Goal: Task Accomplishment & Management: Use online tool/utility

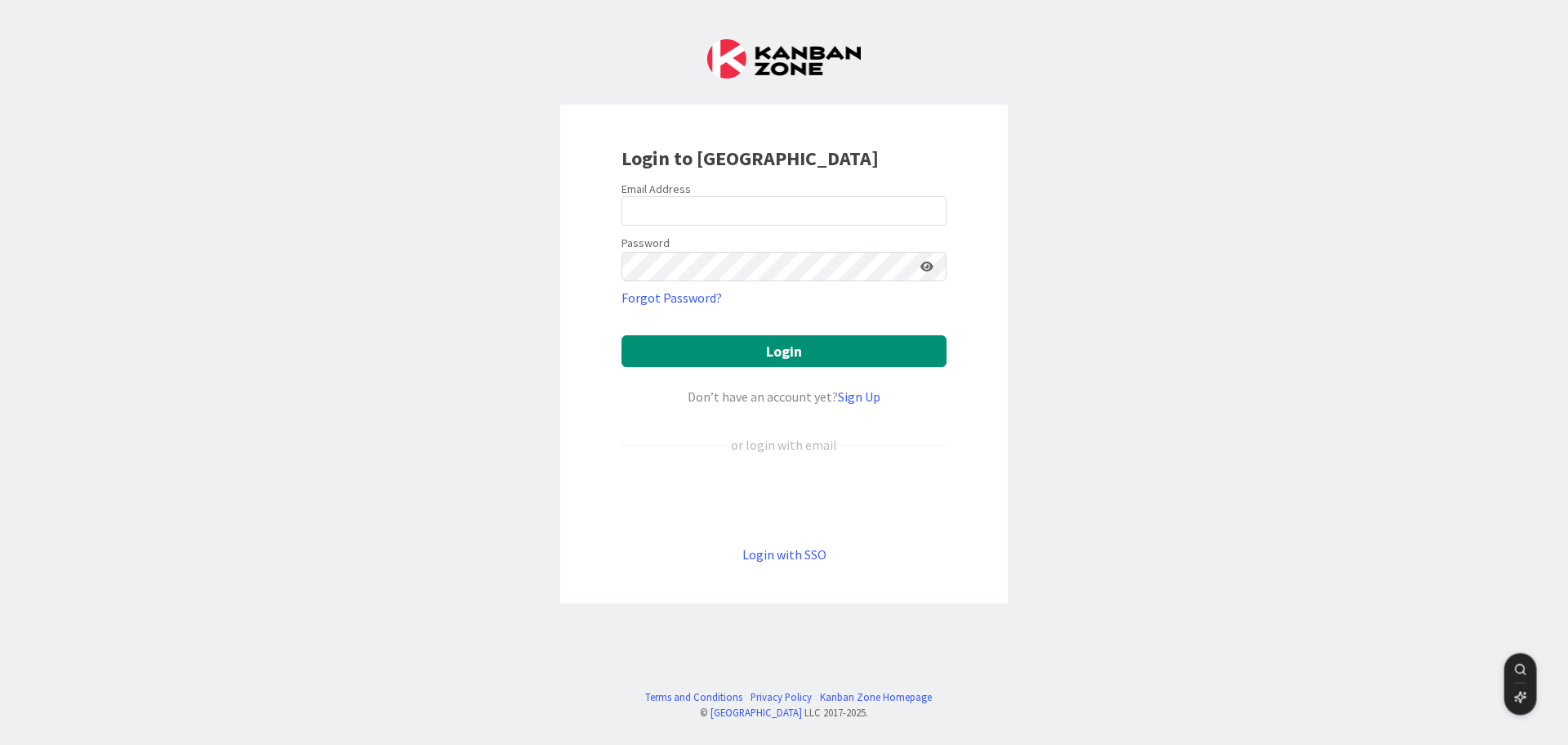
click at [484, 300] on div "Login to [GEOGRAPHIC_DATA] Email Address Password Forgot Password? Login Don’t …" at bounding box center [784, 372] width 1568 height 745
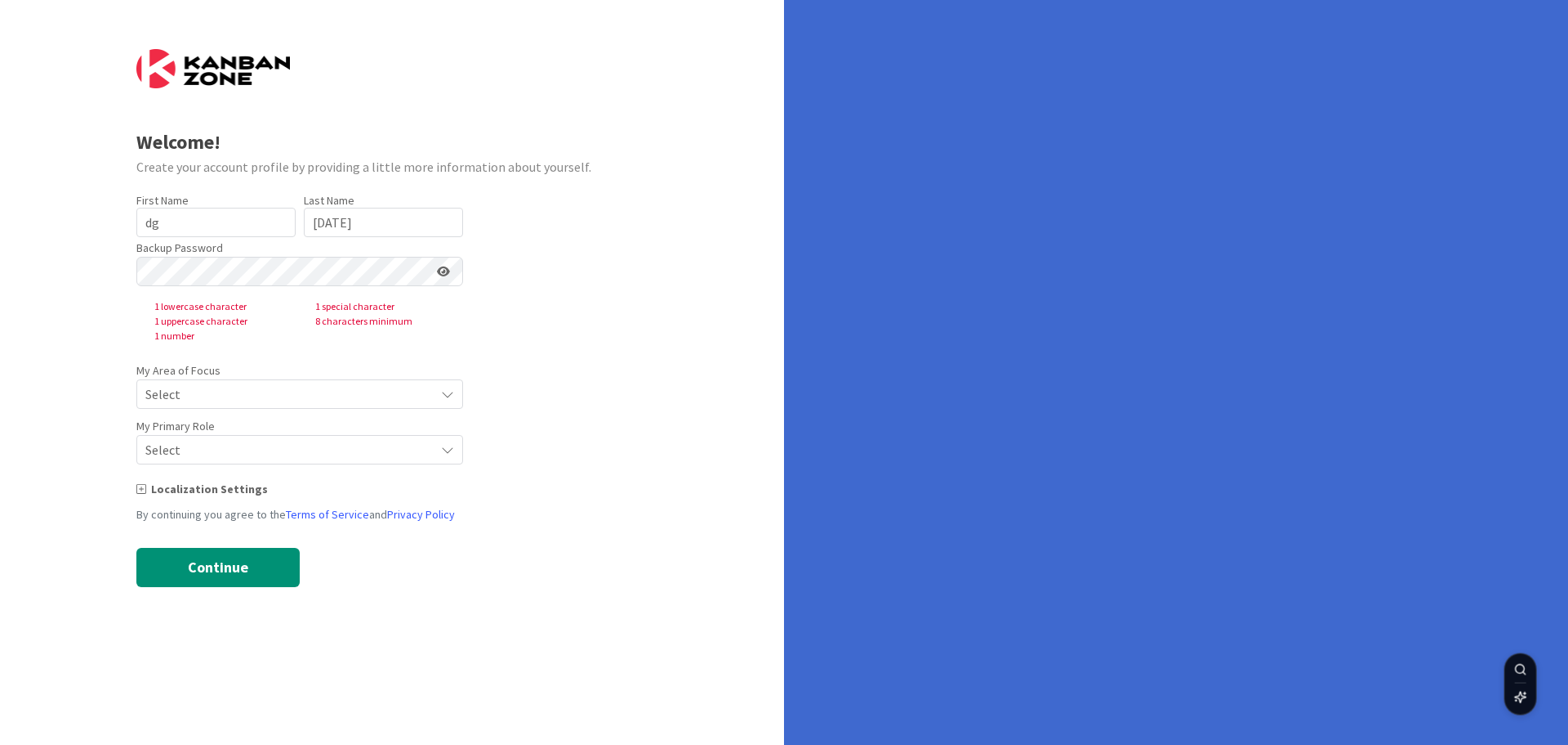
type input "dg"
type input "[DATE]"
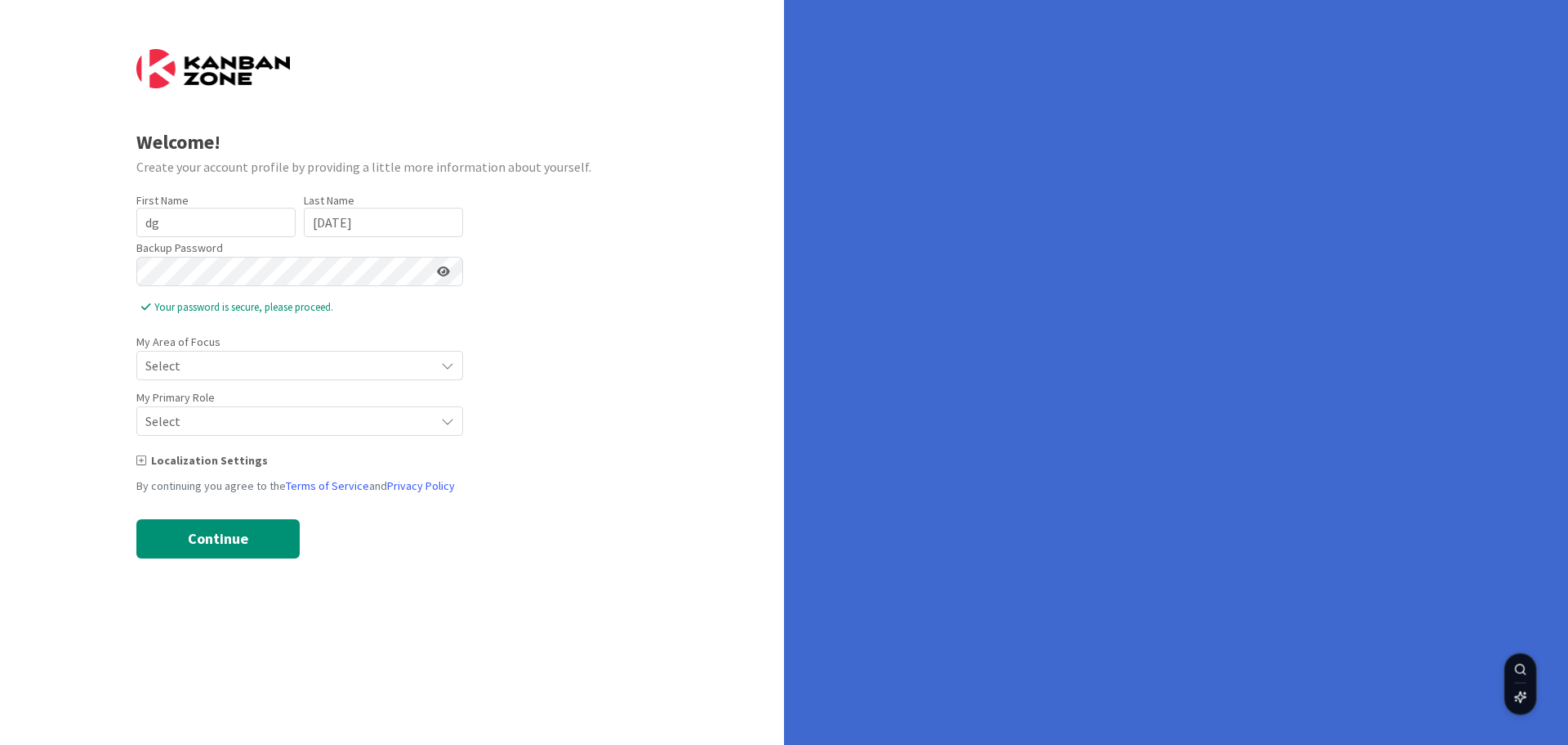
click at [339, 381] on form "Welcome! Create your account profile by providing a little more information abo…" at bounding box center [392, 304] width 512 height 509
click at [411, 363] on span "Select" at bounding box center [286, 365] width 281 height 23
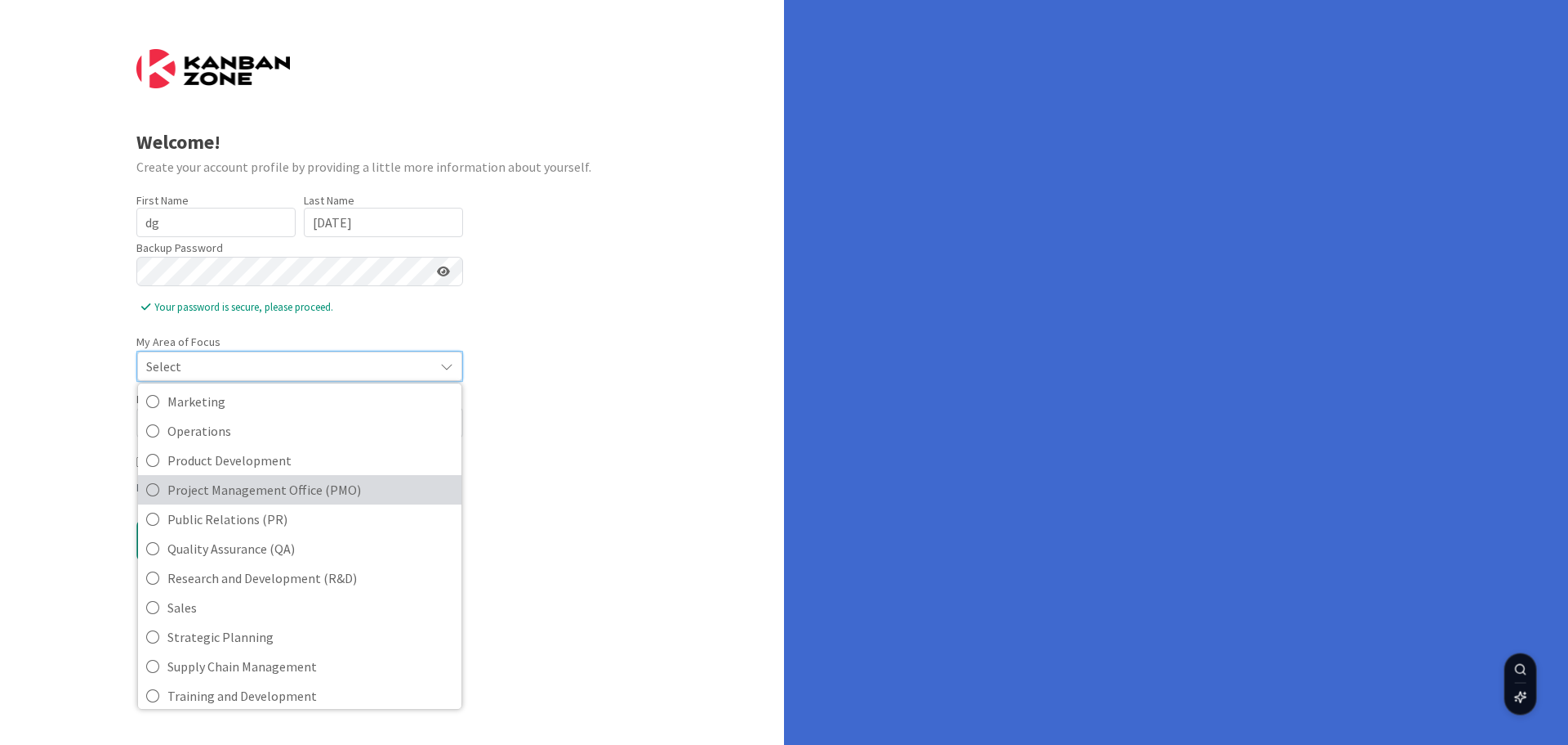
scroll to position [365, 0]
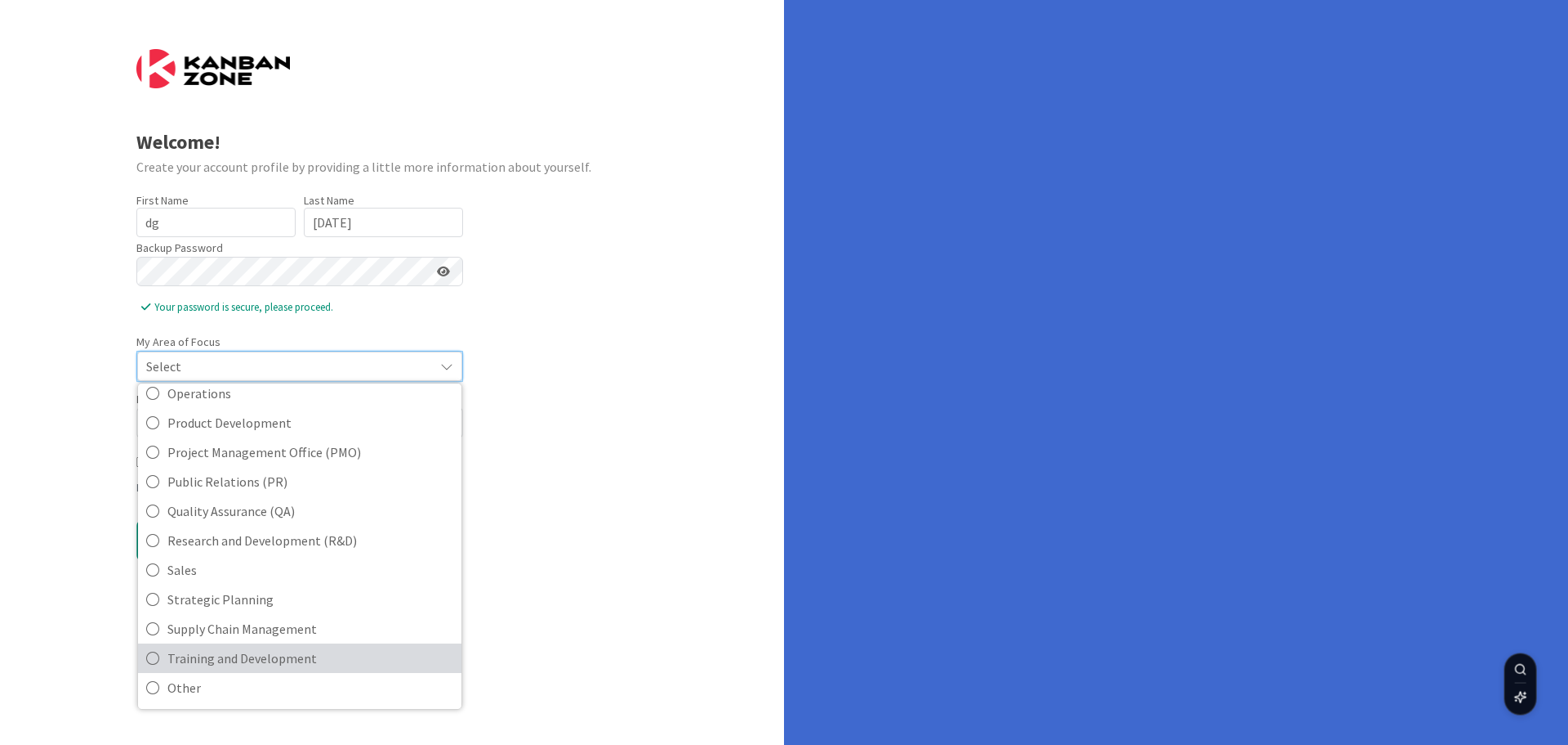
click at [231, 662] on span "Training and Development" at bounding box center [310, 658] width 285 height 25
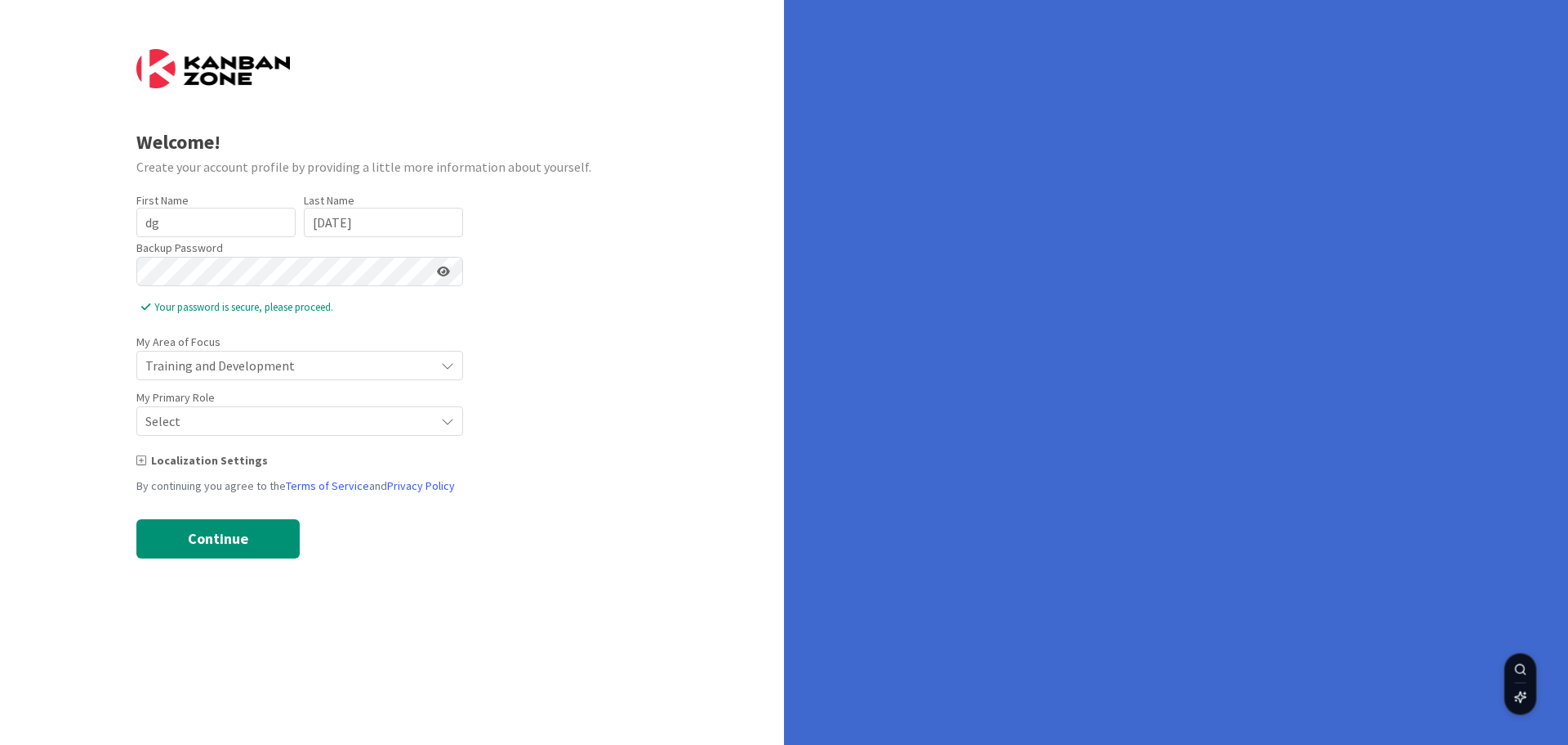
click at [220, 376] on span "Select" at bounding box center [286, 365] width 281 height 23
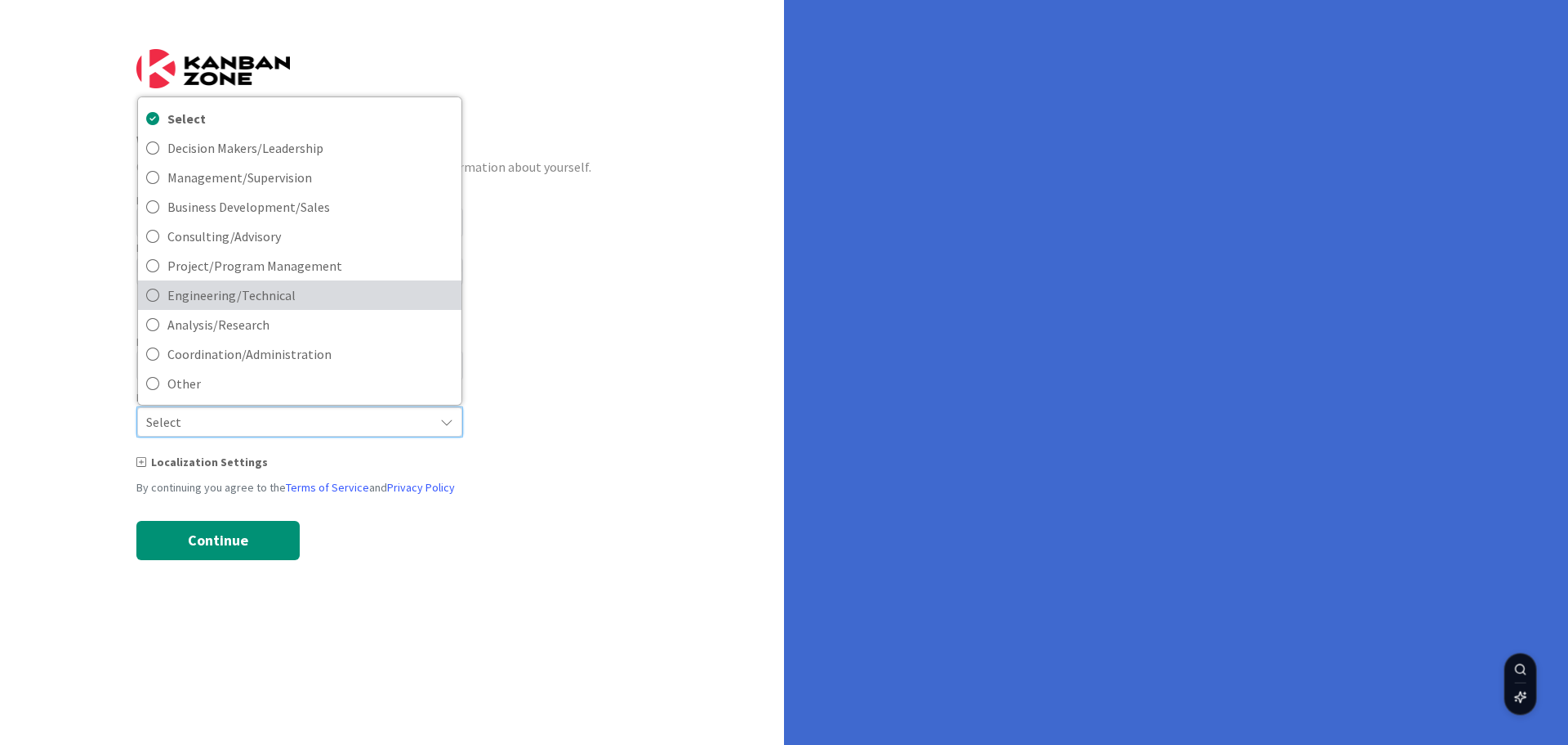
click at [247, 295] on span "Engineering/Technical" at bounding box center [310, 295] width 285 height 25
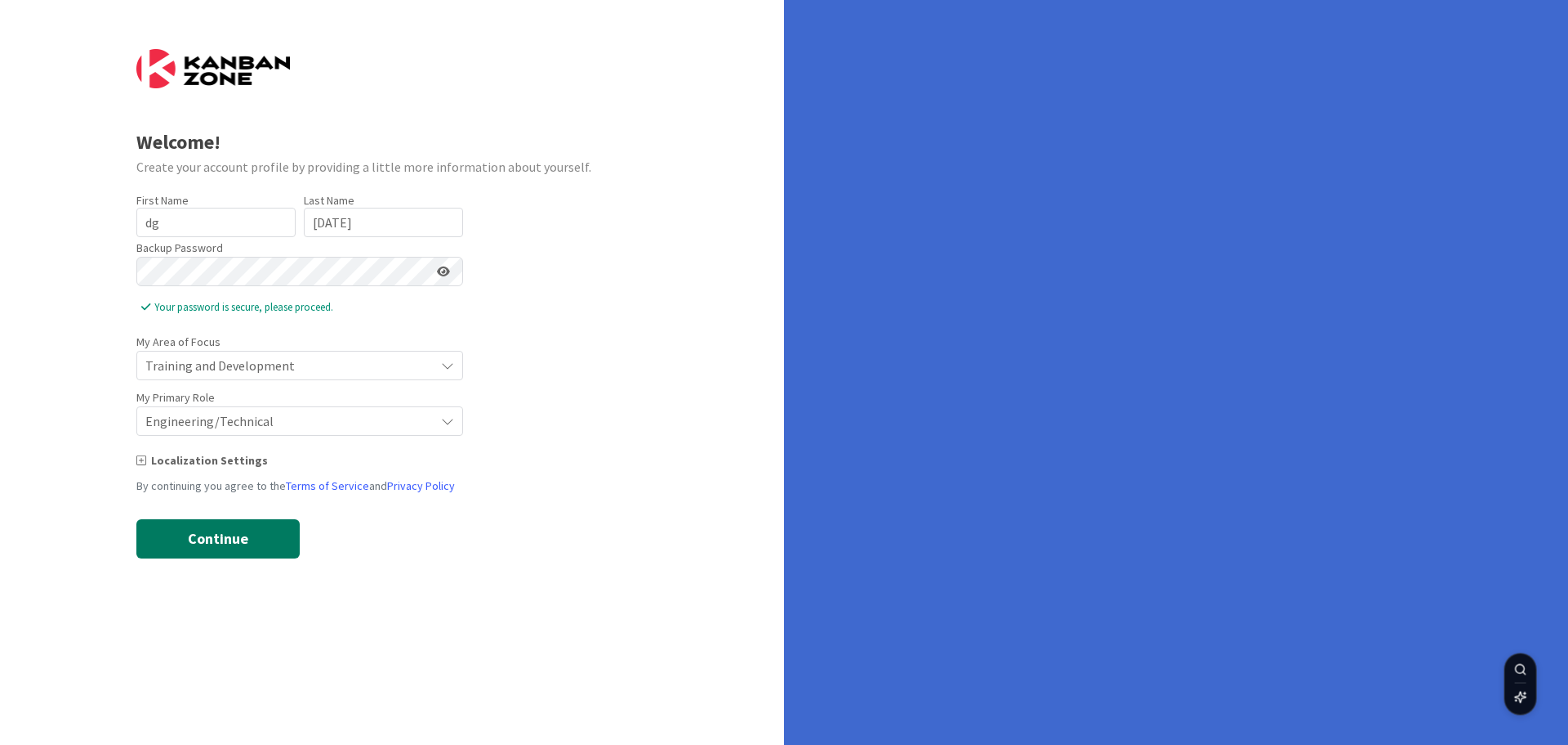
click at [169, 529] on button "Continue" at bounding box center [219, 538] width 164 height 39
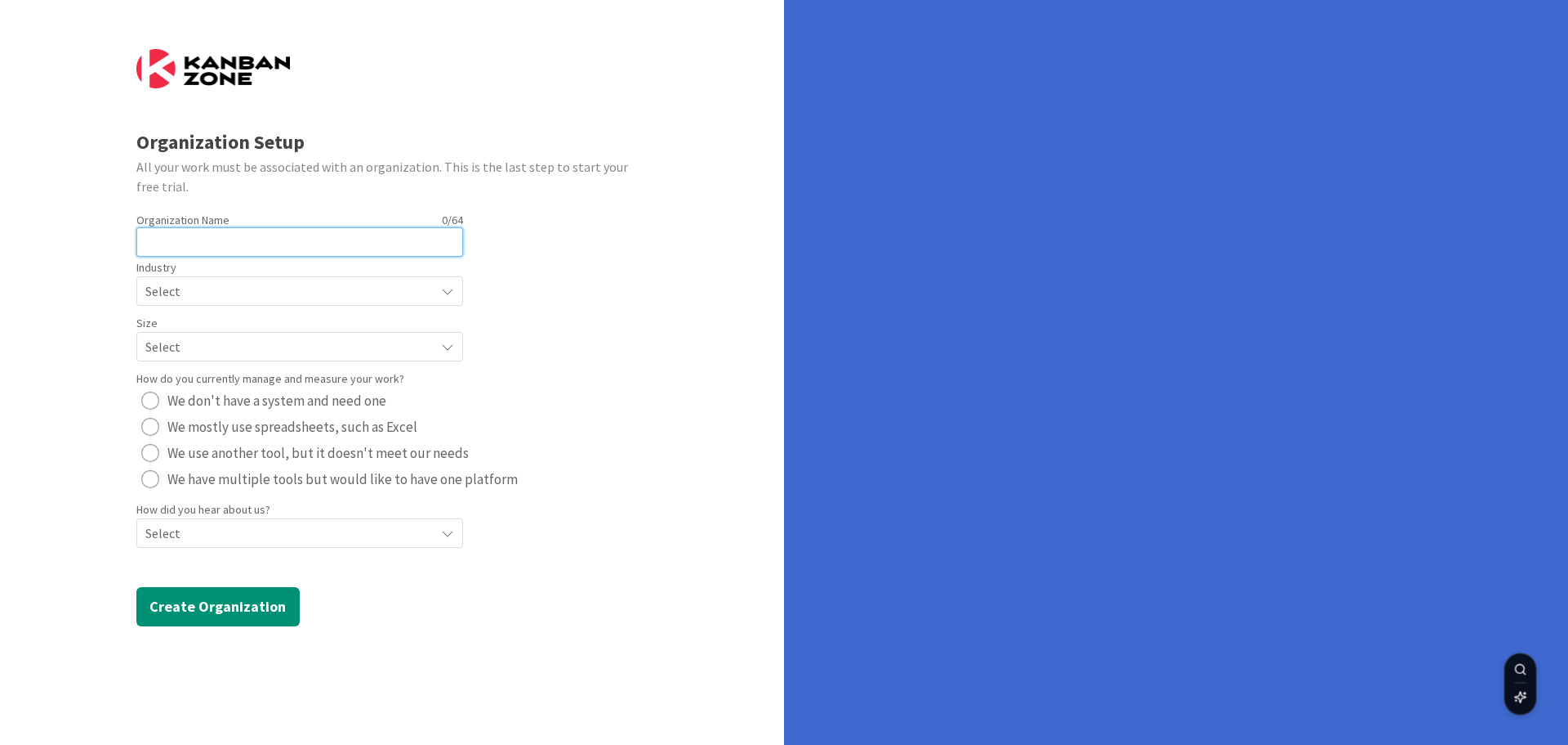
click at [191, 249] on input "text" at bounding box center [299, 242] width 326 height 29
type input "N/A"
radio button "radio"
click at [238, 300] on span "Select" at bounding box center [286, 291] width 281 height 23
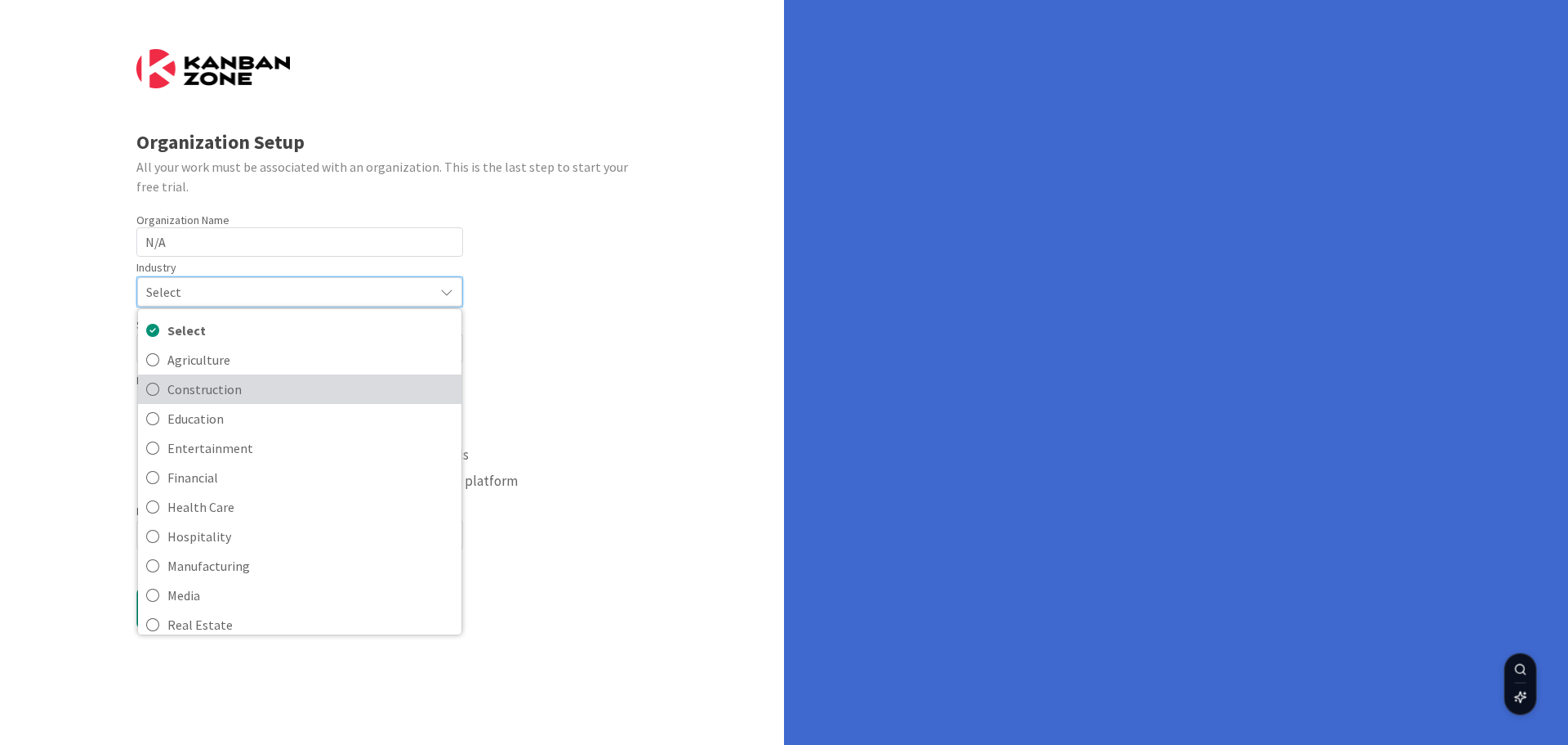
click at [201, 402] on link "Construction" at bounding box center [299, 388] width 323 height 29
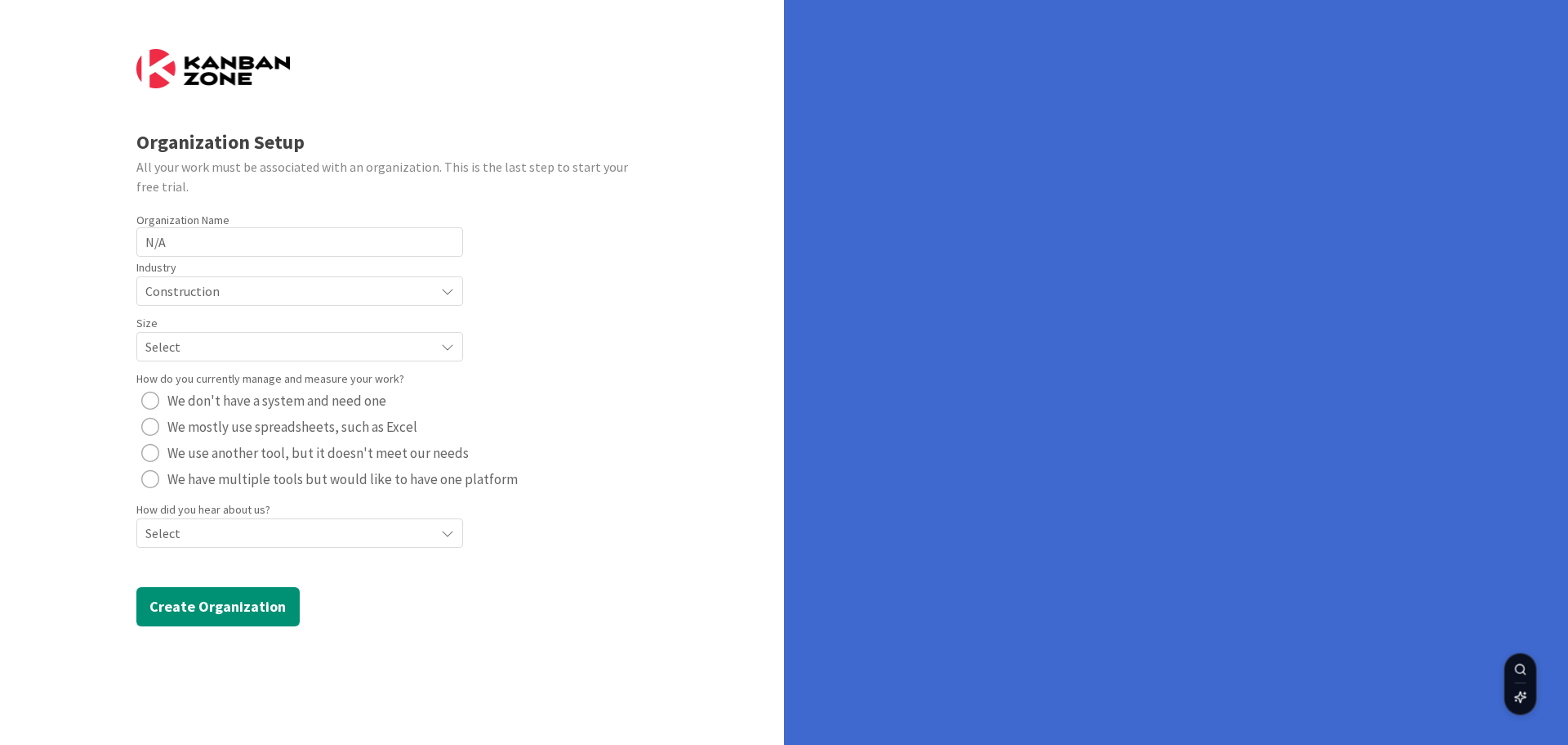
click at [223, 368] on div "How do you currently manage and measure your work? We don't have a system and n…" at bounding box center [392, 429] width 512 height 124
click at [226, 303] on span "Select" at bounding box center [286, 291] width 281 height 23
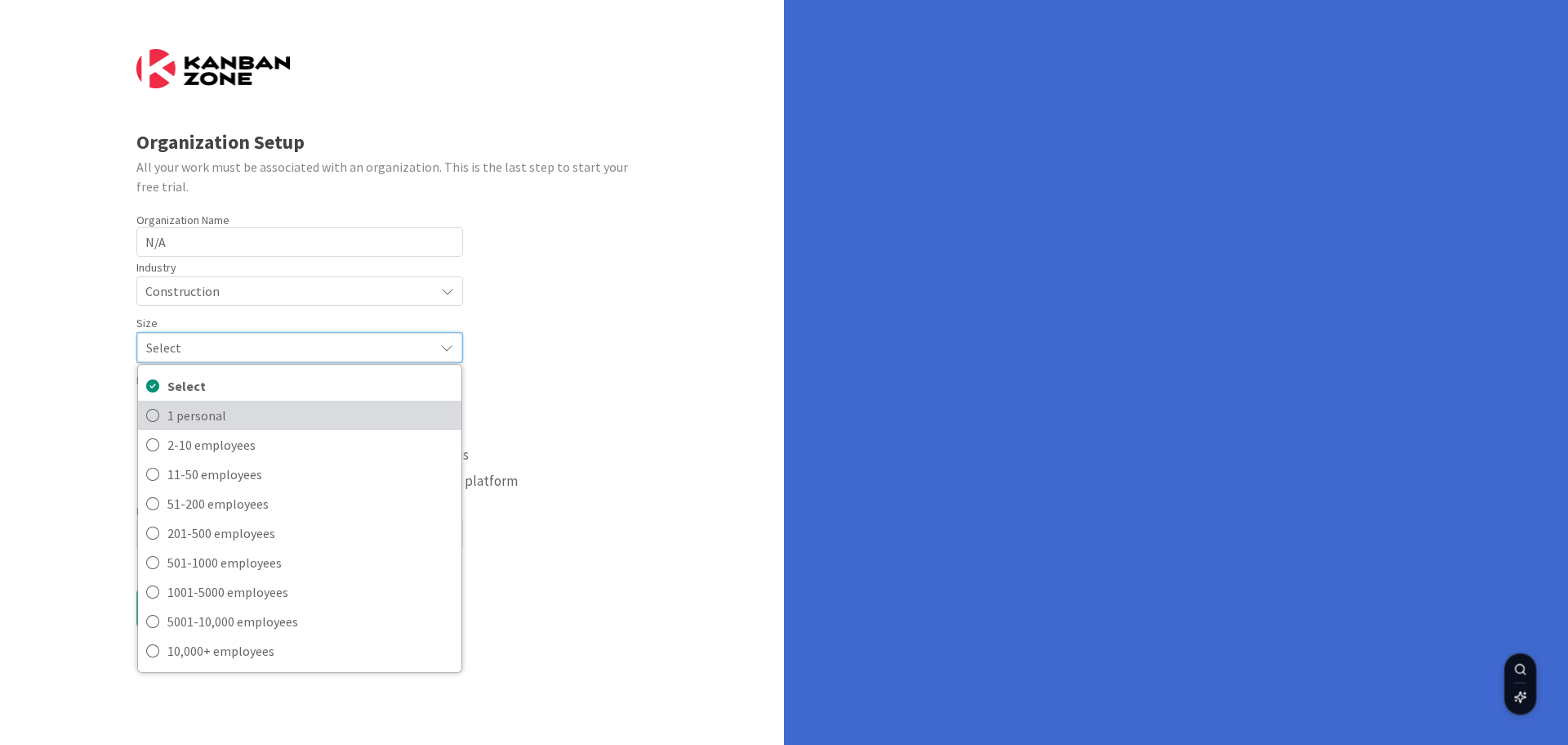
click at [210, 411] on span "1 personal" at bounding box center [310, 415] width 285 height 25
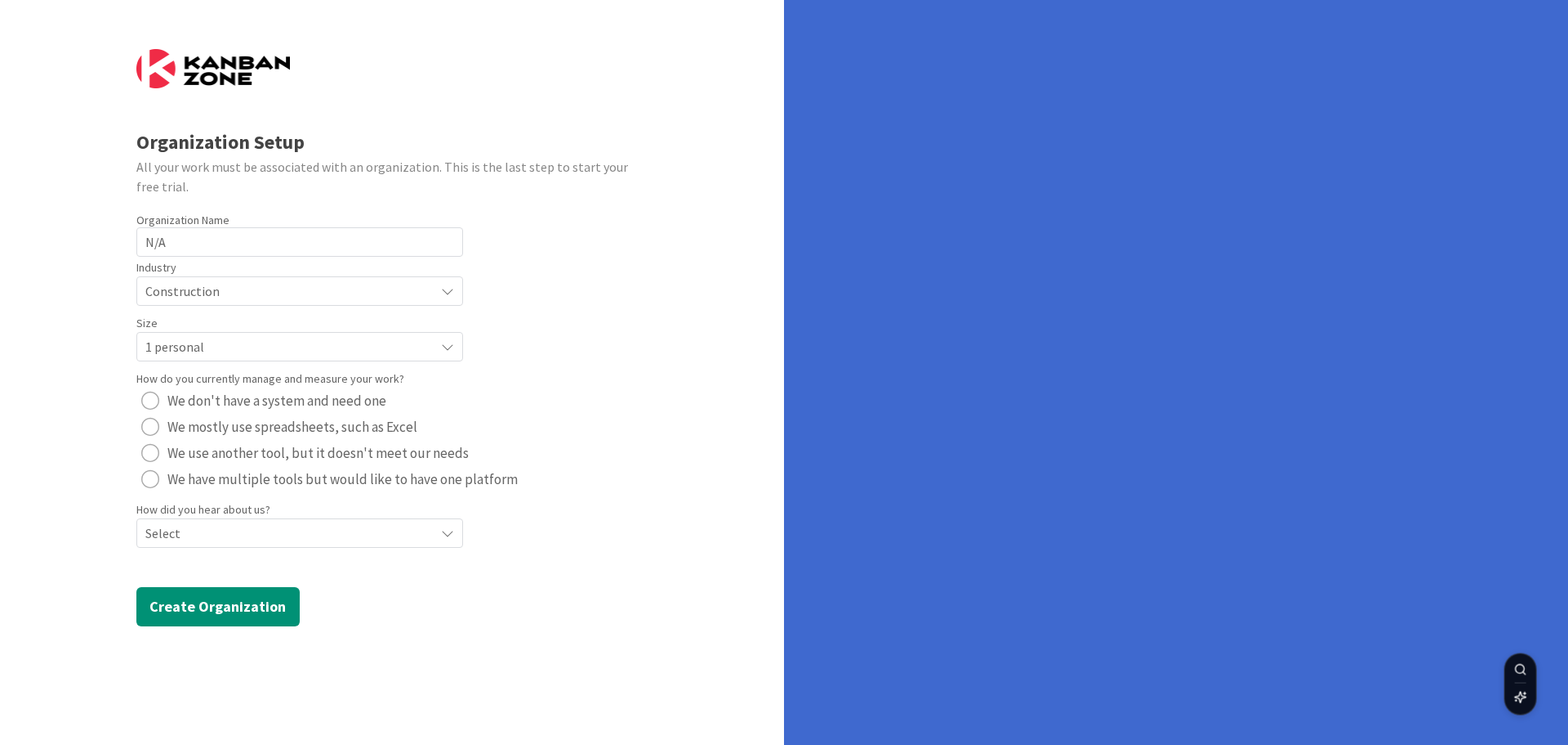
click at [95, 428] on div "Organization Setup All your work must be associated with an organization. This …" at bounding box center [392, 372] width 784 height 745
click at [151, 424] on div "radio" at bounding box center [151, 426] width 18 height 18
click at [160, 306] on div "Select" at bounding box center [299, 291] width 326 height 29
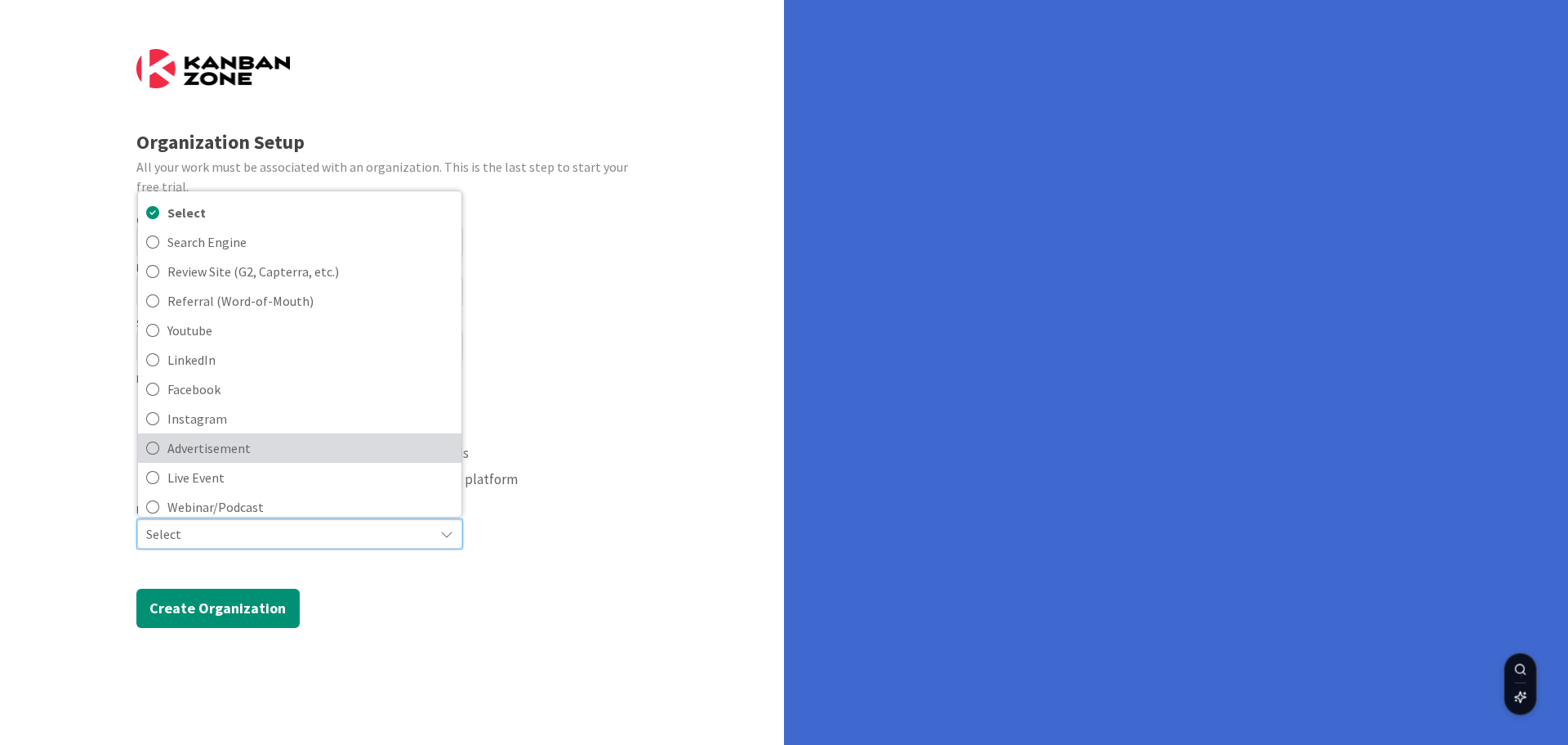
click at [144, 452] on link "Advertisement" at bounding box center [299, 447] width 323 height 29
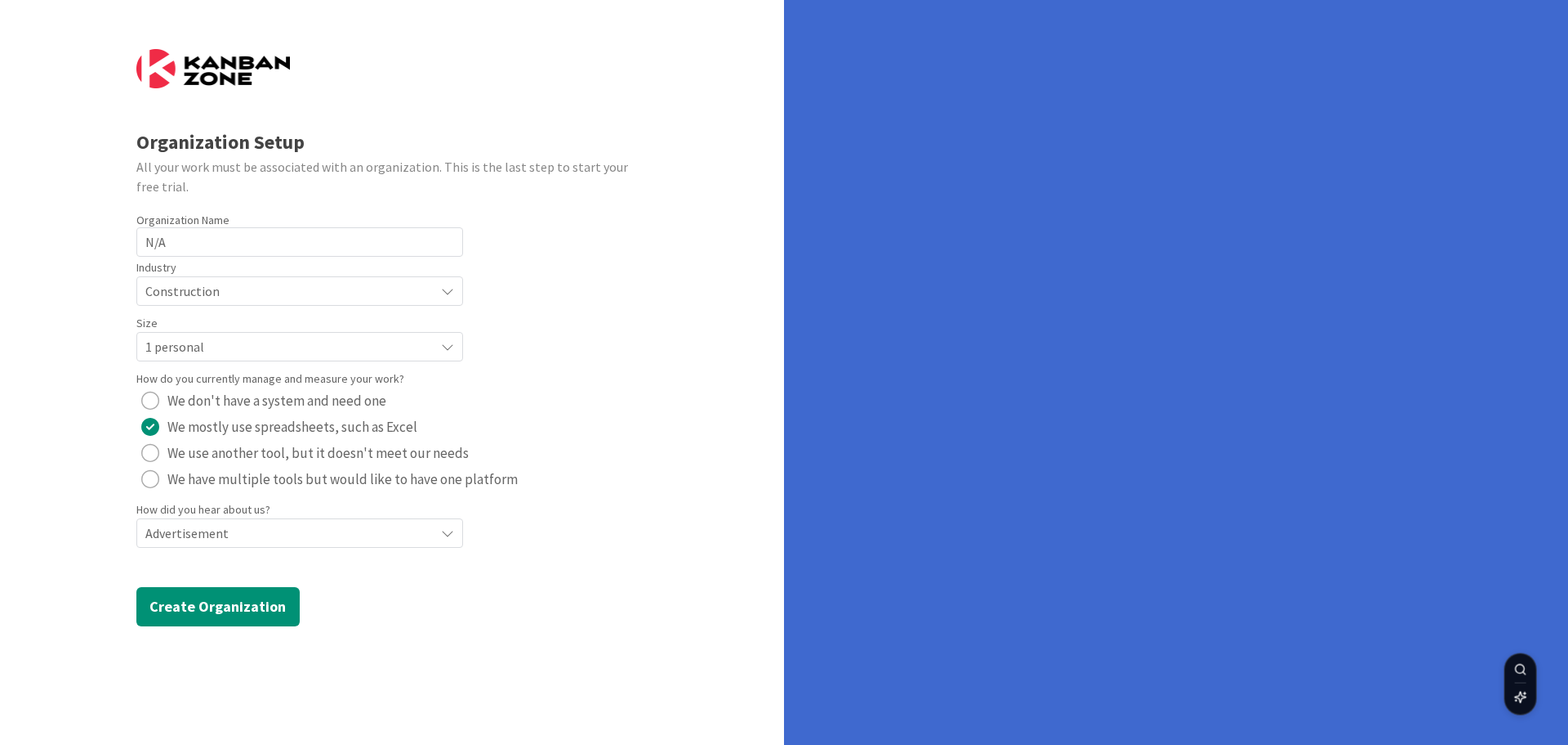
click at [198, 514] on label "How did you hear about us?" at bounding box center [204, 509] width 134 height 17
click at [208, 303] on span "Advertisement" at bounding box center [286, 291] width 281 height 23
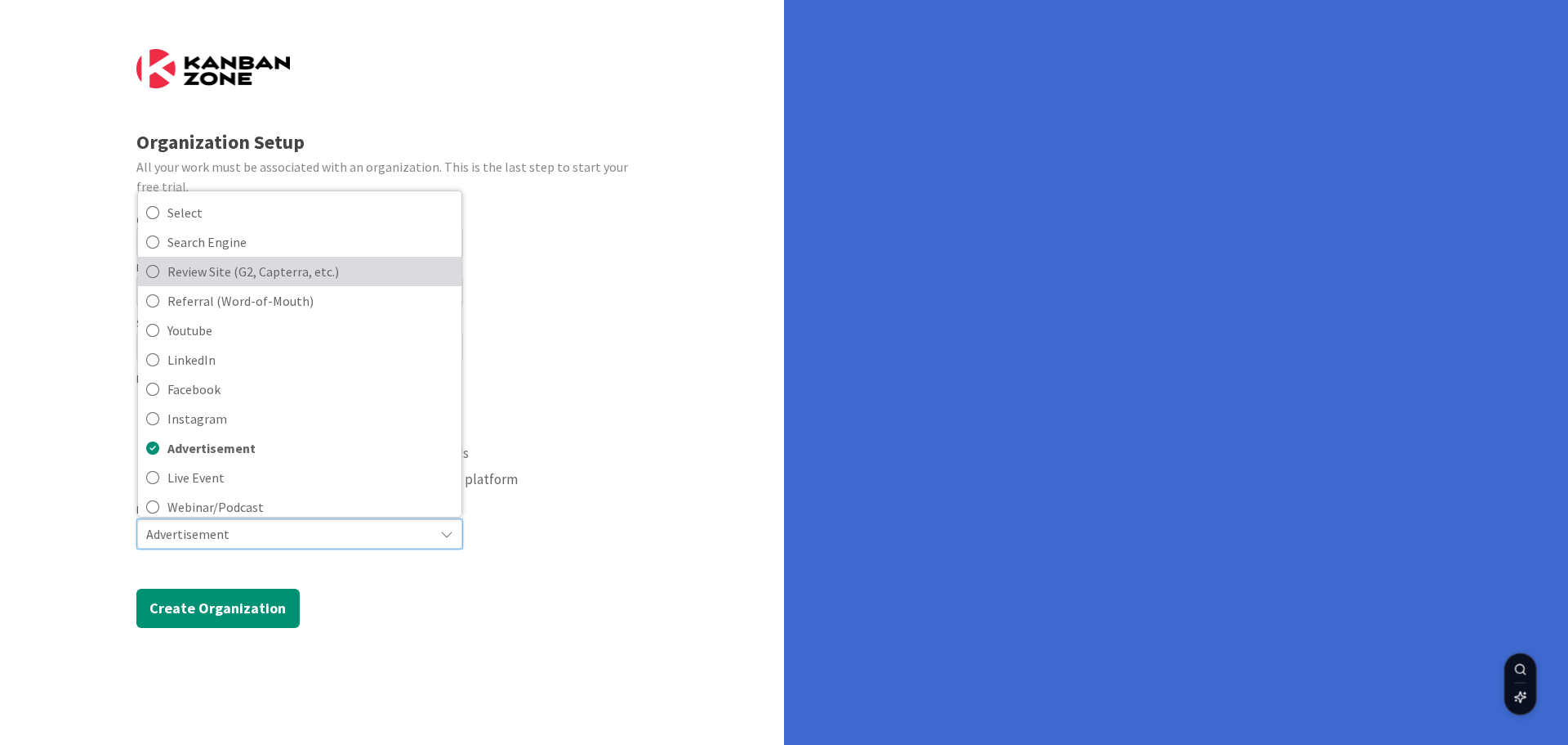
click at [278, 284] on link "Review Site (G2, Capterra, etc.)" at bounding box center [299, 271] width 323 height 29
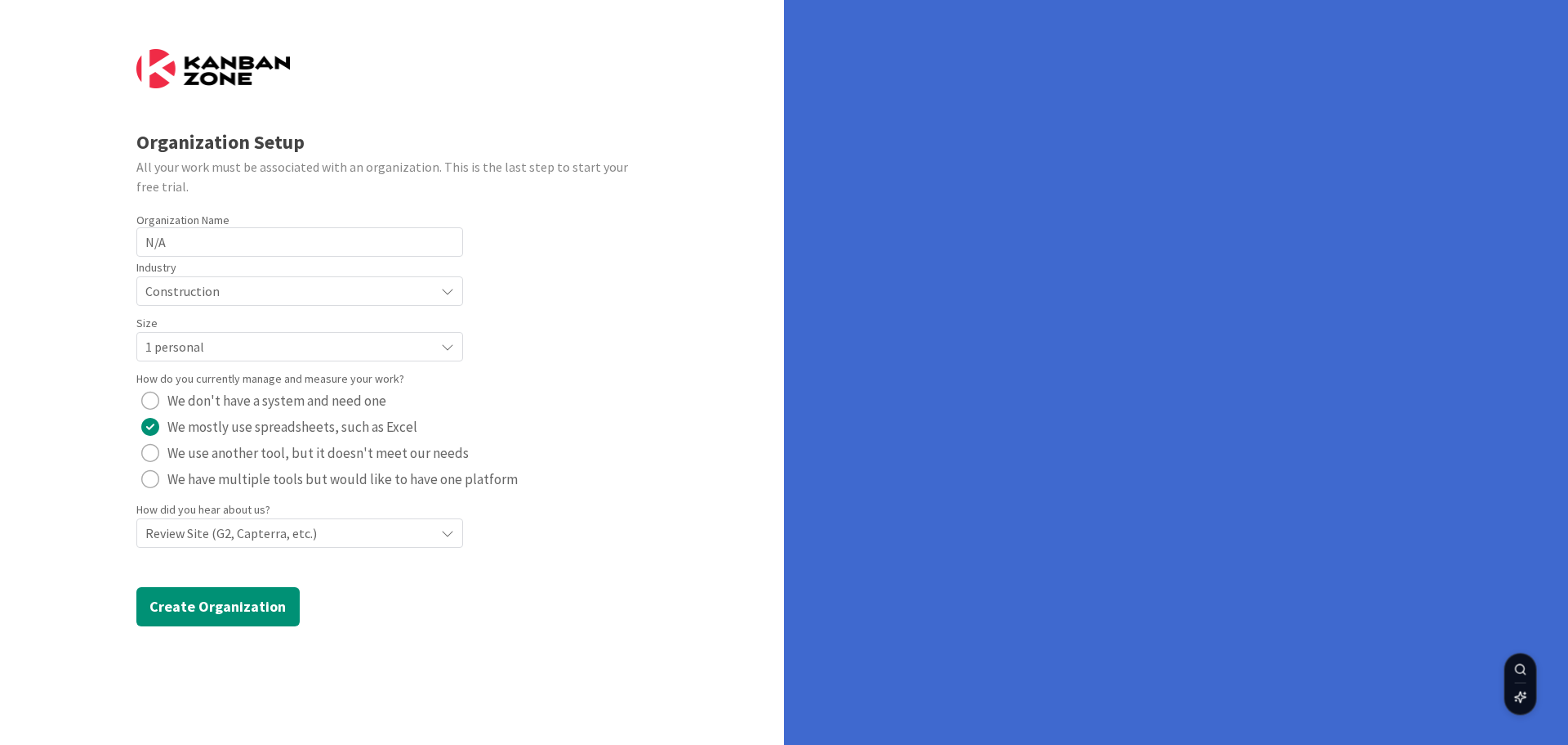
click at [92, 565] on div "Organization Setup All your work must be associated with an organization. This …" at bounding box center [392, 372] width 784 height 745
click at [167, 623] on button "Create Organization" at bounding box center [219, 606] width 164 height 39
click at [229, 603] on button "Create Organization" at bounding box center [219, 606] width 164 height 39
click at [578, 506] on form "Organization Setup All your work must be associated with an organization. This …" at bounding box center [392, 338] width 512 height 577
click at [330, 253] on input "N/A" at bounding box center [299, 242] width 326 height 29
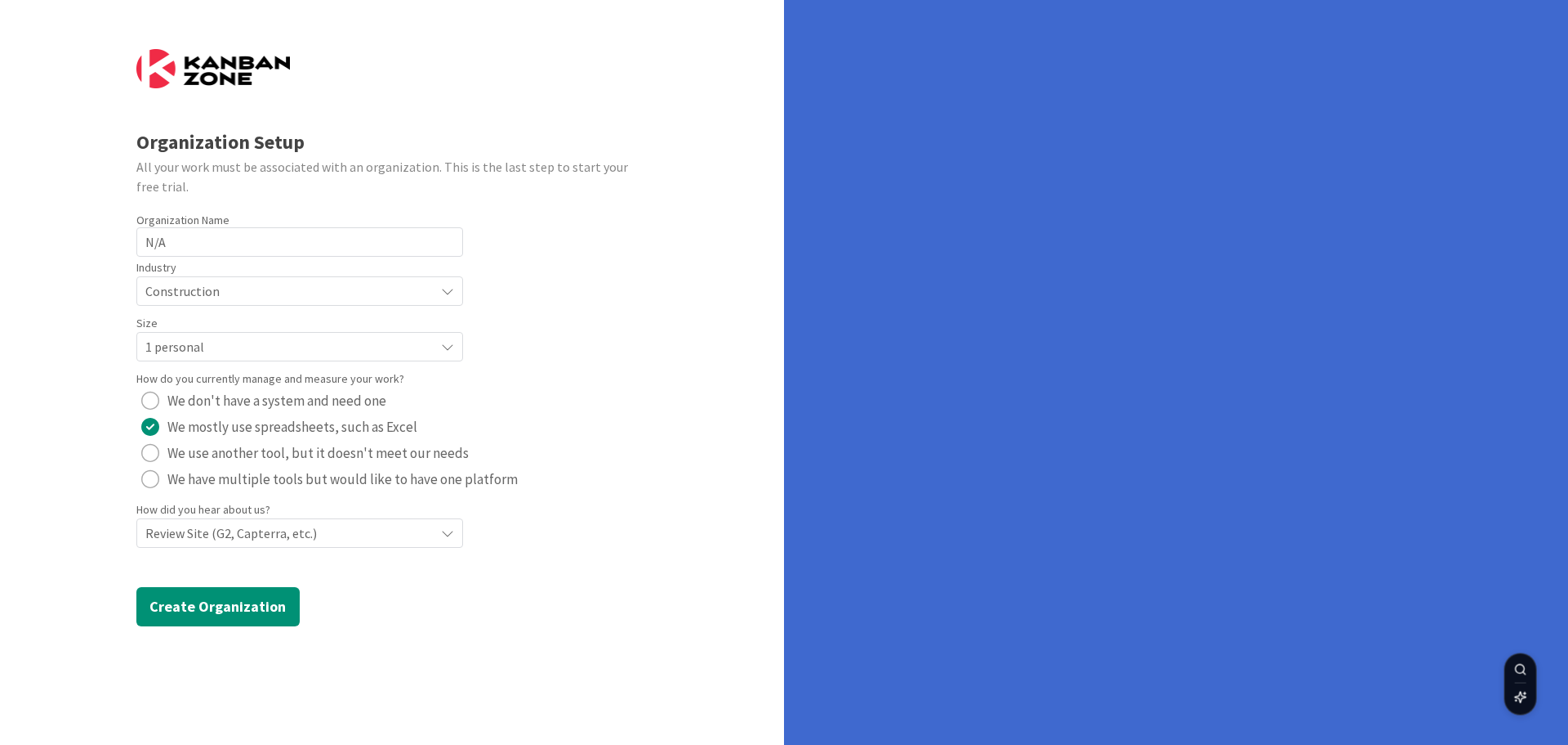
click at [43, 546] on div "Organization Setup All your work must be associated with an organization. This …" at bounding box center [392, 372] width 784 height 745
click at [162, 618] on button "Create Organization" at bounding box center [219, 606] width 164 height 39
click at [187, 605] on button "Create Organization" at bounding box center [219, 606] width 164 height 39
click at [279, 592] on button "Create Organization" at bounding box center [219, 606] width 164 height 39
click at [271, 605] on button "Create Organization" at bounding box center [219, 606] width 164 height 39
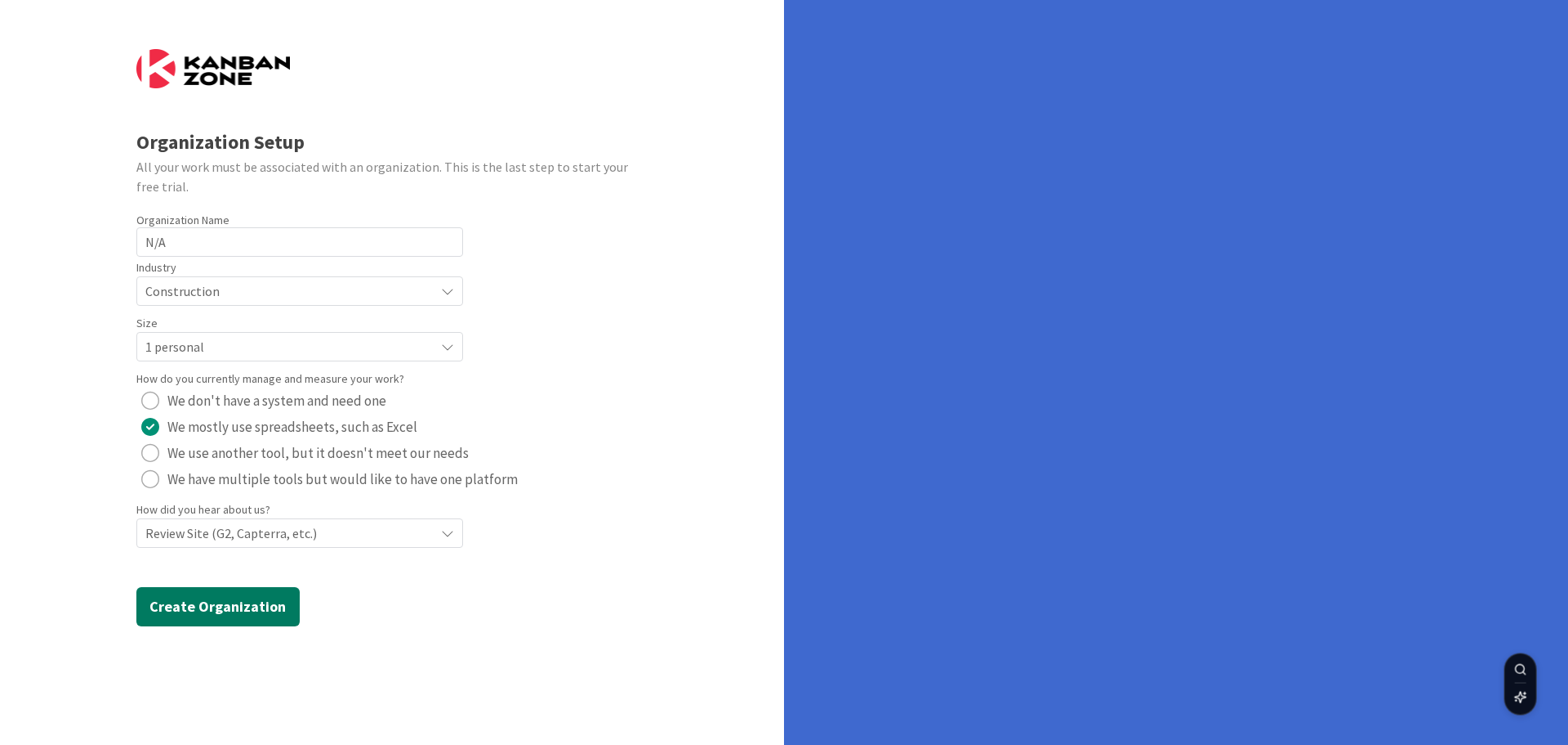
click at [271, 605] on button "Create Organization" at bounding box center [219, 606] width 164 height 39
click at [197, 607] on button "Create Organization" at bounding box center [219, 606] width 164 height 39
click at [97, 618] on div "Organization Setup All your work must be associated with an organization. This …" at bounding box center [392, 372] width 784 height 745
click at [210, 608] on button "Create Organization" at bounding box center [219, 606] width 164 height 39
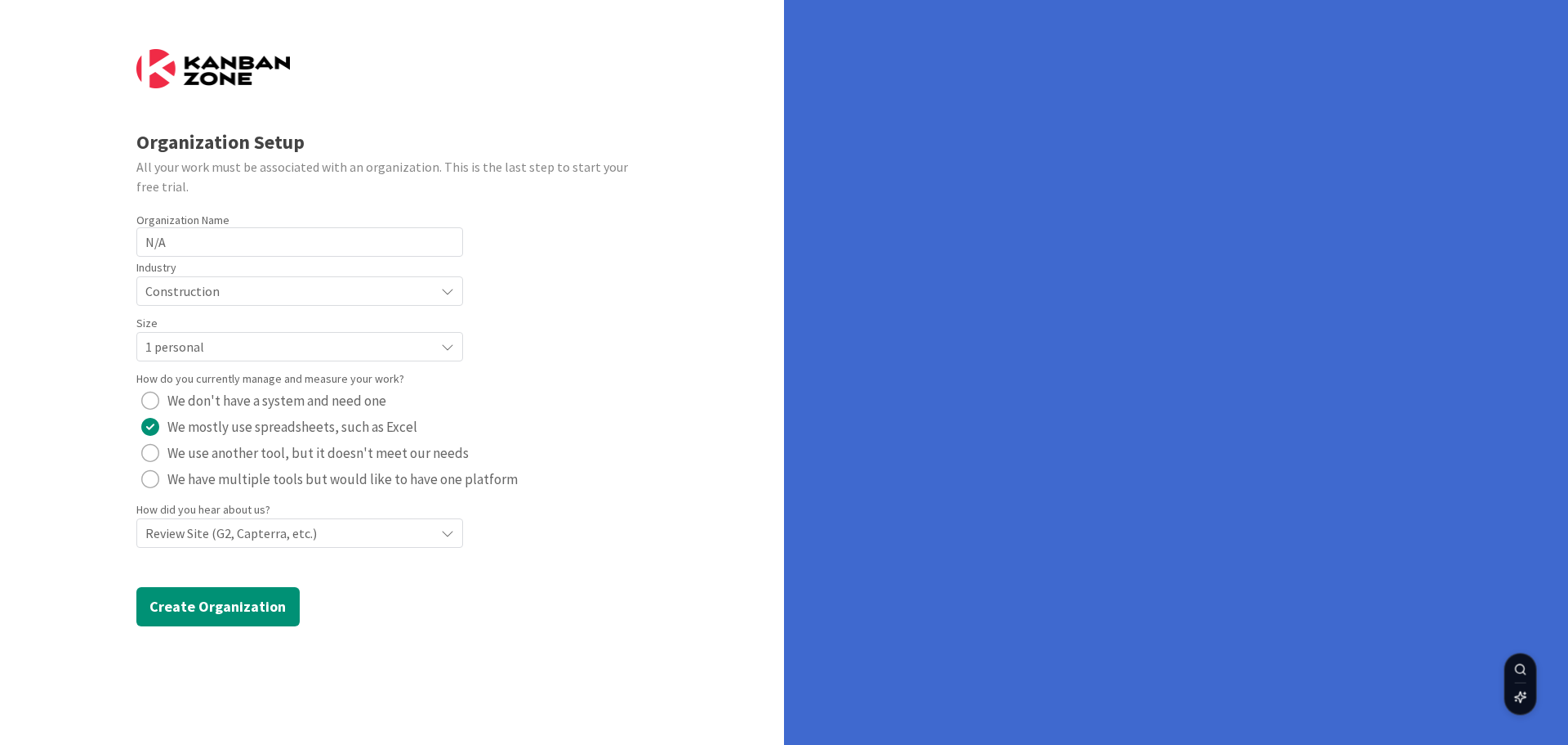
click at [442, 587] on form "Organization Setup All your work must be associated with an organization. This …" at bounding box center [392, 338] width 512 height 577
click at [510, 601] on form "Organization Setup All your work must be associated with an organization. This …" at bounding box center [392, 338] width 512 height 577
click at [316, 579] on form "Organization Setup All your work must be associated with an organization. This …" at bounding box center [392, 338] width 512 height 577
click at [287, 605] on button "Create Organization" at bounding box center [219, 606] width 164 height 39
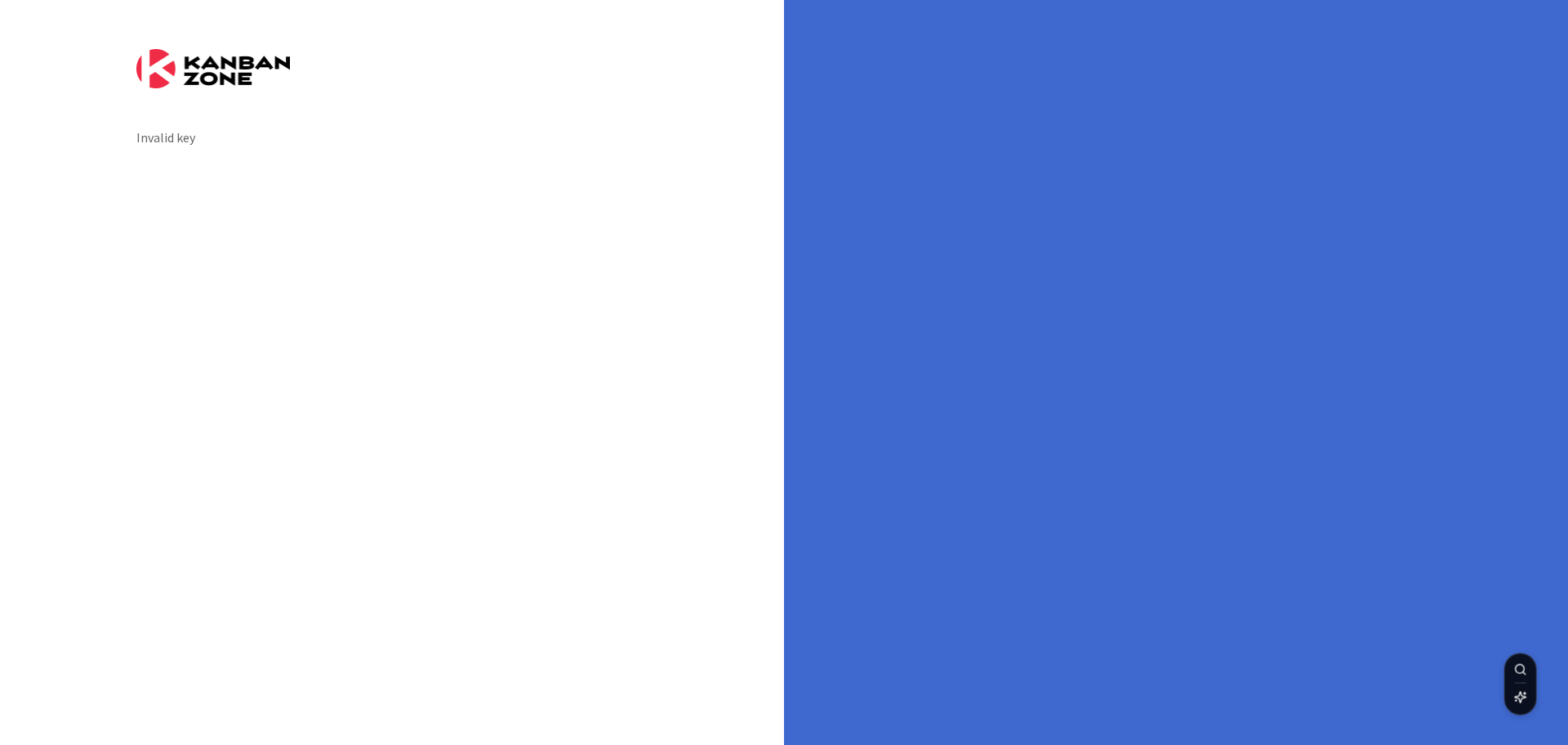
drag, startPoint x: 666, startPoint y: 238, endPoint x: 691, endPoint y: 178, distance: 65.0
click at [666, 238] on div "Invalid key" at bounding box center [392, 372] width 784 height 745
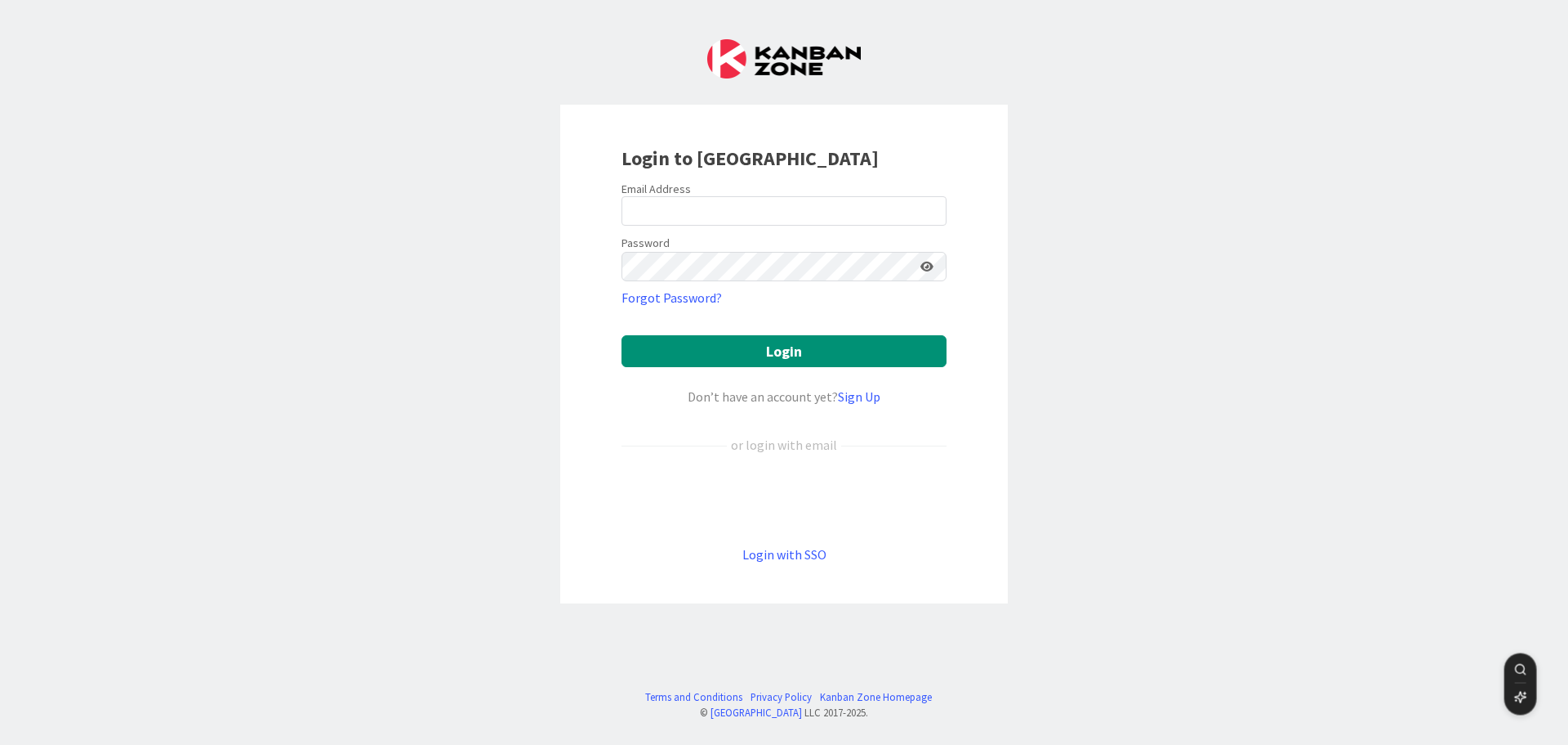
drag, startPoint x: 287, startPoint y: 398, endPoint x: 521, endPoint y: 493, distance: 252.5
click at [303, 400] on div "Login to Kanban Zone Email Address Password Forgot Password? Login Don’t have a…" at bounding box center [784, 372] width 1568 height 745
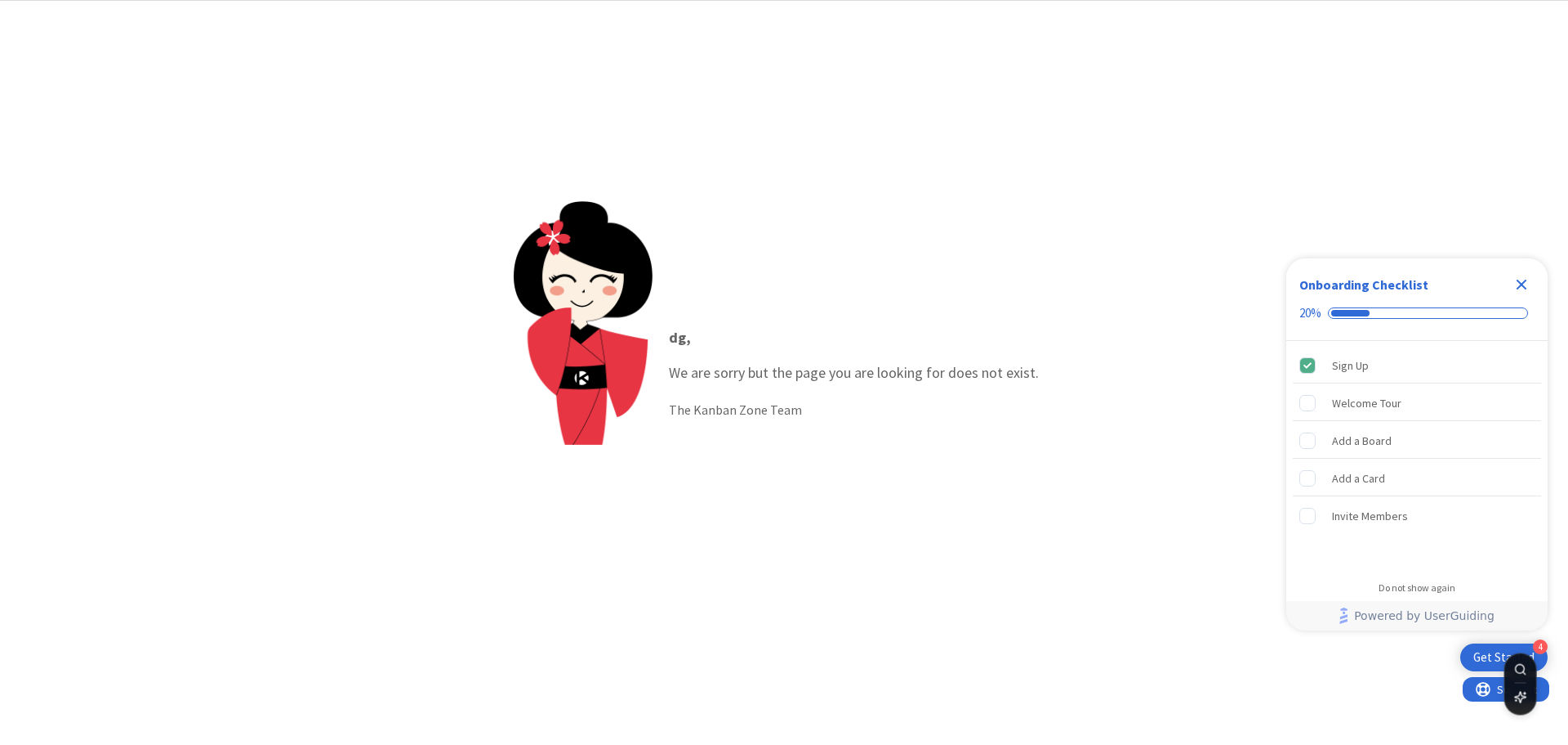
click at [1483, 655] on div "Get Started" at bounding box center [1504, 657] width 61 height 16
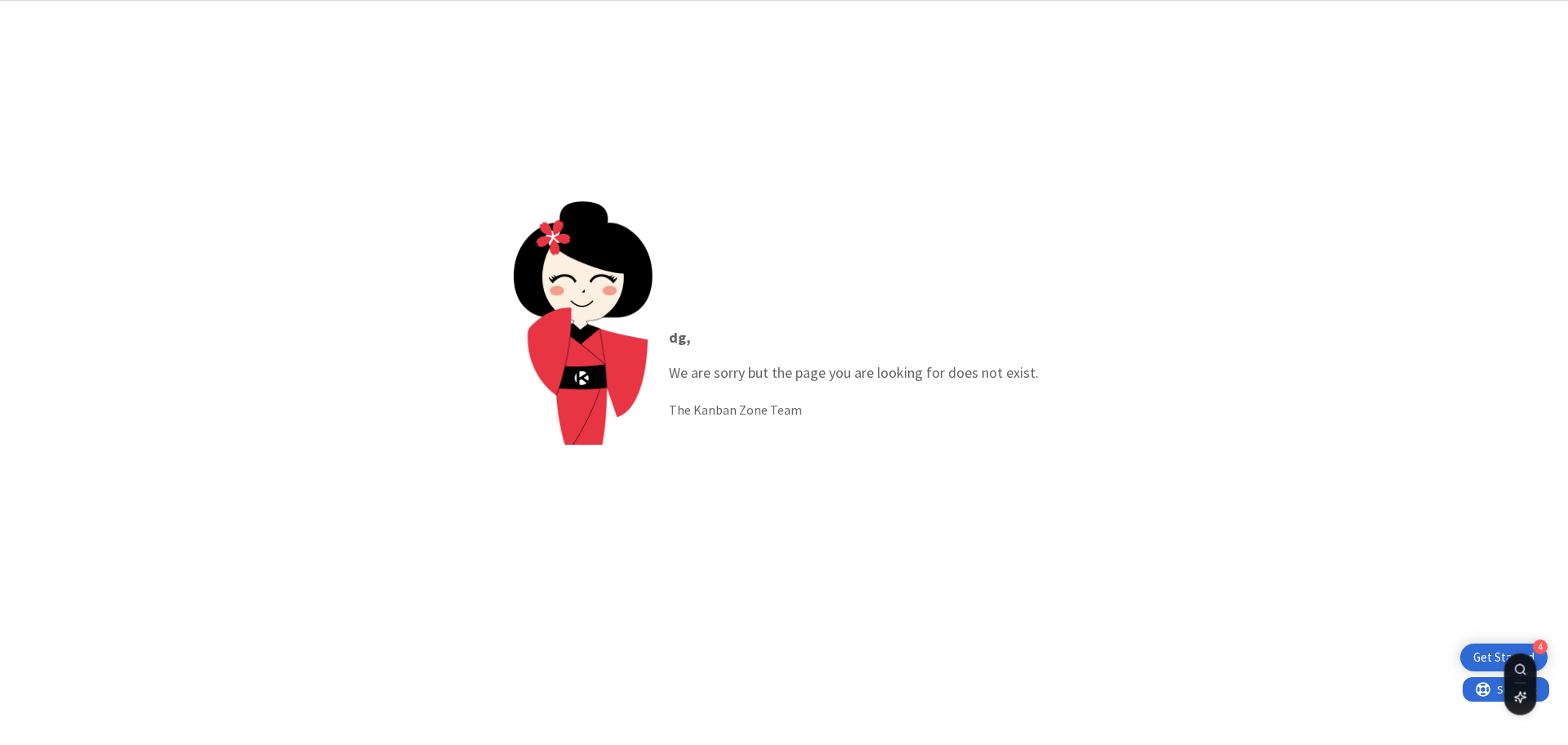
click at [1483, 655] on div "Get Started" at bounding box center [1504, 657] width 61 height 16
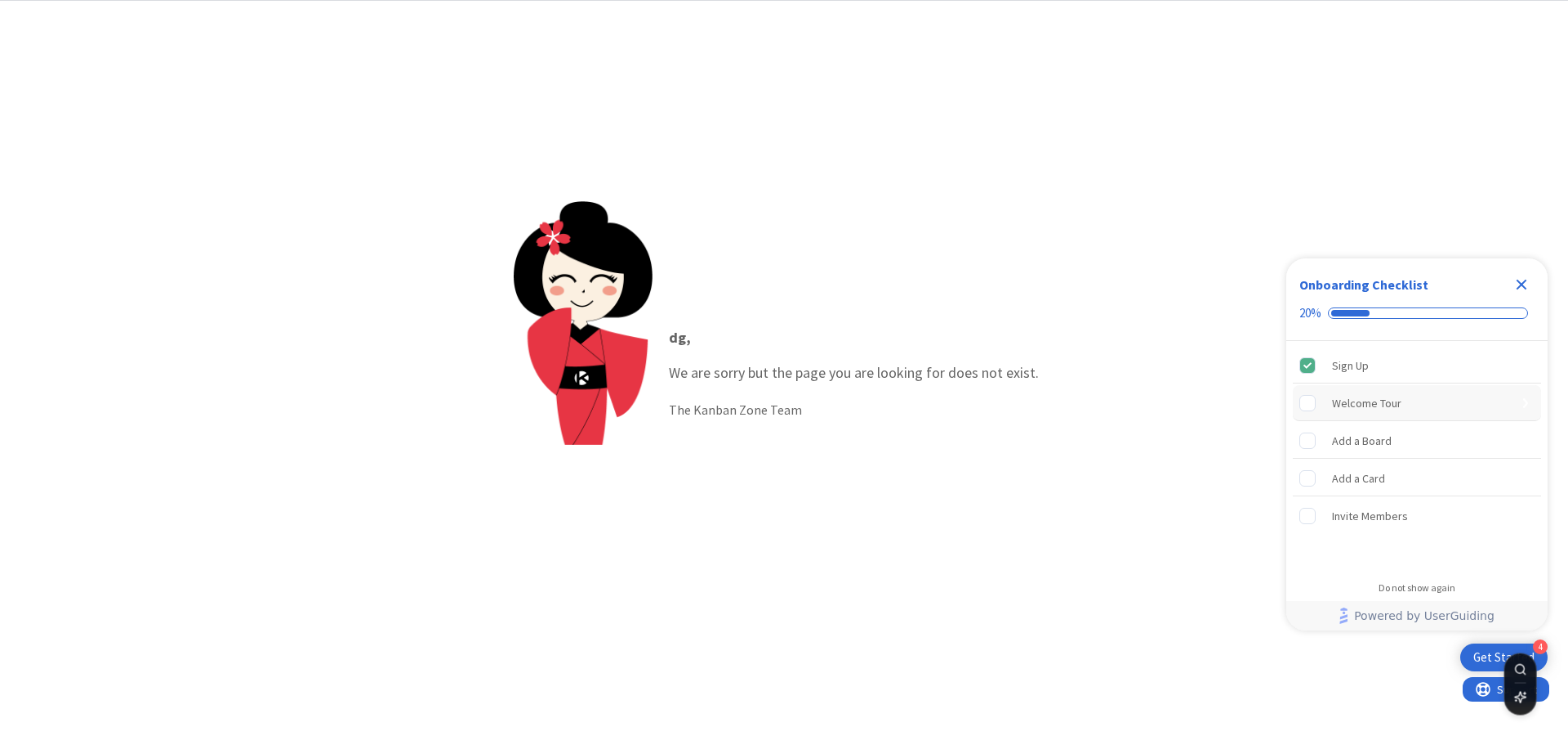
click at [1380, 403] on div "Welcome Tour" at bounding box center [1367, 403] width 70 height 20
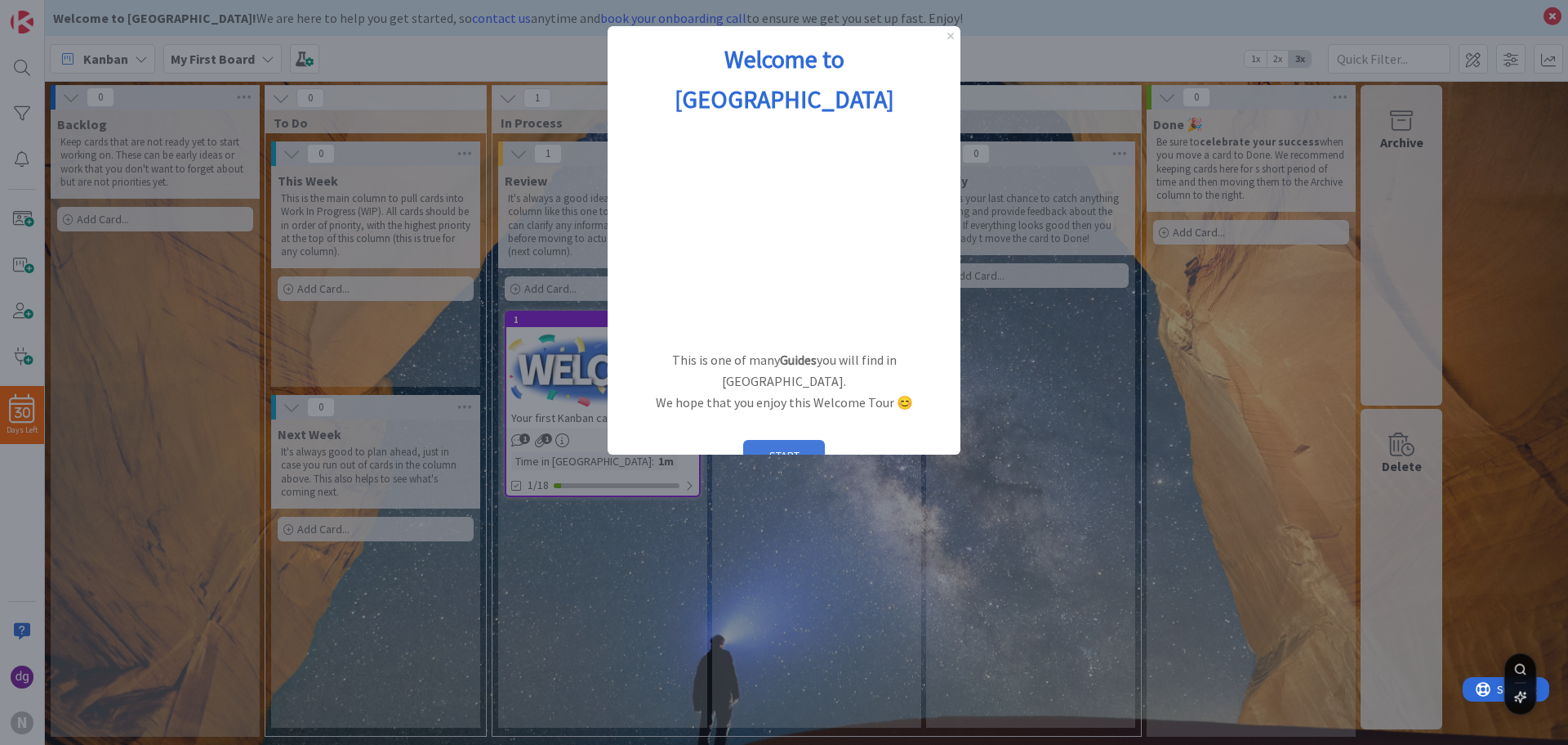
click at [787, 439] on button "START" at bounding box center [784, 454] width 82 height 31
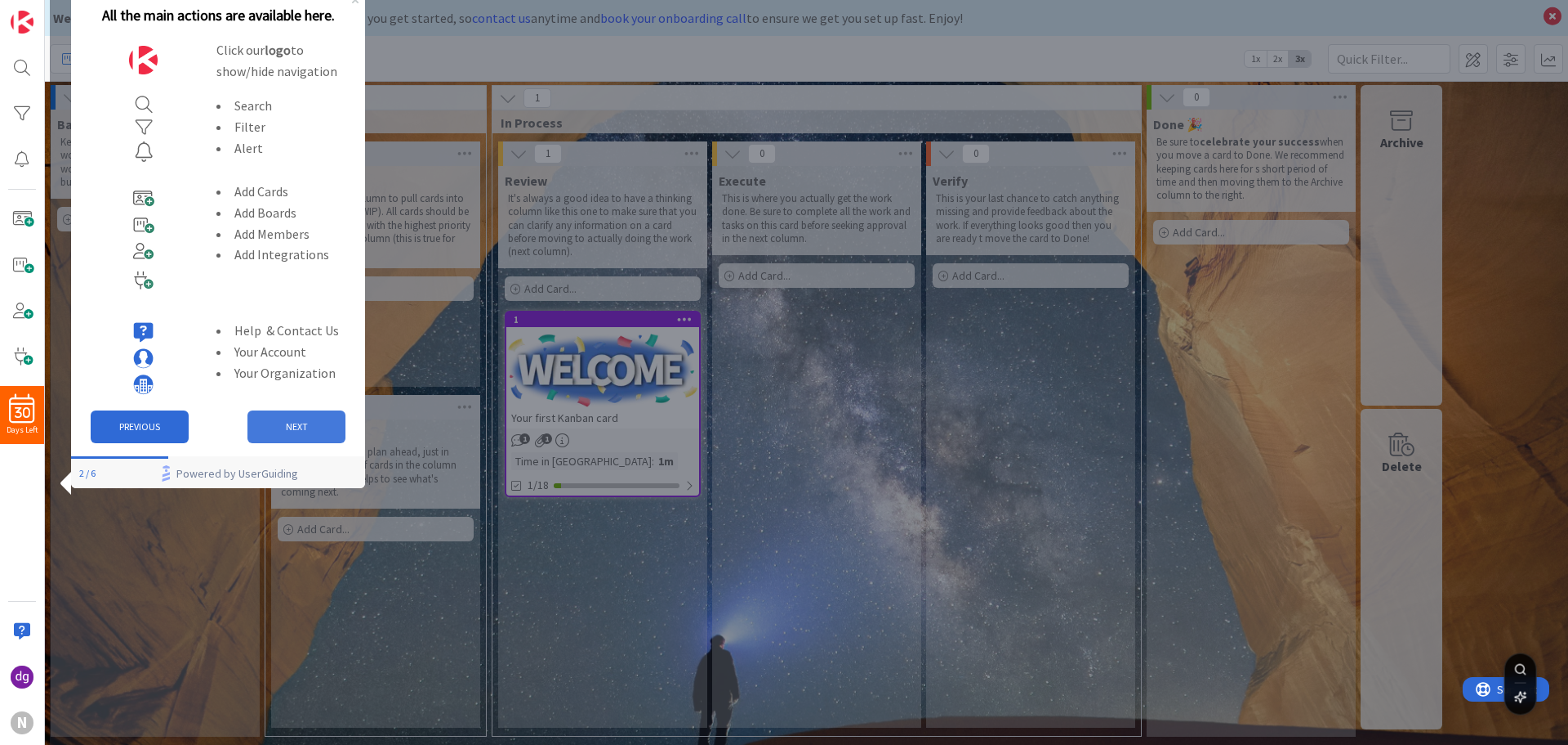
click at [295, 429] on button "NEXT" at bounding box center [296, 426] width 98 height 33
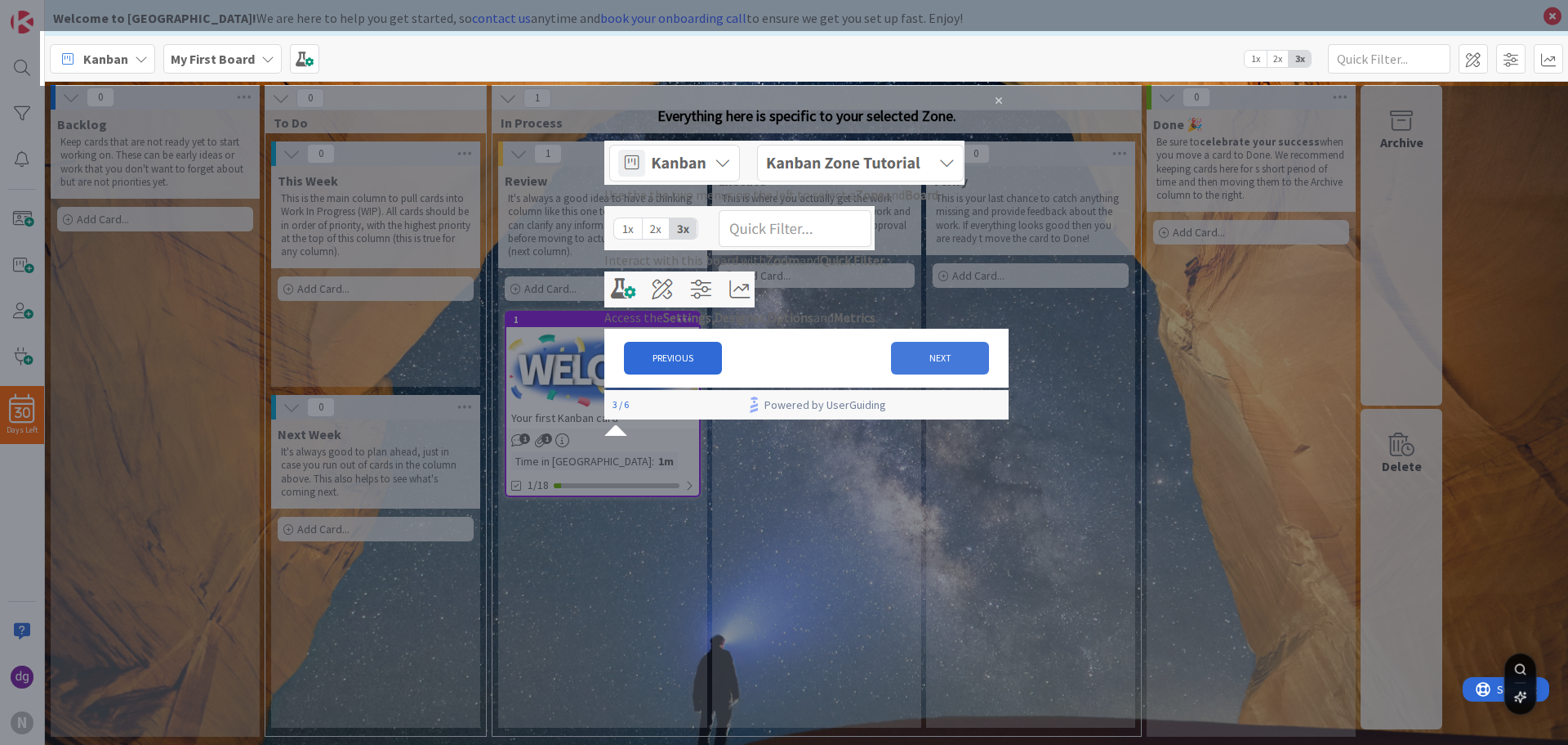
click at [926, 374] on button "NEXT" at bounding box center [940, 358] width 98 height 33
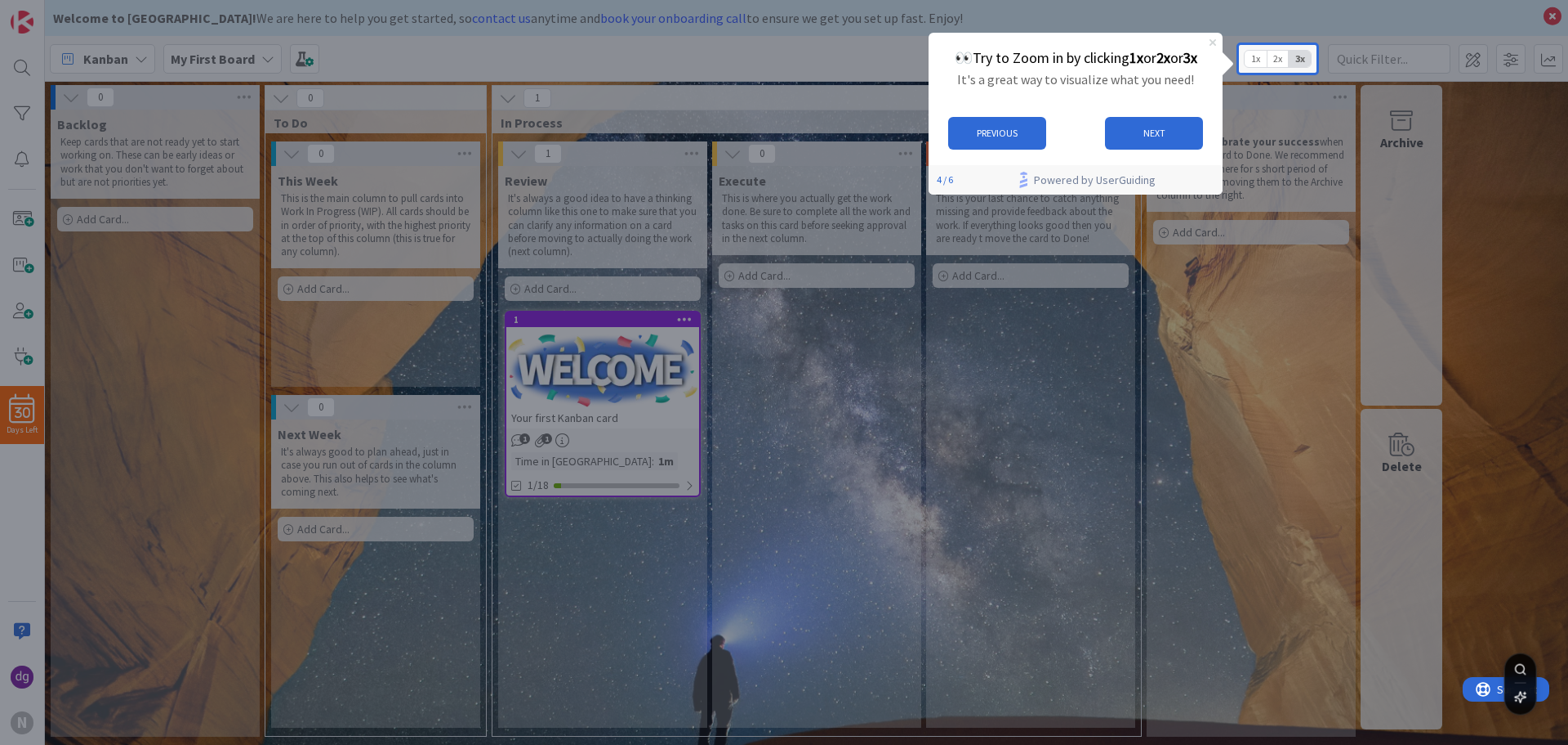
click at [1212, 40] on icon "Close Preview" at bounding box center [1213, 41] width 7 height 7
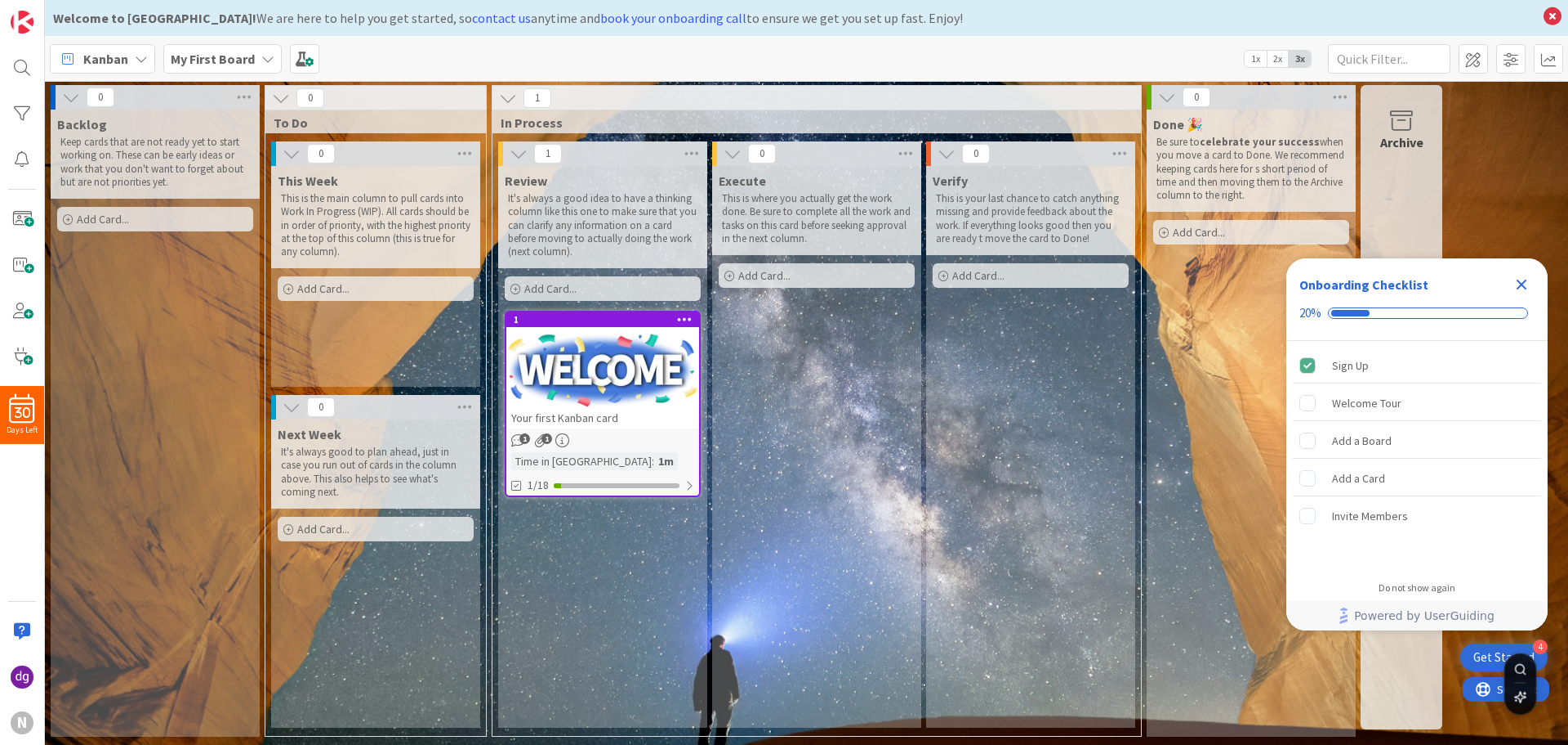
click at [1284, 54] on span "2x" at bounding box center [1278, 59] width 22 height 16
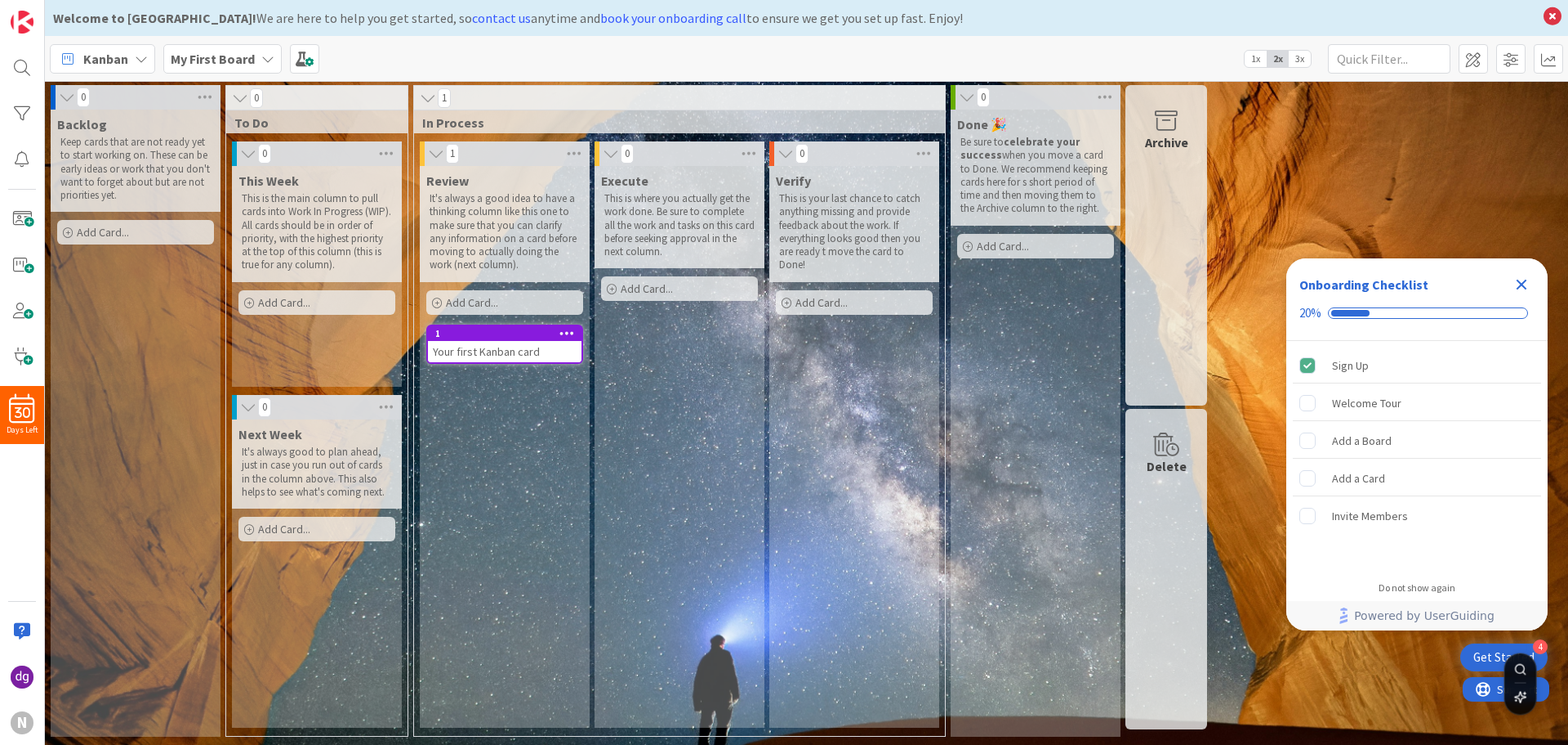
click at [1262, 55] on span "1x" at bounding box center [1256, 59] width 22 height 16
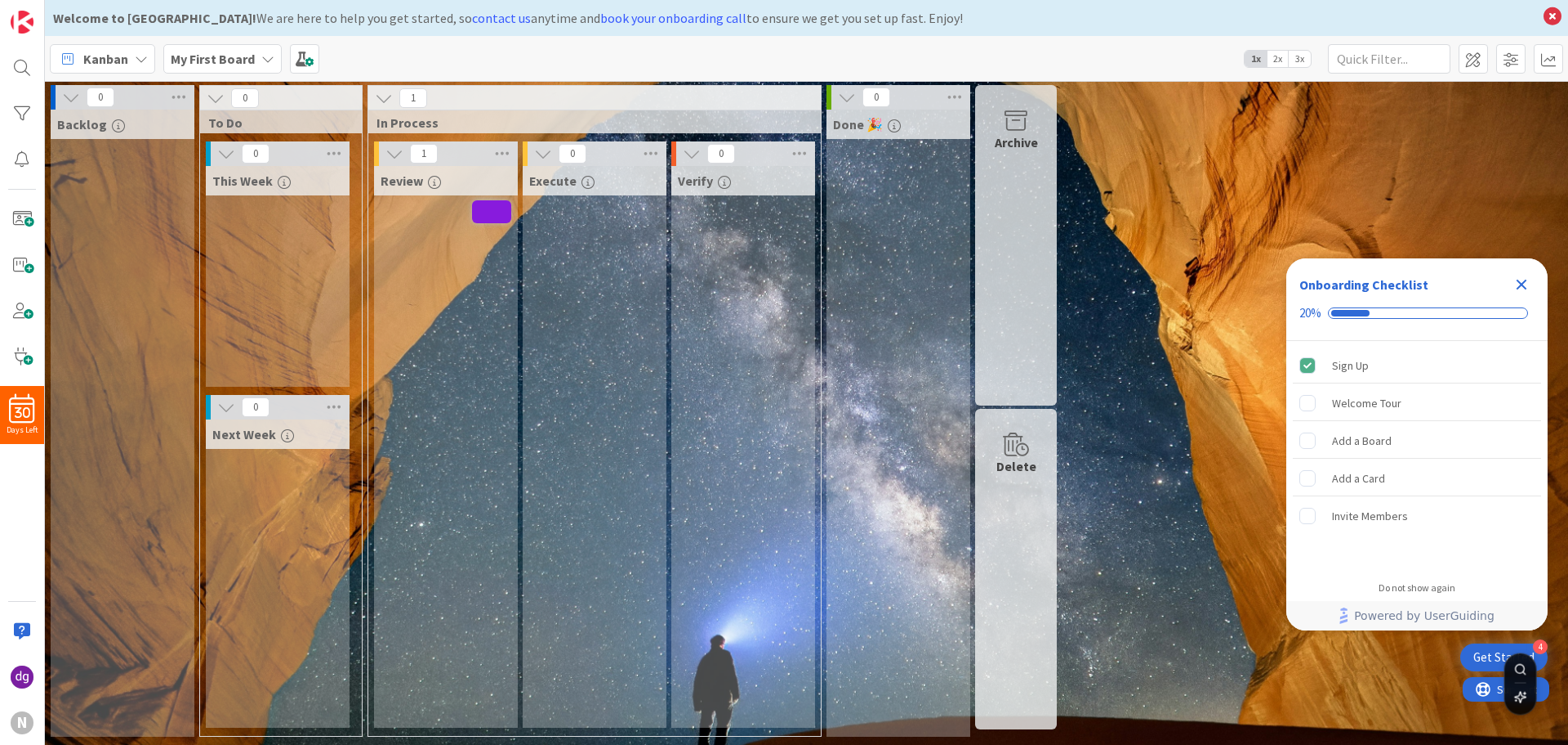
click at [1278, 60] on span "2x" at bounding box center [1278, 59] width 22 height 16
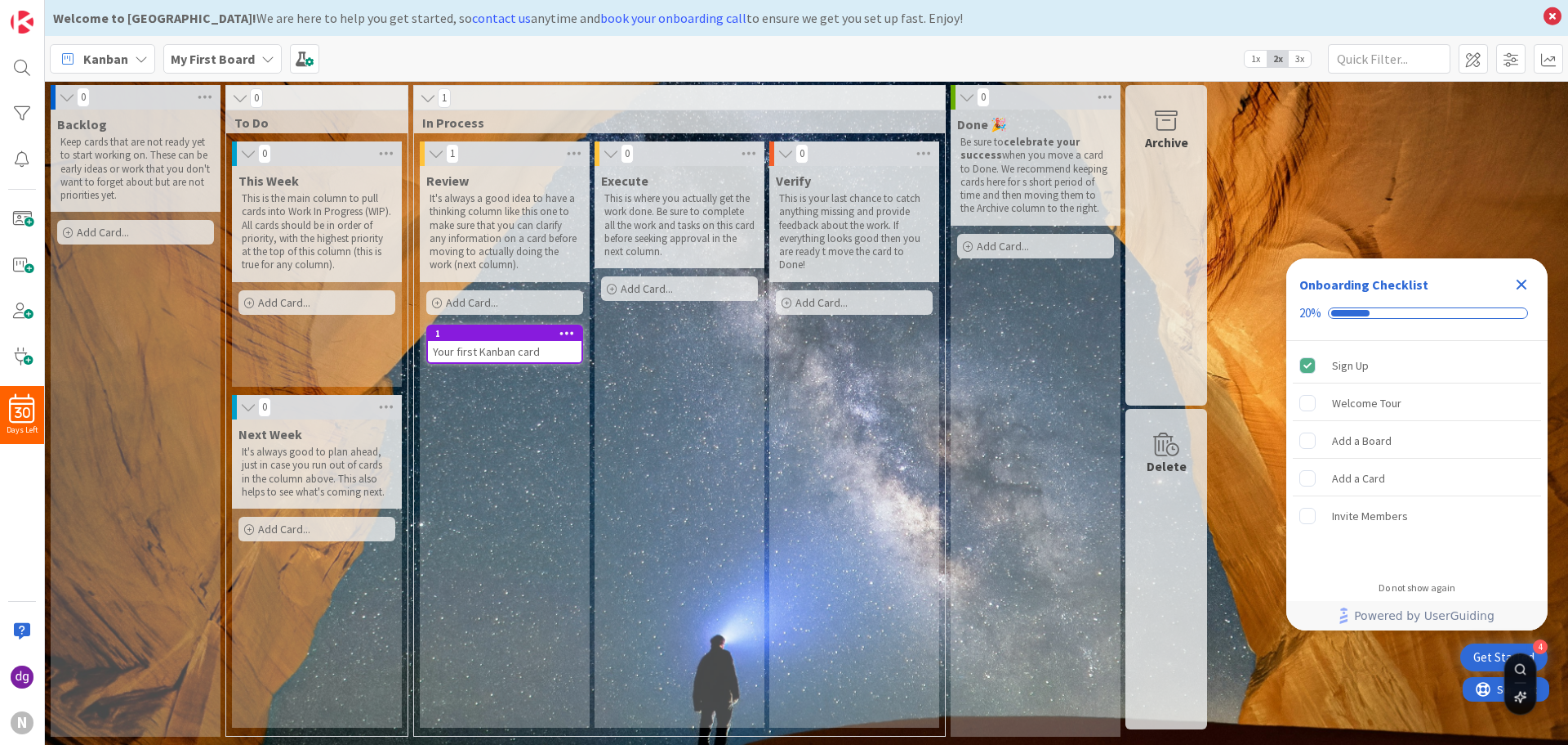
click at [1296, 61] on span "3x" at bounding box center [1301, 59] width 22 height 16
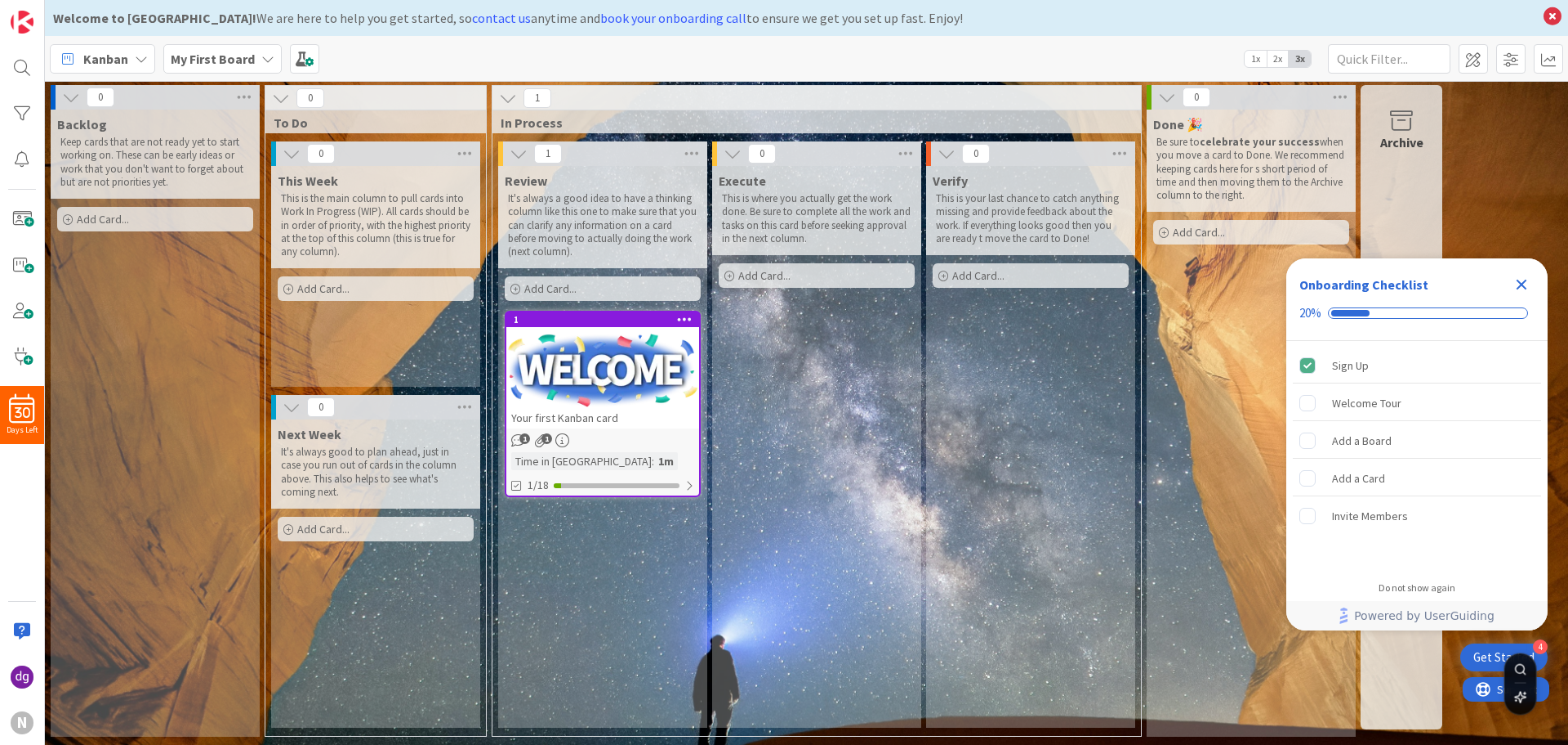
click at [1279, 59] on span "2x" at bounding box center [1278, 59] width 22 height 16
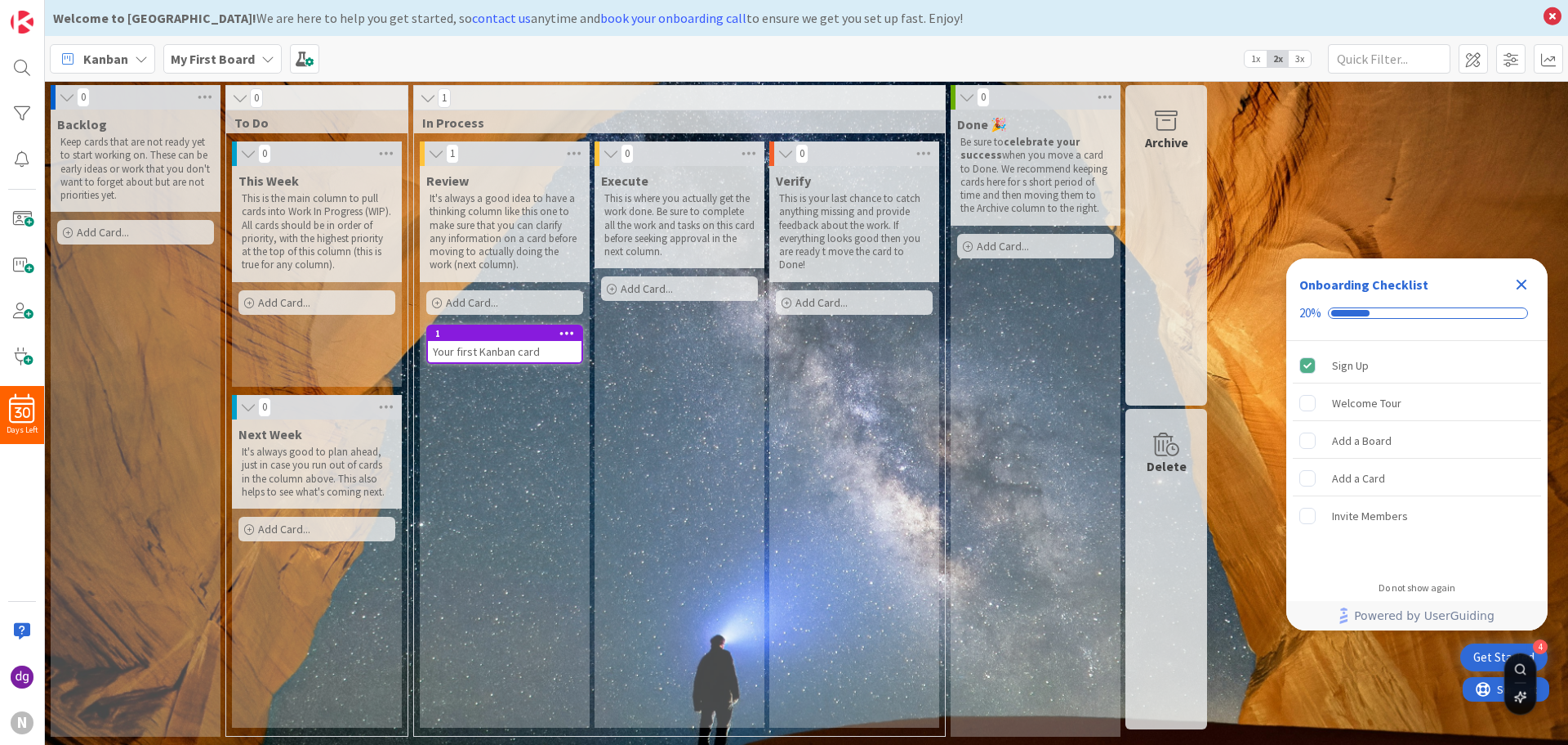
click at [1526, 286] on icon "Close Checklist" at bounding box center [1522, 285] width 20 height 20
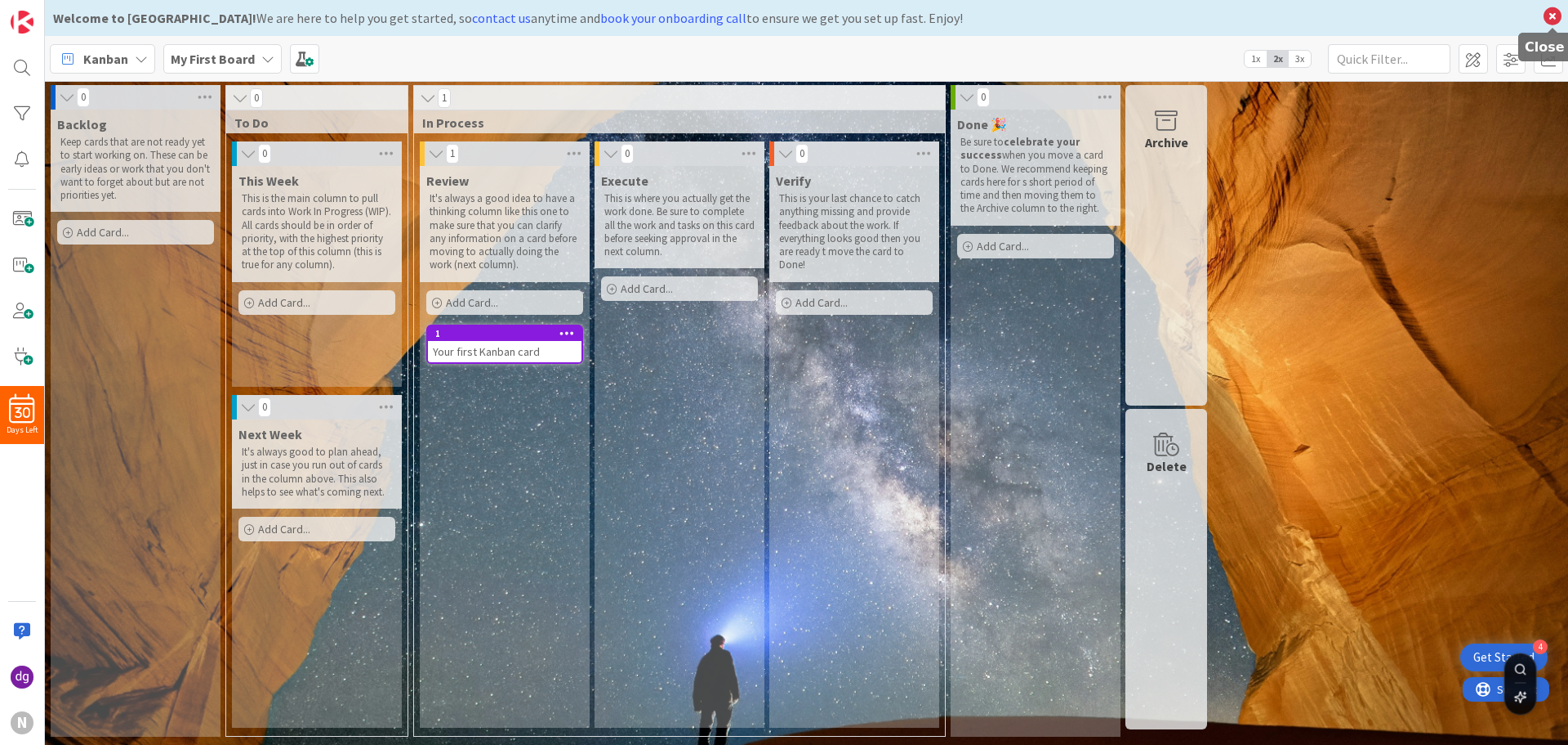
click at [1546, 21] on icon at bounding box center [1552, 16] width 21 height 23
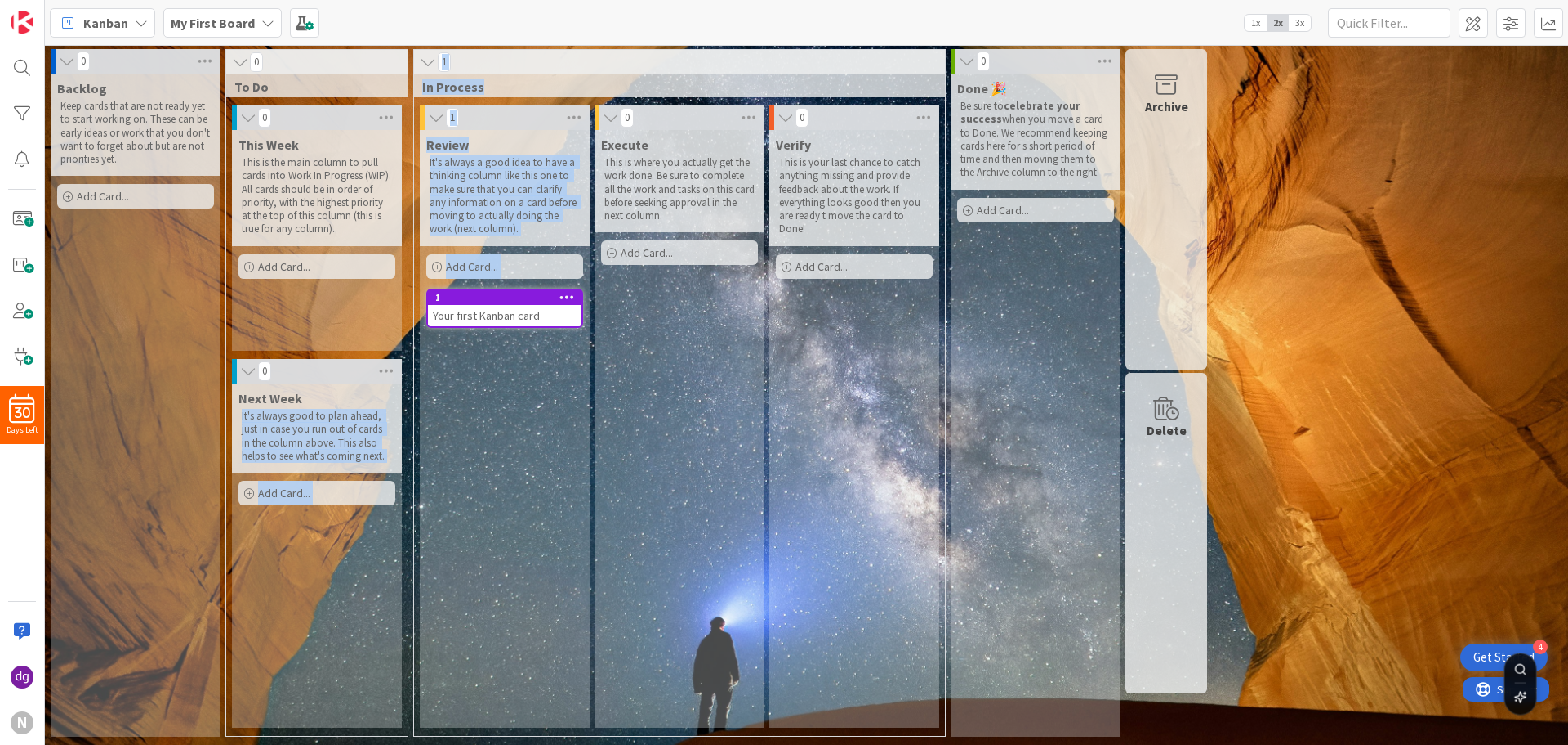
drag, startPoint x: 336, startPoint y: 397, endPoint x: 543, endPoint y: 433, distance: 210.1
click at [543, 433] on div "0 Backlog Keep cards that are not ready yet to start working on. These can be e…" at bounding box center [629, 396] width 1162 height 696
click at [477, 441] on div "Review It's always a good idea to have a thinking column like this one to make …" at bounding box center [505, 428] width 170 height 597
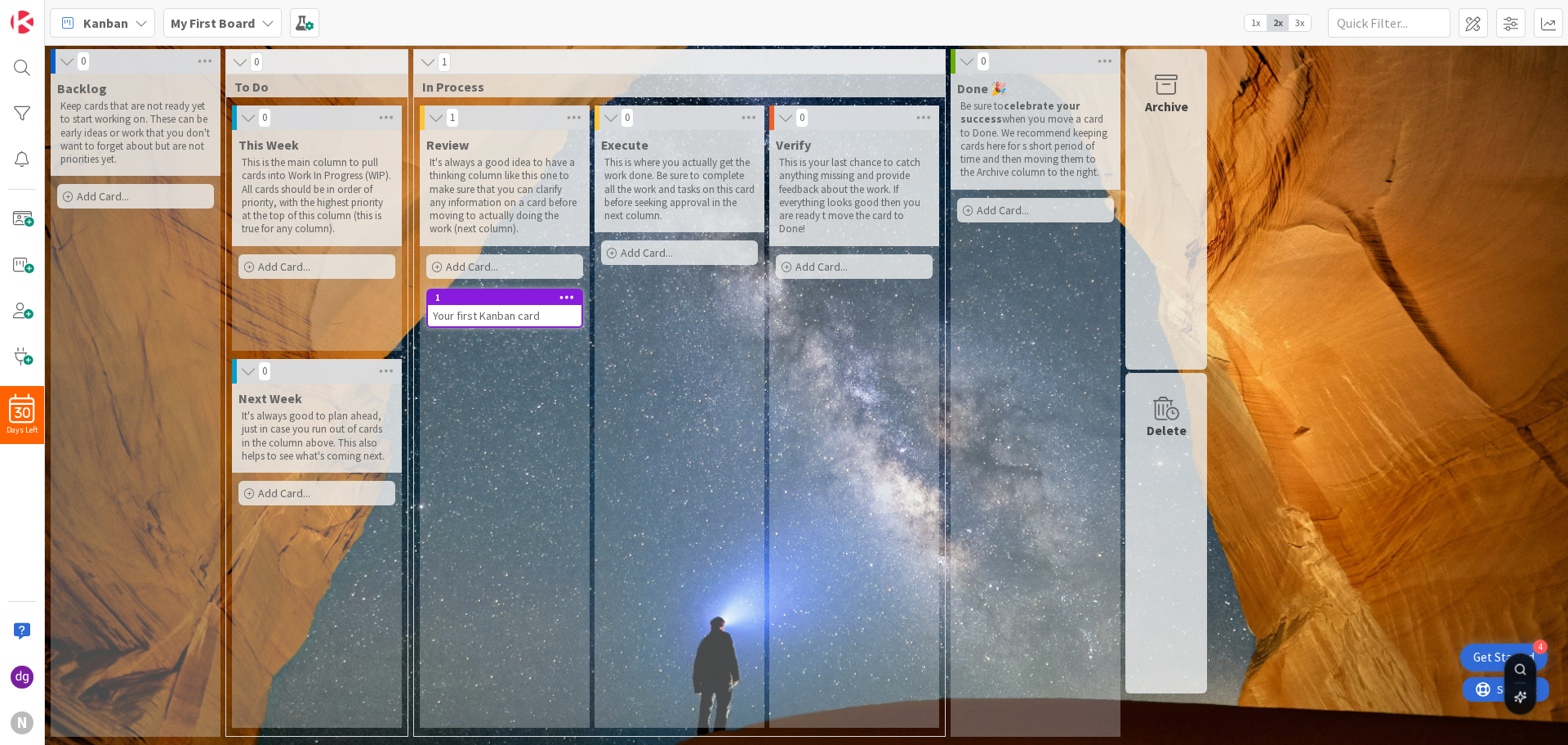
drag, startPoint x: 241, startPoint y: 371, endPoint x: 1027, endPoint y: 408, distance: 786.9
click at [1029, 408] on div "0 Backlog Keep cards that are not ready yet to start working on. These can be e…" at bounding box center [629, 396] width 1162 height 696
drag, startPoint x: 1157, startPoint y: 457, endPoint x: 1172, endPoint y: 453, distance: 15.5
click at [1172, 453] on div "Delete" at bounding box center [1167, 532] width 82 height 321
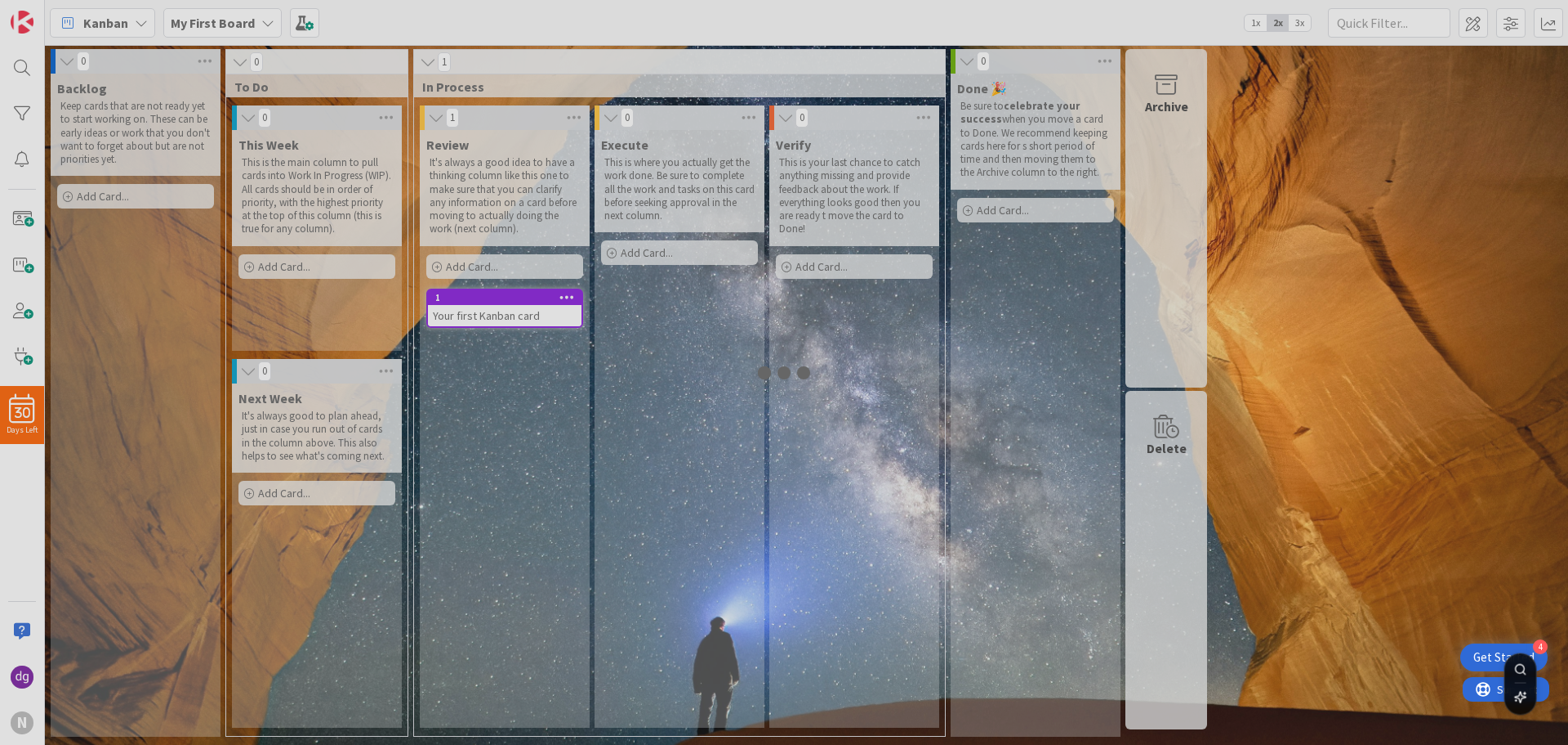
click at [1275, 460] on div at bounding box center [784, 372] width 1568 height 745
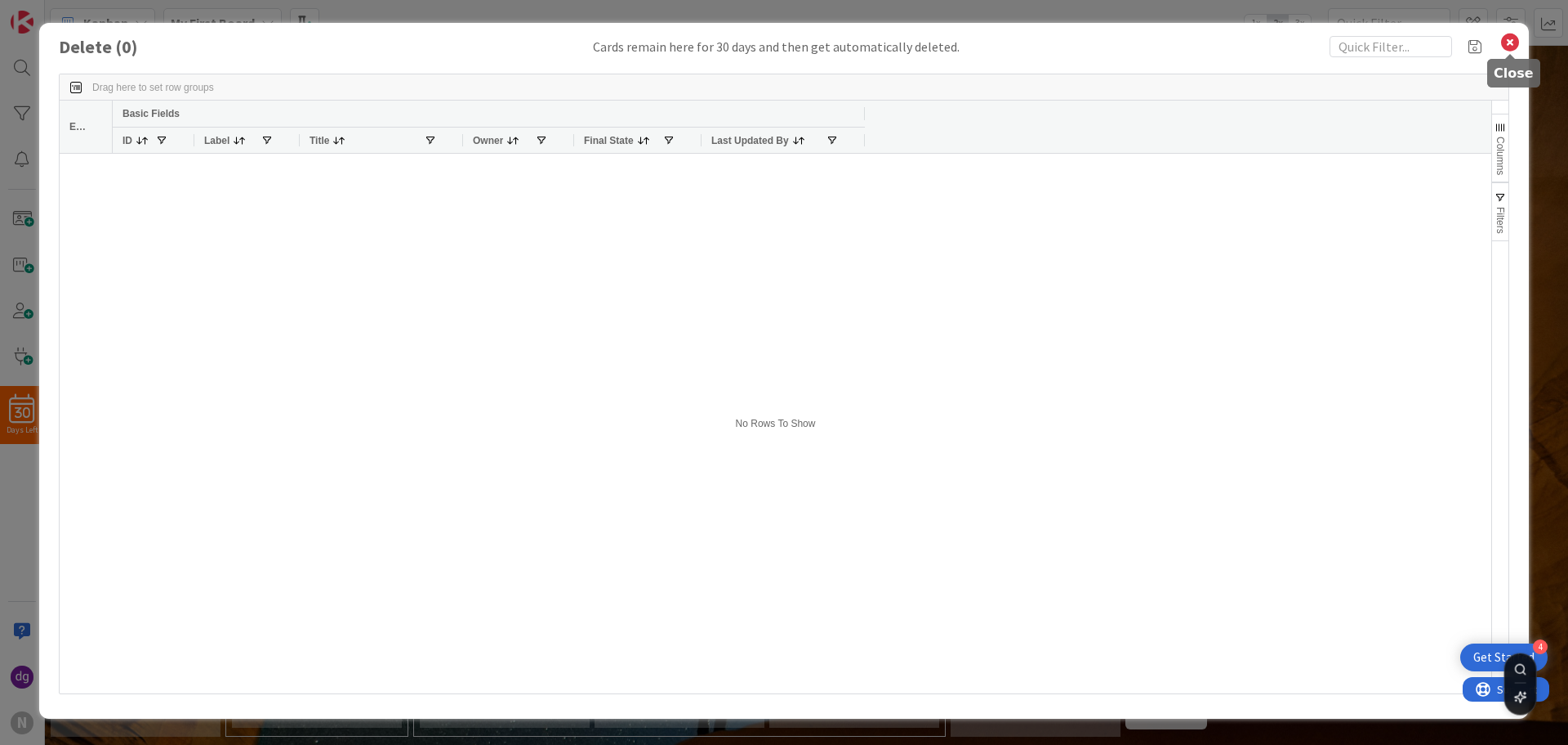
click at [1511, 47] on icon at bounding box center [1510, 42] width 21 height 23
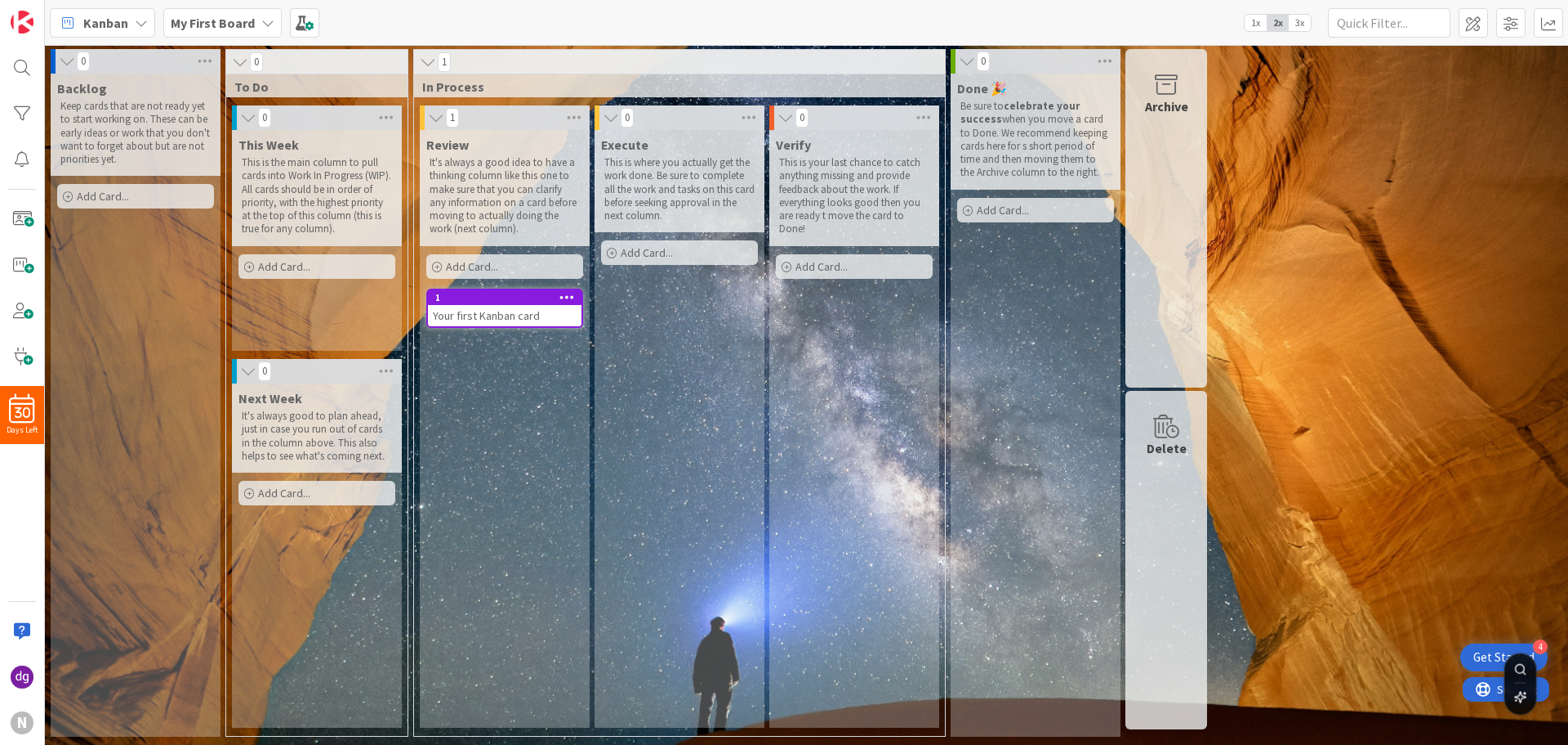
click at [863, 403] on div "Verify This is your last chance to catch anything missing and provide feedback …" at bounding box center [854, 428] width 170 height 597
click at [1029, 287] on div "Done 🎉 Be sure to celebrate your success when you move a card to Done. We recom…" at bounding box center [1036, 405] width 170 height 663
click at [535, 431] on div "Review It's always a good idea to have a thinking column like this one to make …" at bounding box center [505, 428] width 170 height 597
click at [982, 383] on div "Done 🎉 Be sure to celebrate your success when you move a card to Done. We recom…" at bounding box center [1036, 405] width 170 height 663
click at [416, 61] on div "1" at bounding box center [680, 62] width 531 height 25
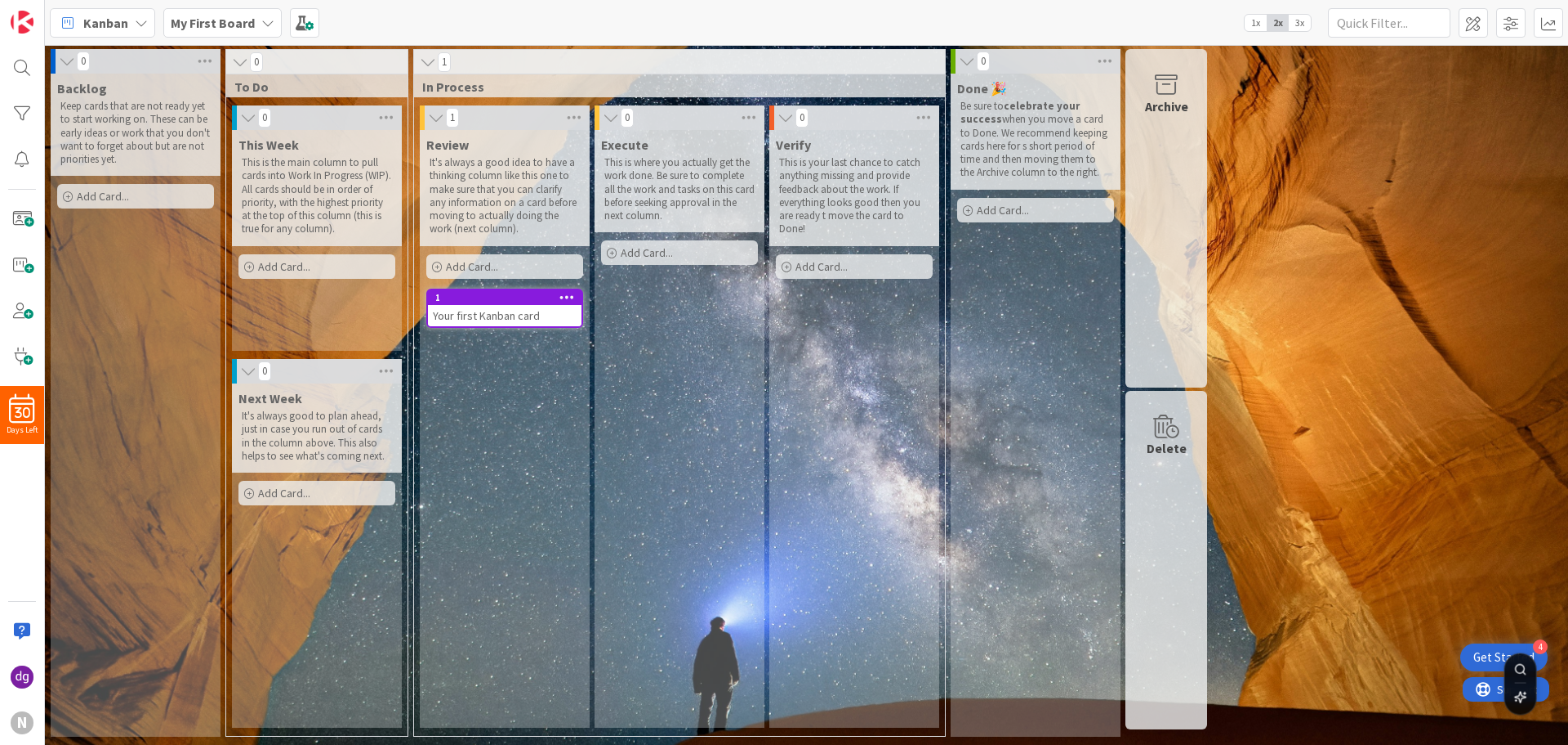
click at [424, 61] on icon at bounding box center [428, 62] width 18 height 16
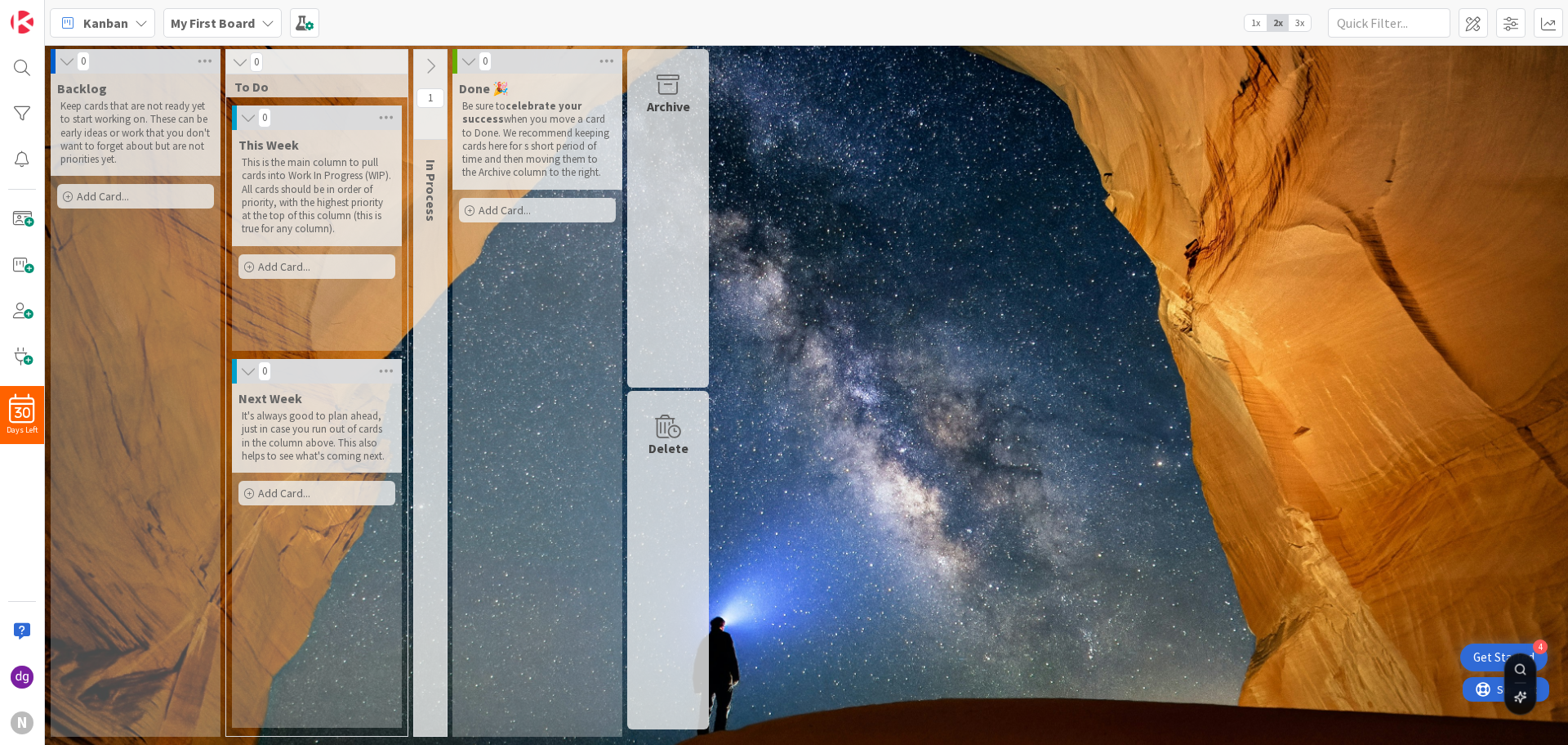
click at [424, 74] on icon at bounding box center [430, 66] width 18 height 18
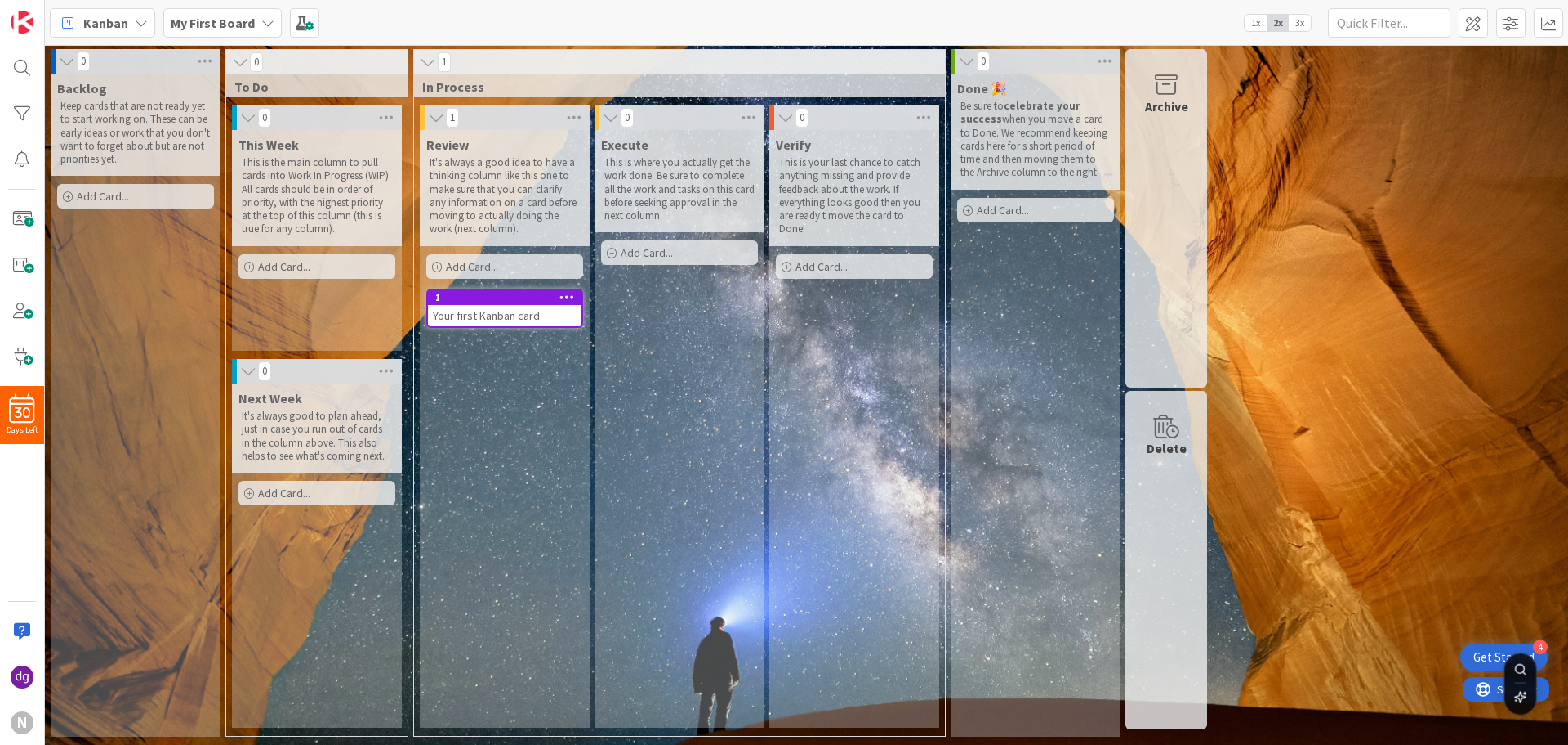
click at [423, 65] on icon at bounding box center [428, 62] width 18 height 16
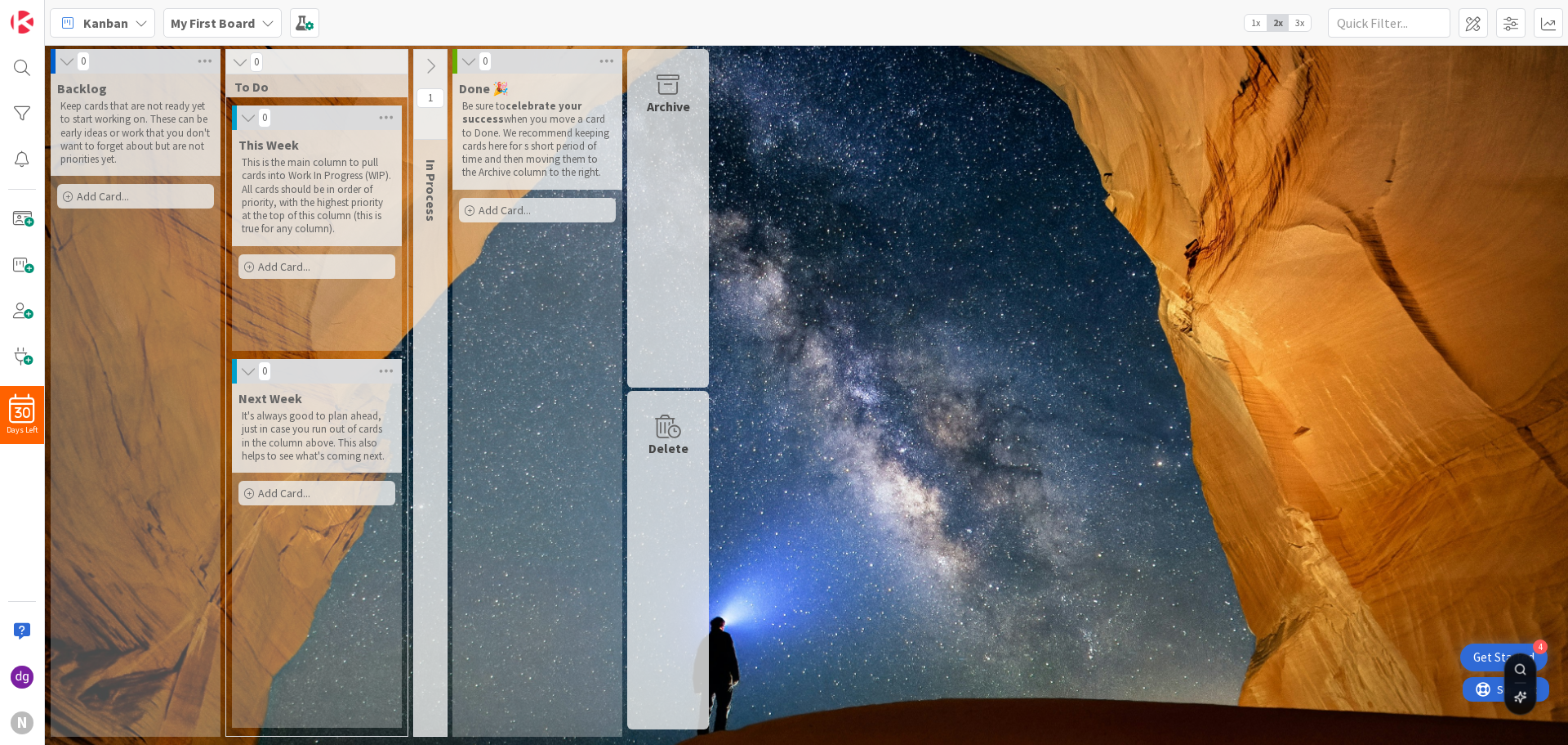
click at [423, 65] on icon at bounding box center [430, 66] width 18 height 18
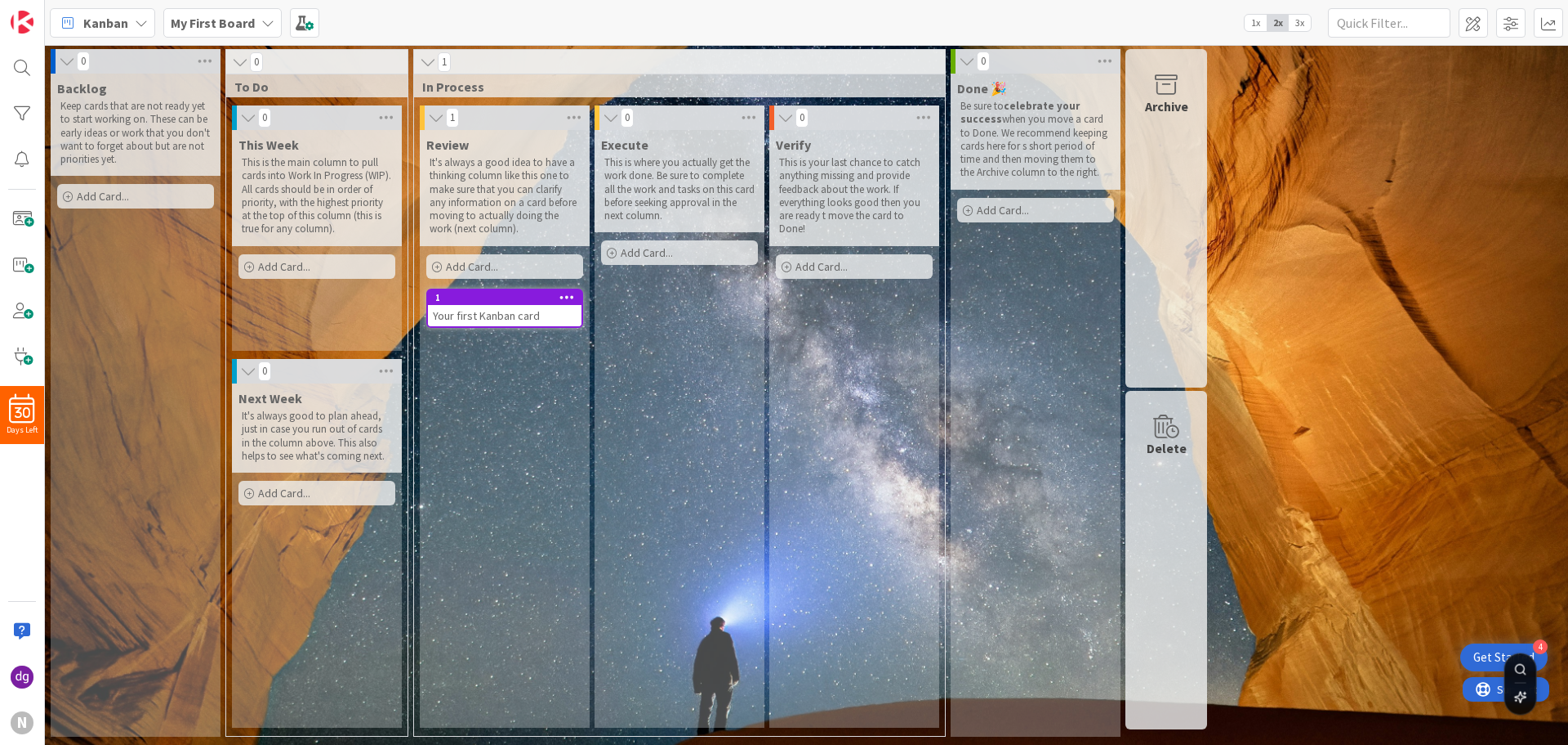
click at [535, 65] on div "1" at bounding box center [680, 62] width 531 height 25
click at [520, 58] on div "1" at bounding box center [680, 62] width 531 height 25
click at [419, 60] on icon at bounding box center [428, 62] width 18 height 16
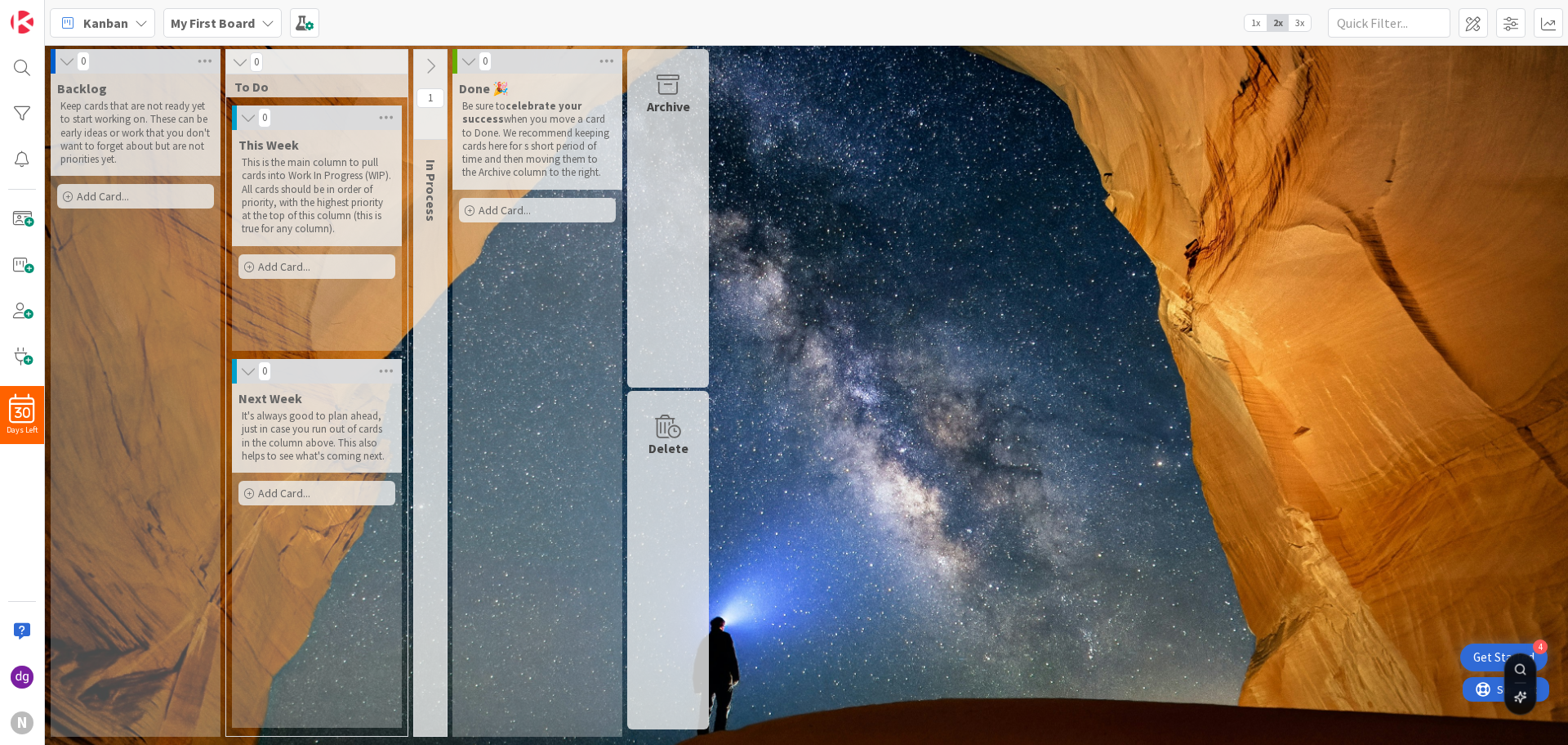
click at [419, 60] on button at bounding box center [430, 66] width 33 height 25
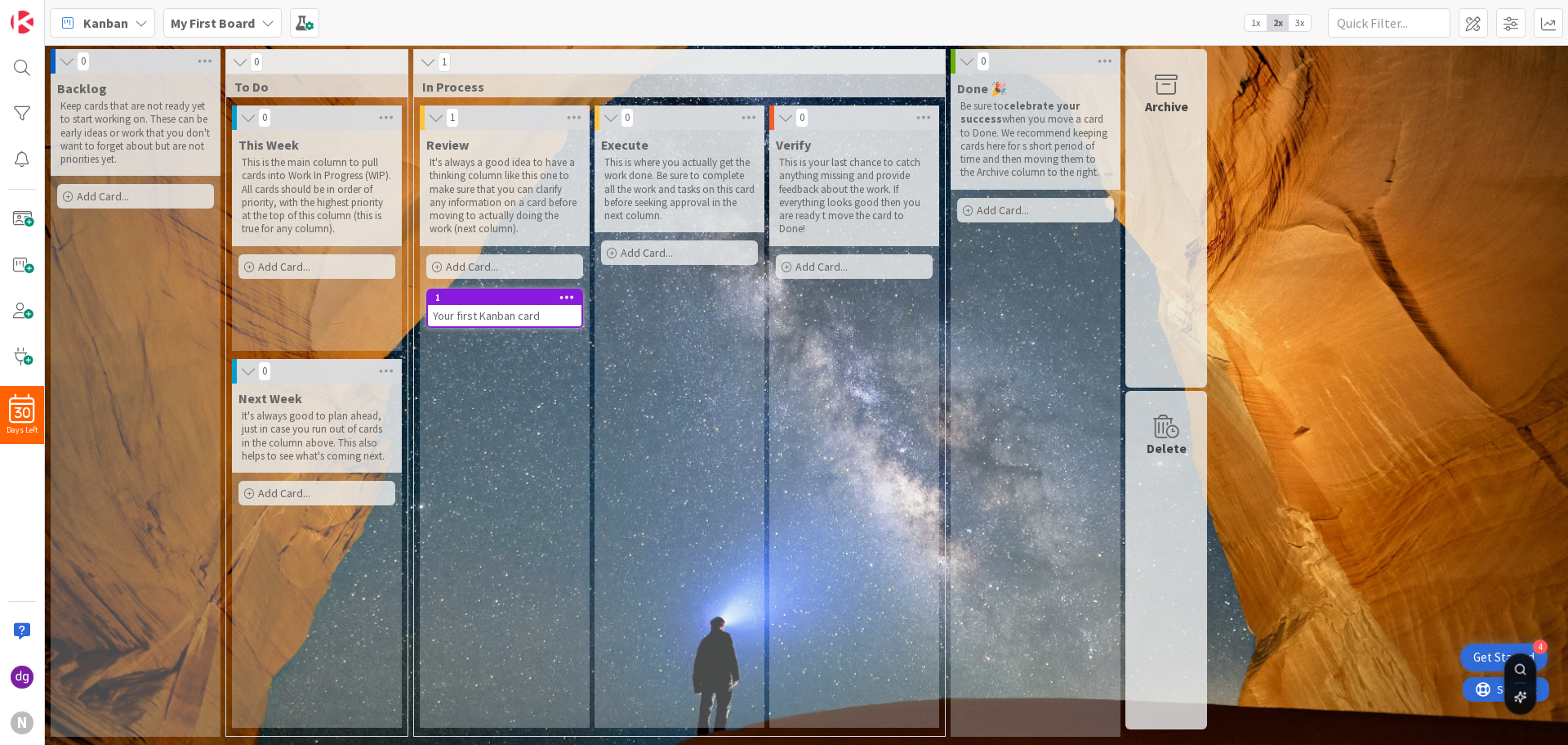
click at [241, 62] on icon at bounding box center [241, 62] width 18 height 16
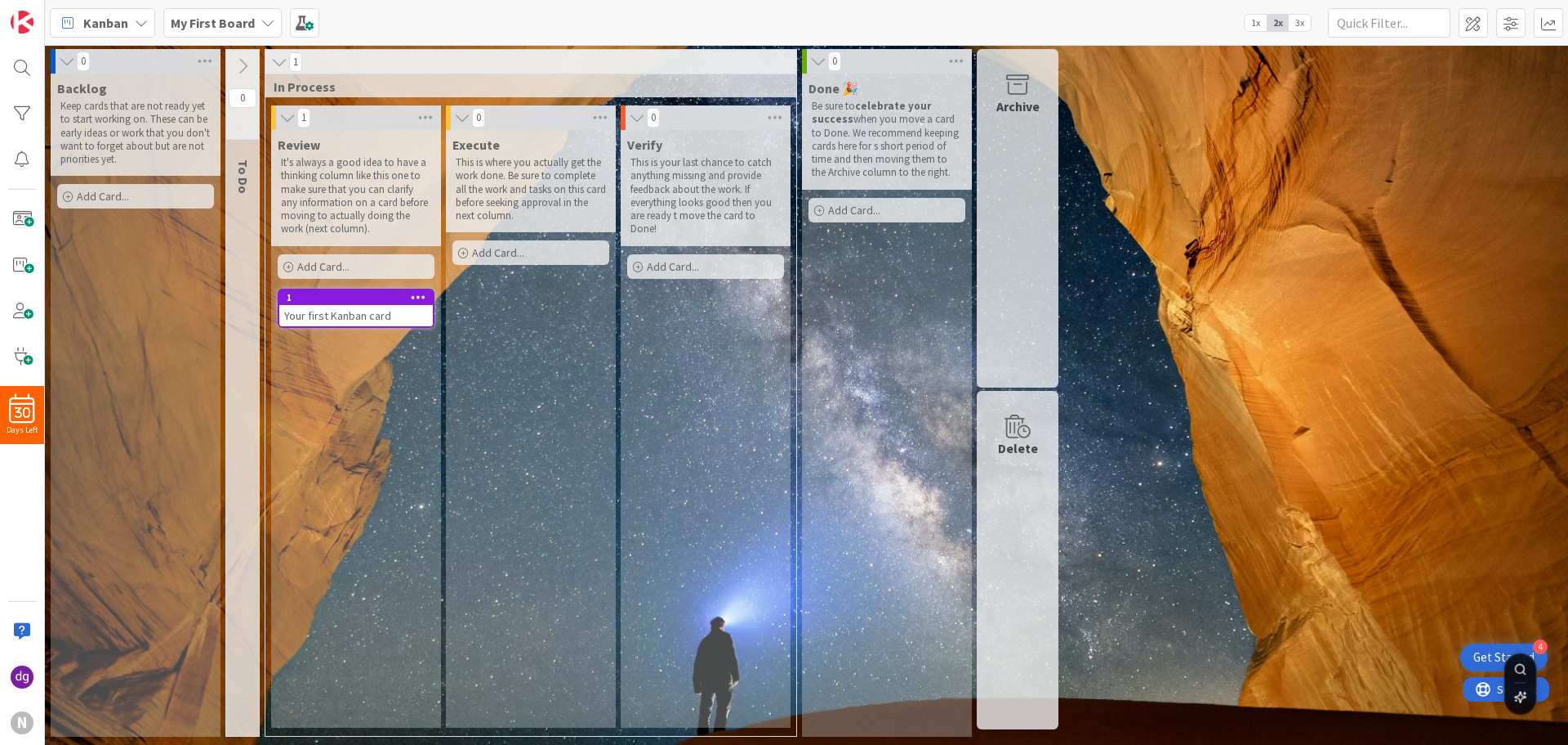
click at [241, 62] on icon at bounding box center [243, 66] width 18 height 18
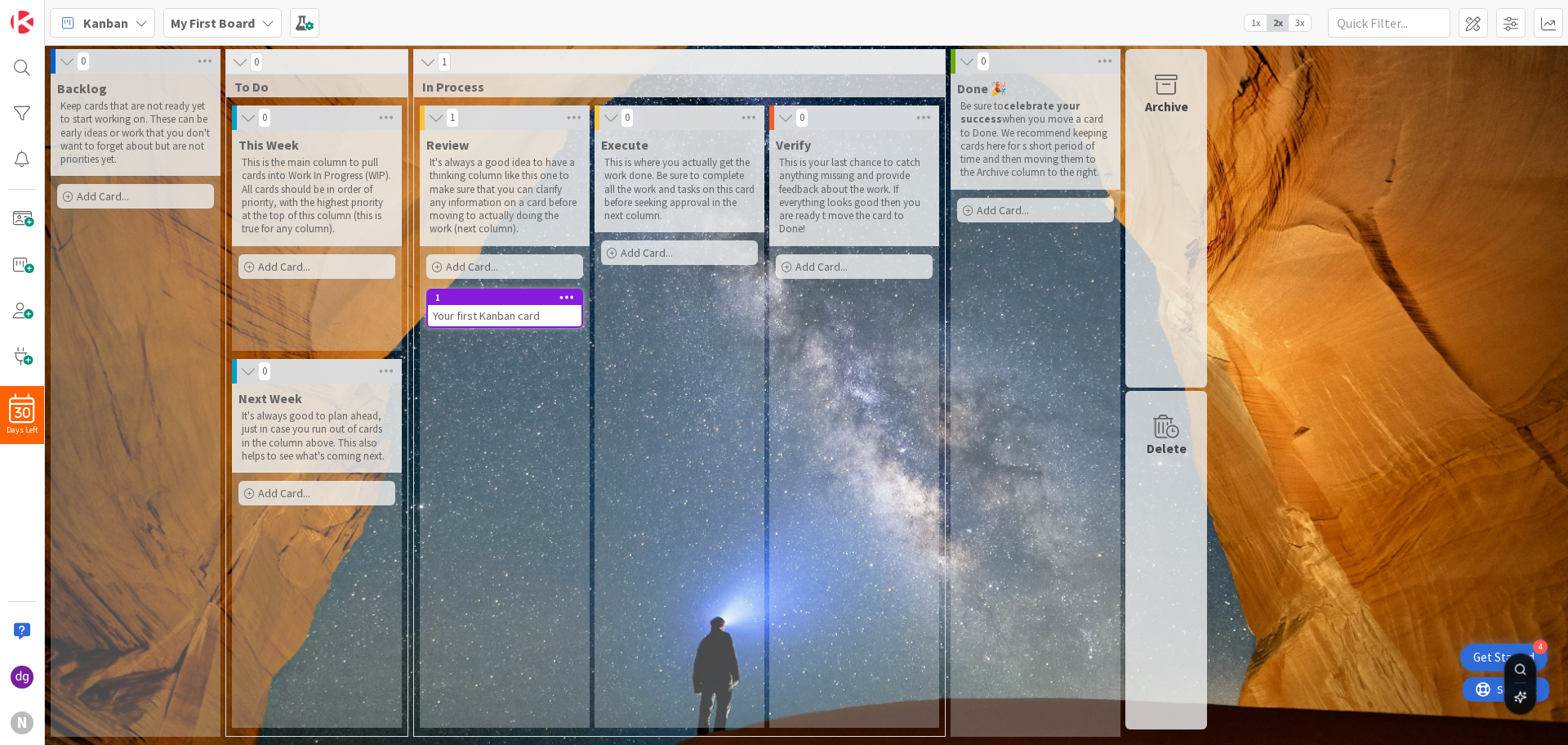
click at [967, 59] on icon at bounding box center [967, 61] width 18 height 16
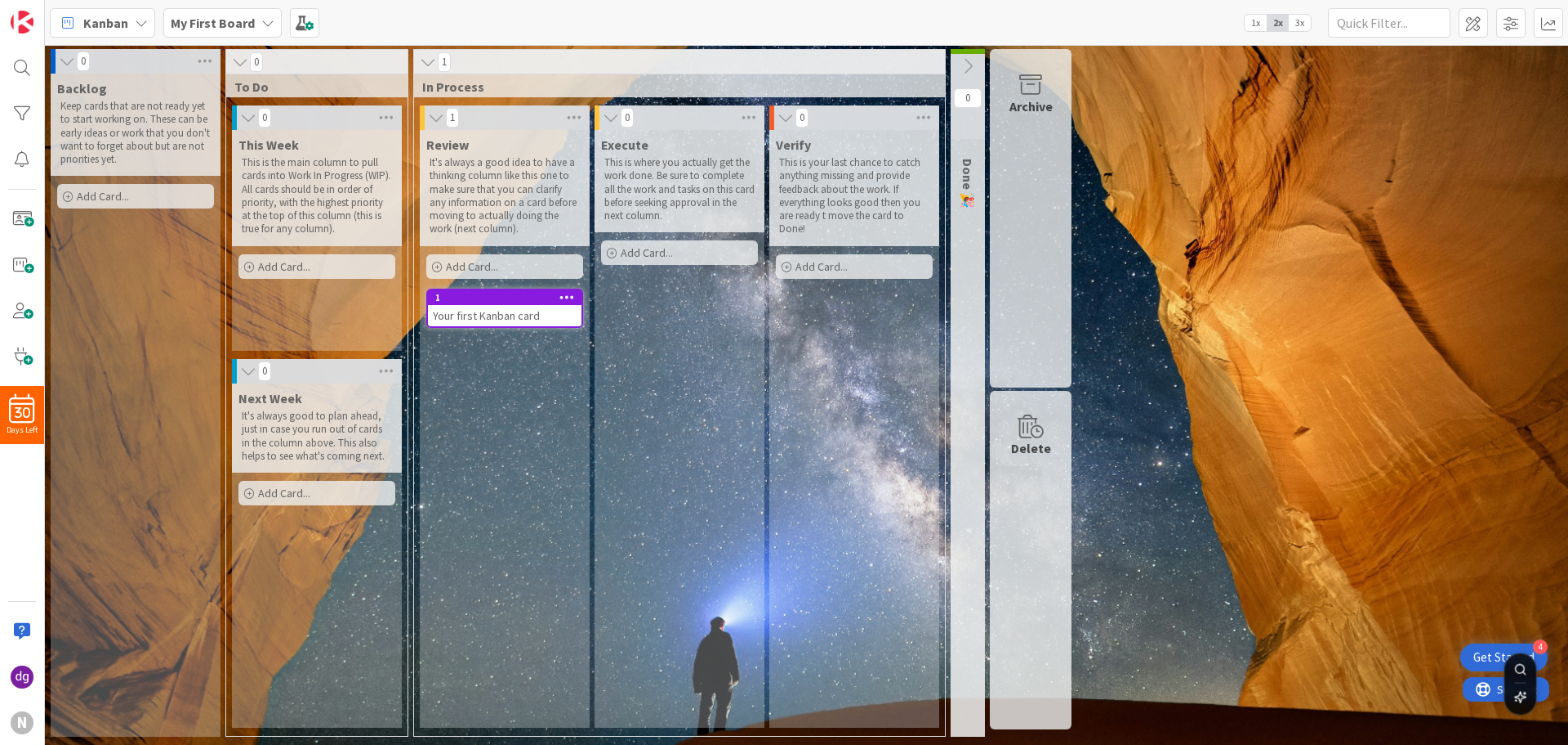
click at [420, 54] on icon at bounding box center [428, 62] width 18 height 16
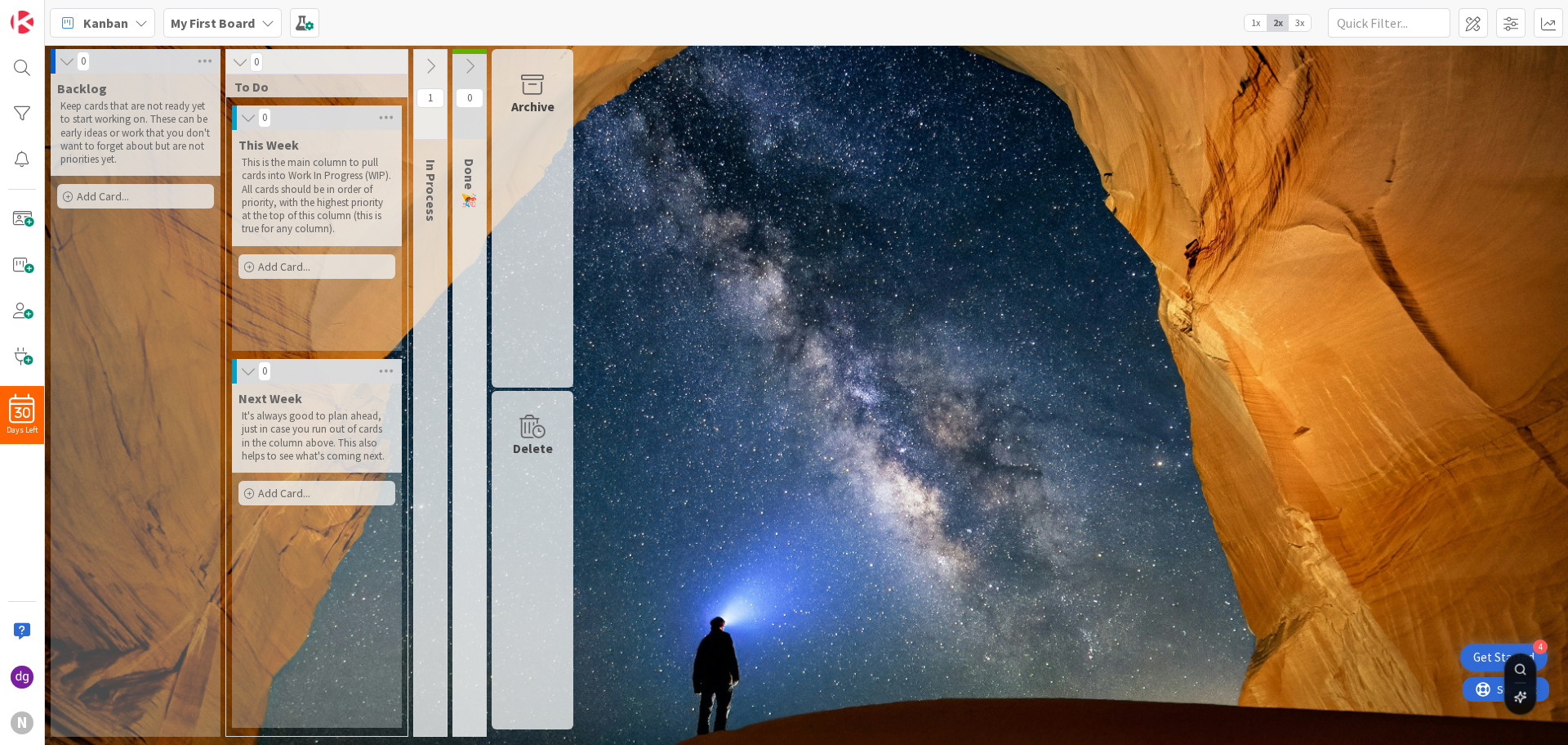
click at [237, 57] on icon at bounding box center [241, 62] width 18 height 16
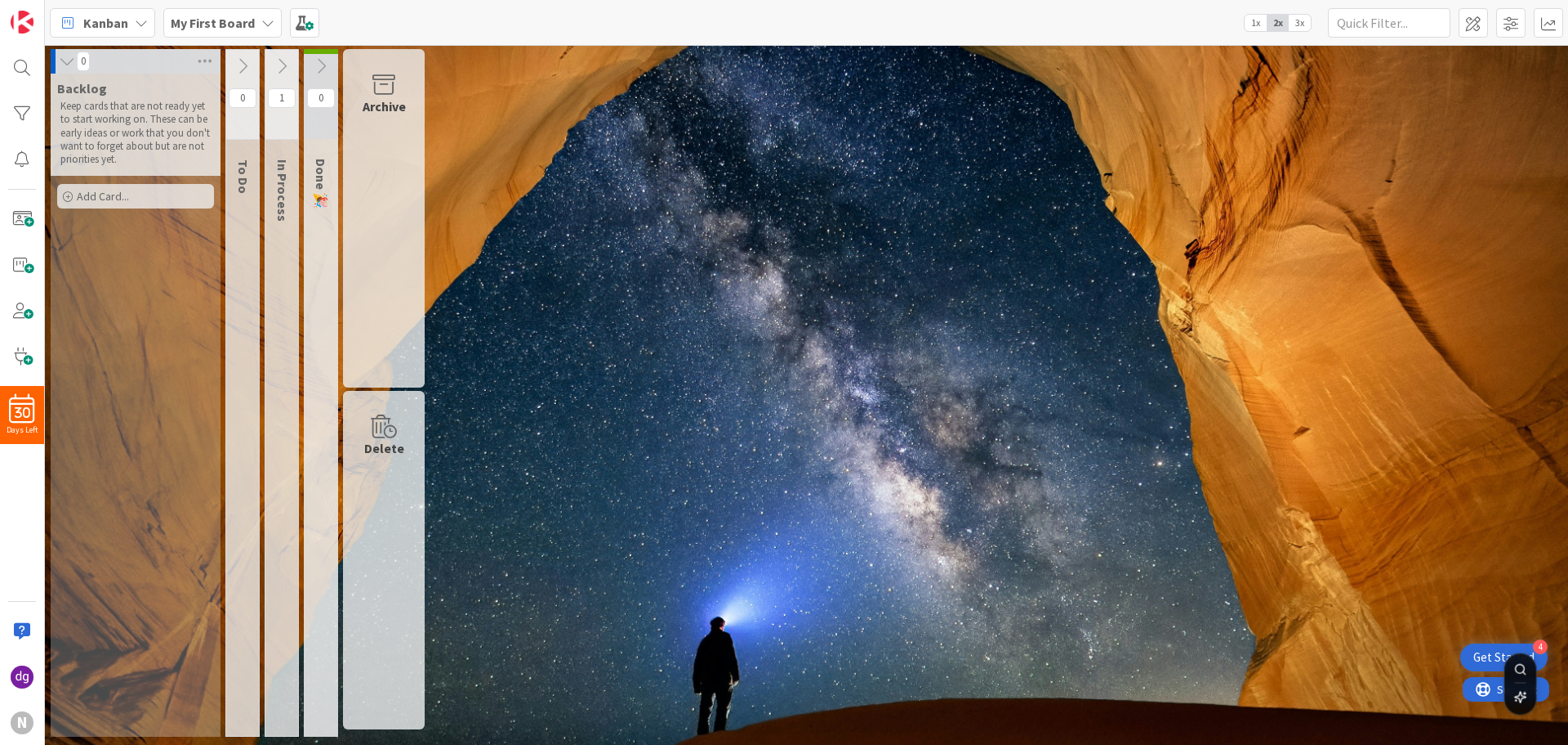
click at [69, 61] on icon at bounding box center [67, 61] width 18 height 16
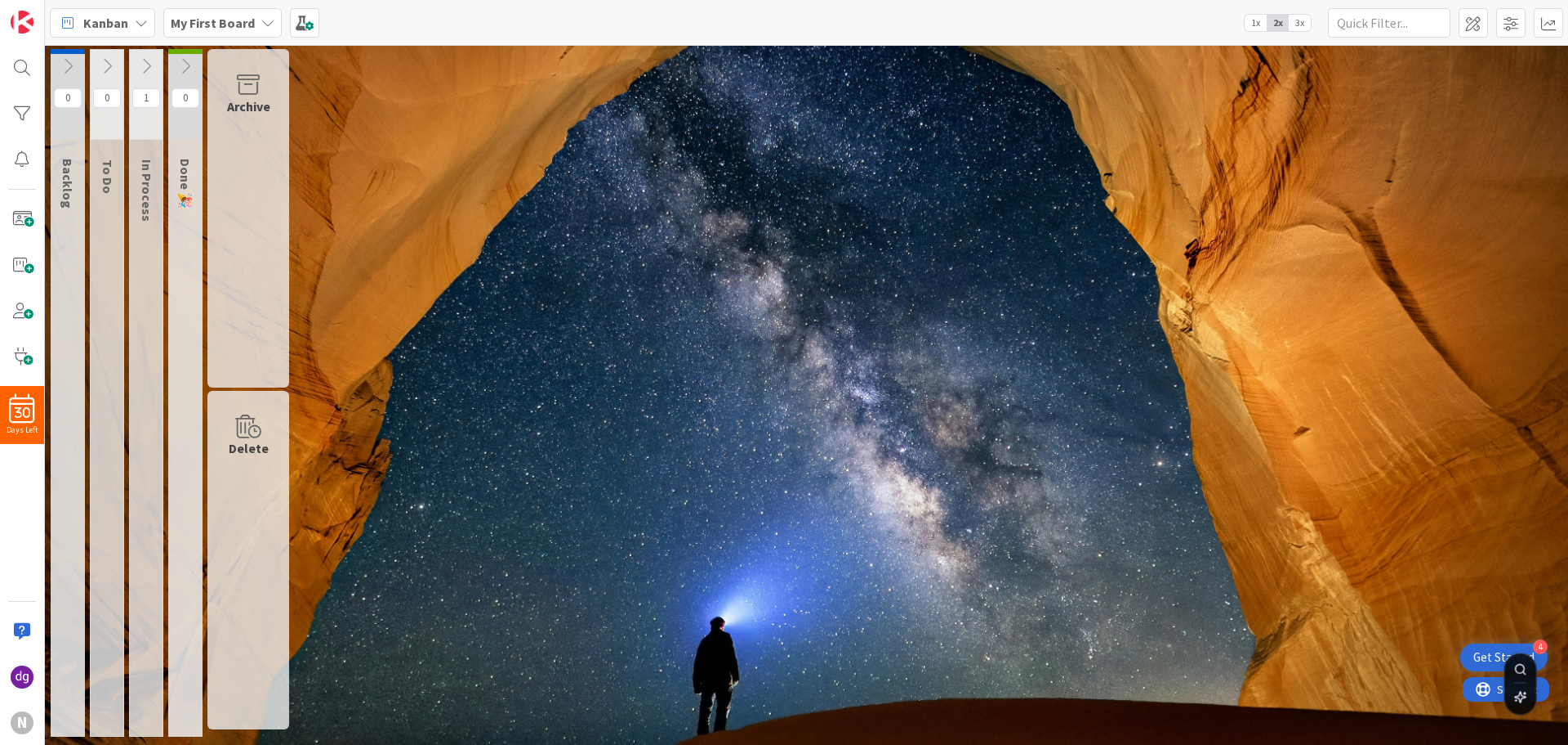
click at [719, 209] on div "0 Backlog Keep cards that are not ready yet to start working on. These can be e…" at bounding box center [806, 396] width 1517 height 696
click at [187, 72] on icon at bounding box center [186, 66] width 18 height 18
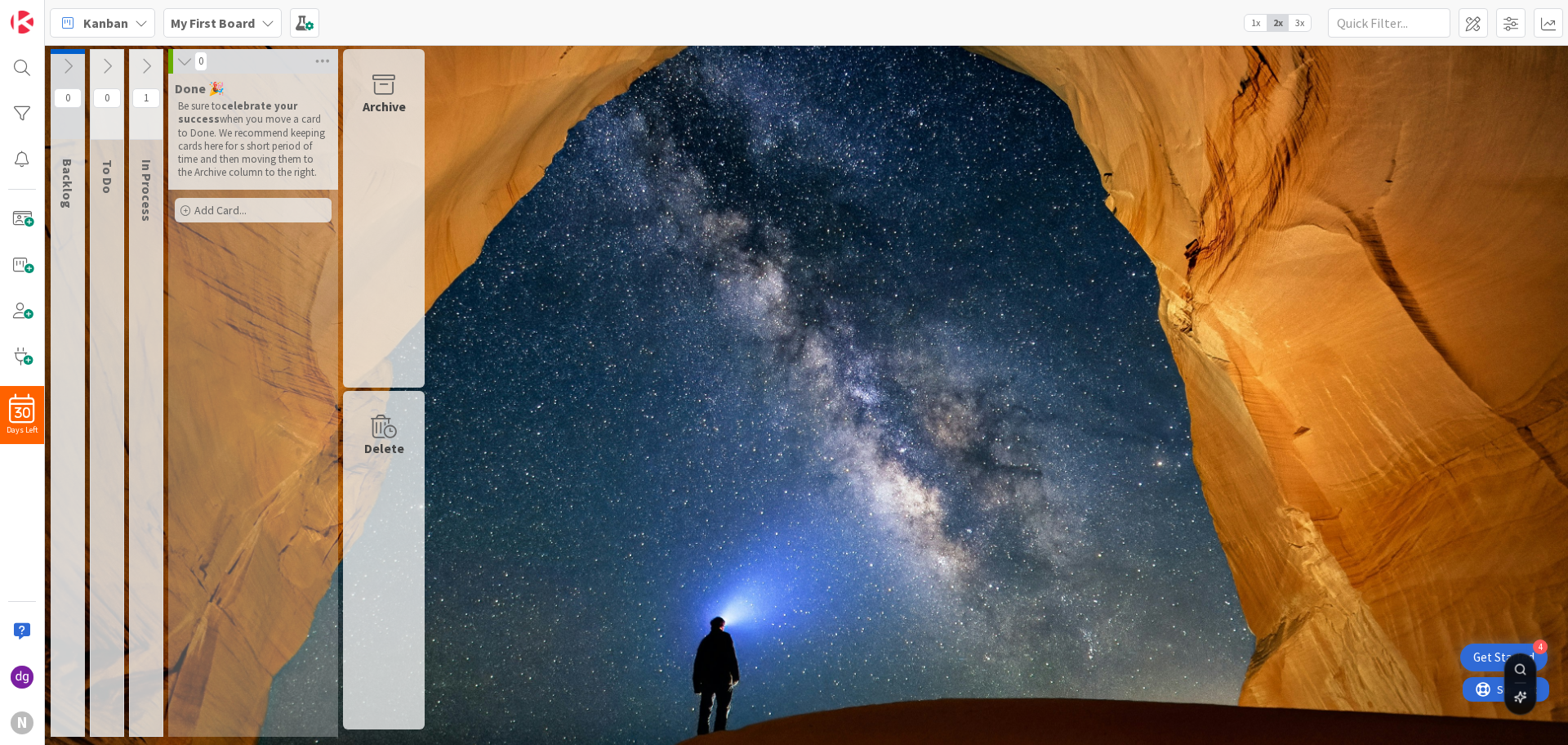
click at [186, 62] on icon at bounding box center [185, 61] width 18 height 16
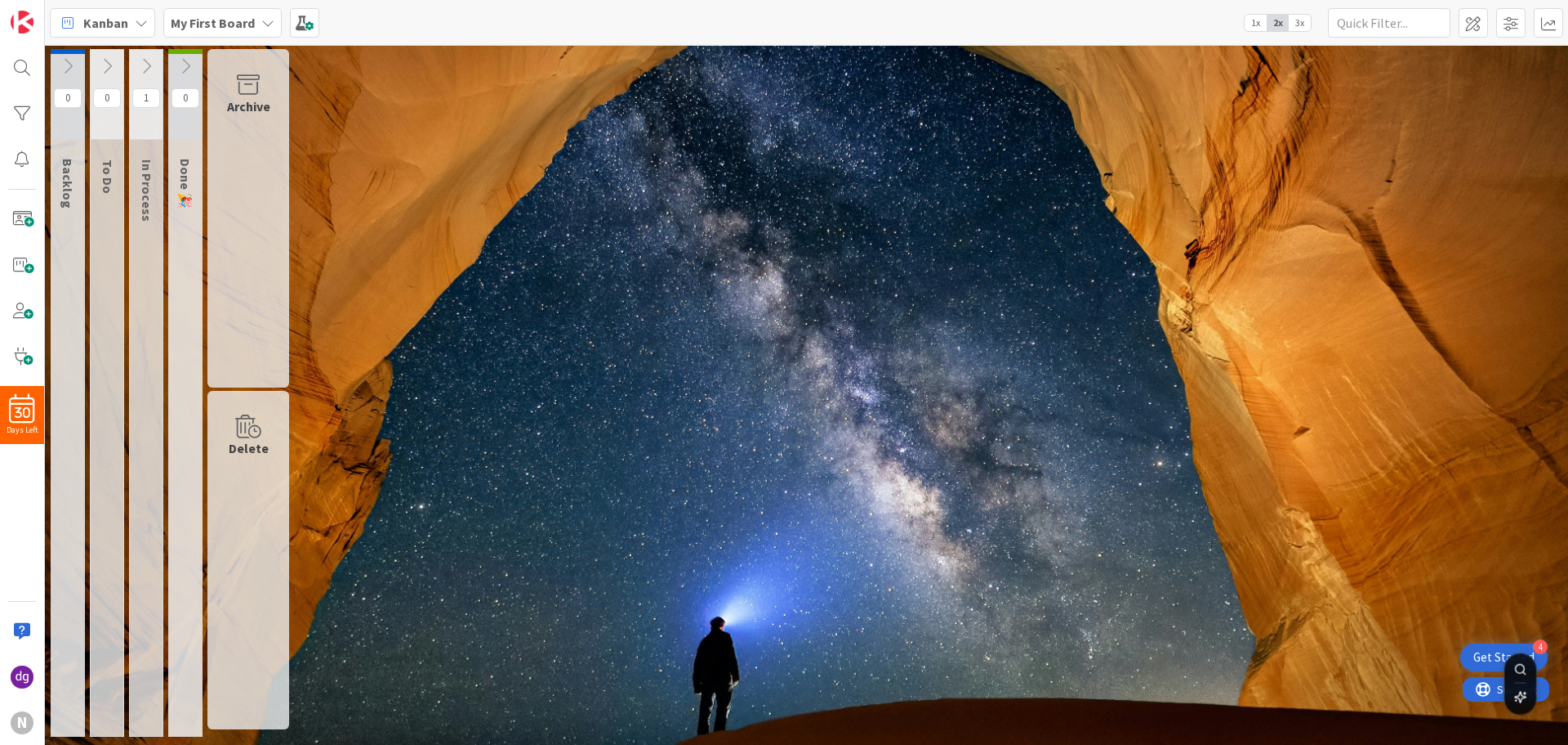
click at [151, 65] on icon at bounding box center [147, 66] width 18 height 18
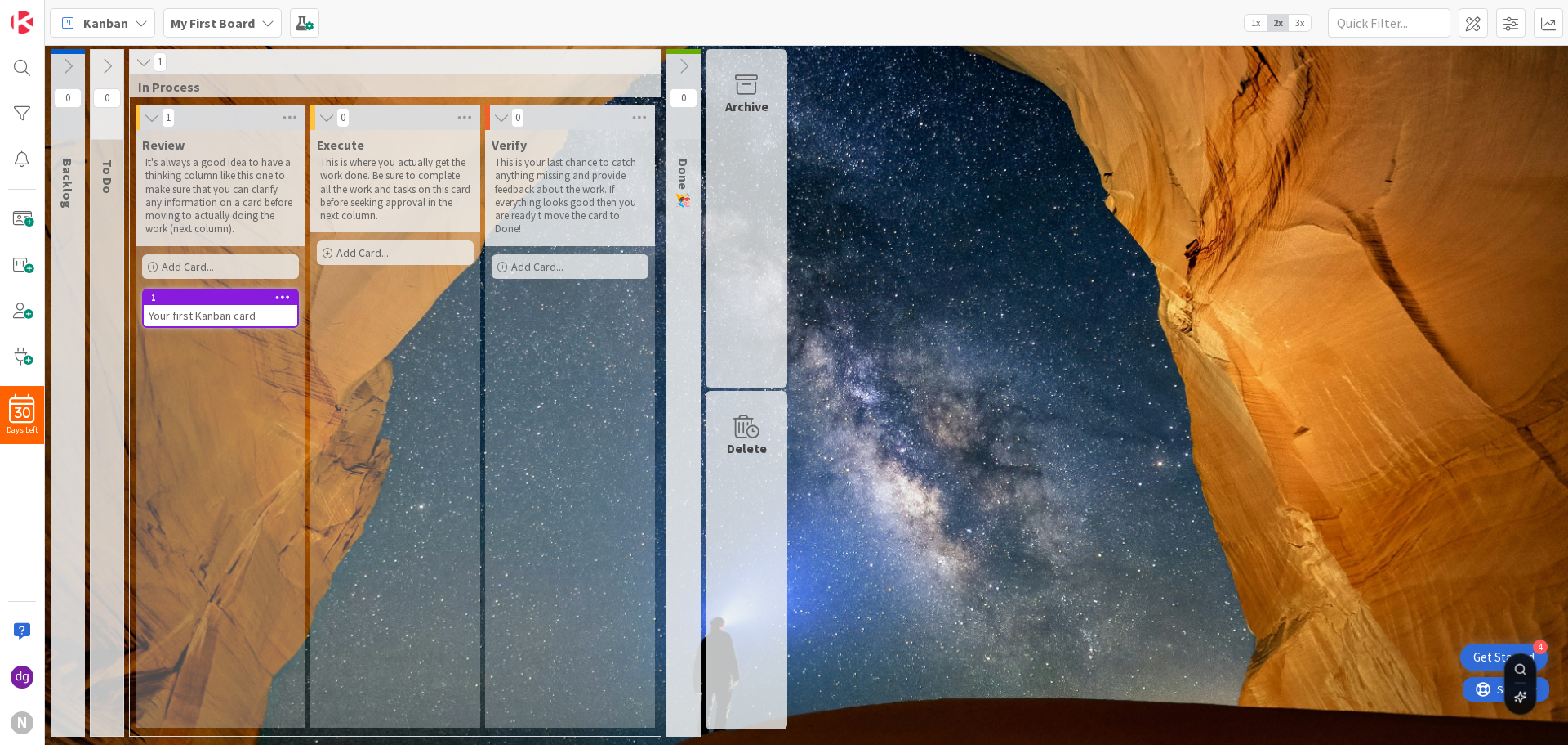
click at [140, 60] on icon at bounding box center [144, 62] width 18 height 16
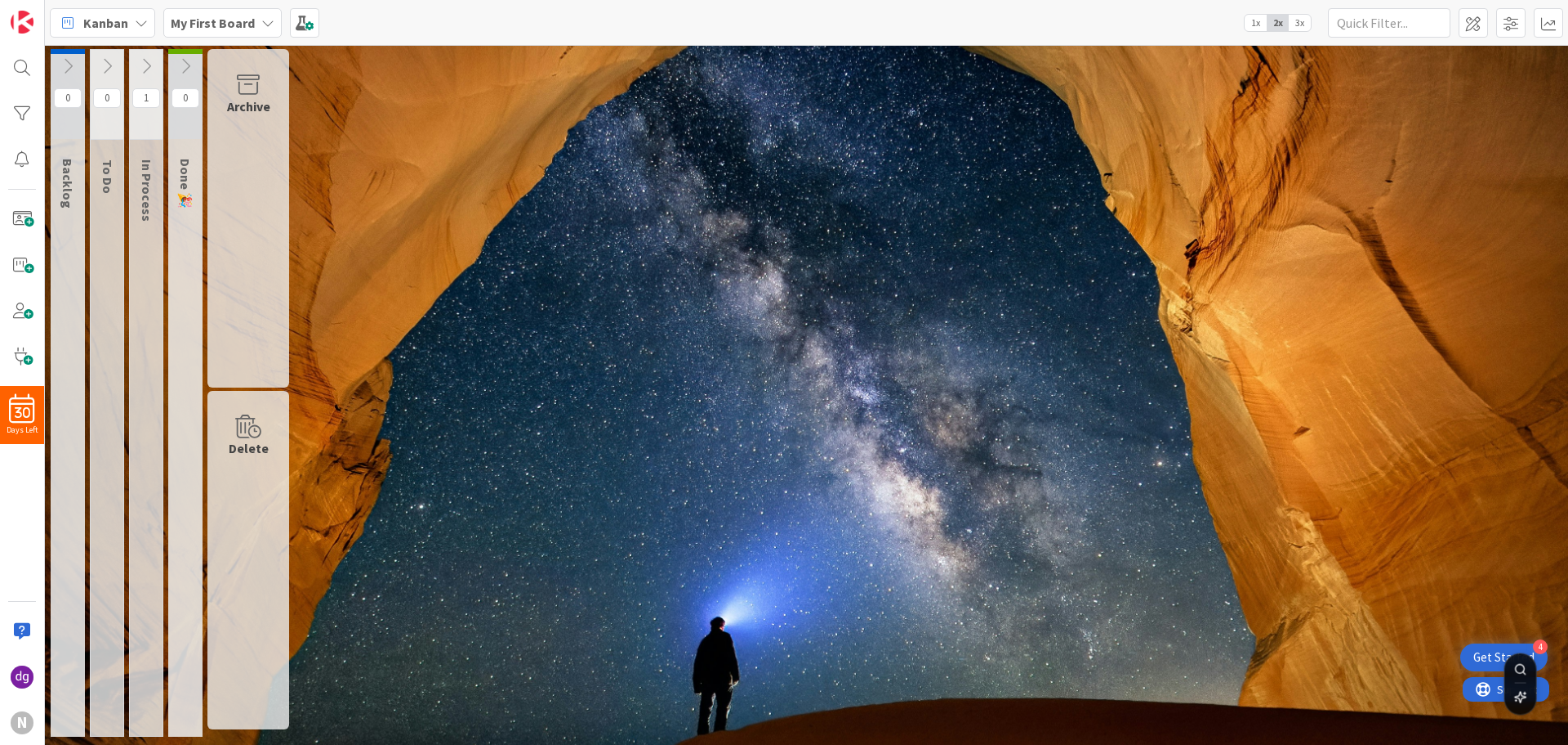
click at [109, 62] on icon at bounding box center [107, 66] width 18 height 18
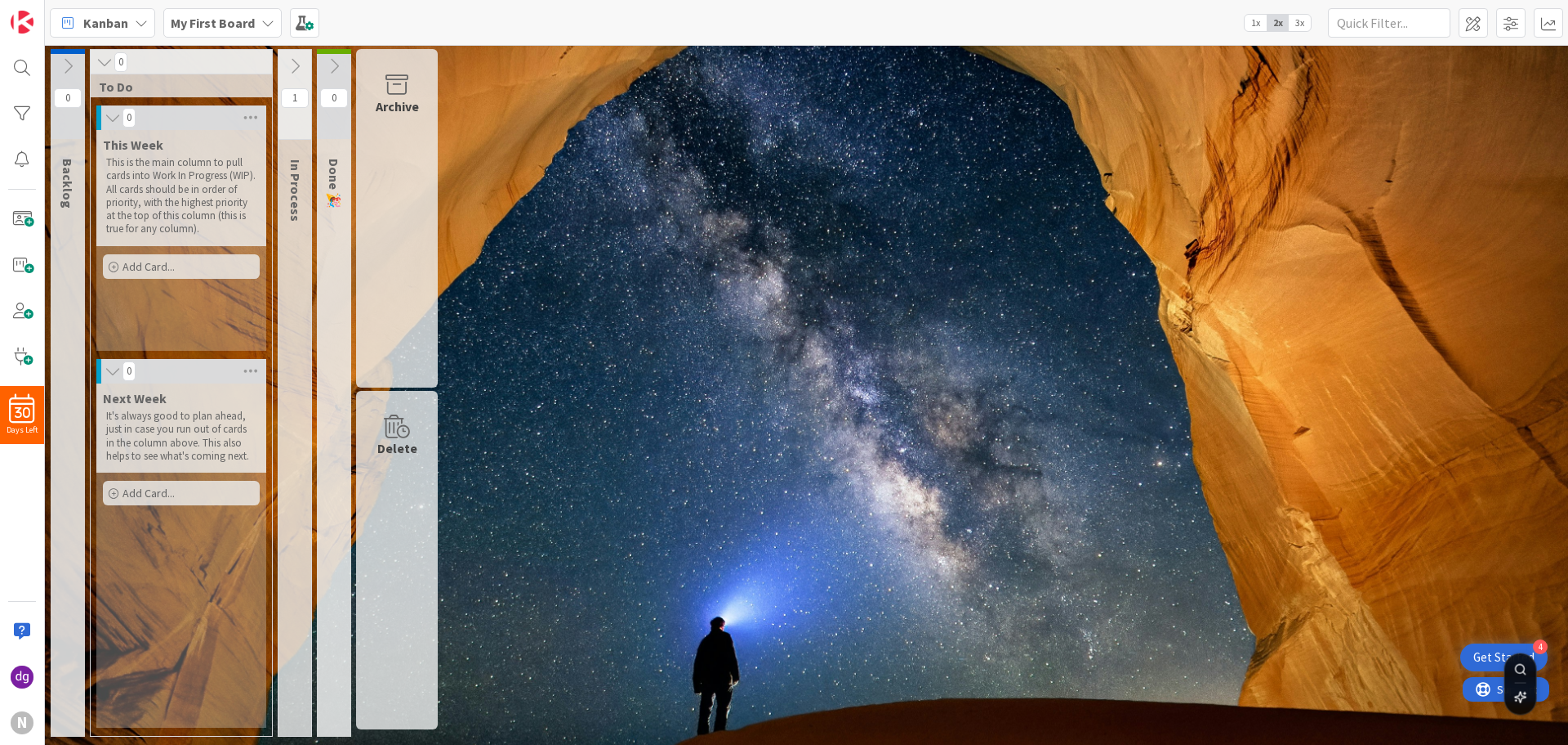
click at [101, 61] on icon at bounding box center [105, 62] width 18 height 16
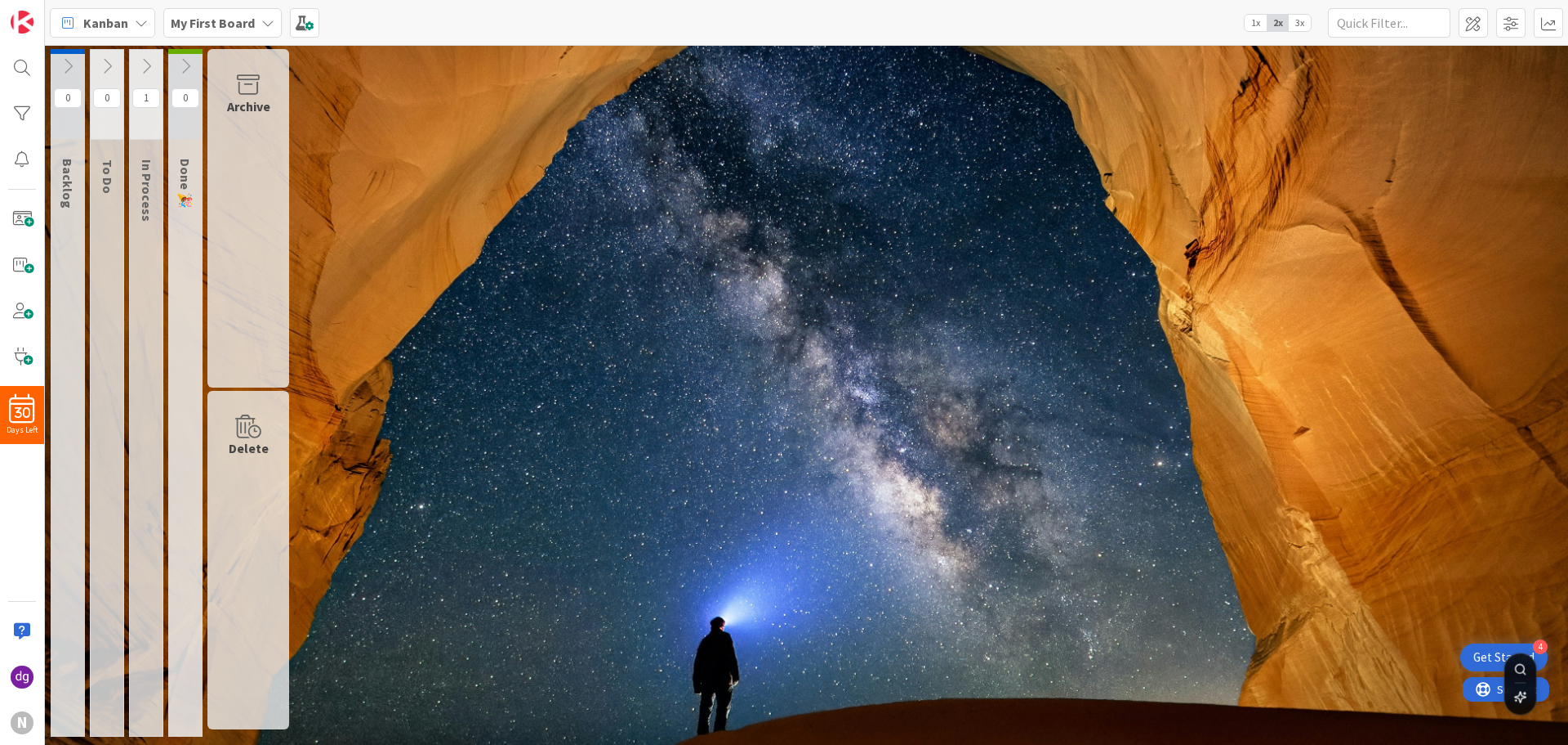
click at [58, 65] on button at bounding box center [68, 66] width 34 height 25
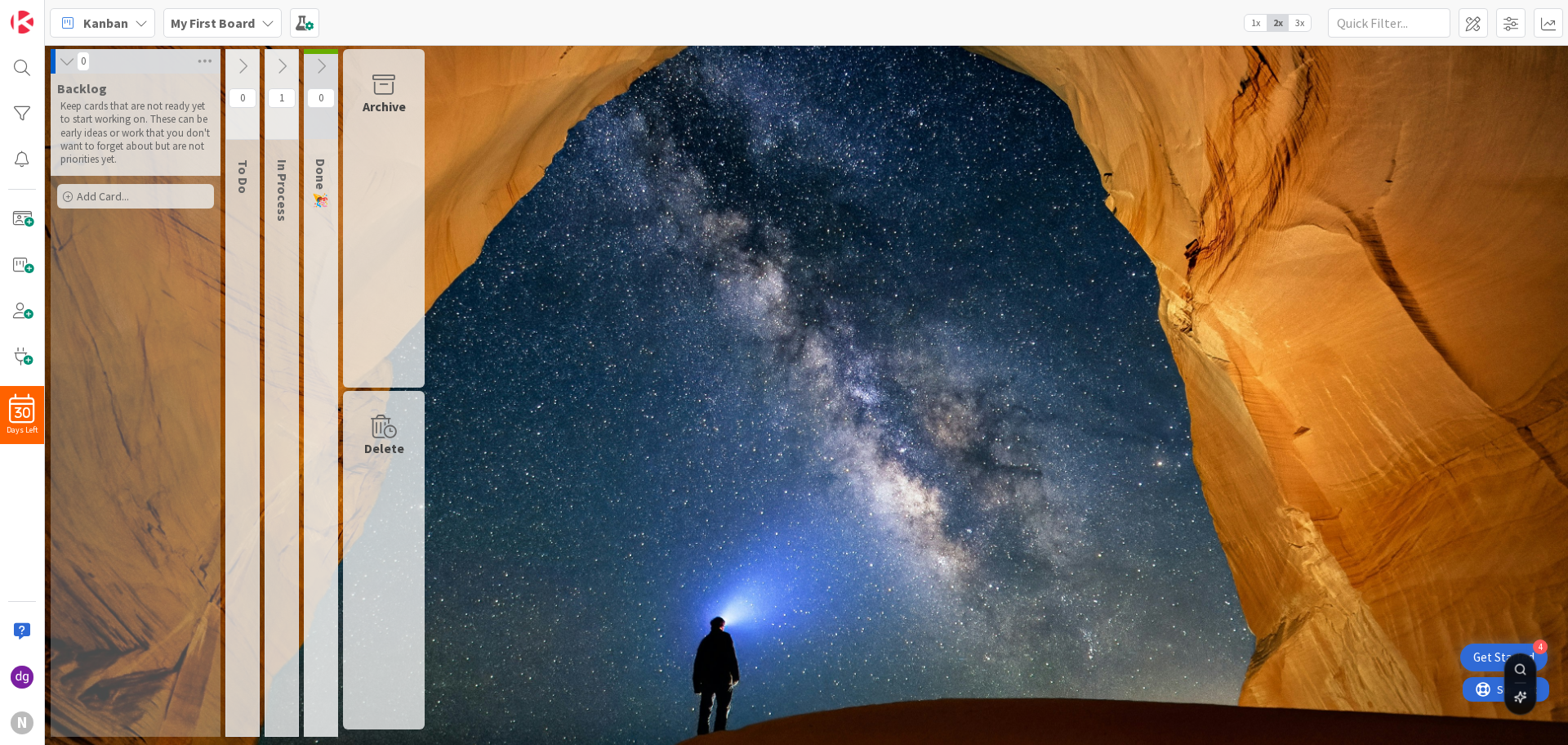
click at [317, 65] on icon at bounding box center [321, 66] width 18 height 18
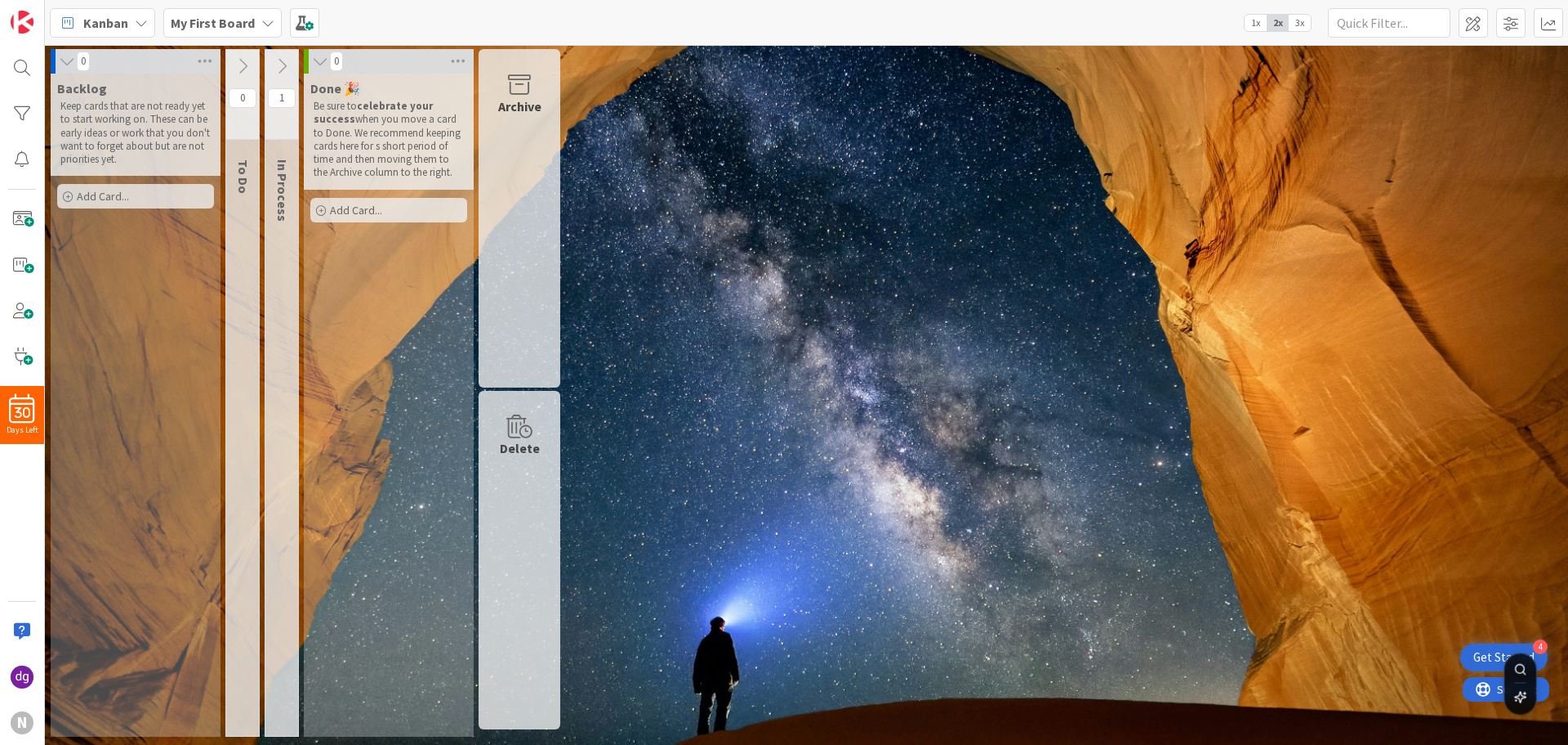
click at [274, 68] on icon at bounding box center [281, 66] width 18 height 18
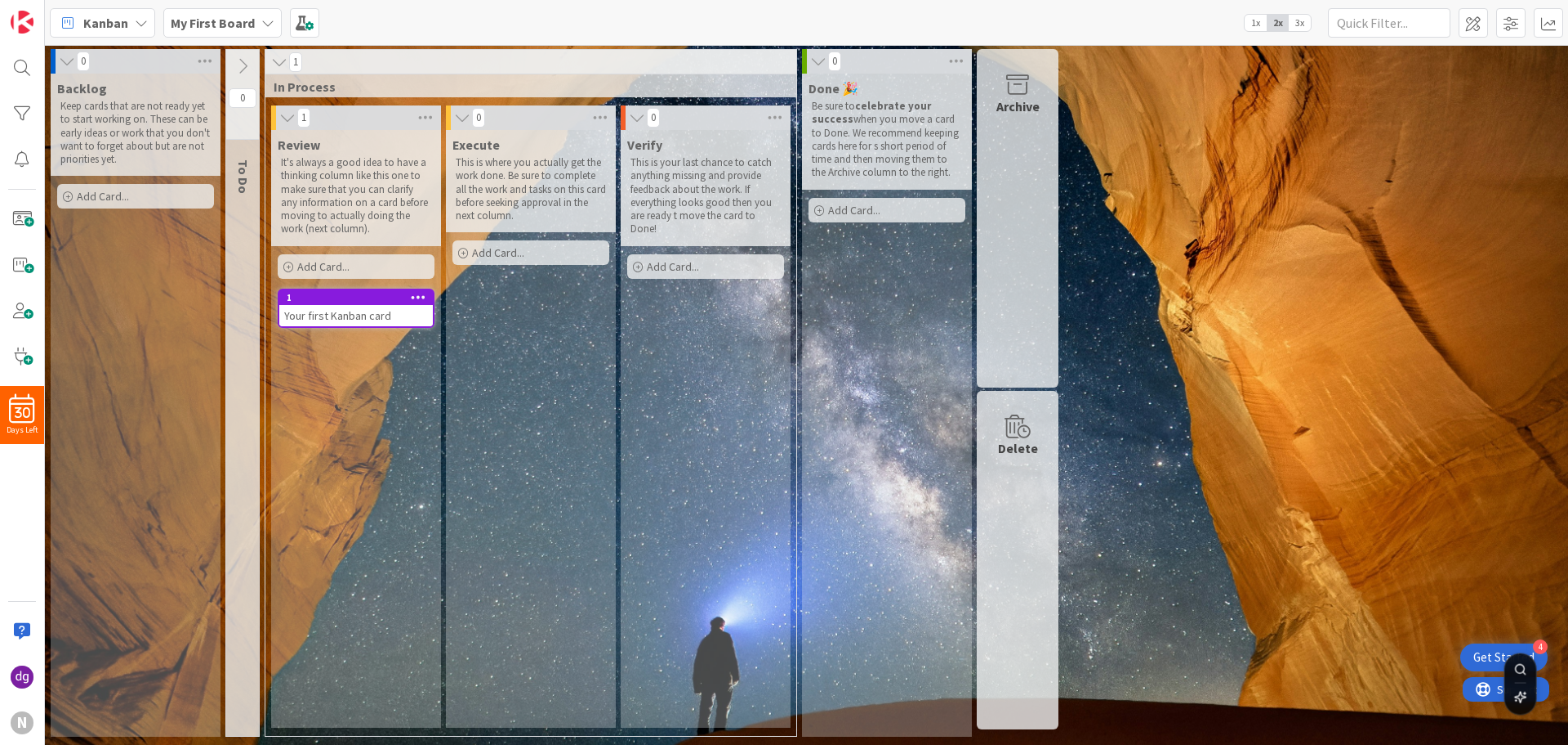
click at [237, 68] on icon at bounding box center [243, 66] width 18 height 18
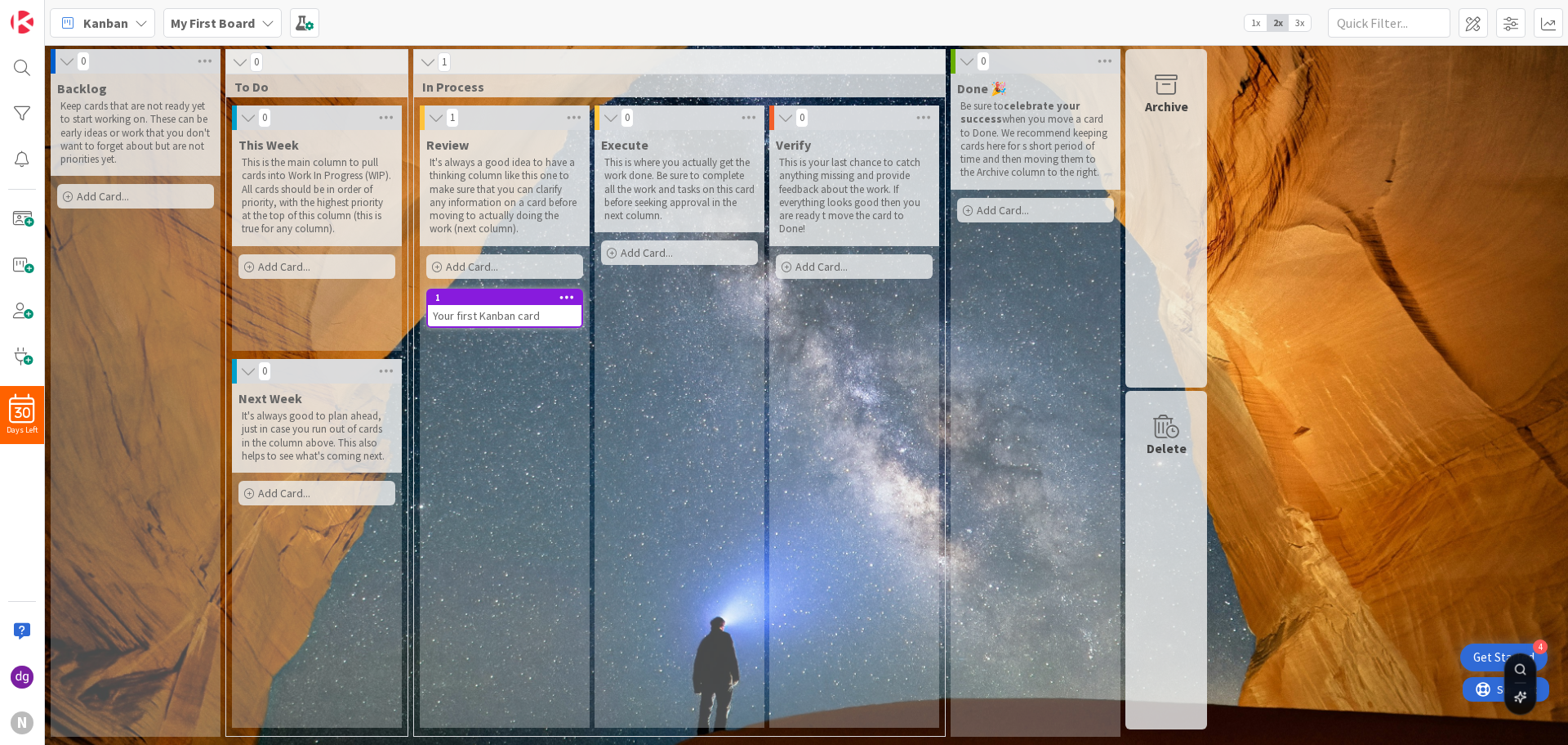
click at [274, 196] on p "This is the main column to pull cards into Work In Progress (WIP). All cards sh…" at bounding box center [316, 196] width 151 height 80
click at [382, 110] on icon at bounding box center [385, 118] width 21 height 25
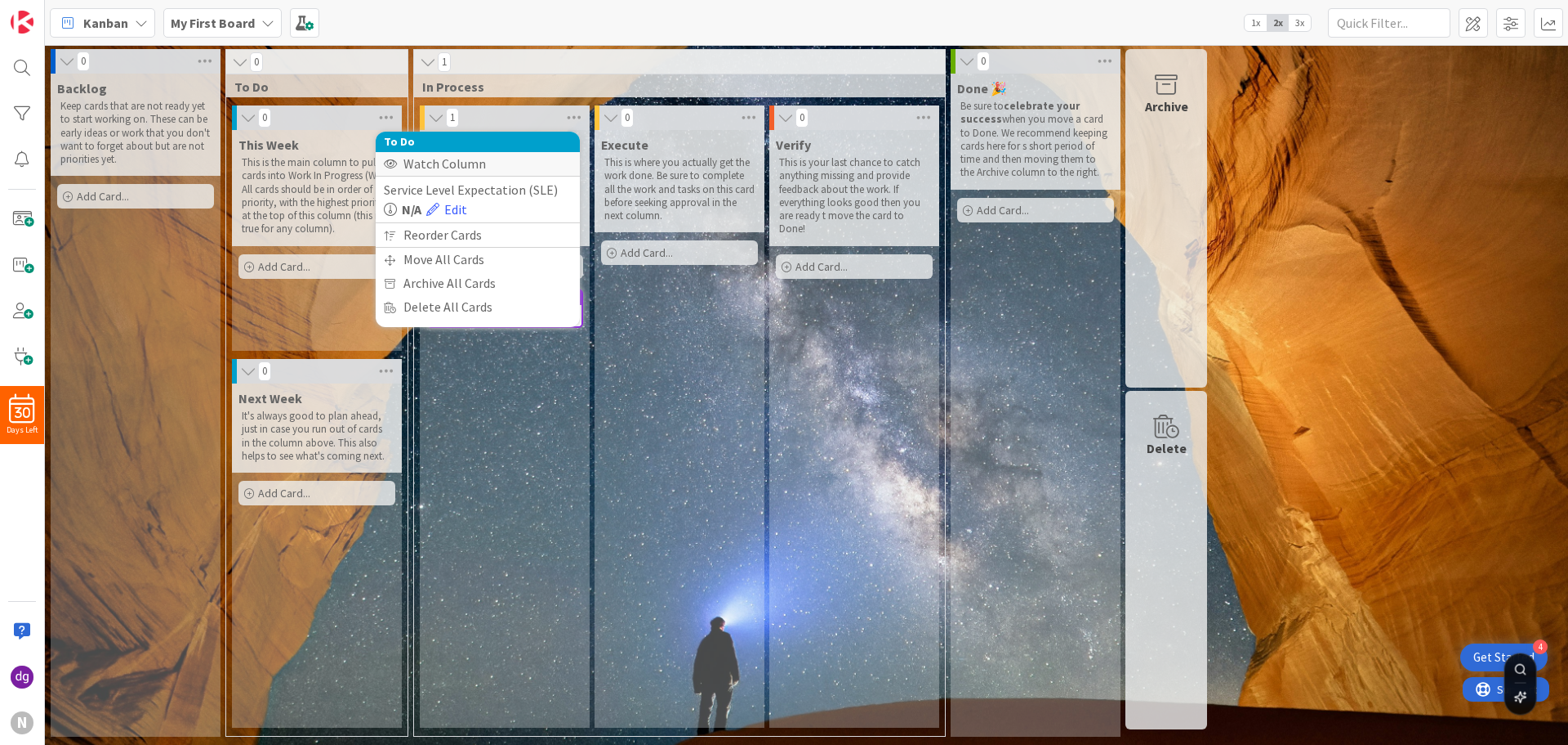
click at [459, 162] on div "Watch Column" at bounding box center [477, 164] width 205 height 24
click at [430, 163] on div "Stop Watching Column" at bounding box center [477, 164] width 205 height 24
click at [488, 419] on div "Review It's always a good idea to have a thinking column like this one to make …" at bounding box center [505, 428] width 170 height 597
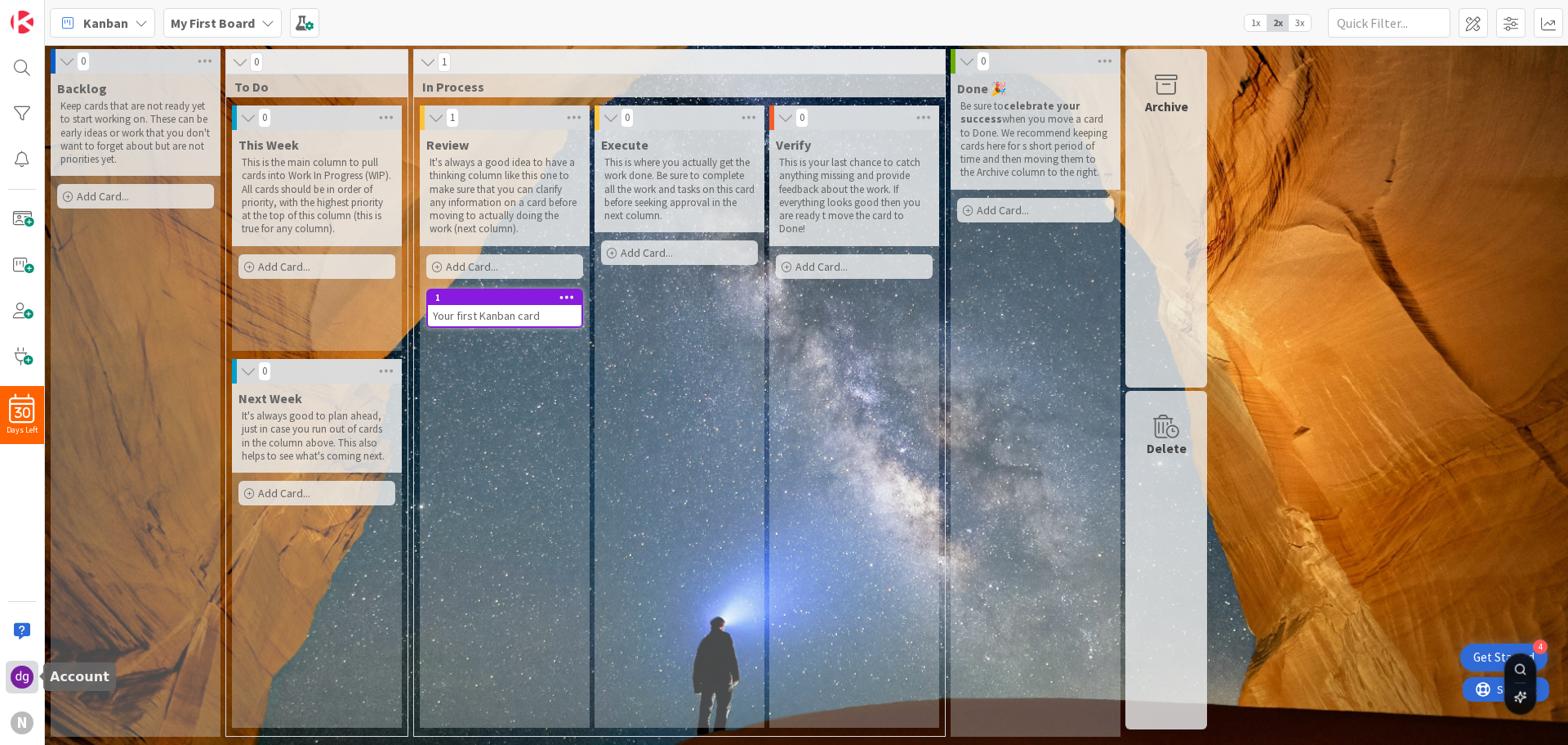
click at [14, 678] on img at bounding box center [22, 676] width 23 height 23
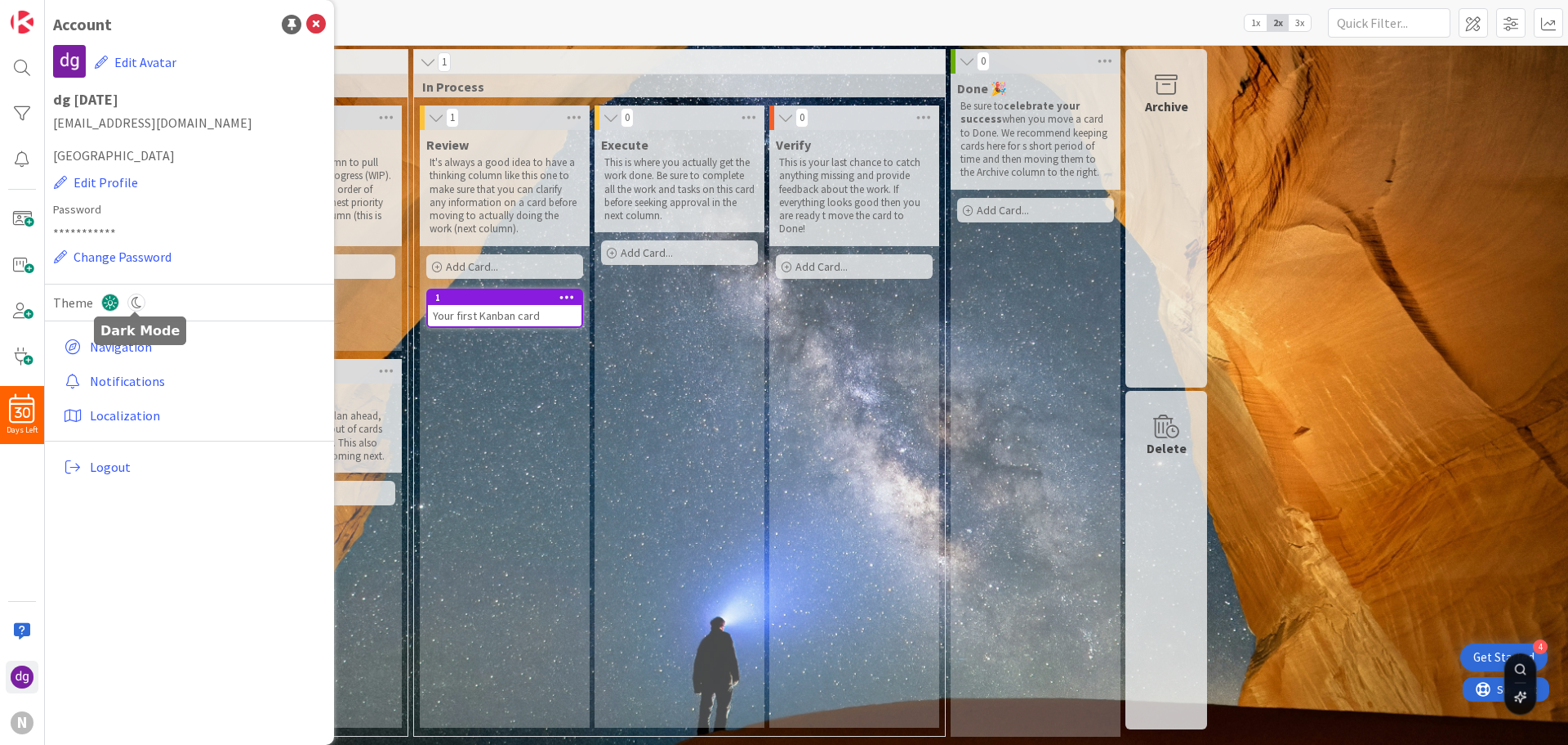
click at [138, 299] on icon at bounding box center [137, 303] width 18 height 18
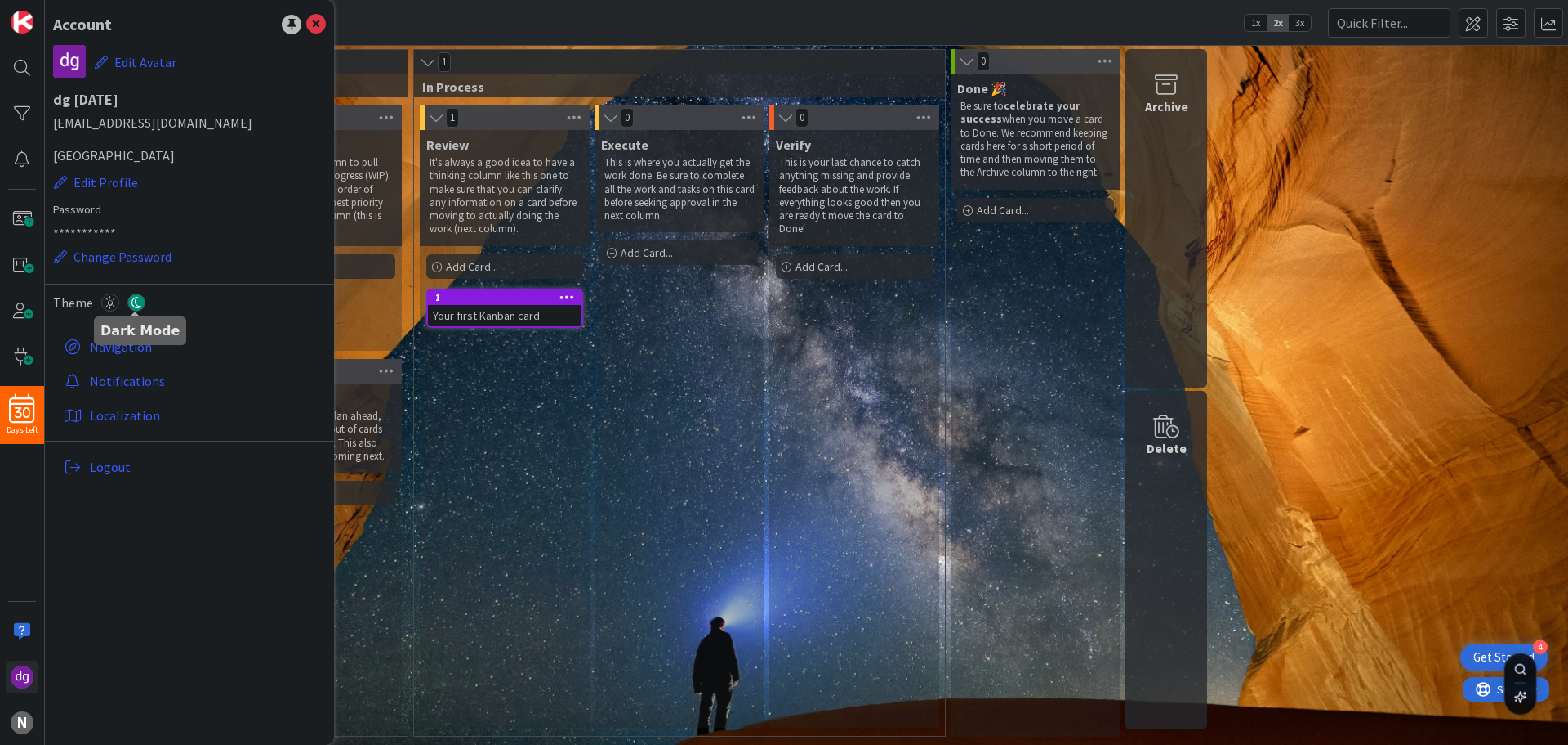
click at [479, 390] on div "Review It's always a good idea to have a thinking column like this one to make …" at bounding box center [505, 428] width 170 height 597
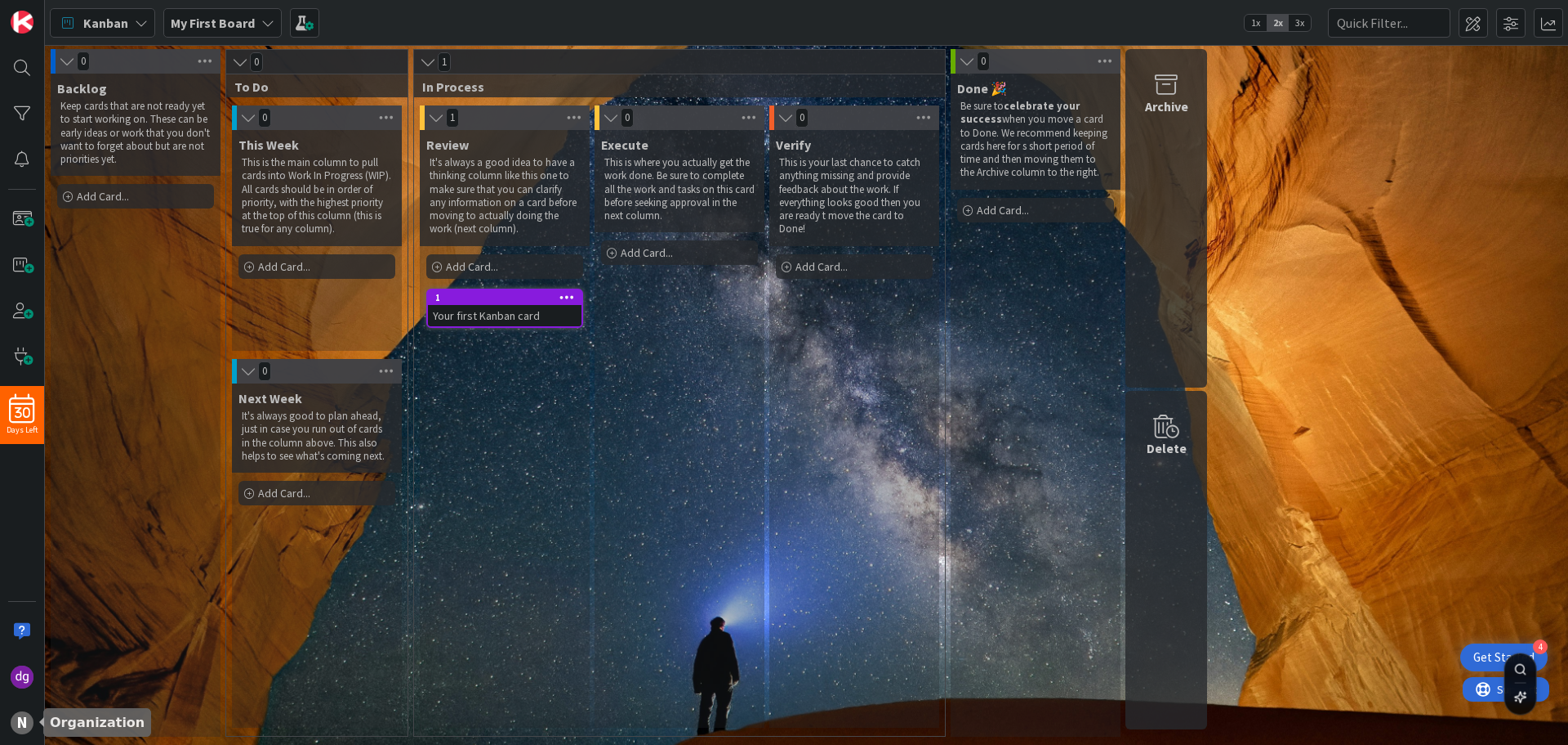
click at [45, 663] on div "0 Backlog Keep cards that are not ready yet to start working on. These can be e…" at bounding box center [806, 395] width 1523 height 699
click at [19, 720] on div "N" at bounding box center [22, 722] width 23 height 23
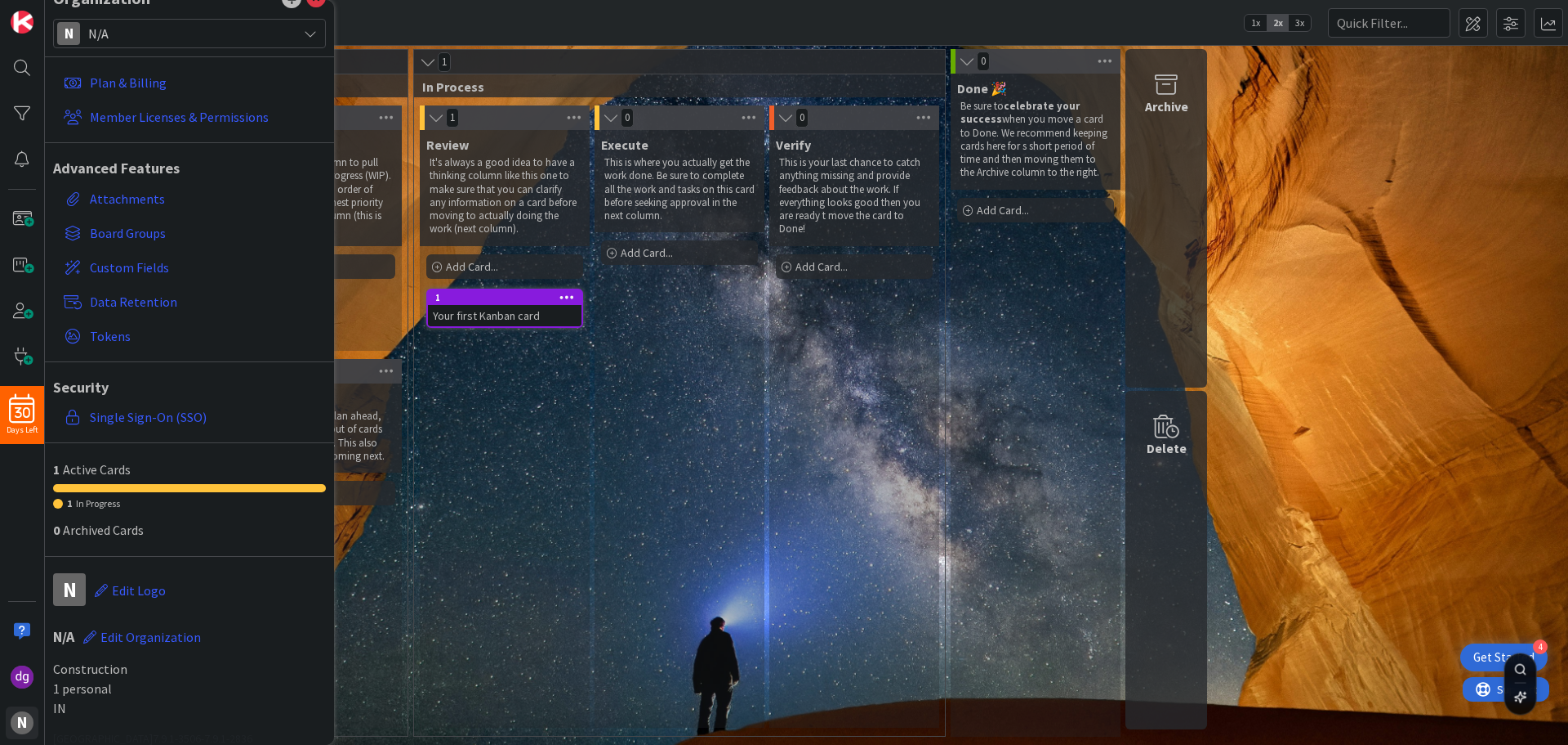
scroll to position [41, 0]
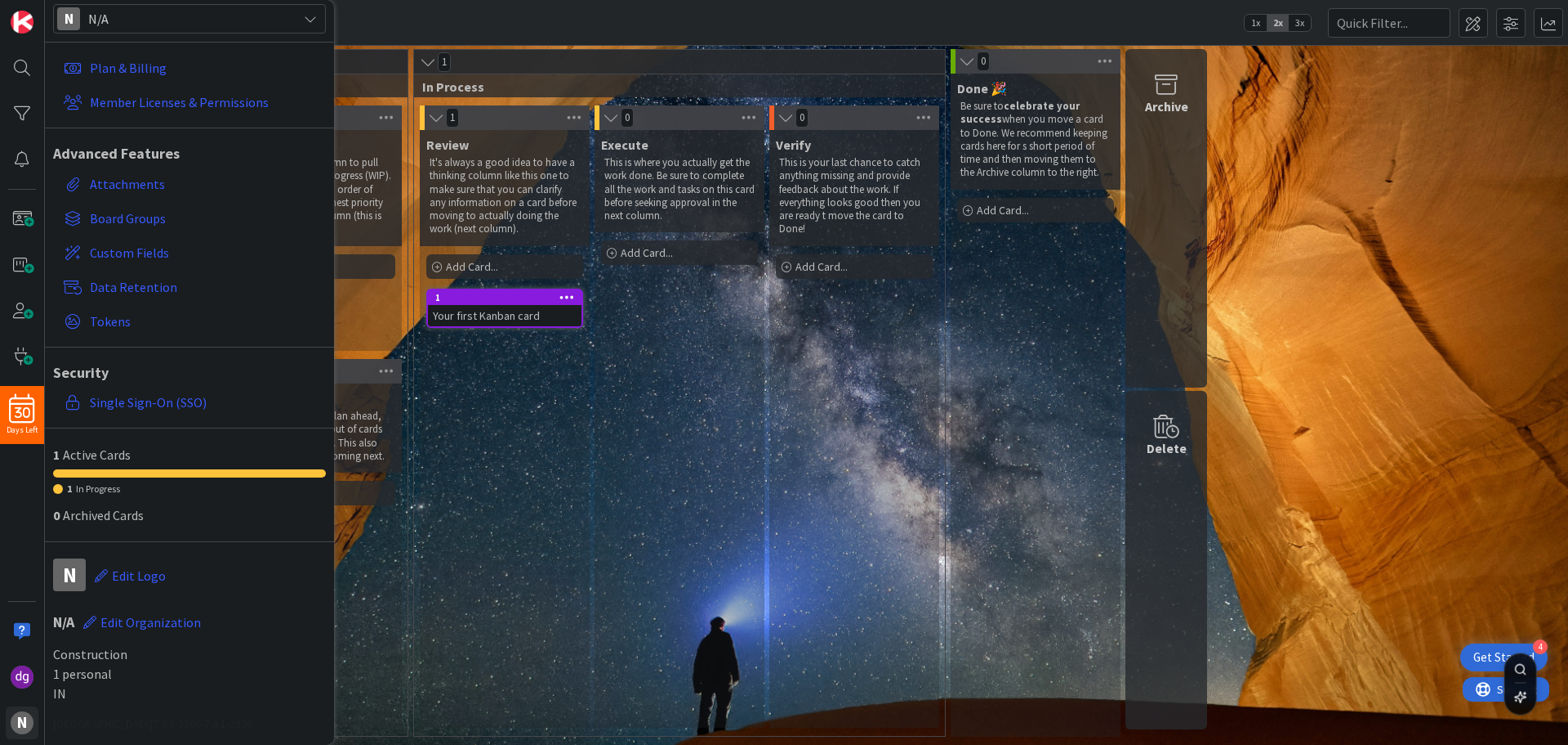
click at [394, 628] on div "Next Week It's always good to plan ahead, just in case you run out of cards in …" at bounding box center [316, 555] width 170 height 345
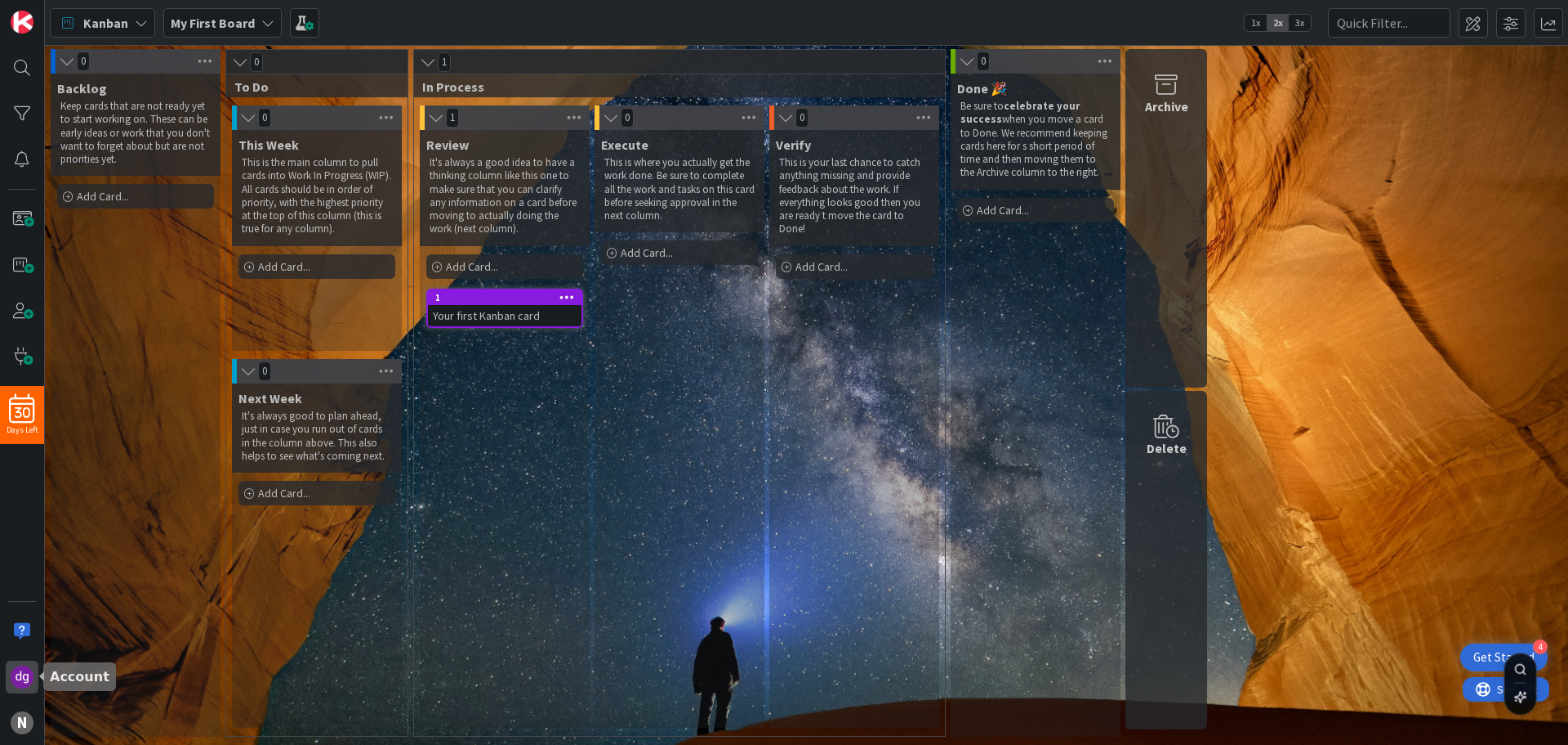
click at [15, 669] on img at bounding box center [22, 676] width 23 height 23
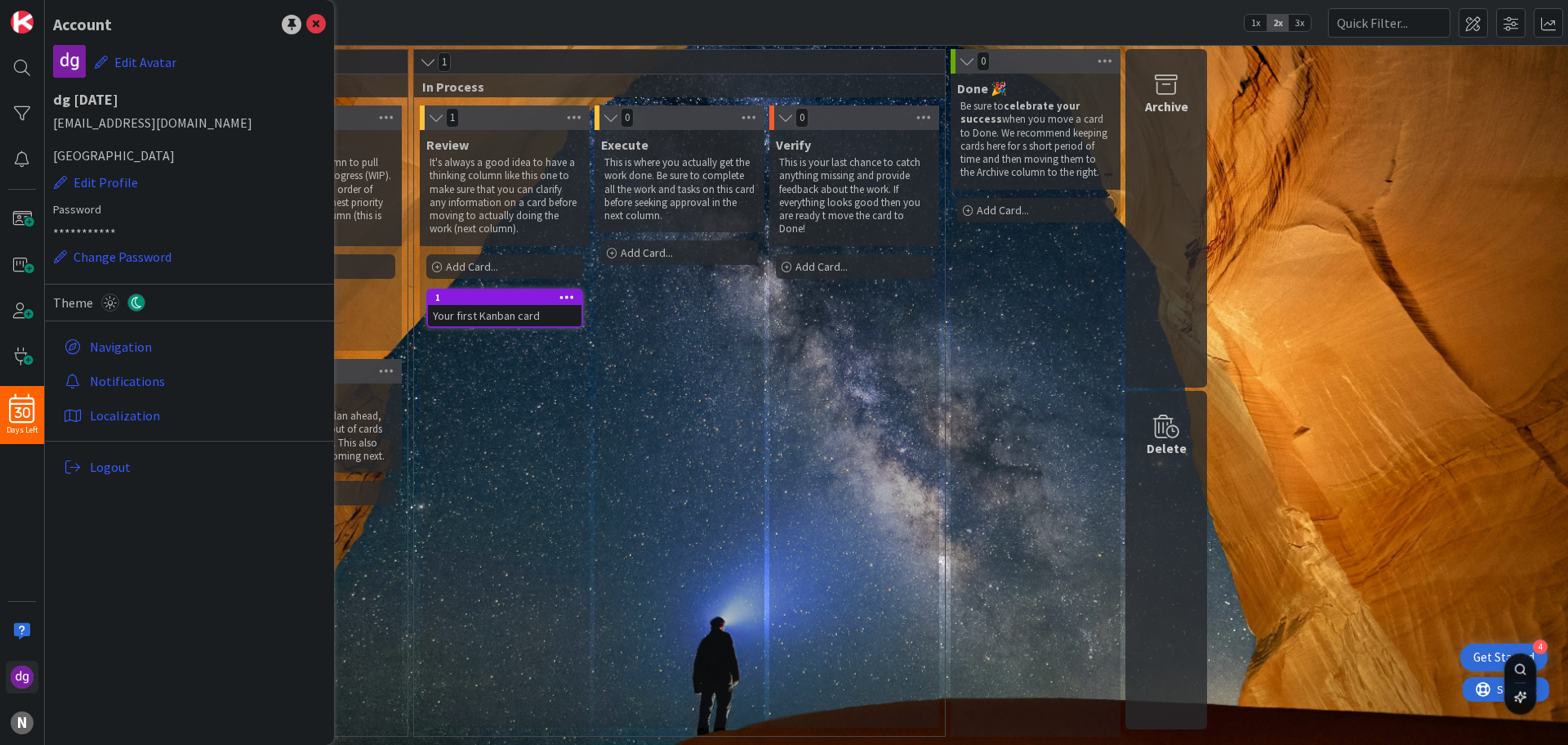
click at [646, 390] on div "Execute This is where you actually get the work done. Be sure to complete all t…" at bounding box center [680, 428] width 170 height 597
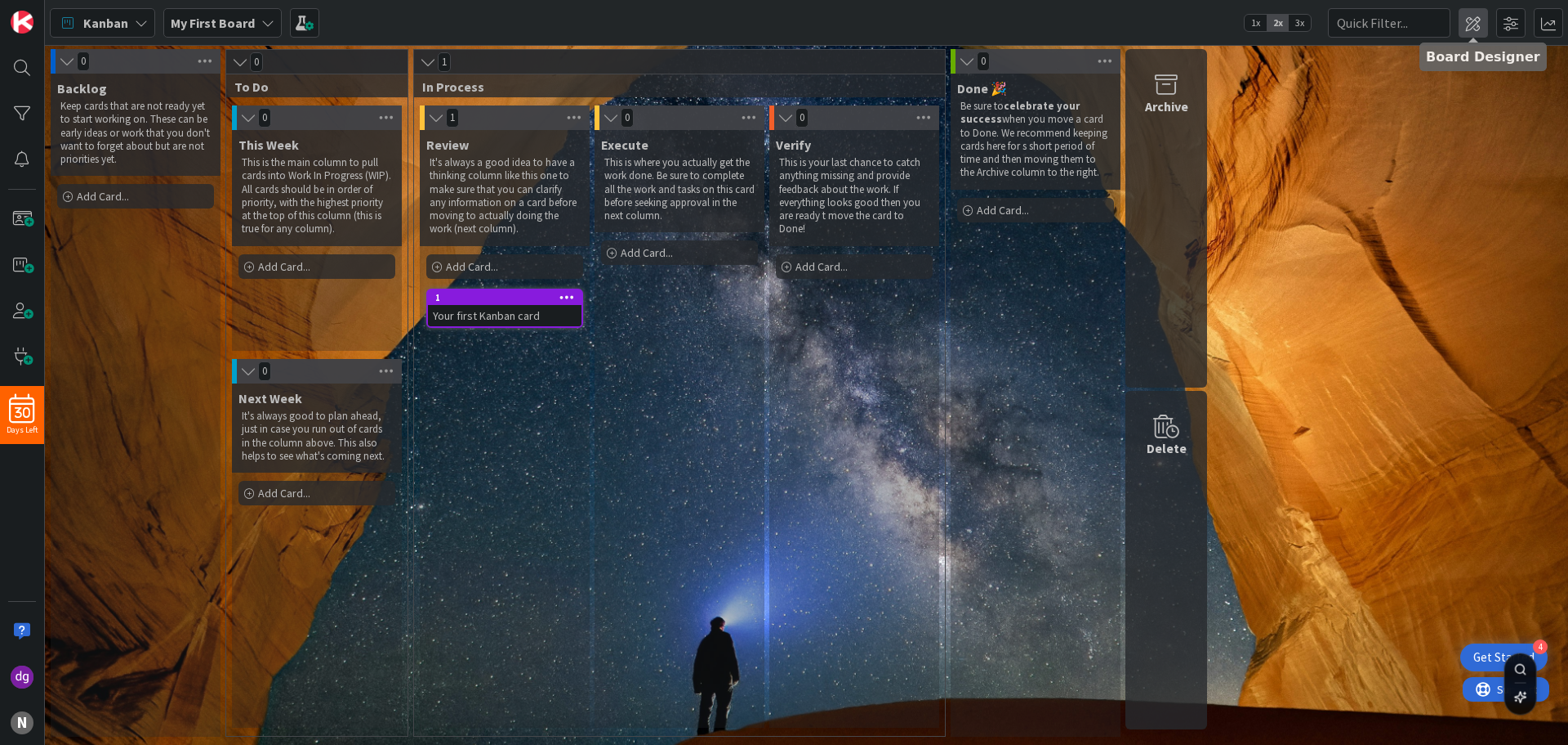
click at [1482, 14] on span at bounding box center [1473, 22] width 29 height 29
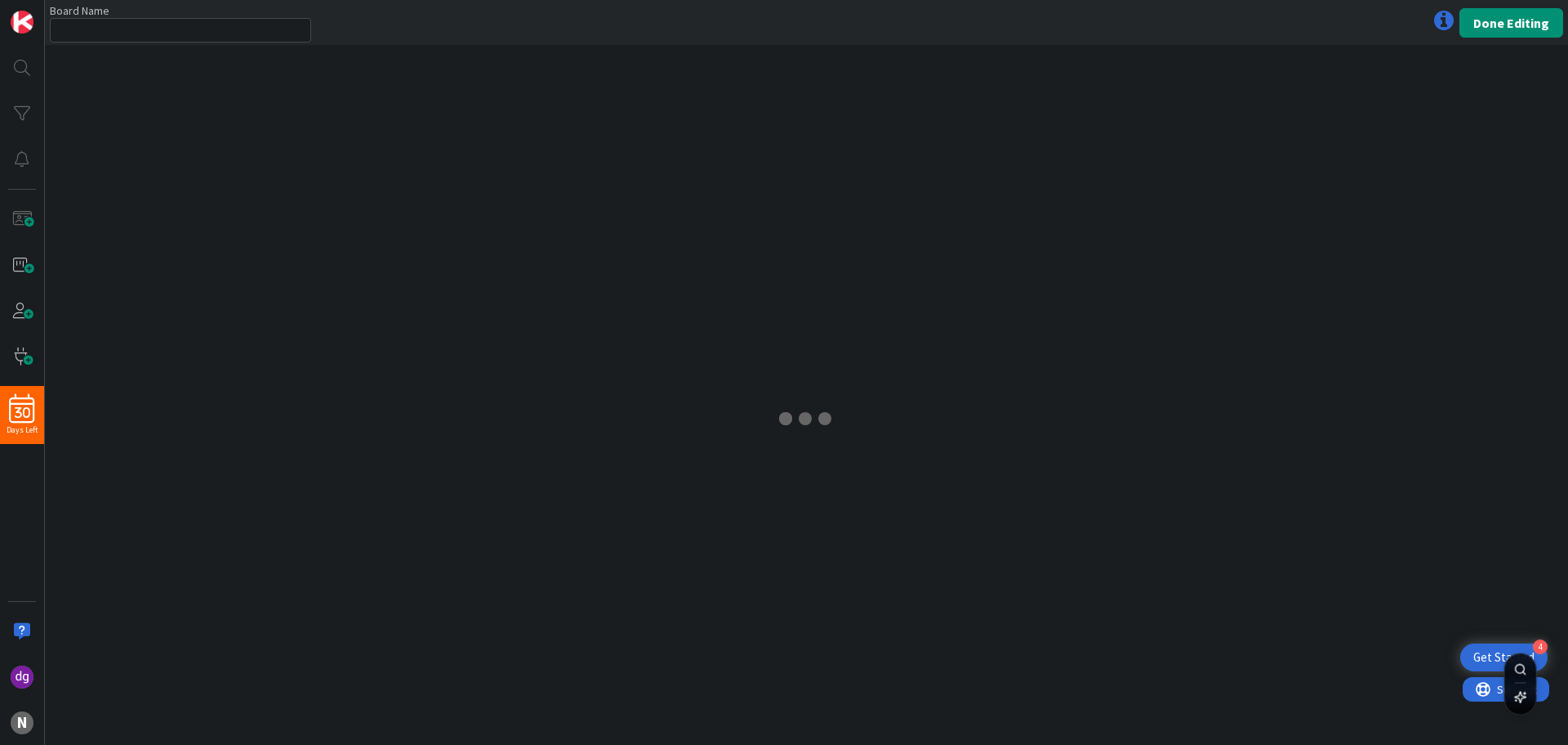
type input "My First Board"
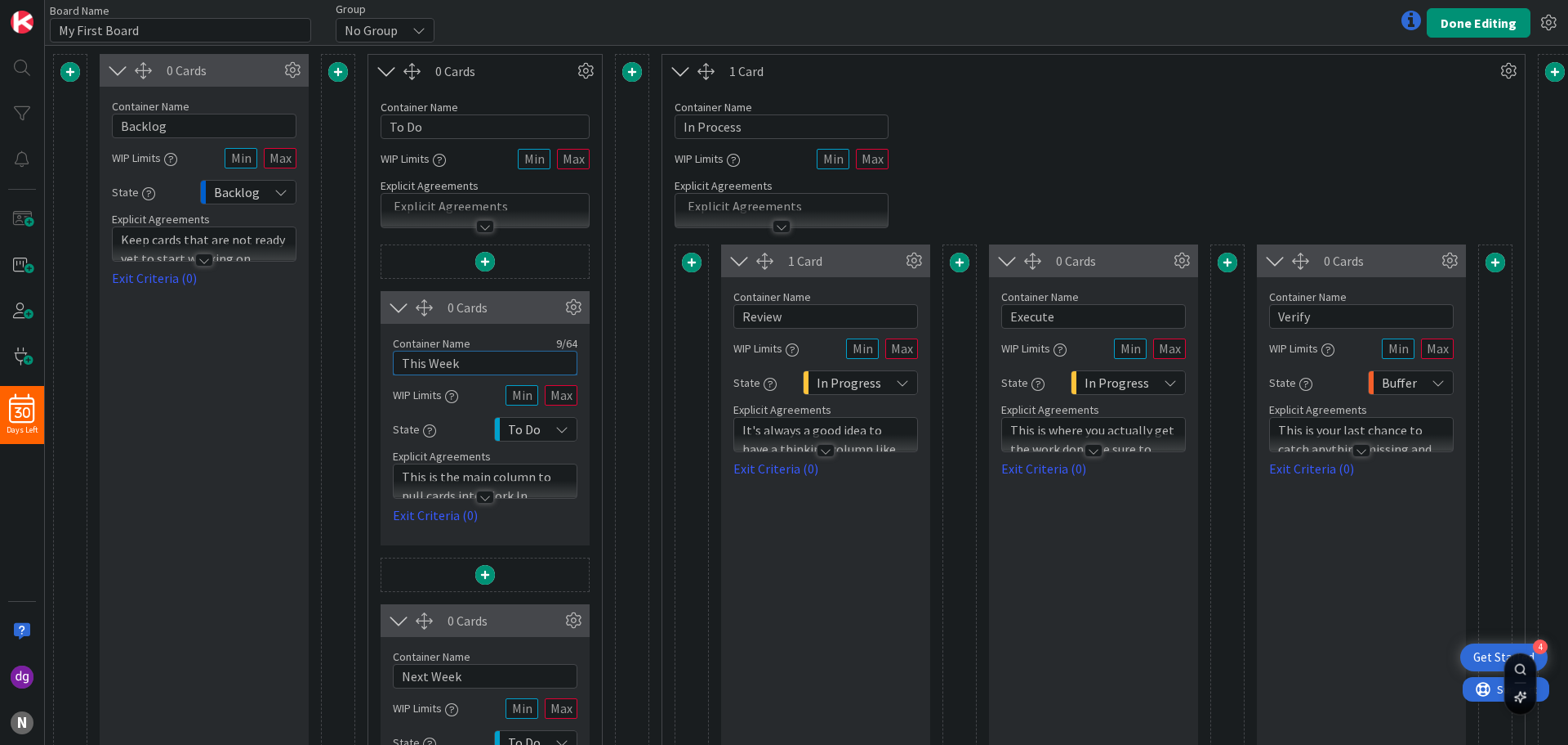
click at [508, 354] on input "This Week" at bounding box center [485, 363] width 185 height 25
click at [682, 65] on icon at bounding box center [681, 71] width 27 height 21
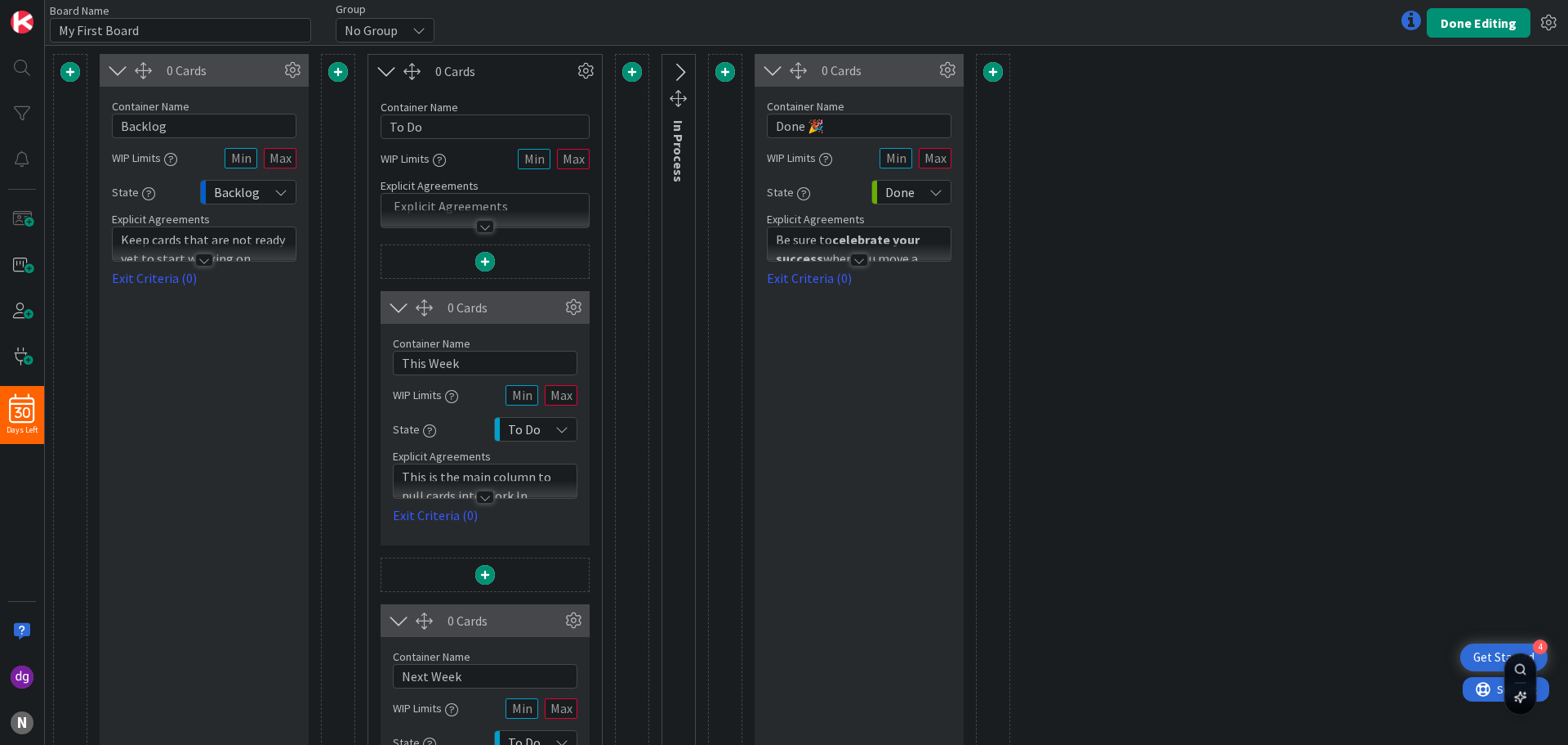
click at [396, 74] on icon at bounding box center [386, 71] width 27 height 21
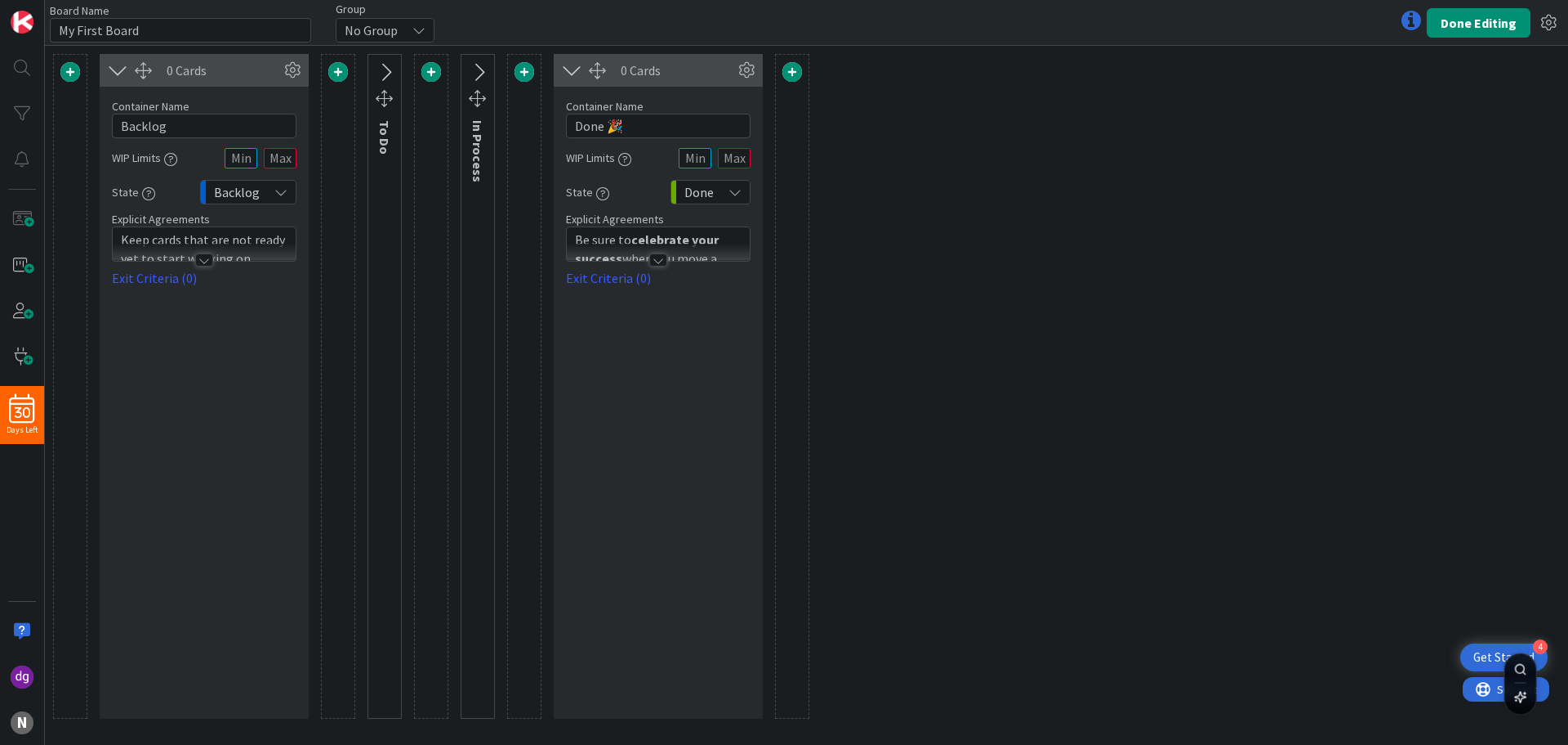
click at [565, 67] on icon at bounding box center [572, 70] width 27 height 21
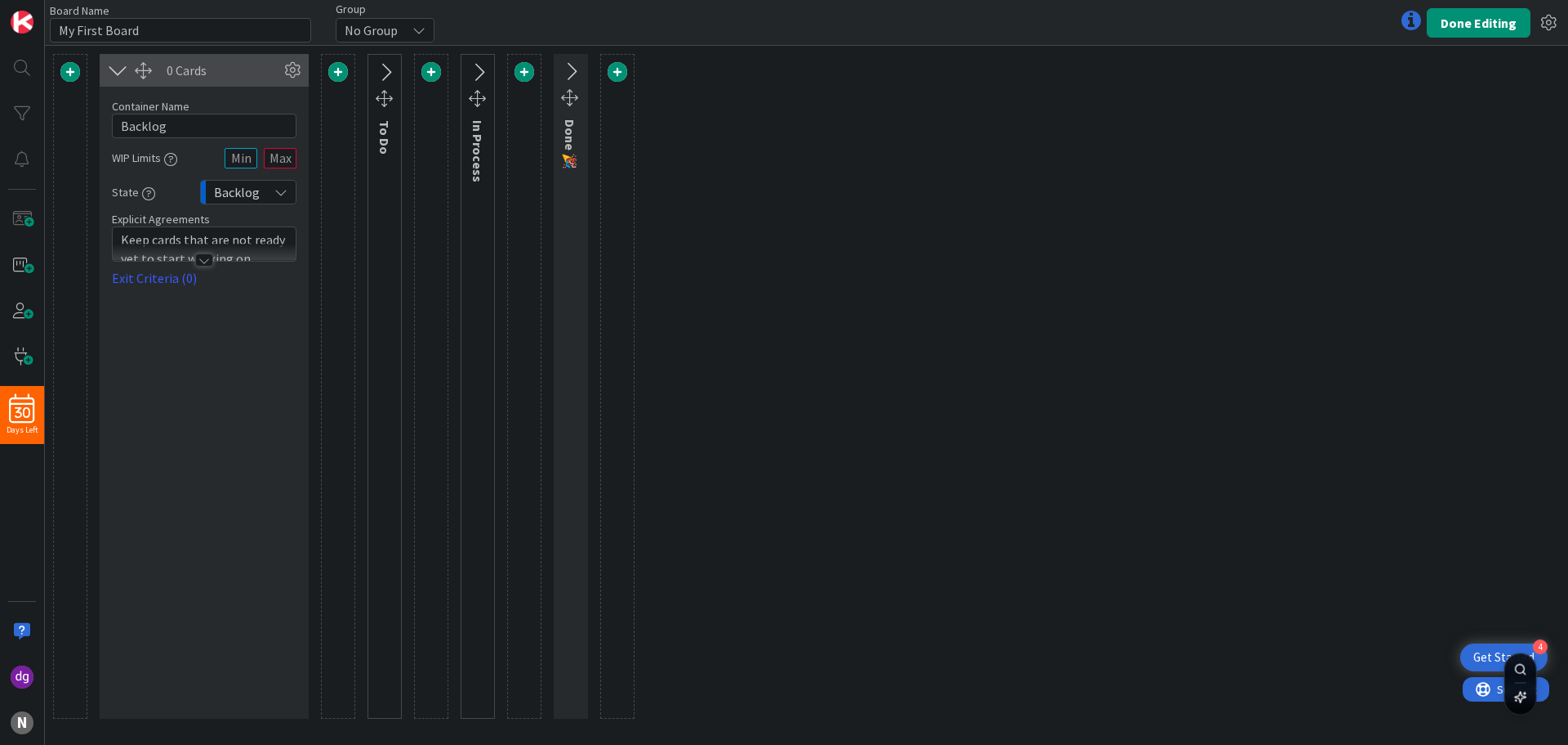
click at [117, 69] on icon at bounding box center [118, 70] width 27 height 21
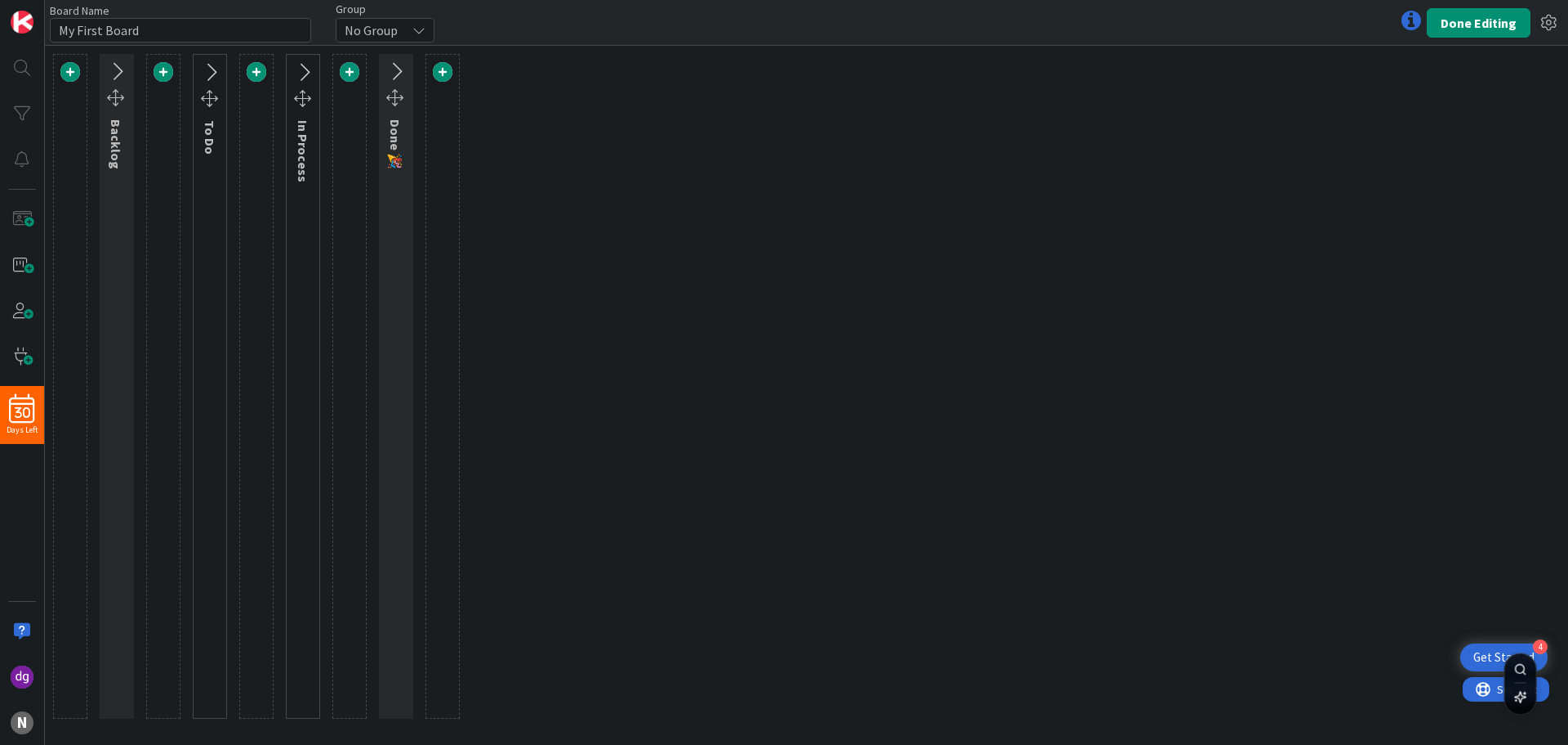
click at [721, 279] on div "Backlog To Do In Process Done 🎉" at bounding box center [806, 395] width 1523 height 699
click at [118, 65] on icon at bounding box center [116, 71] width 27 height 21
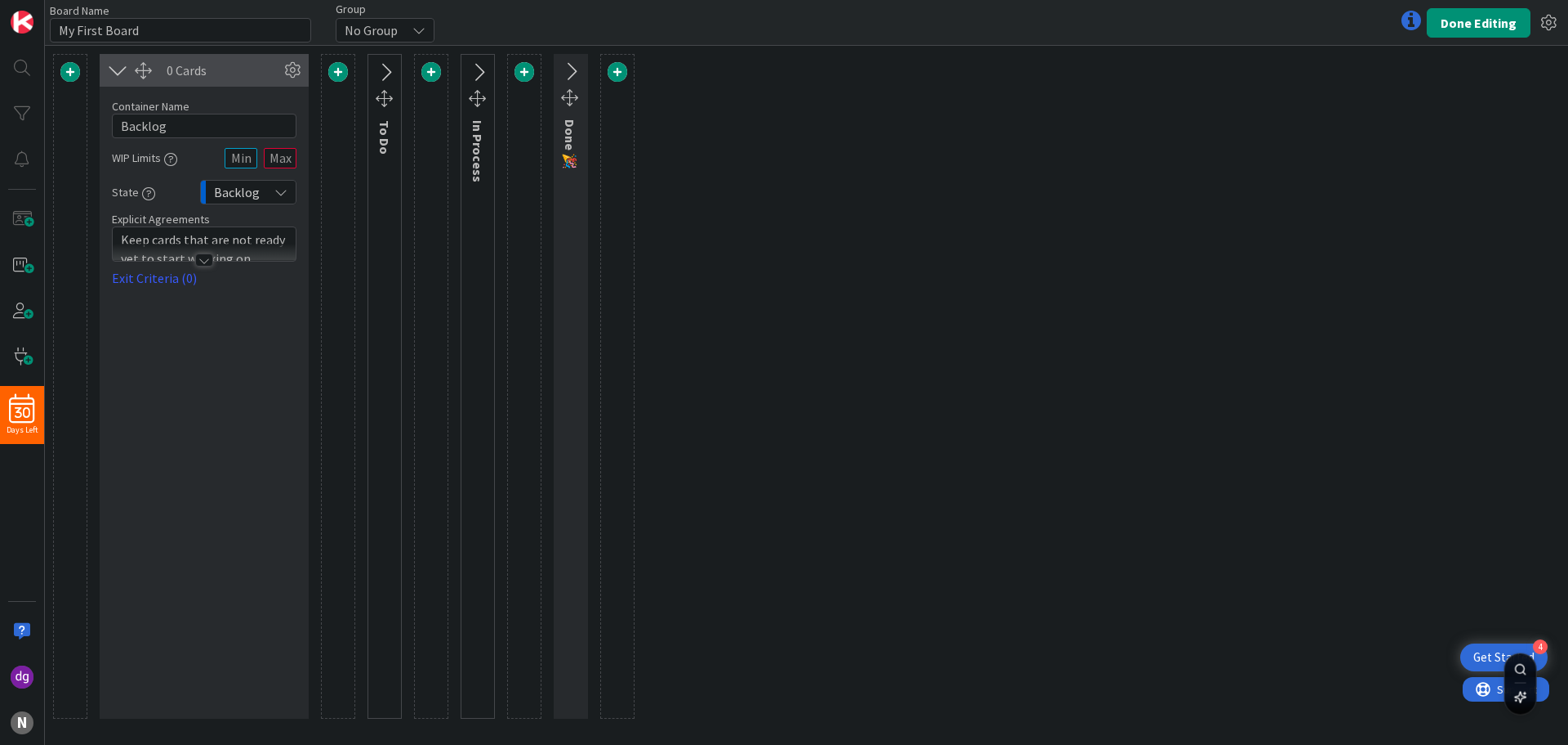
click at [118, 65] on icon at bounding box center [118, 70] width 27 height 21
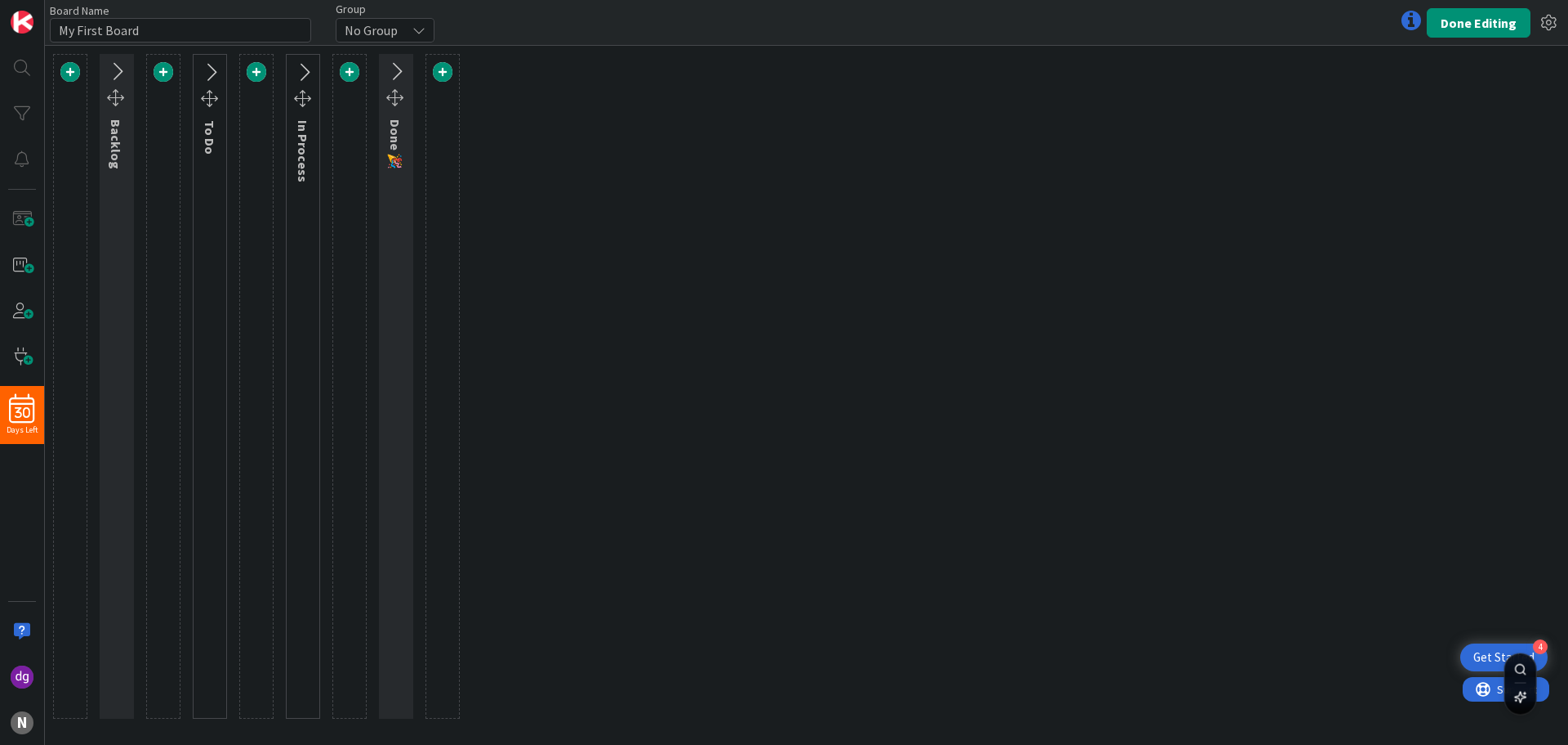
click at [210, 71] on icon at bounding box center [210, 72] width 27 height 21
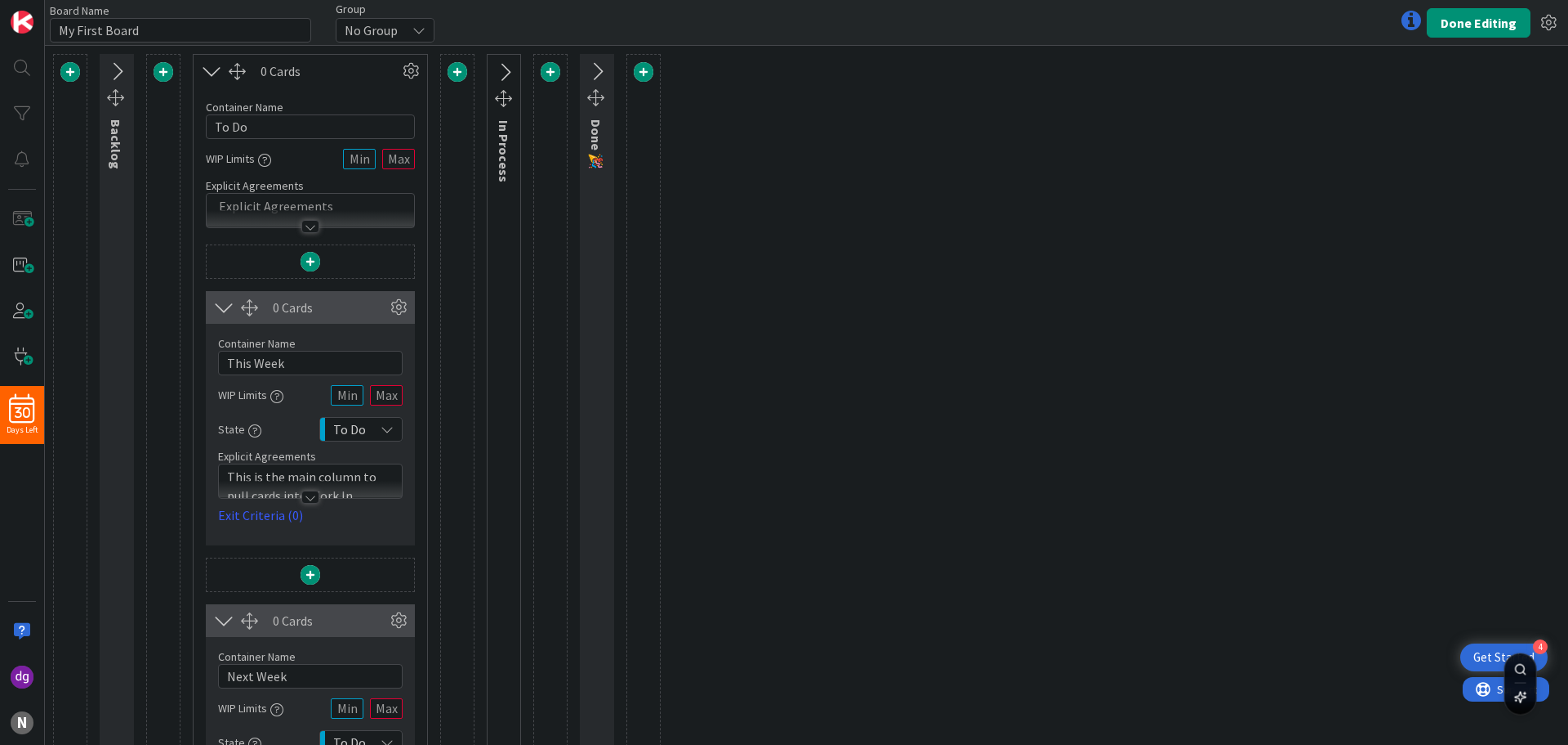
click at [210, 71] on icon at bounding box center [212, 71] width 27 height 21
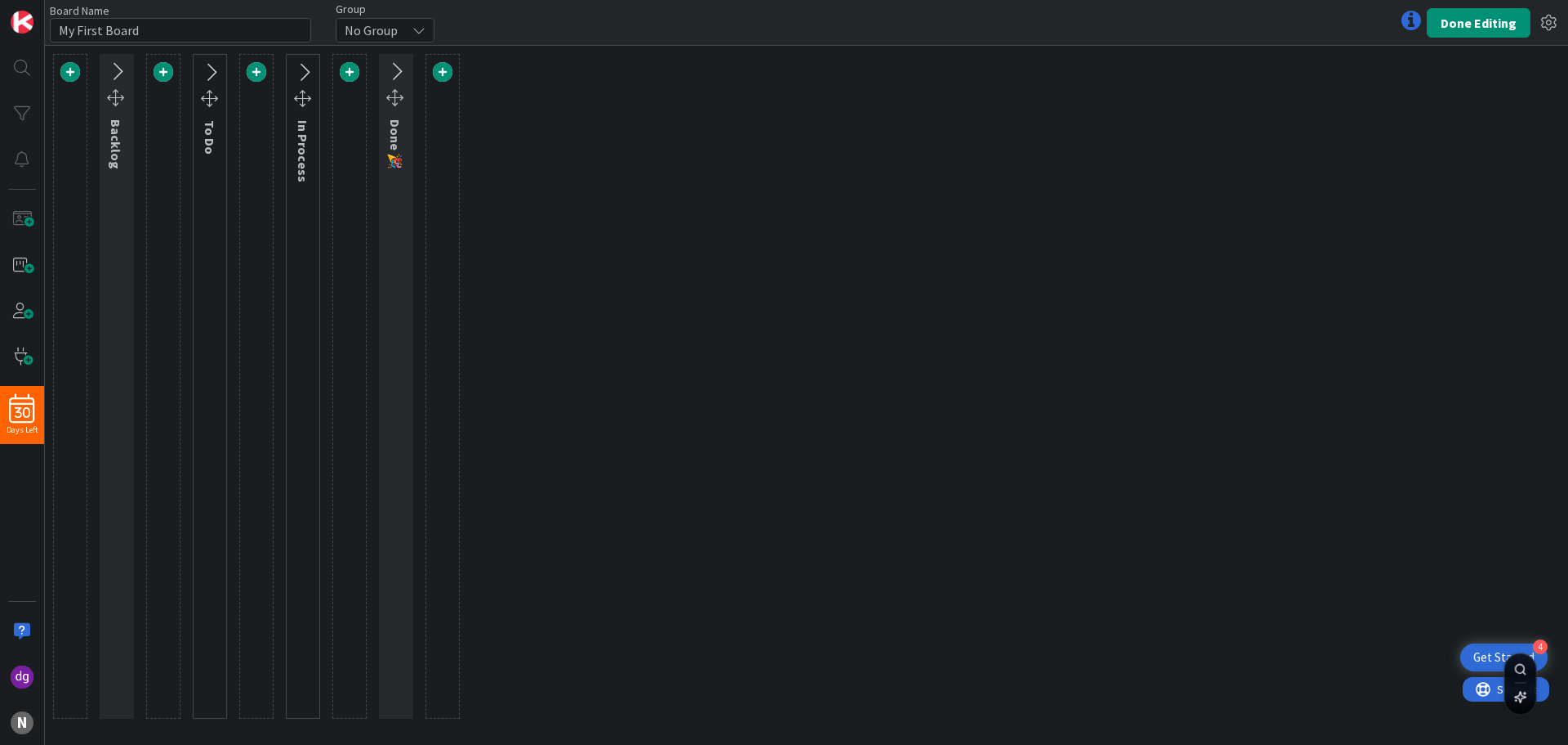
click at [114, 74] on icon at bounding box center [116, 71] width 27 height 21
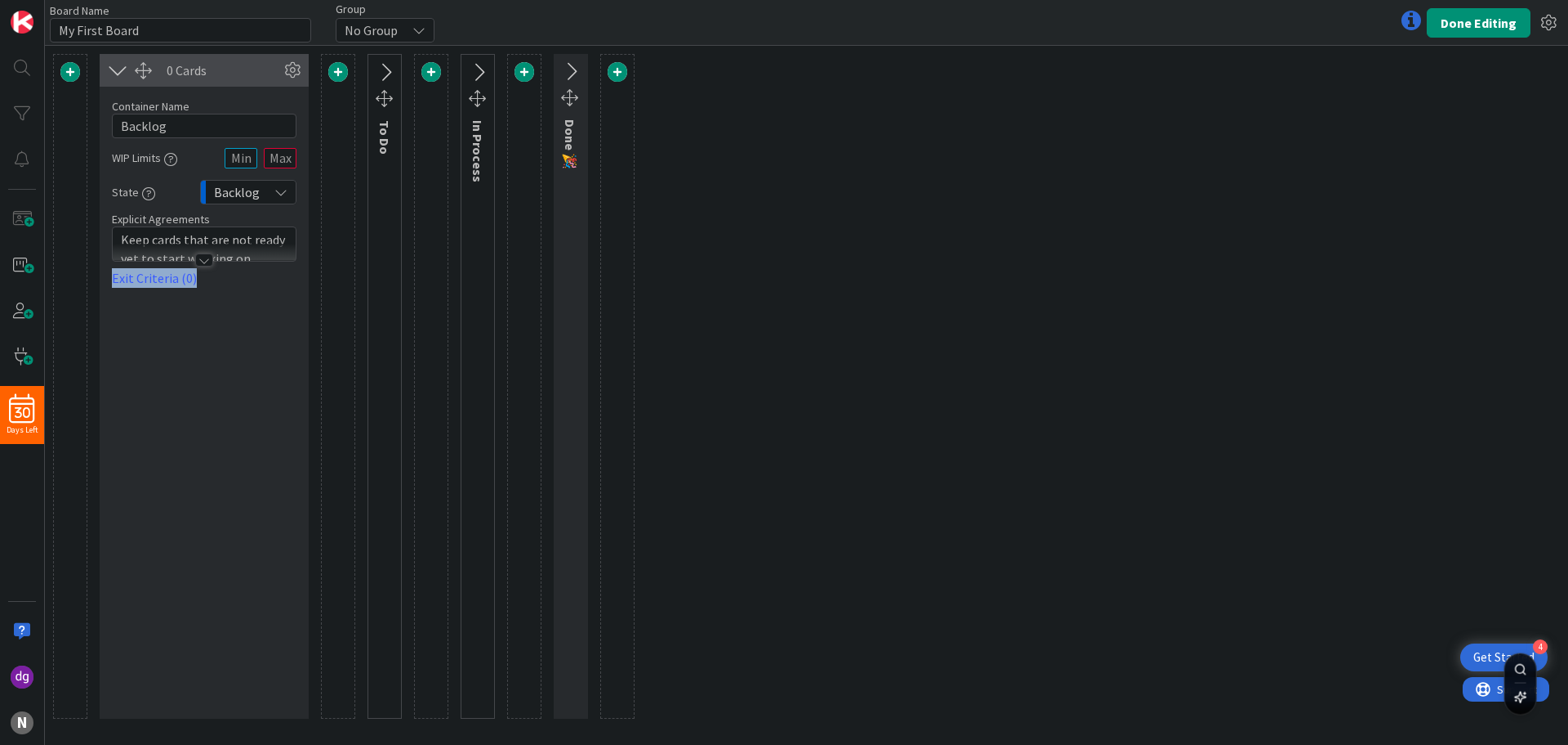
drag, startPoint x: 208, startPoint y: 259, endPoint x: 196, endPoint y: 348, distance: 89.8
click at [201, 336] on div "0 Cards Container Name 7 / 64 Backlog WIP Limits State Backlog Explicit Agreeme…" at bounding box center [205, 385] width 210 height 664
click at [196, 350] on div "0 Cards Container Name 7 / 64 Backlog WIP Limits State Backlog Explicit Agreeme…" at bounding box center [205, 385] width 210 height 664
click at [213, 264] on div at bounding box center [205, 260] width 18 height 13
click at [295, 194] on div "Backlog" at bounding box center [249, 192] width 97 height 25
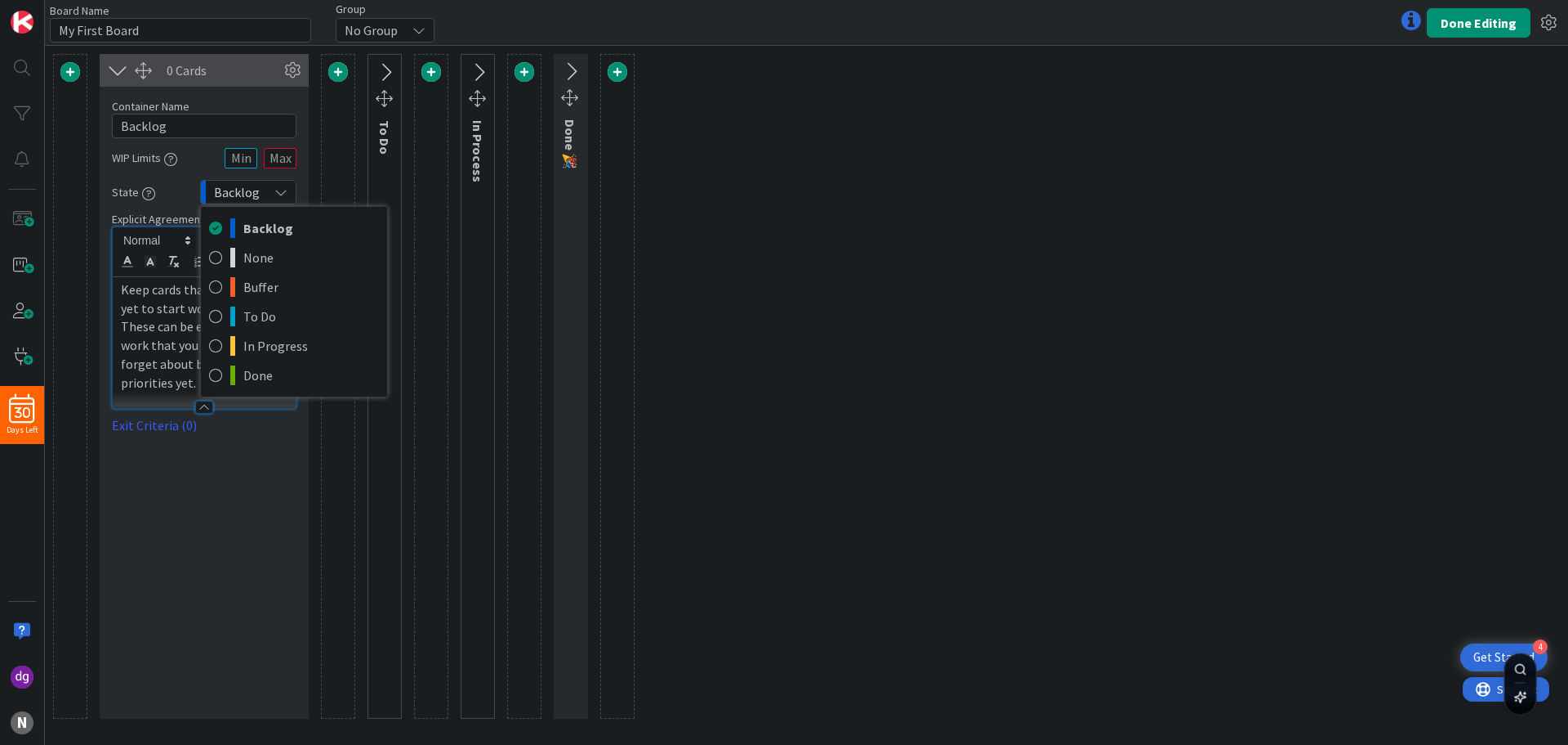
click at [287, 189] on div "Backlog" at bounding box center [249, 192] width 97 height 25
click at [175, 524] on div "0 Cards Container Name 7 / 64 Backlog WIP Limits State Backlog Backlog None Buf…" at bounding box center [205, 385] width 210 height 664
click at [117, 72] on icon at bounding box center [118, 70] width 27 height 21
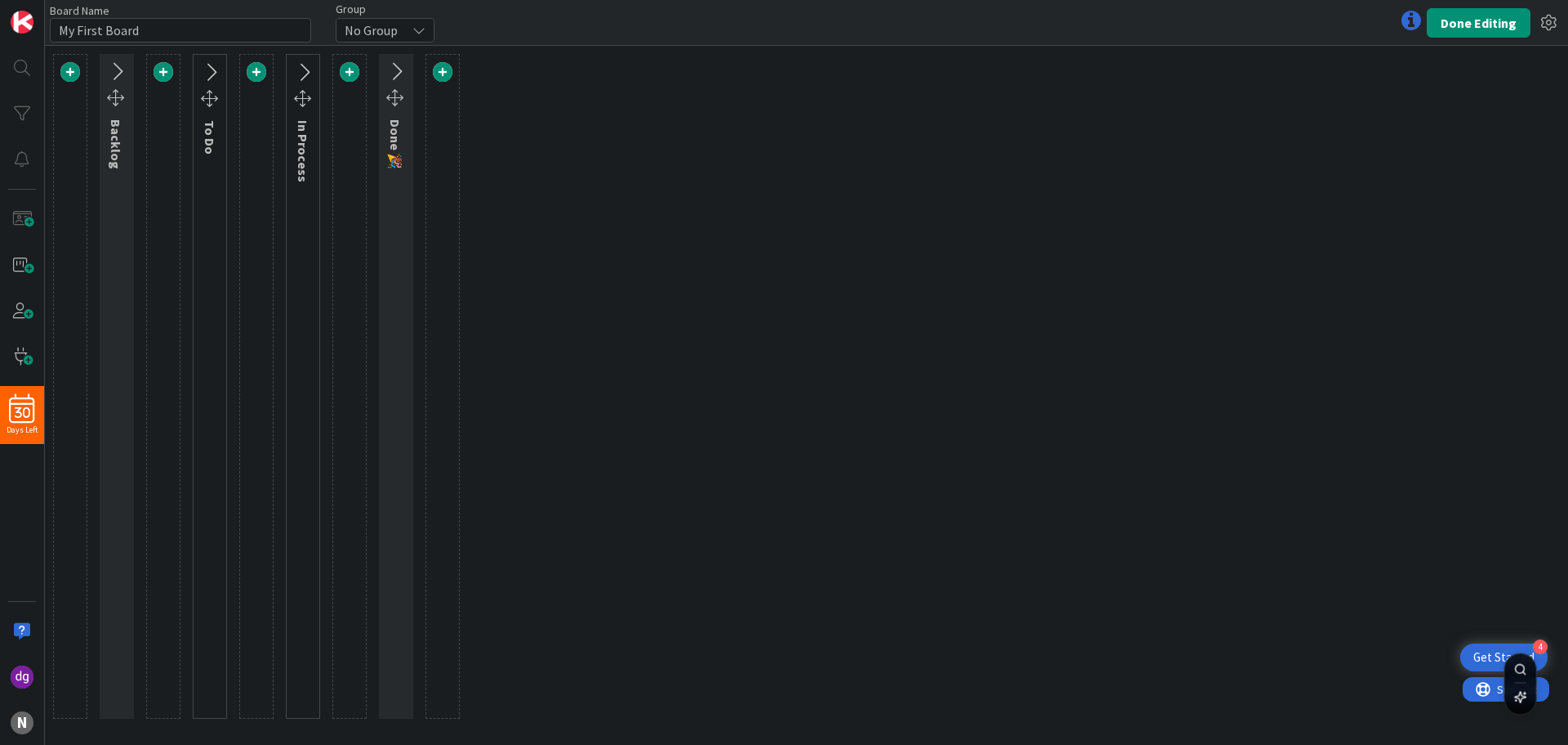
click at [117, 72] on icon at bounding box center [116, 71] width 27 height 21
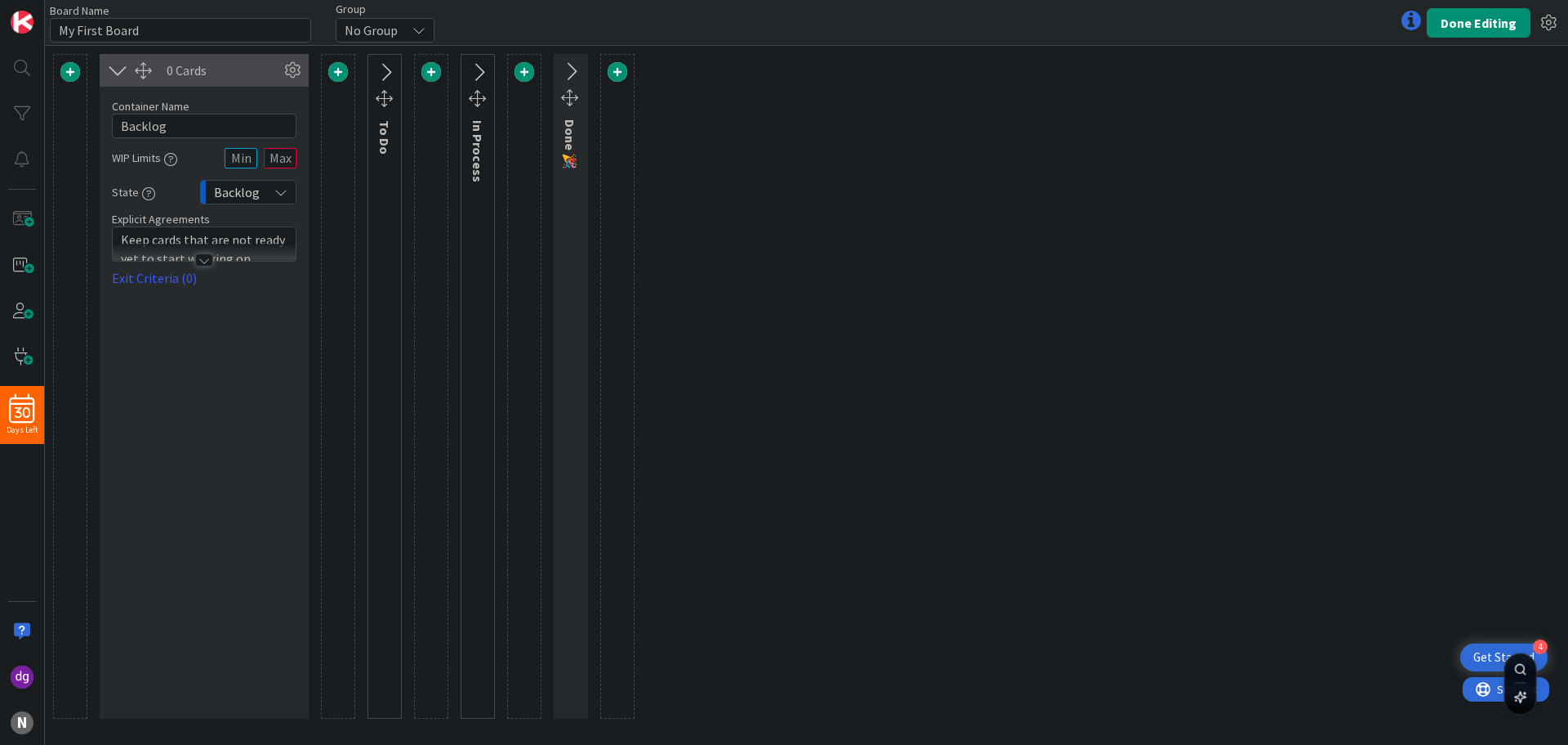
click at [119, 71] on icon at bounding box center [118, 70] width 27 height 21
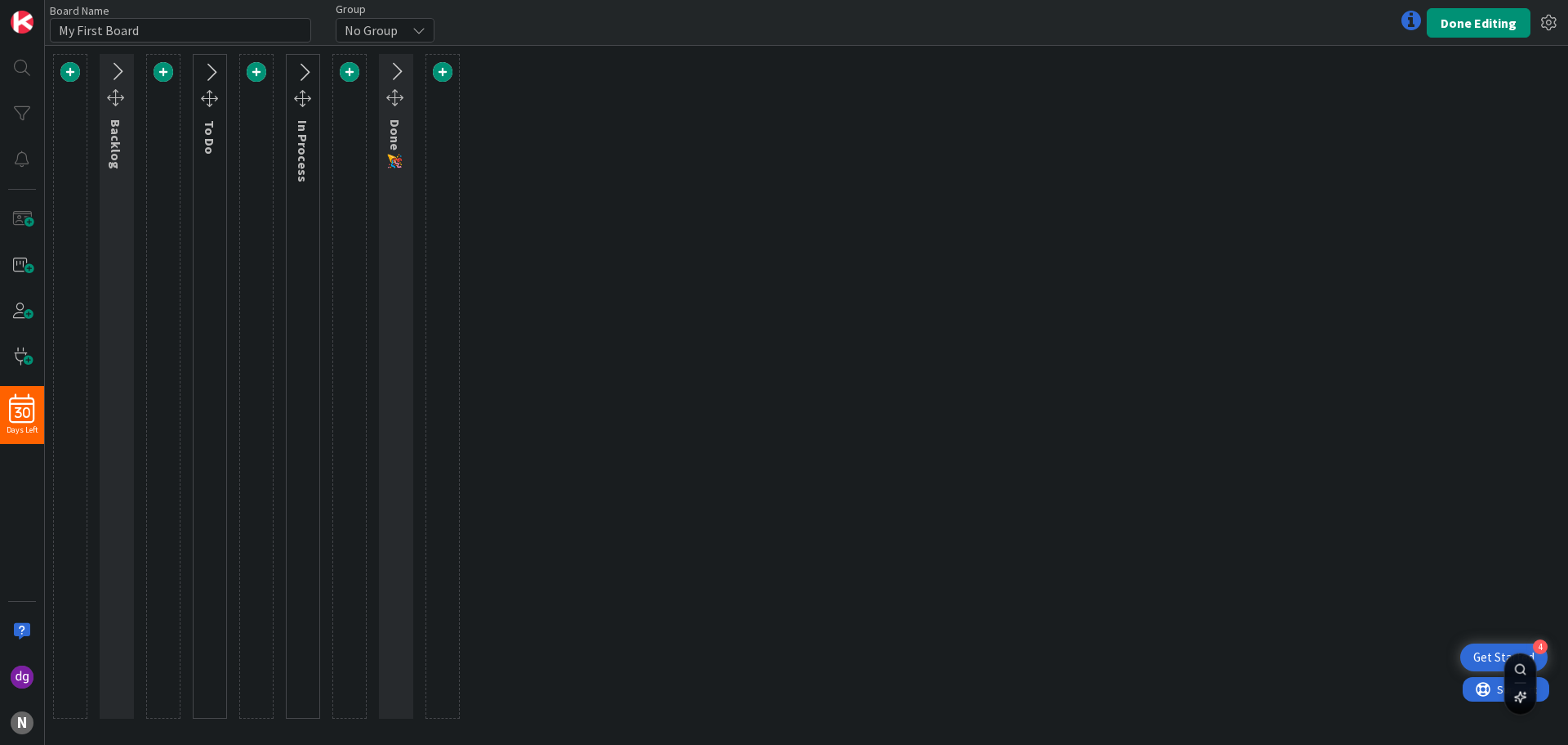
click at [301, 74] on icon at bounding box center [303, 72] width 27 height 21
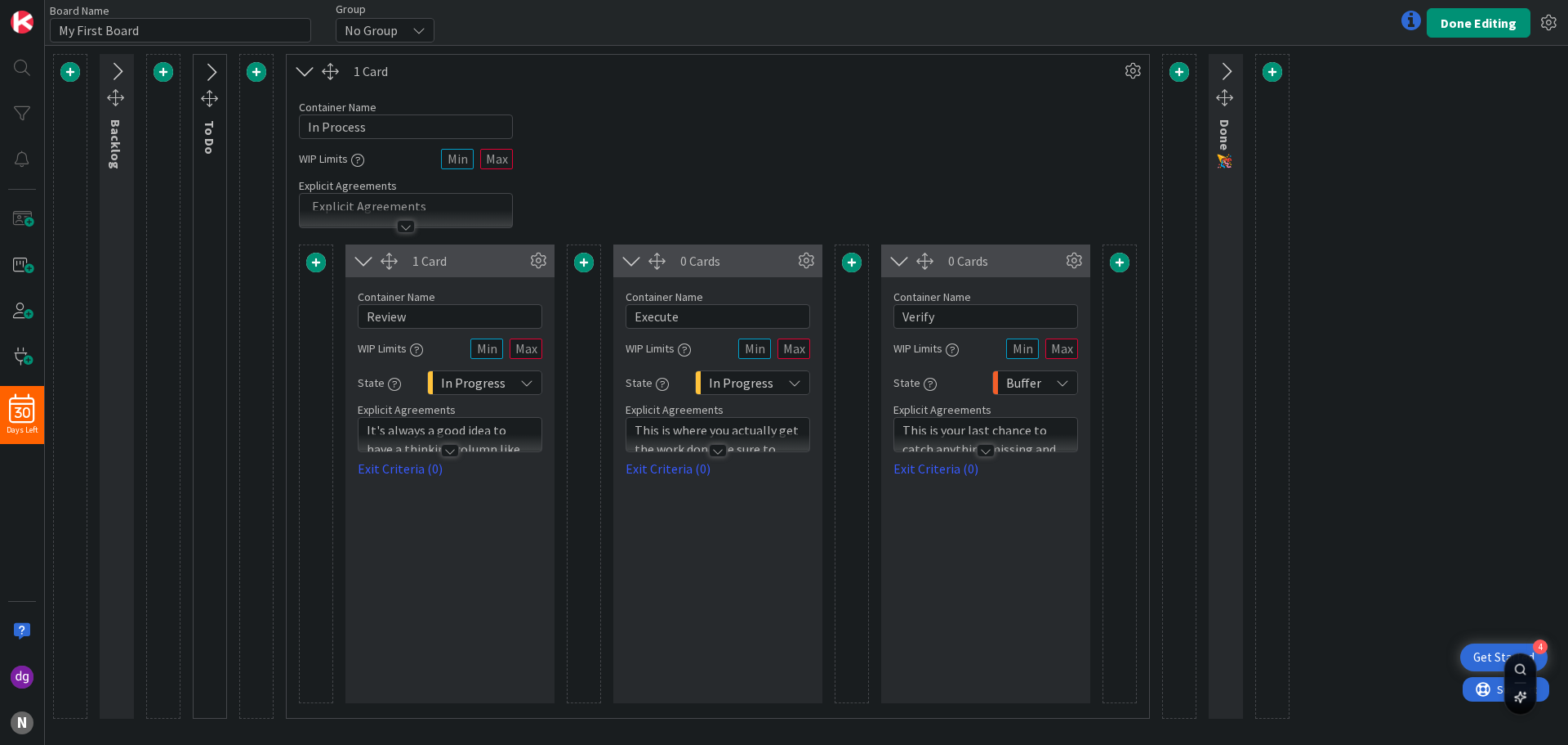
click at [422, 31] on icon at bounding box center [418, 30] width 13 height 13
click at [422, 31] on icon at bounding box center [419, 30] width 13 height 13
click at [204, 31] on input "My First Board" at bounding box center [181, 30] width 261 height 25
click at [309, 70] on icon at bounding box center [304, 71] width 27 height 21
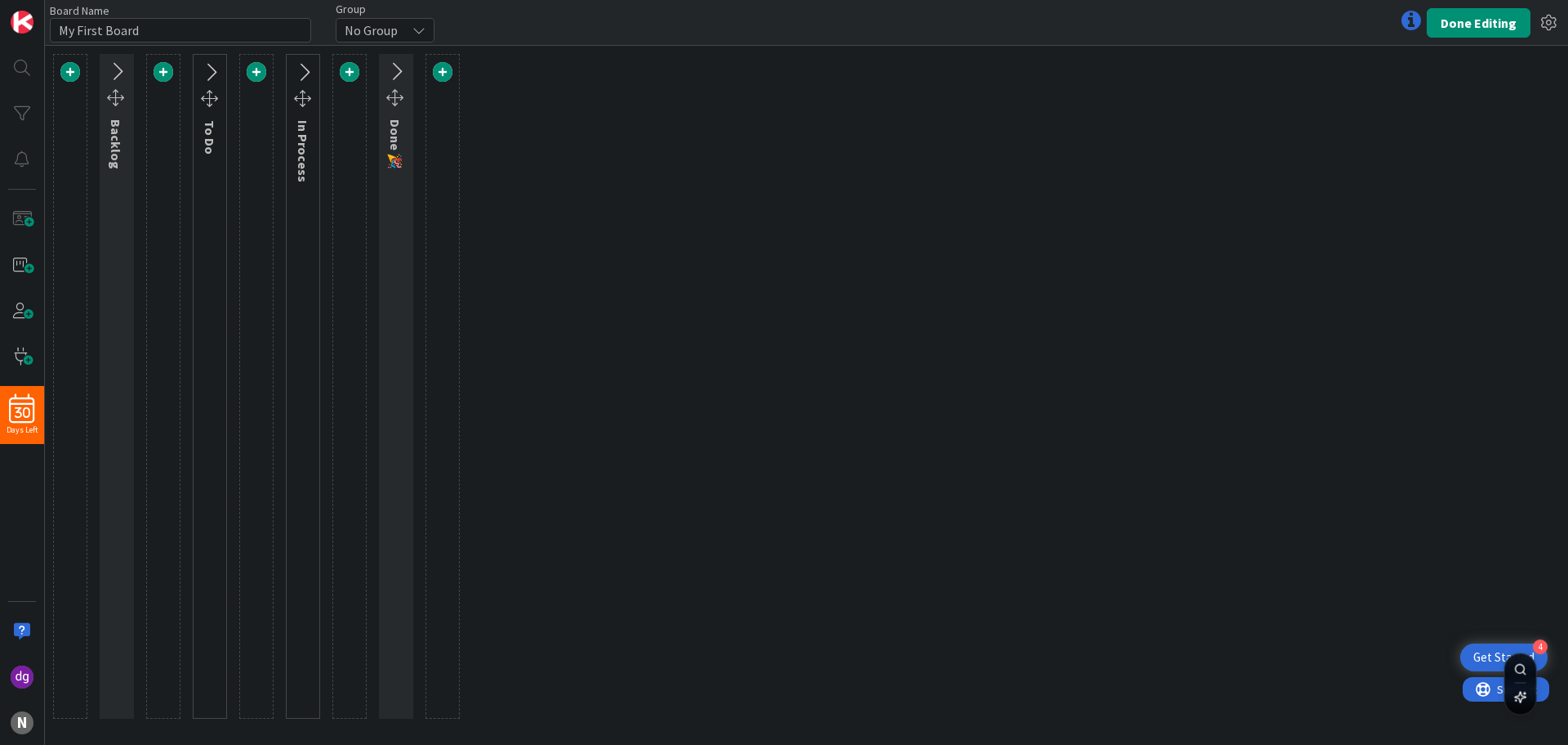
click at [214, 74] on icon at bounding box center [210, 72] width 27 height 21
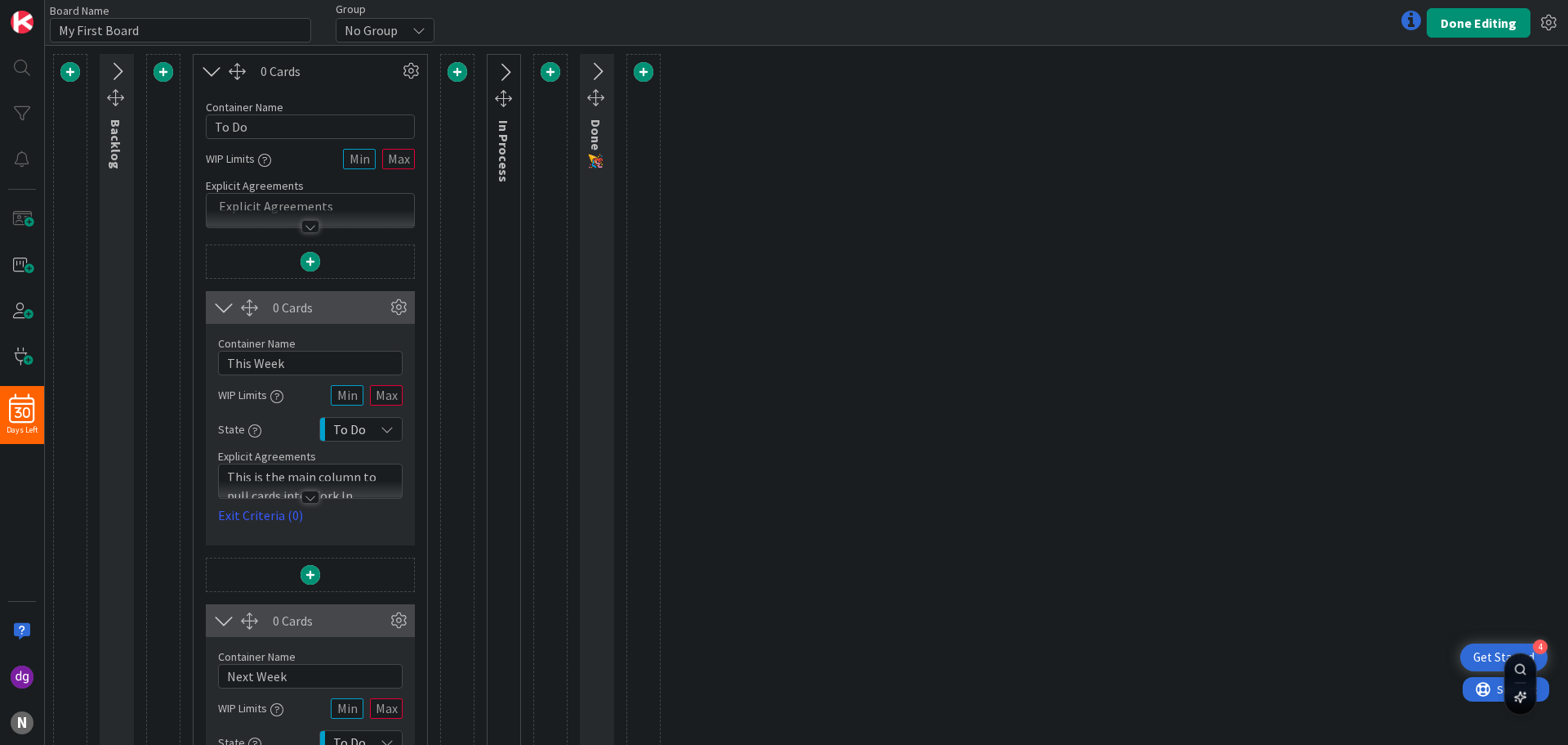
click at [214, 74] on icon at bounding box center [212, 71] width 27 height 21
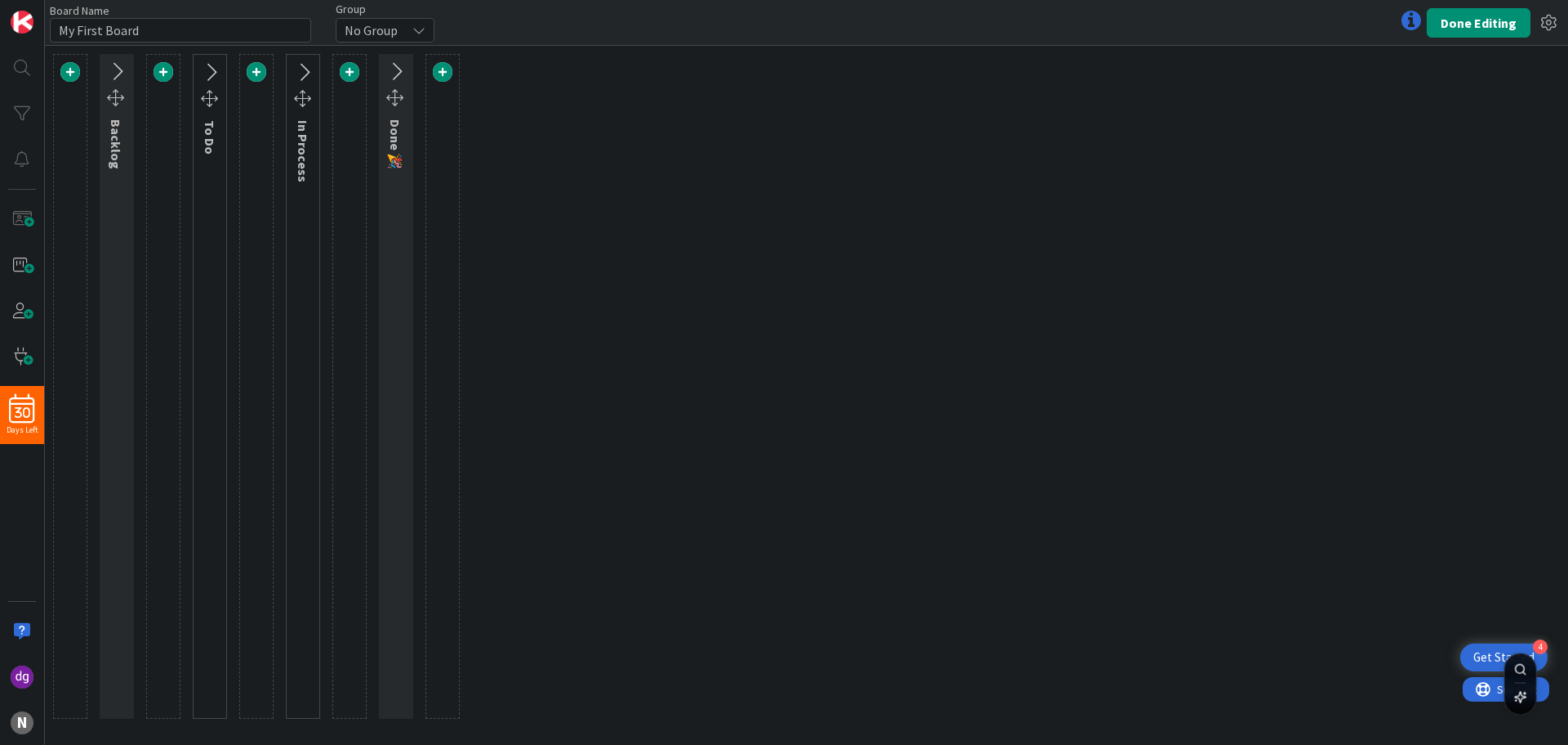
click at [214, 74] on icon at bounding box center [210, 72] width 27 height 21
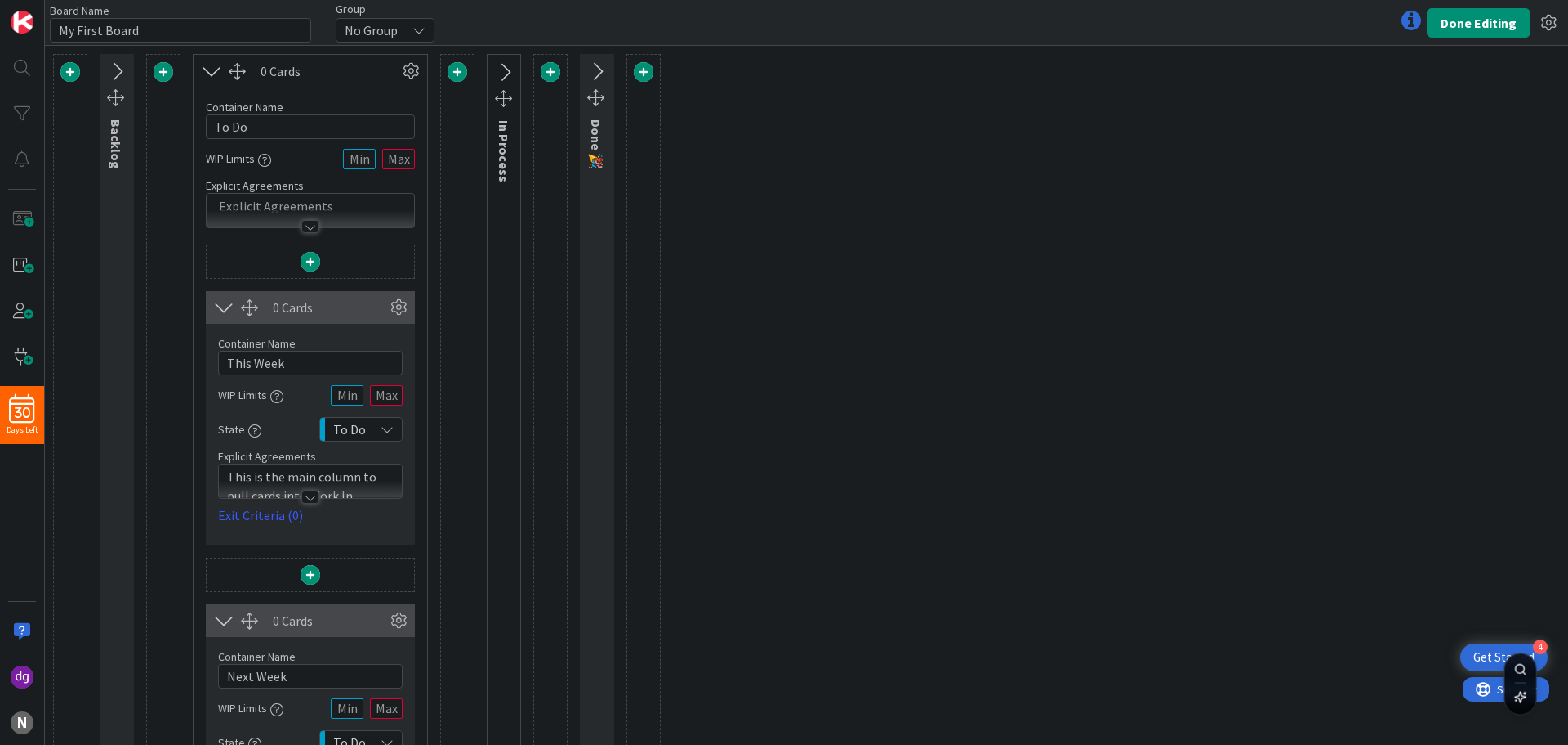
click at [203, 71] on icon at bounding box center [212, 71] width 27 height 21
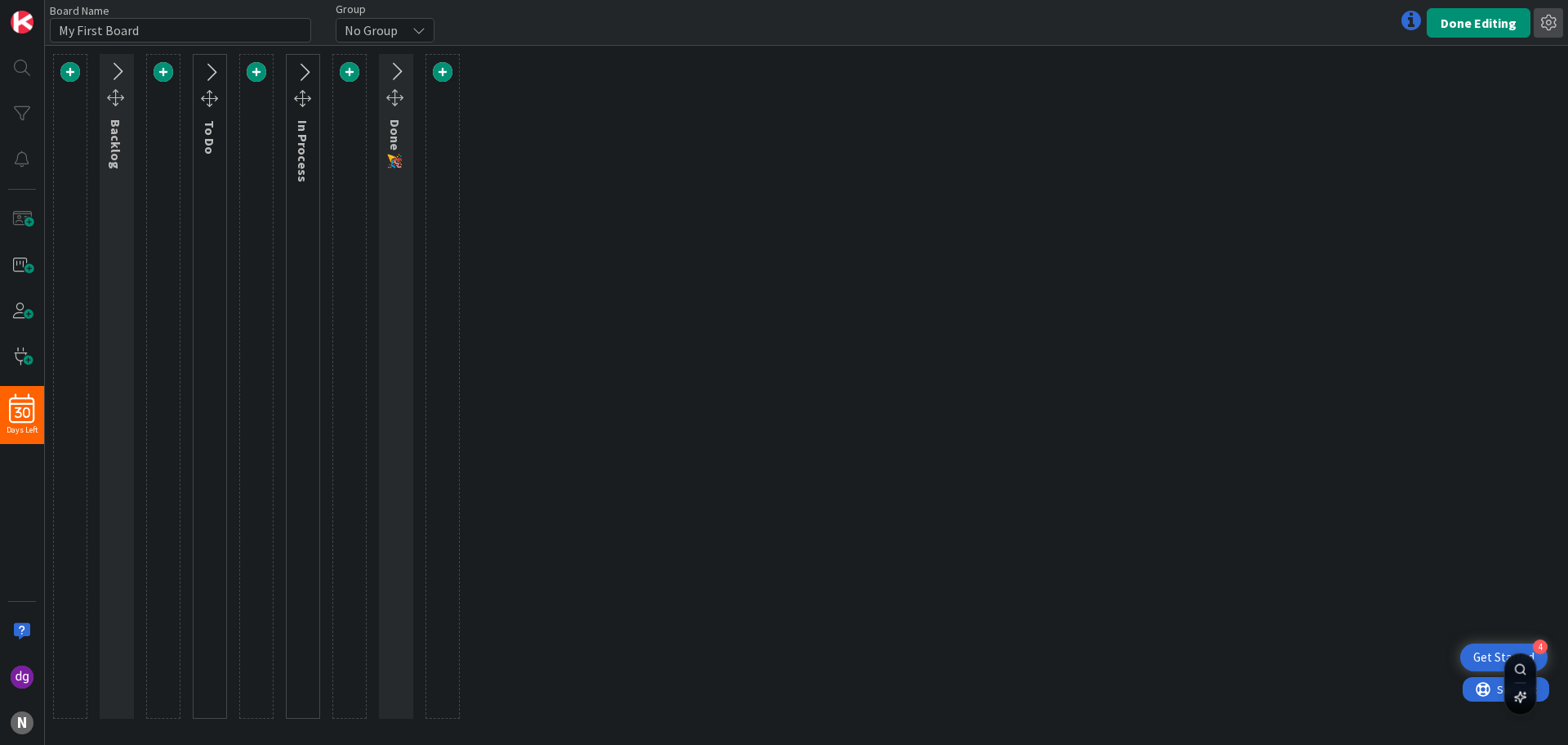
click at [1559, 13] on icon at bounding box center [1548, 22] width 29 height 29
drag, startPoint x: 1172, startPoint y: 319, endPoint x: 0, endPoint y: 52, distance: 1202.0
click at [1150, 327] on div "Backlog To Do In Process Done 🎉" at bounding box center [806, 395] width 1523 height 699
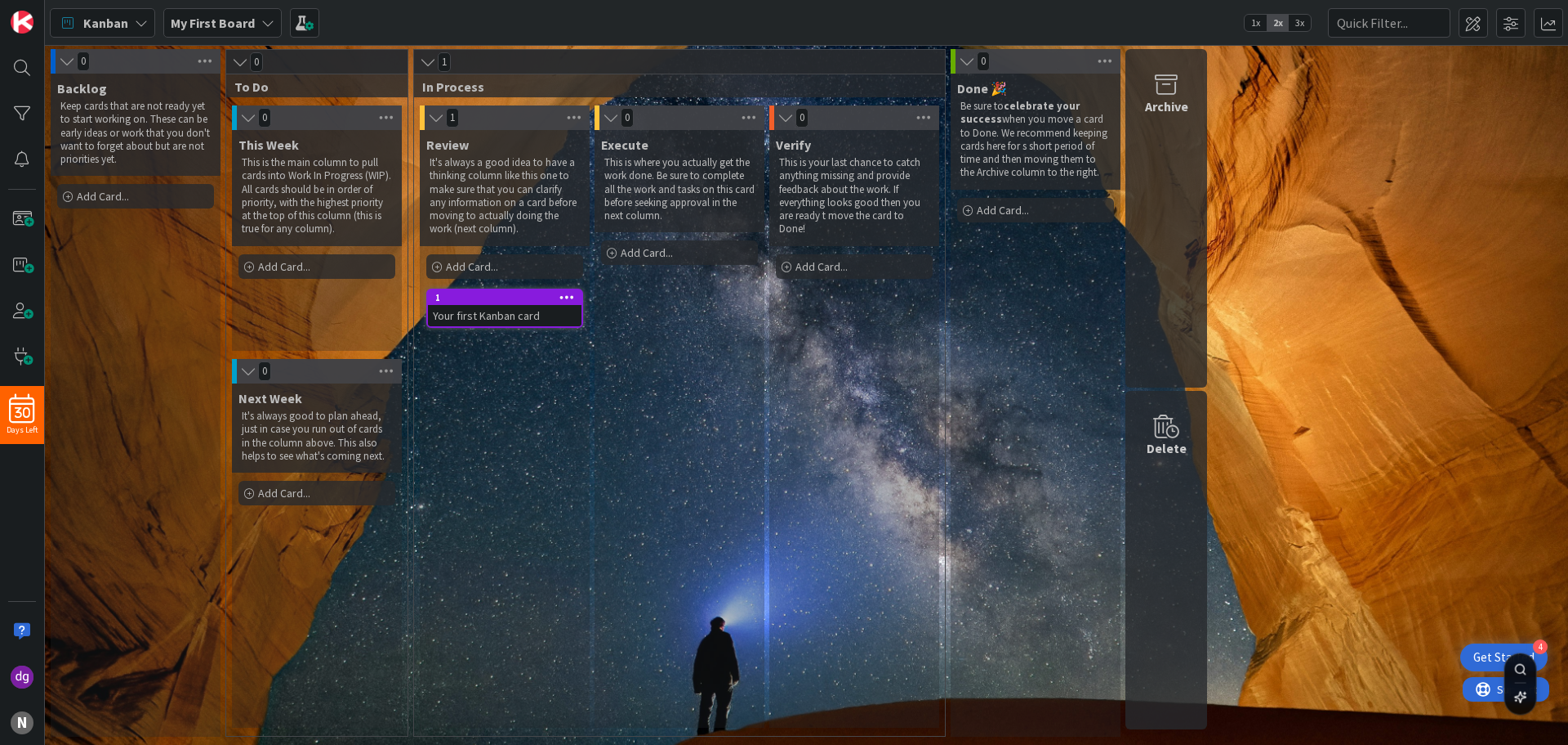
click at [139, 24] on icon at bounding box center [141, 22] width 13 height 13
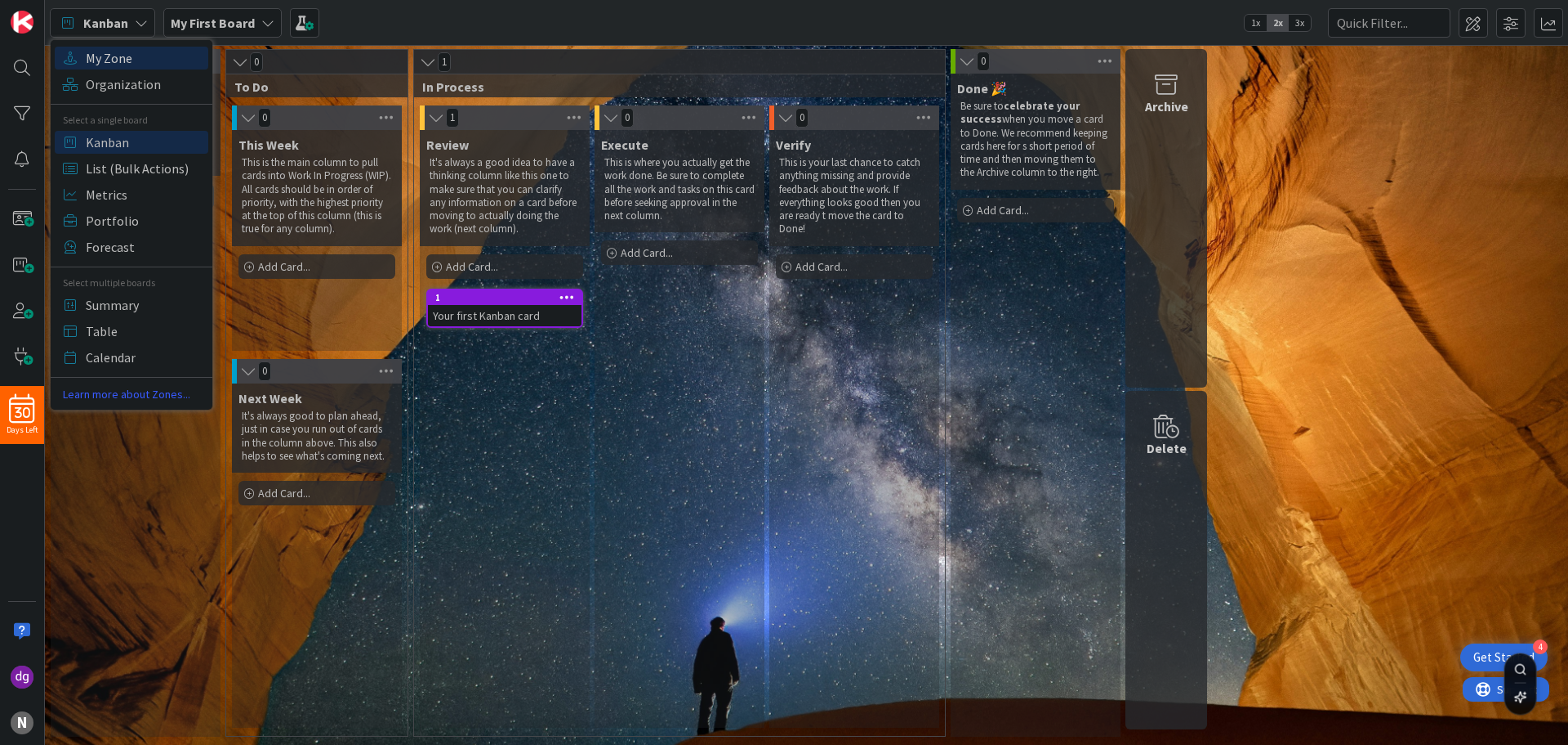
click at [131, 63] on span "My Zone" at bounding box center [145, 58] width 118 height 25
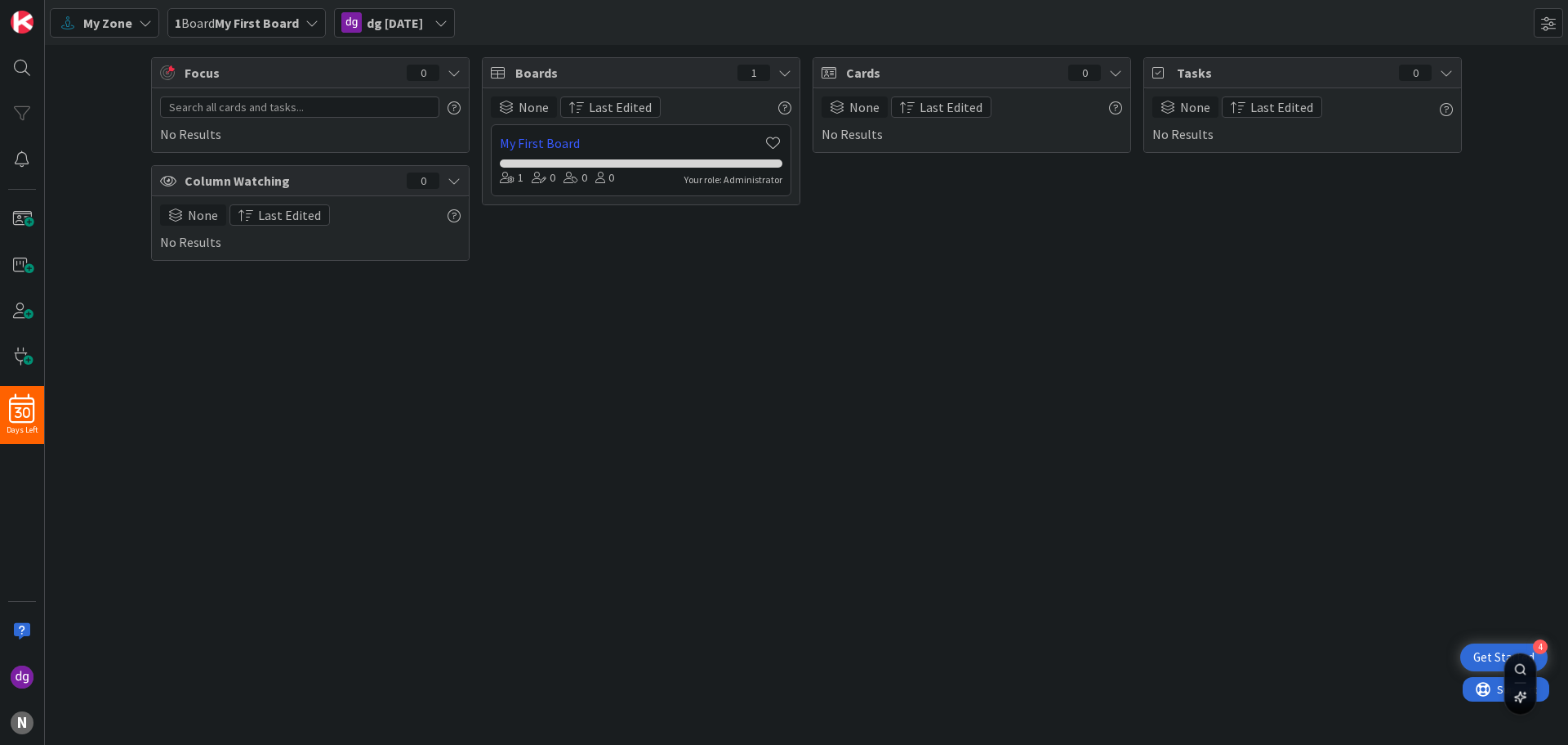
click at [1338, 76] on span "Tasks" at bounding box center [1284, 73] width 214 height 20
click at [289, 13] on span "1 Board My First Board" at bounding box center [237, 23] width 124 height 20
click at [279, 413] on div "Focus 0 No Results Column Watching 0 None Last Edited No Results Boards 1 None …" at bounding box center [806, 394] width 1523 height 700
click at [125, 25] on span "My Zone" at bounding box center [107, 23] width 49 height 20
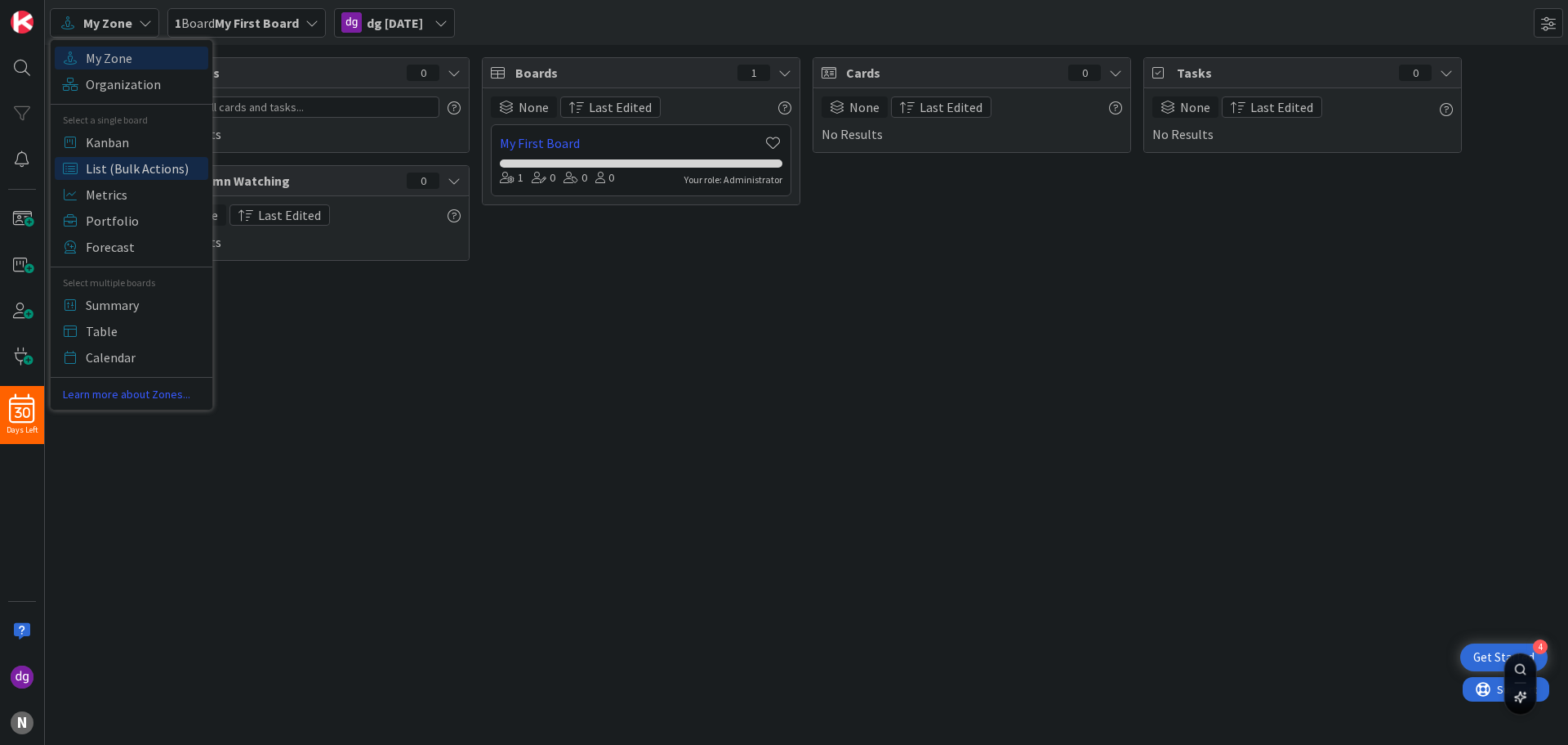
click at [135, 167] on span "List (Bulk Actions)" at bounding box center [145, 168] width 118 height 25
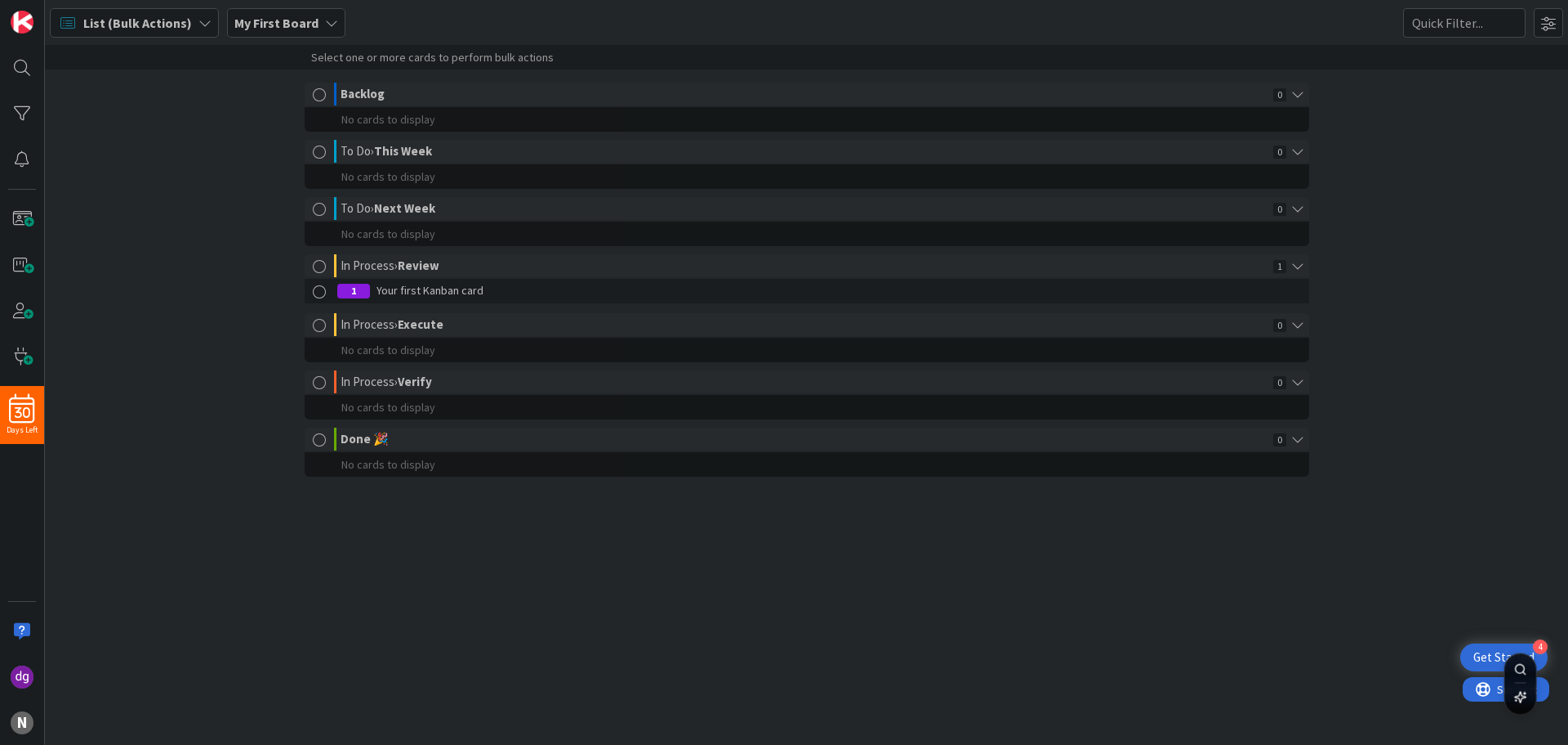
click at [311, 22] on b "My First Board" at bounding box center [276, 23] width 84 height 16
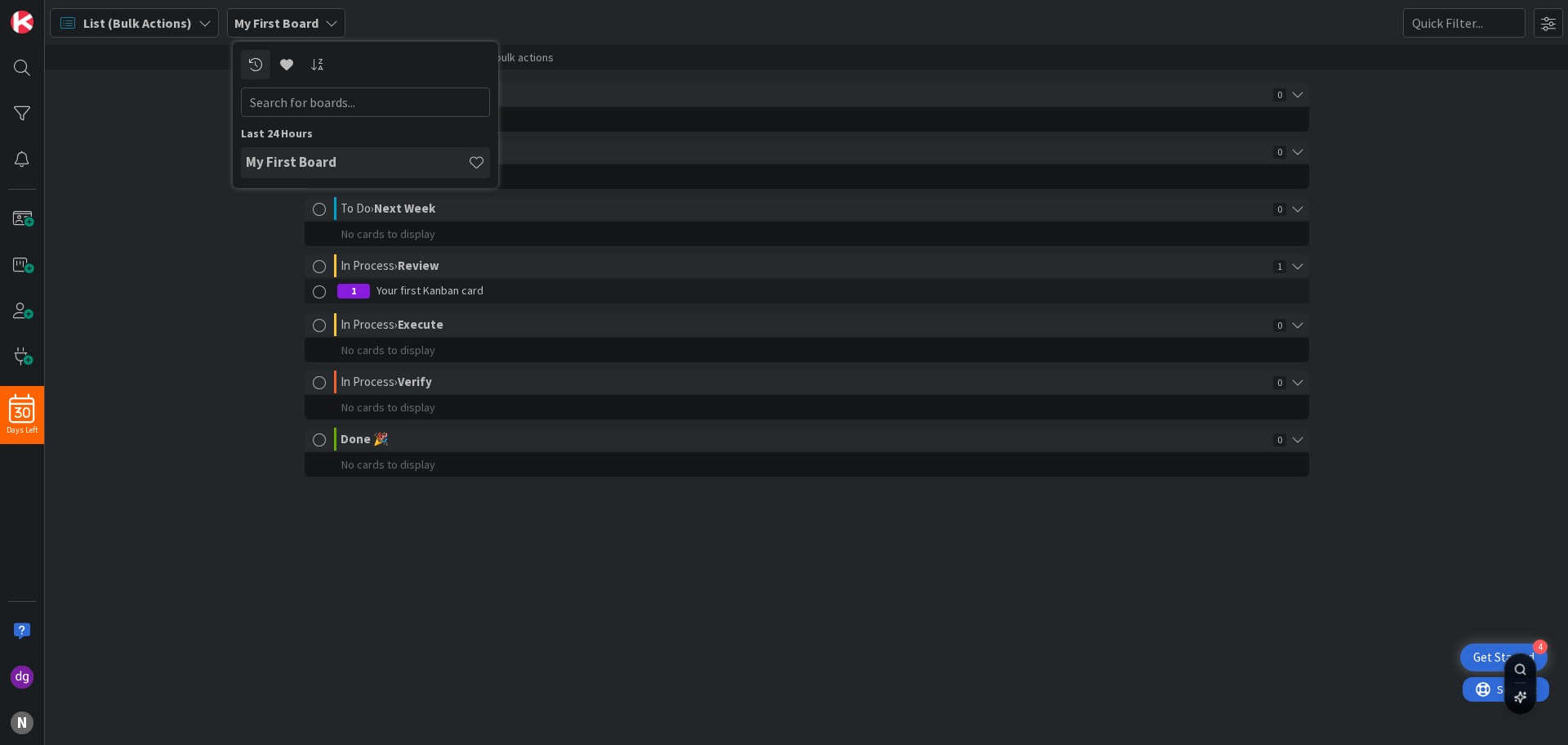
click at [178, 37] on div "List (Bulk Actions)" at bounding box center [134, 22] width 169 height 29
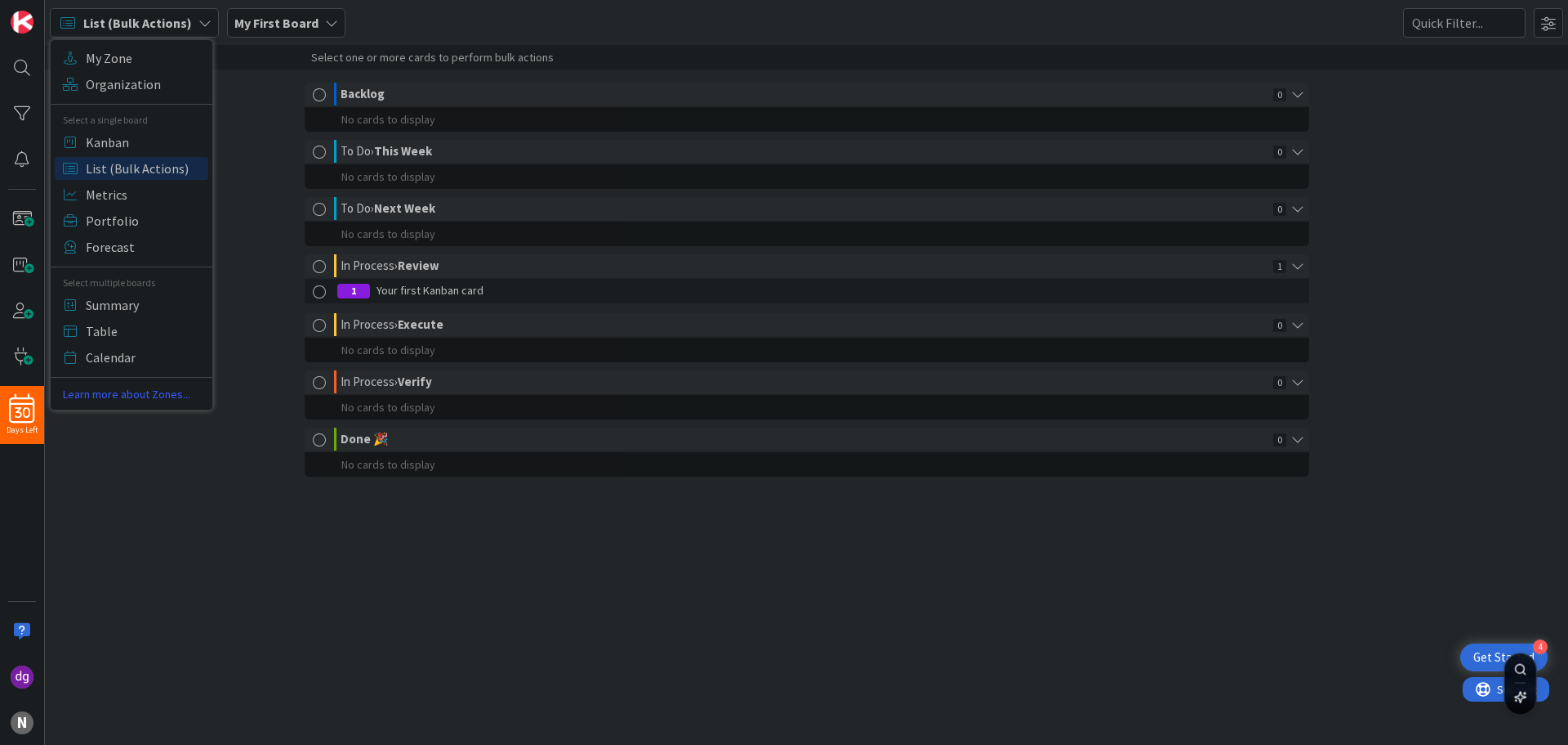
click at [178, 14] on span "List (Bulk Actions)" at bounding box center [137, 23] width 109 height 20
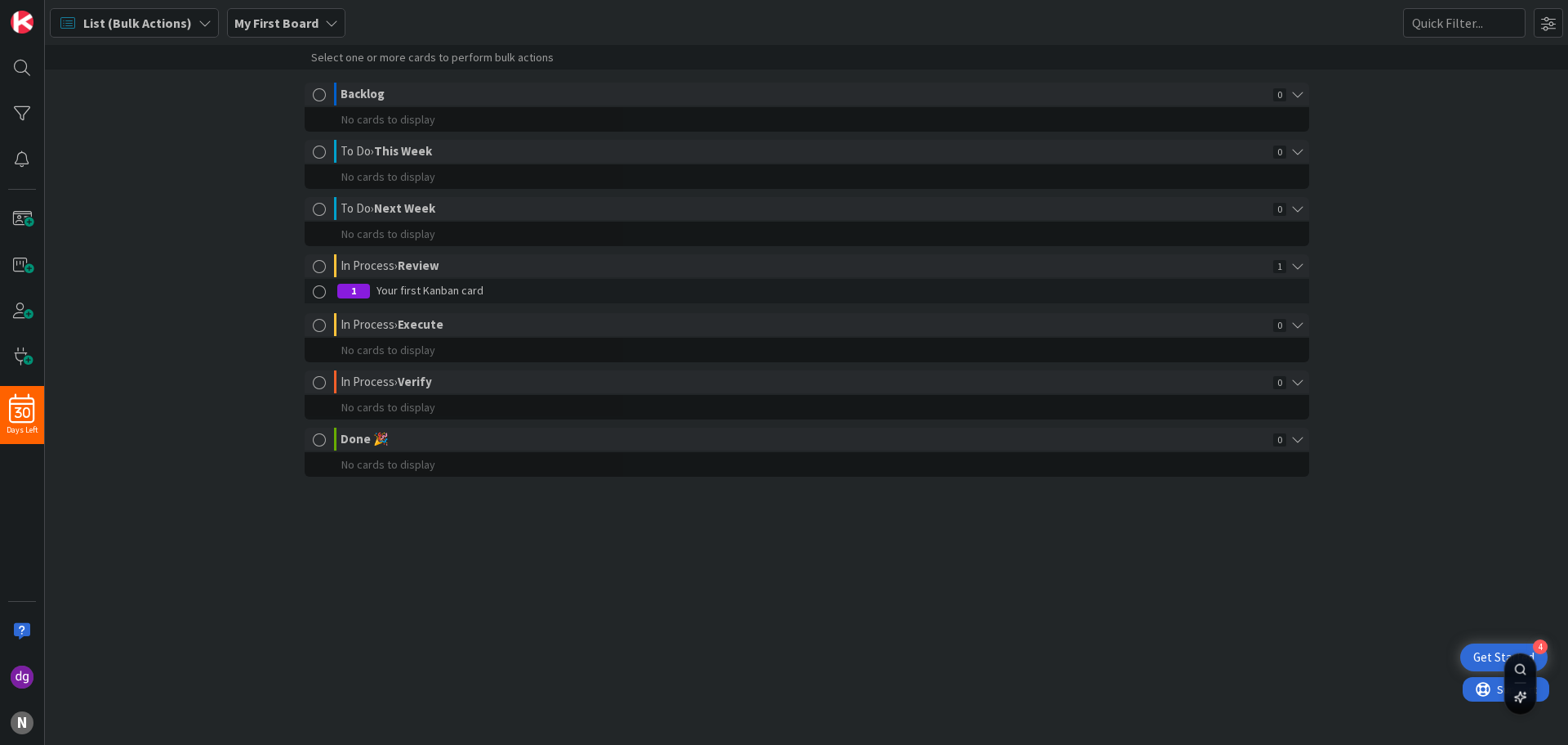
click at [176, 20] on span "List (Bulk Actions)" at bounding box center [137, 23] width 109 height 20
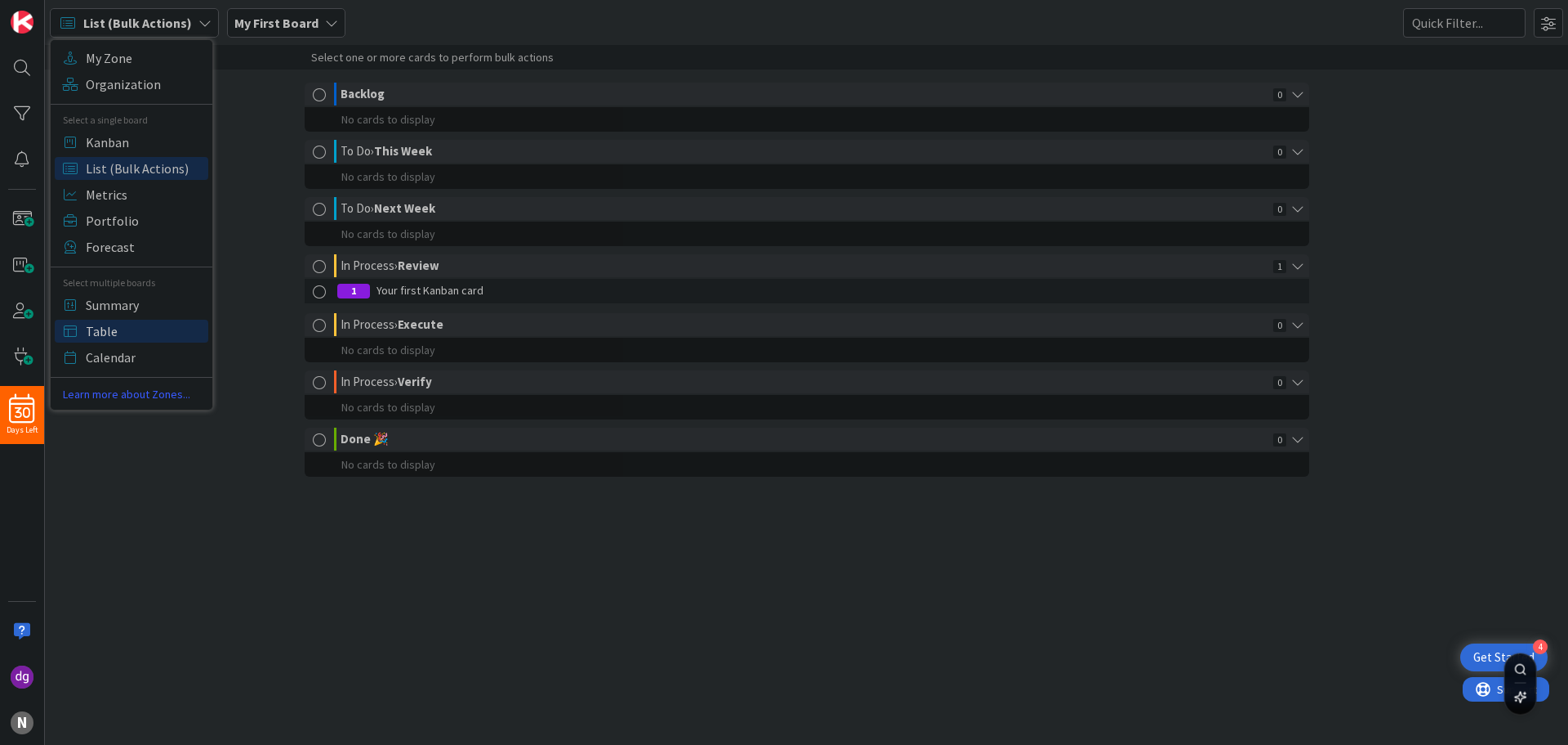
click at [166, 335] on span "Table" at bounding box center [145, 331] width 118 height 25
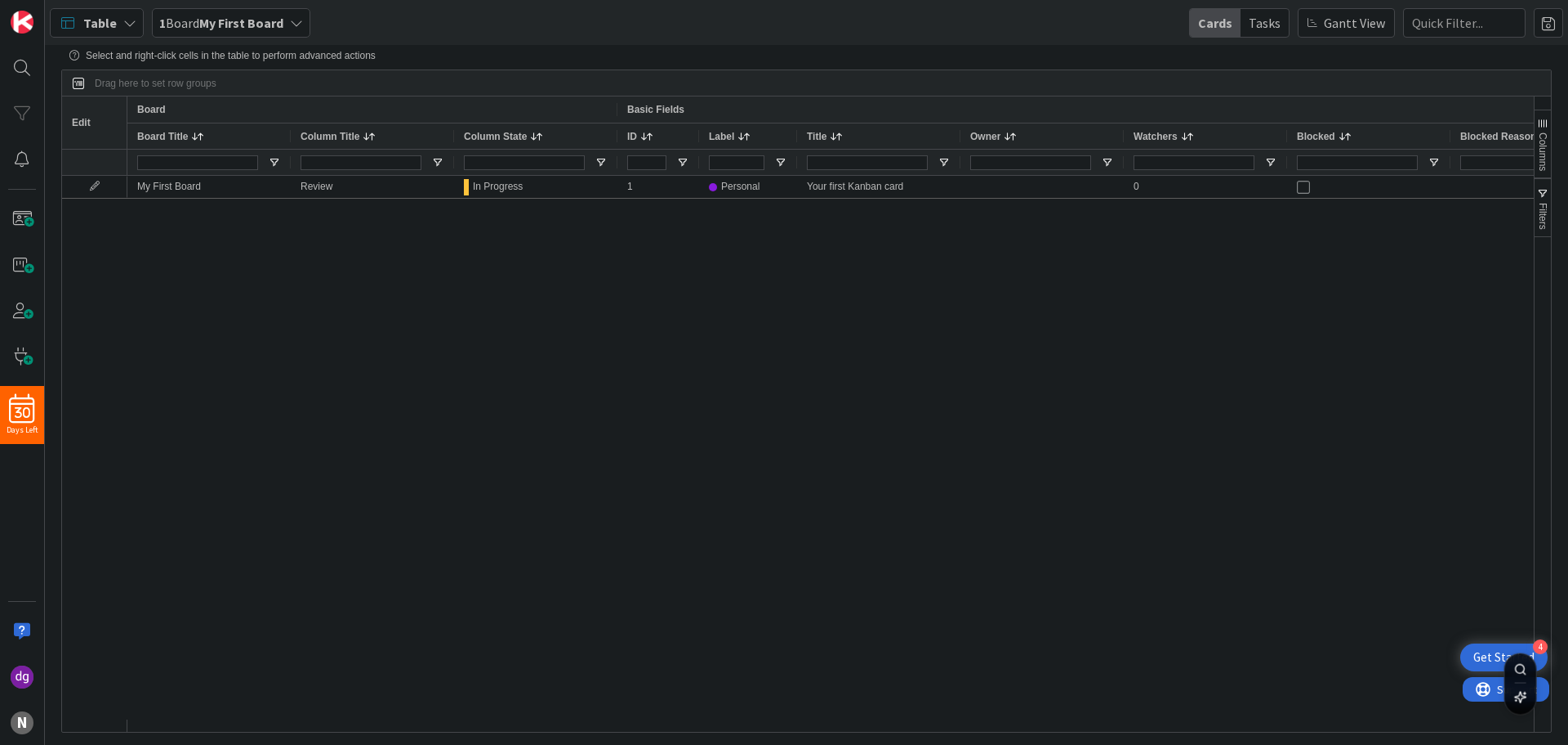
click at [1279, 25] on div "Tasks" at bounding box center [1265, 23] width 48 height 28
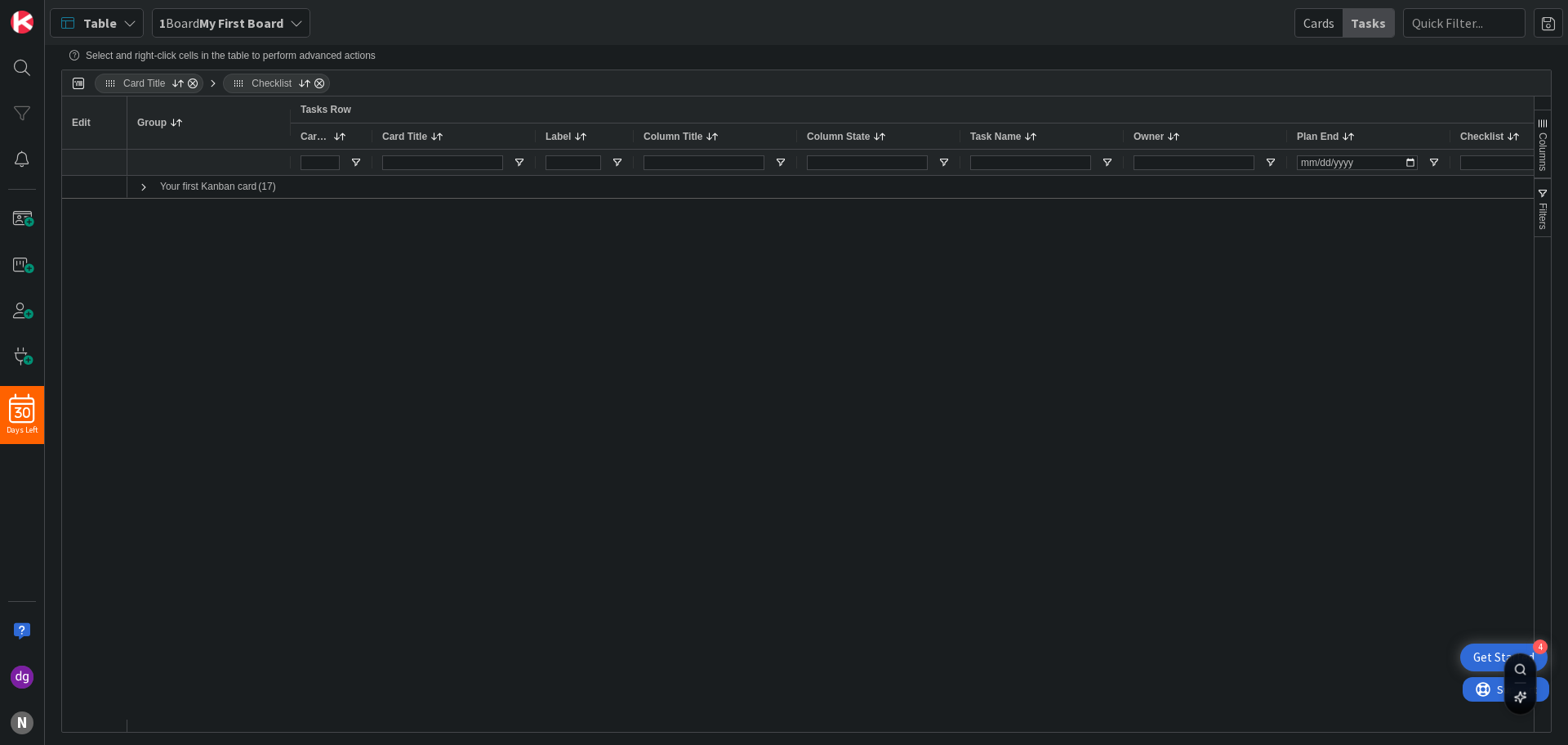
click at [434, 372] on div "Your first Kanban card (17)" at bounding box center [830, 447] width 1406 height 543
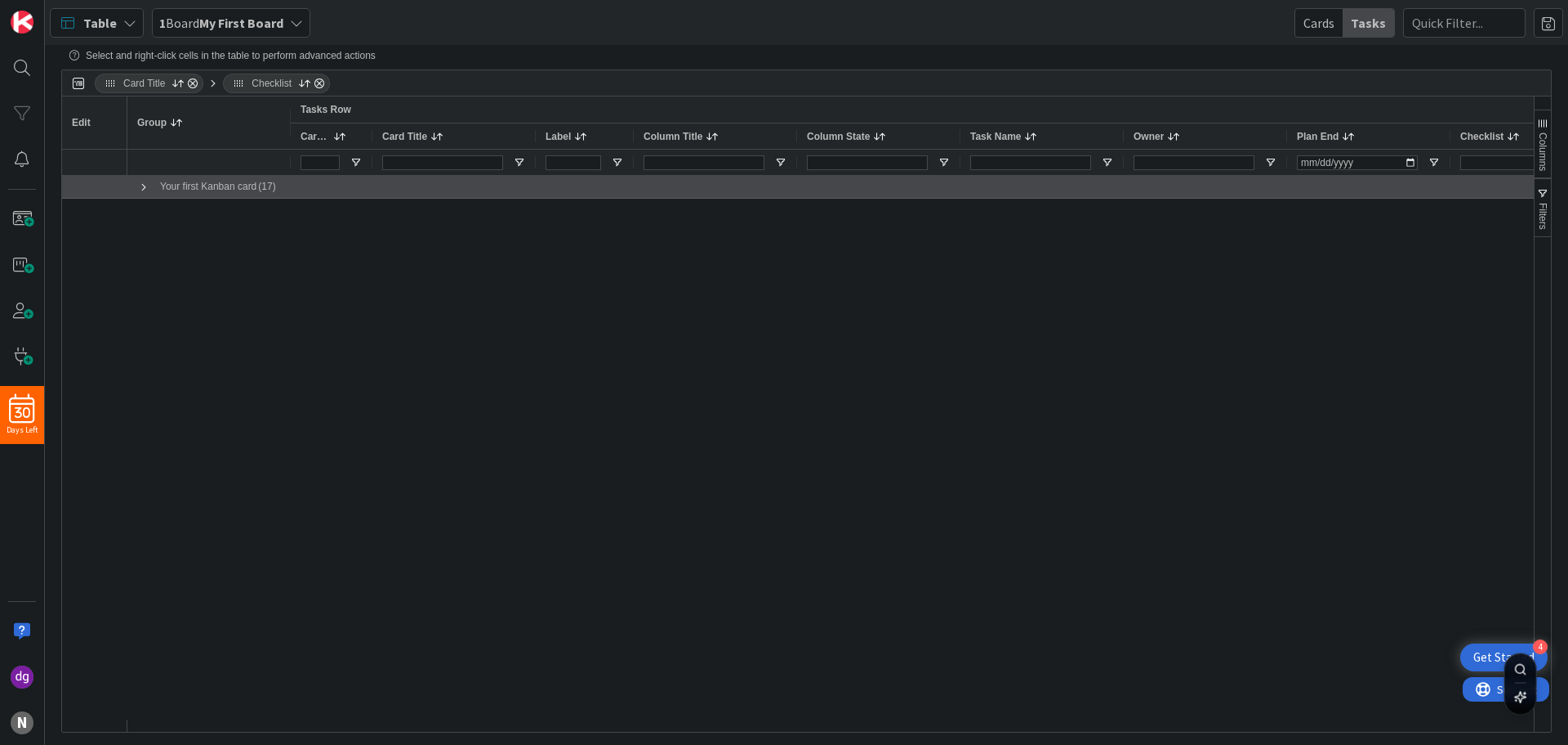
click at [142, 187] on span at bounding box center [144, 187] width 13 height 13
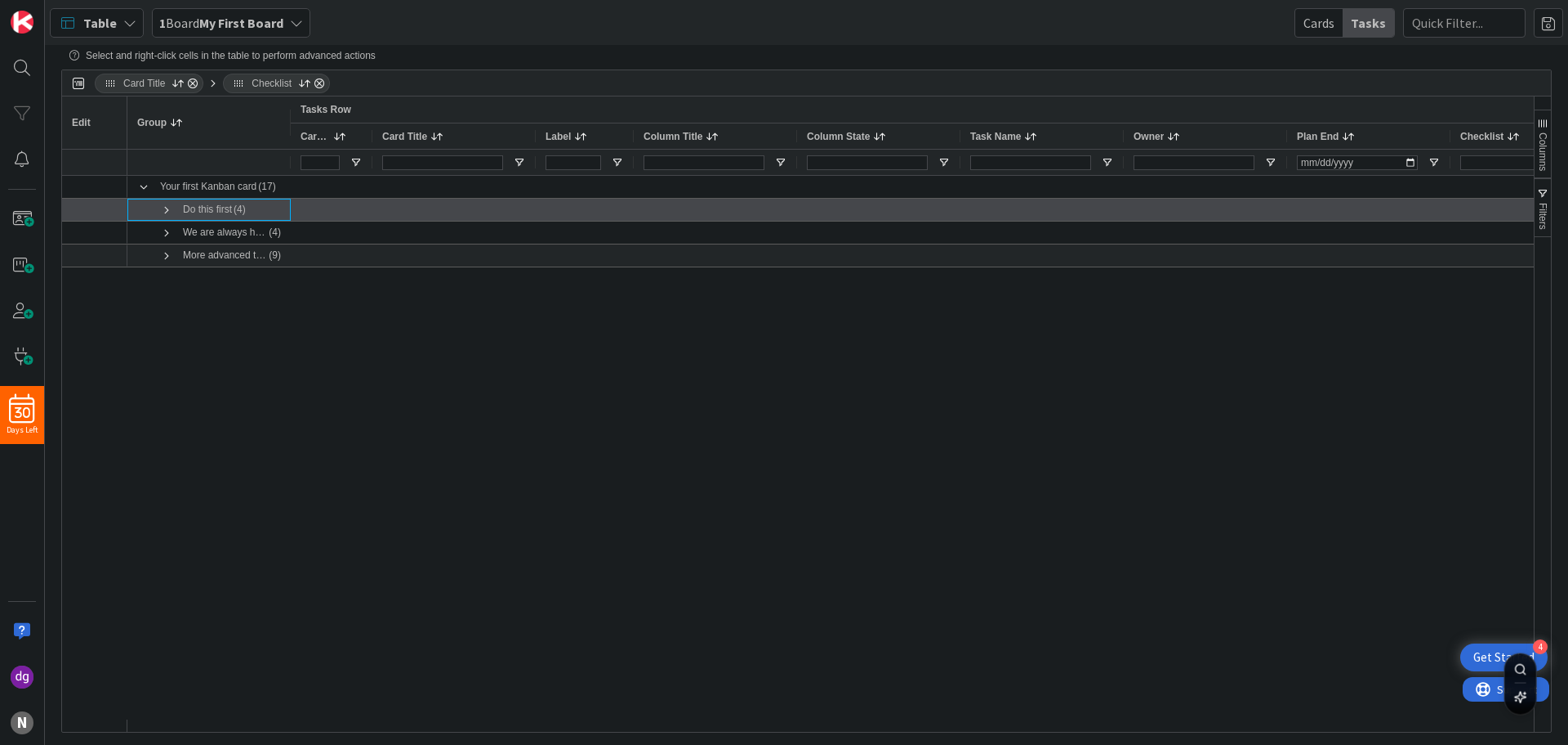
click at [169, 212] on span at bounding box center [166, 210] width 13 height 13
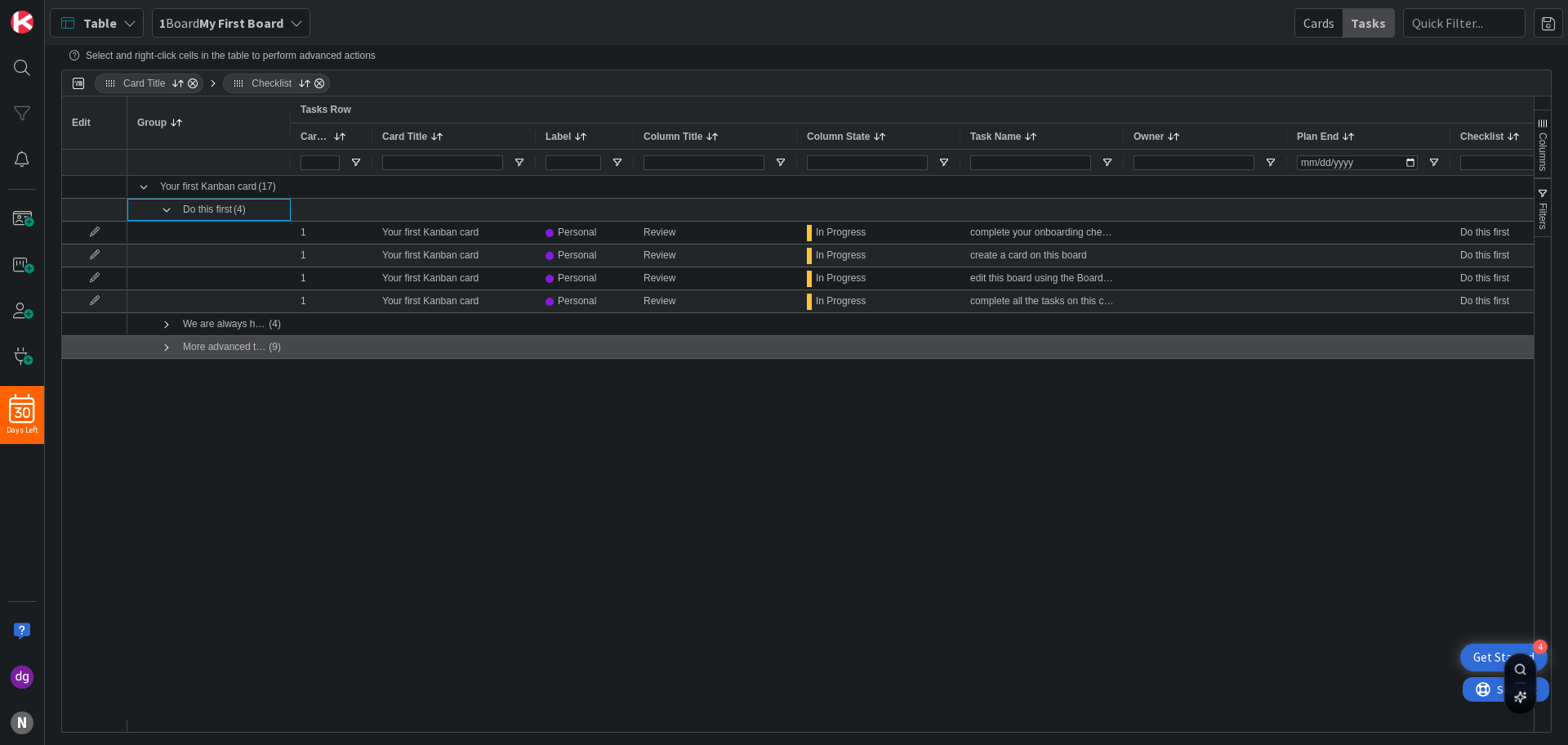
click at [164, 346] on span at bounding box center [166, 347] width 13 height 13
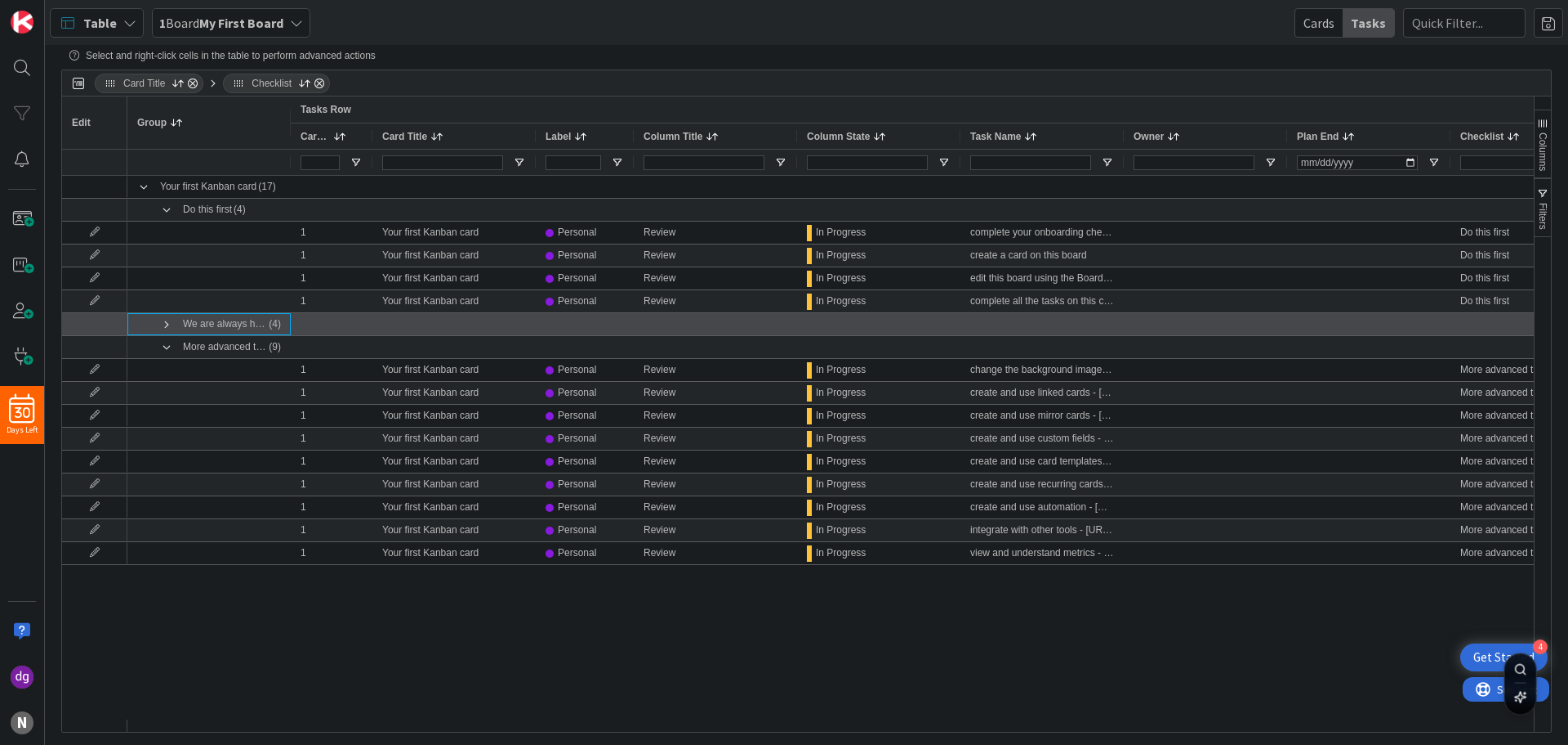
click at [163, 323] on span at bounding box center [166, 324] width 13 height 13
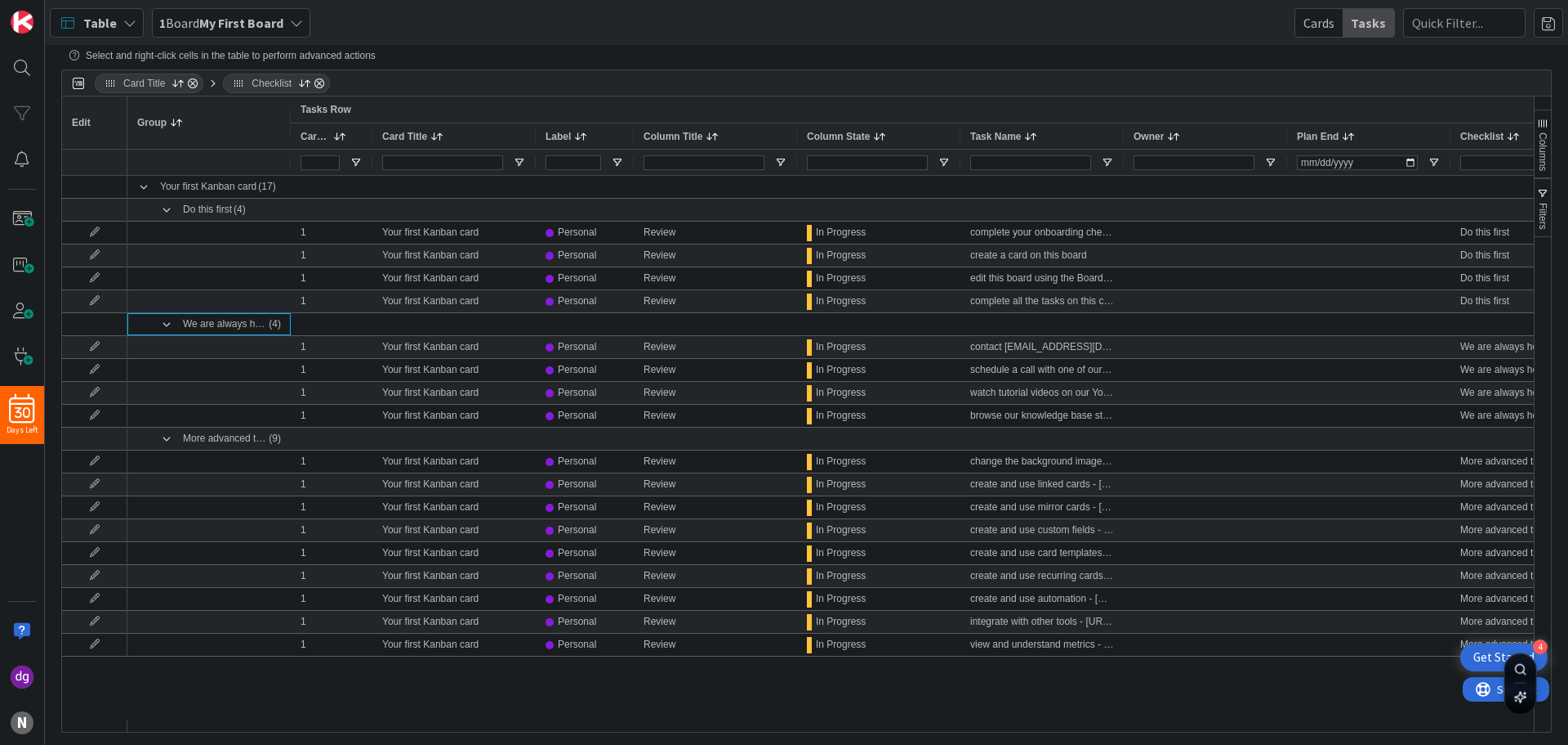
click at [108, 22] on span "Table" at bounding box center [100, 23] width 34 height 20
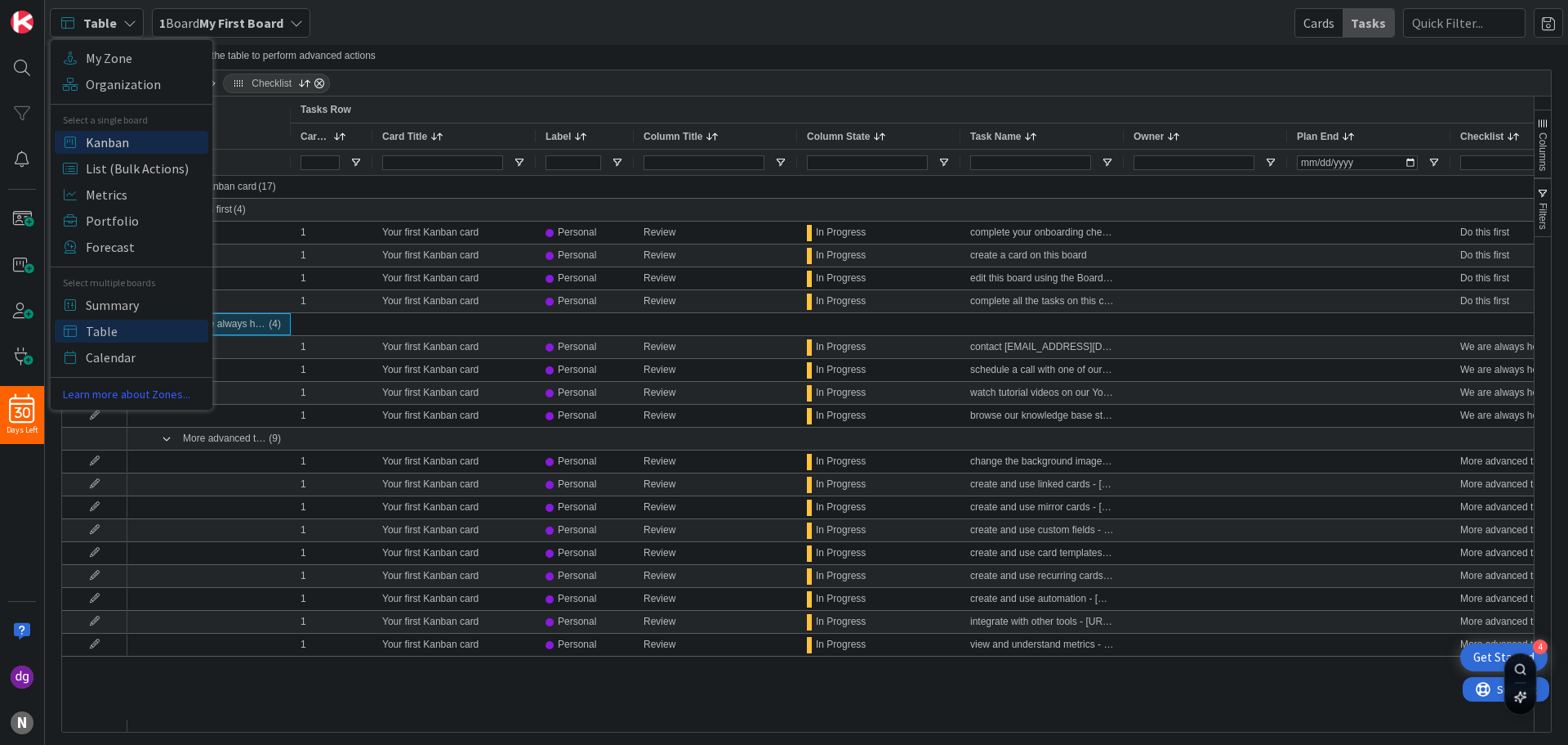
click at [125, 140] on span "Kanban" at bounding box center [145, 142] width 118 height 25
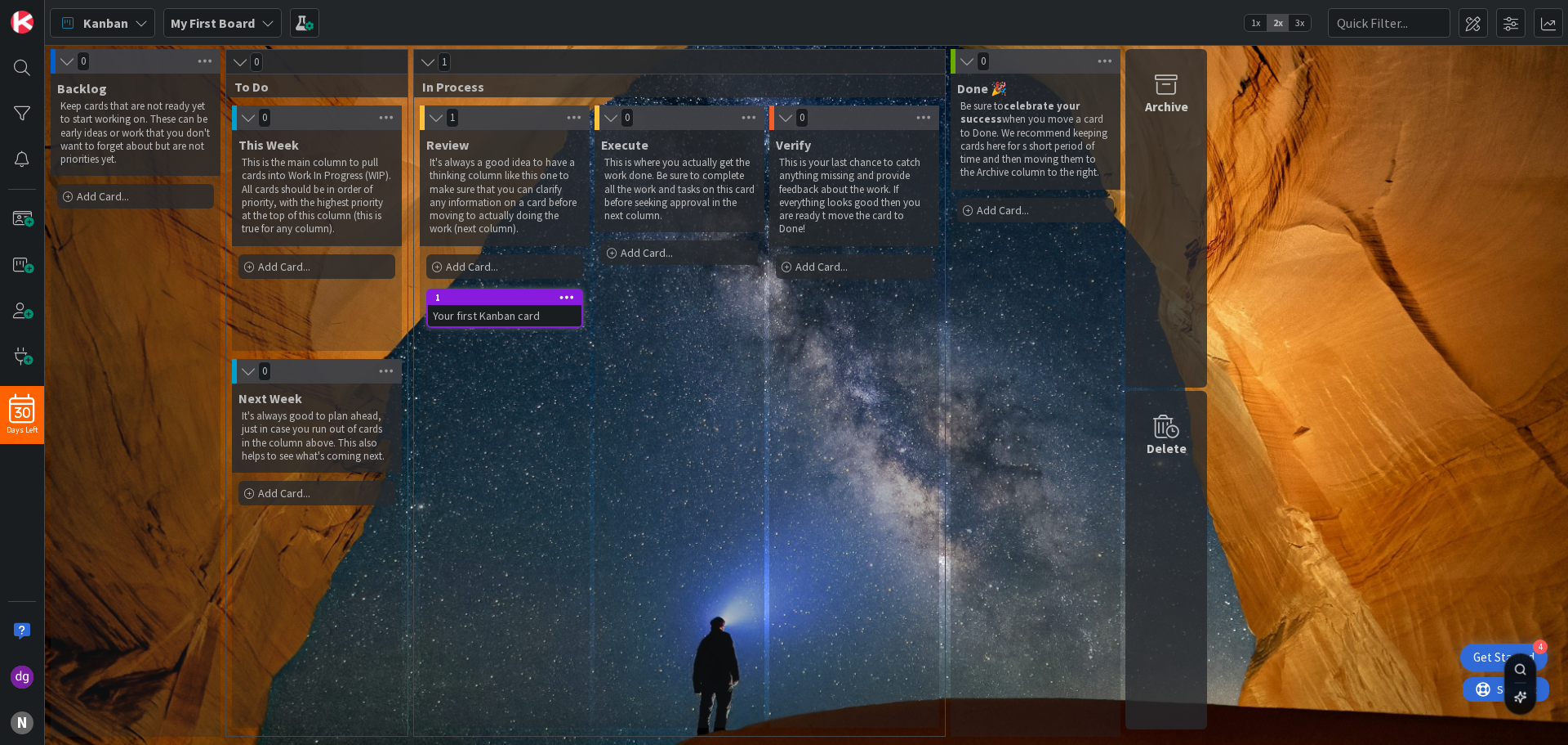
click at [677, 389] on div "Execute This is where you actually get the work done. Be sure to complete all t…" at bounding box center [680, 428] width 170 height 597
click at [603, 393] on div "Execute This is where you actually get the work done. Be sure to complete all t…" at bounding box center [680, 428] width 170 height 597
click at [489, 314] on div "Your first Kanban card" at bounding box center [505, 315] width 154 height 21
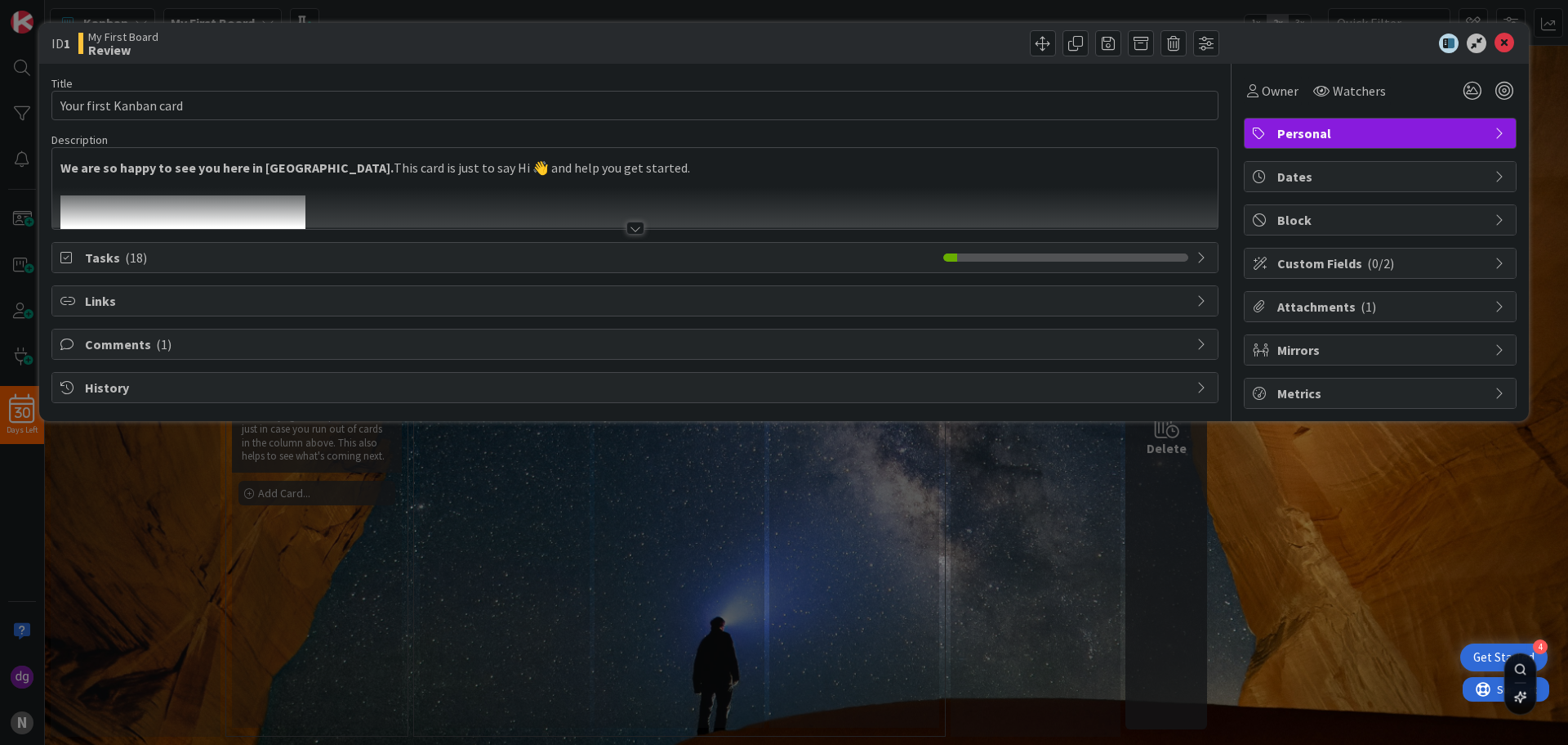
click at [637, 232] on div at bounding box center [636, 228] width 18 height 13
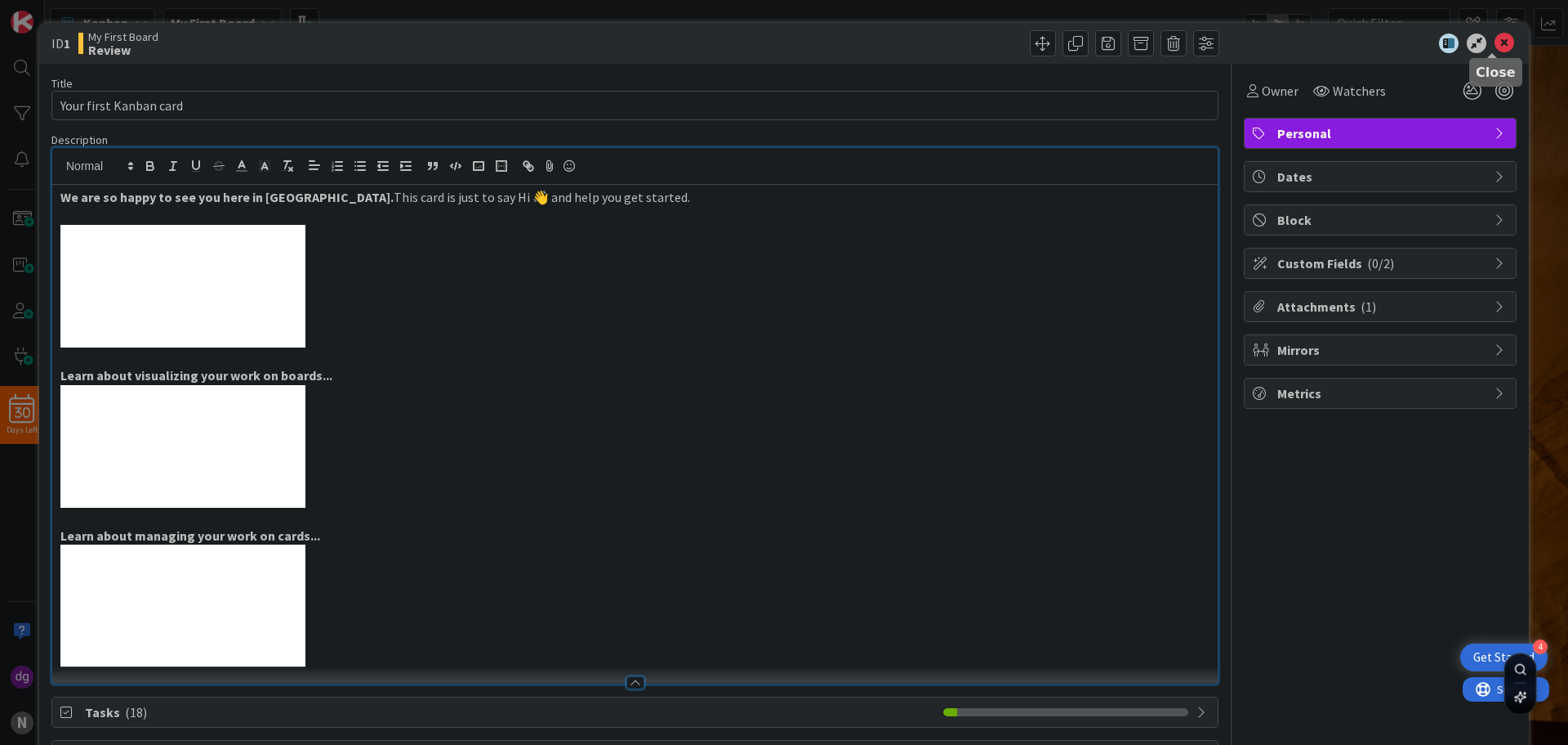
click at [1489, 29] on div "ID 1 My First Board Review" at bounding box center [784, 43] width 1490 height 41
click at [1495, 36] on icon at bounding box center [1505, 44] width 20 height 20
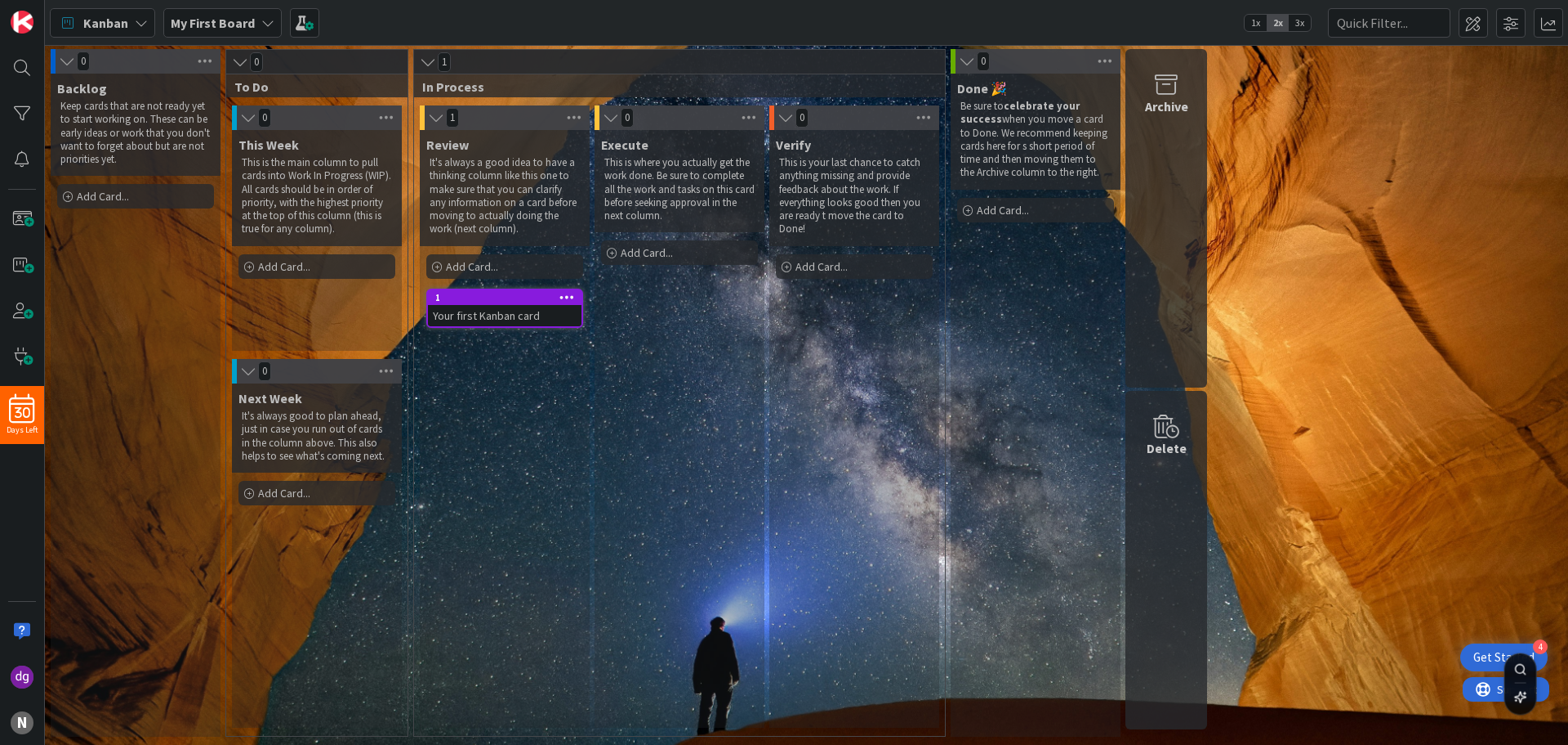
click at [673, 425] on div "Execute This is where you actually get the work done. Be sure to complete all t…" at bounding box center [680, 428] width 170 height 597
drag, startPoint x: 664, startPoint y: 396, endPoint x: 715, endPoint y: 439, distance: 66.7
click at [715, 439] on div "Execute This is where you actually get the work done. Be sure to complete all t…" at bounding box center [680, 428] width 170 height 597
click at [692, 425] on div "Execute This is where you actually get the work done. Be sure to complete all t…" at bounding box center [680, 428] width 170 height 597
click at [934, 409] on div "Verify This is your last chance to catch anything missing and provide feedback …" at bounding box center [854, 428] width 170 height 597
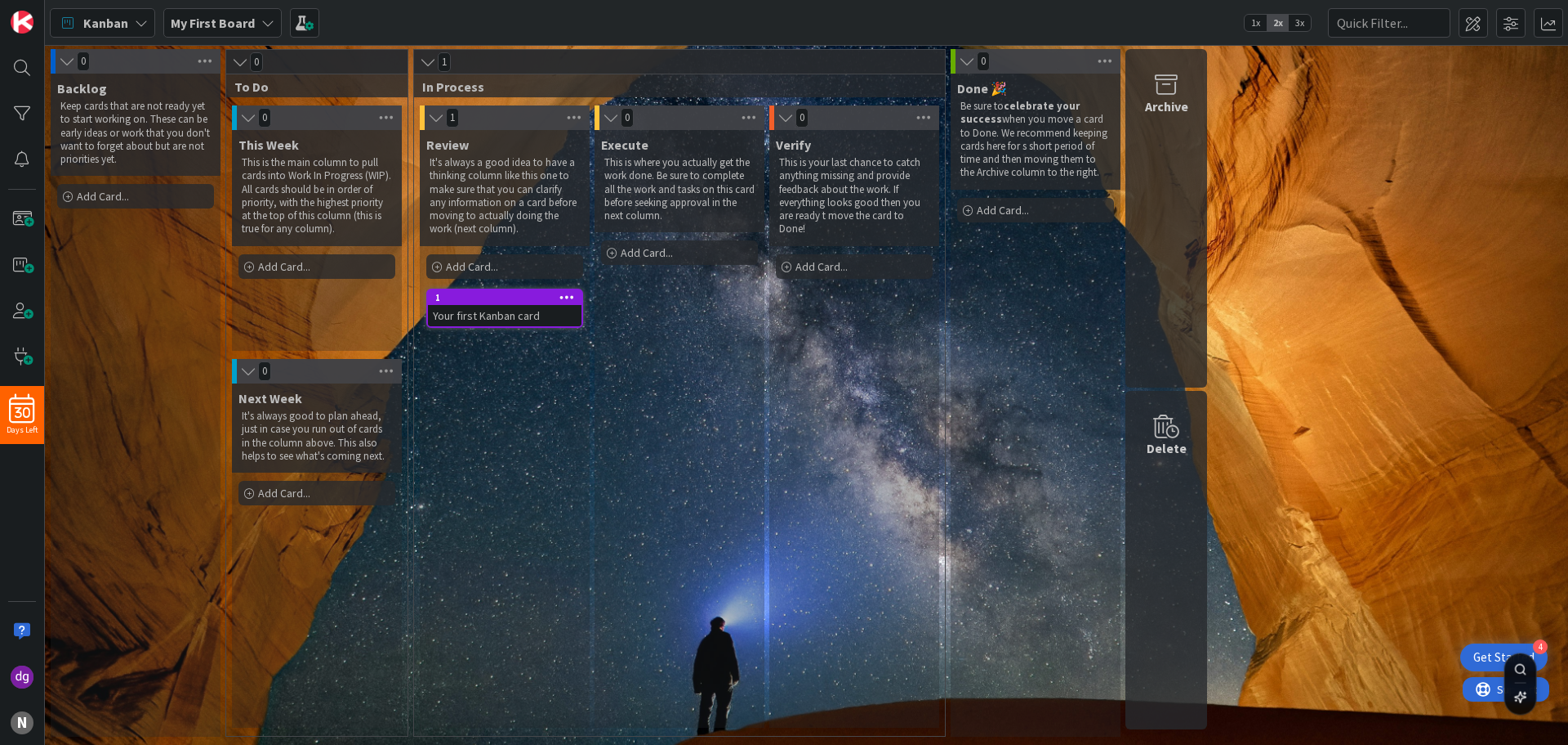
drag, startPoint x: 1271, startPoint y: 394, endPoint x: 1358, endPoint y: 423, distance: 91.7
click at [1358, 423] on div "0 Backlog Keep cards that are not ready yet to start working on. These can be e…" at bounding box center [806, 396] width 1517 height 696
drag, startPoint x: 1358, startPoint y: 423, endPoint x: 1272, endPoint y: 449, distance: 89.8
click at [1272, 449] on div "0 Backlog Keep cards that are not ready yet to start working on. These can be e…" at bounding box center [806, 396] width 1517 height 696
click at [645, 394] on div "Execute This is where you actually get the work done. Be sure to complete all t…" at bounding box center [680, 428] width 170 height 597
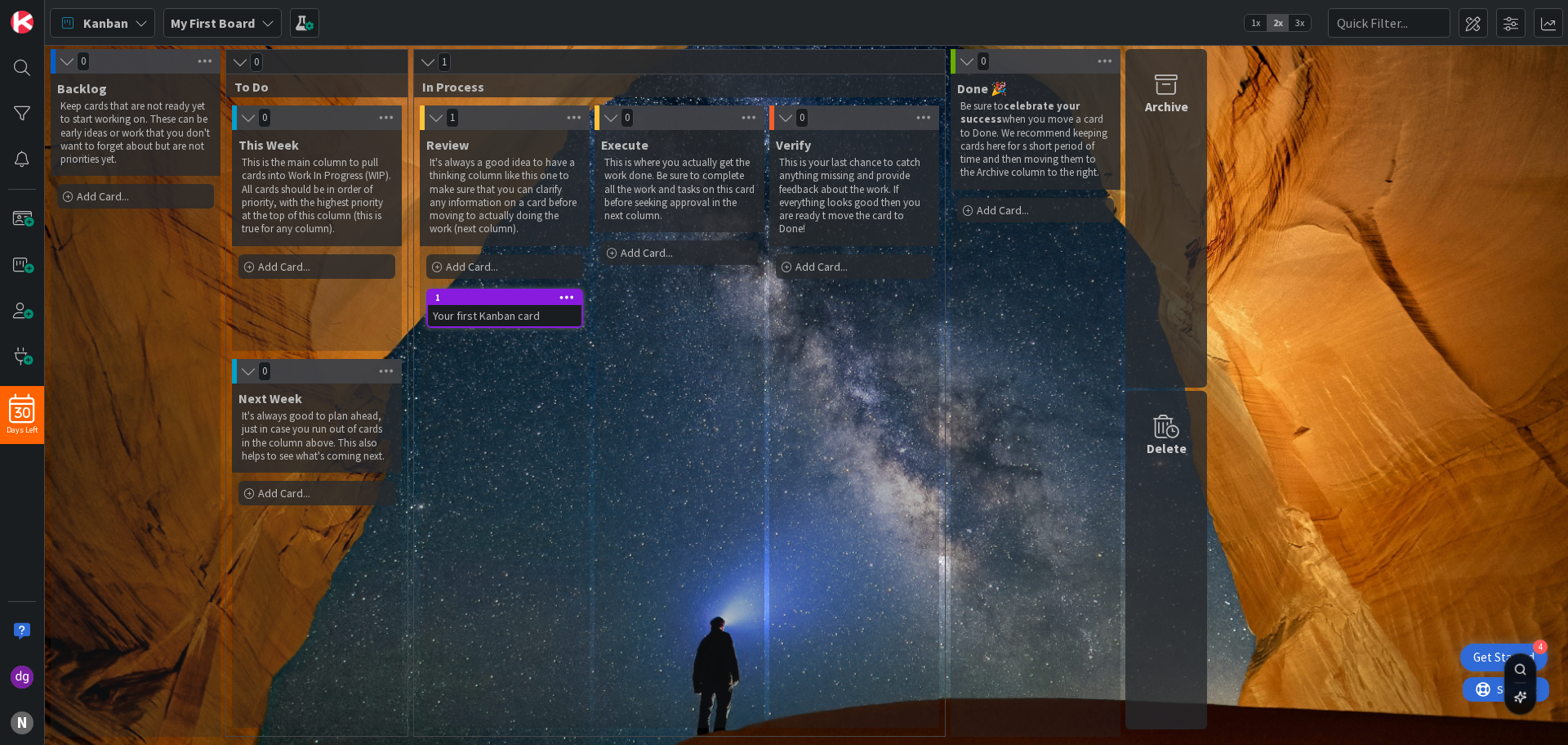
click at [531, 461] on div "Review It's always a good idea to have a thinking column like this one to make …" at bounding box center [505, 428] width 170 height 597
click at [152, 552] on div "Backlog Keep cards that are not ready yet to start working on. These can be ear…" at bounding box center [136, 405] width 170 height 663
click at [20, 405] on div "30" at bounding box center [22, 408] width 44 height 29
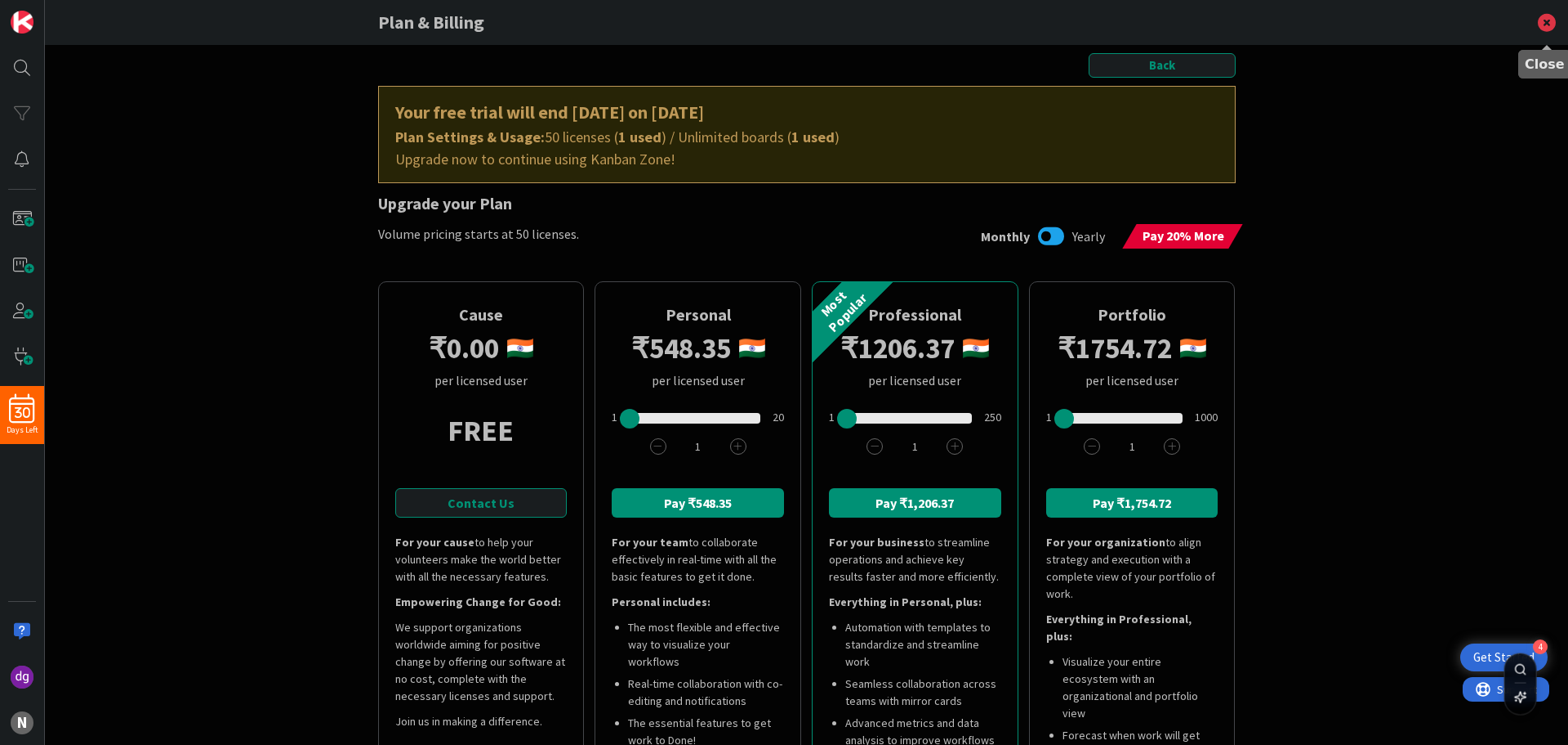
click at [1550, 17] on icon at bounding box center [1547, 22] width 43 height 45
